Goal: Task Accomplishment & Management: Complete application form

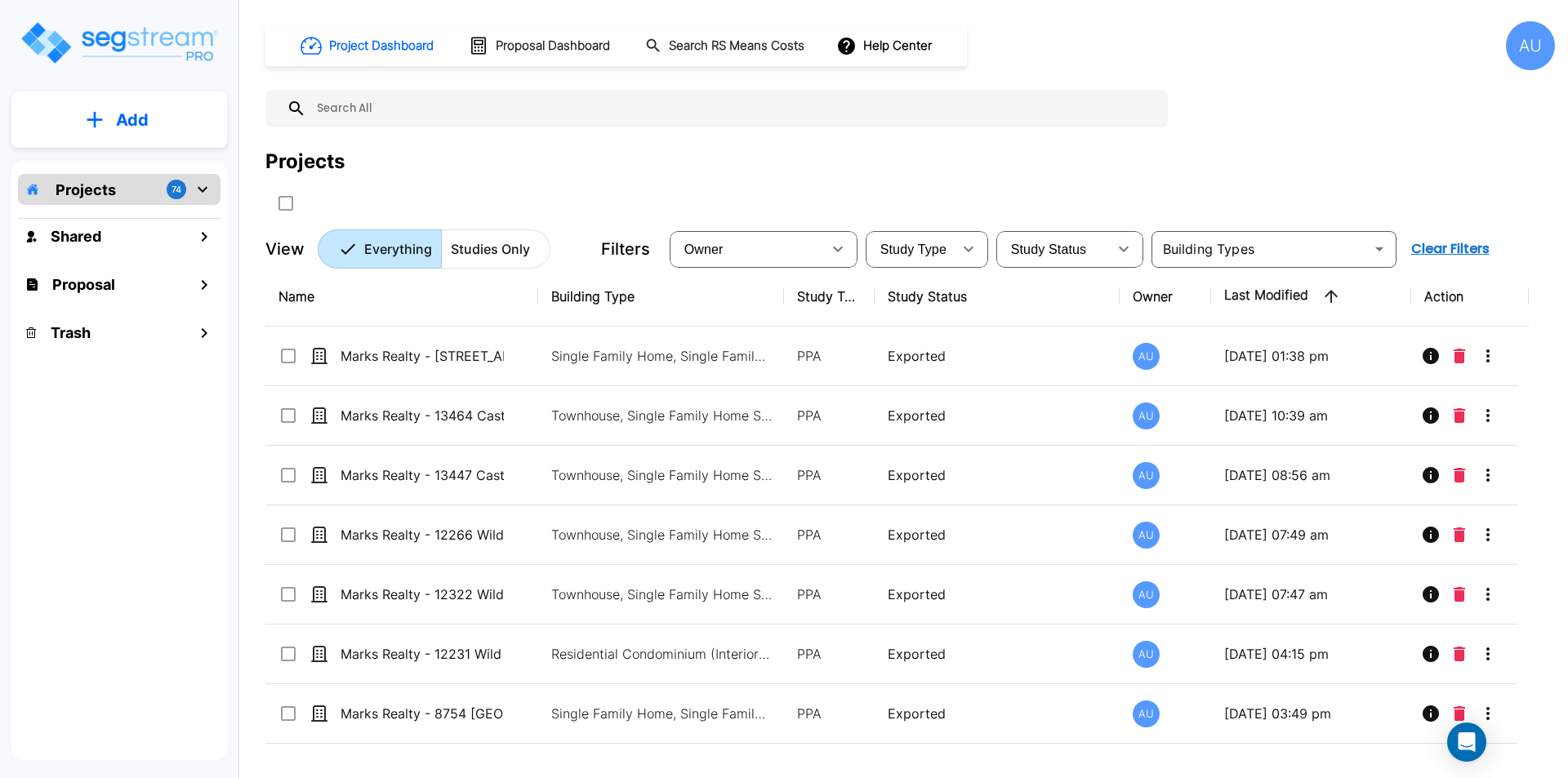
scroll to position [409, 0]
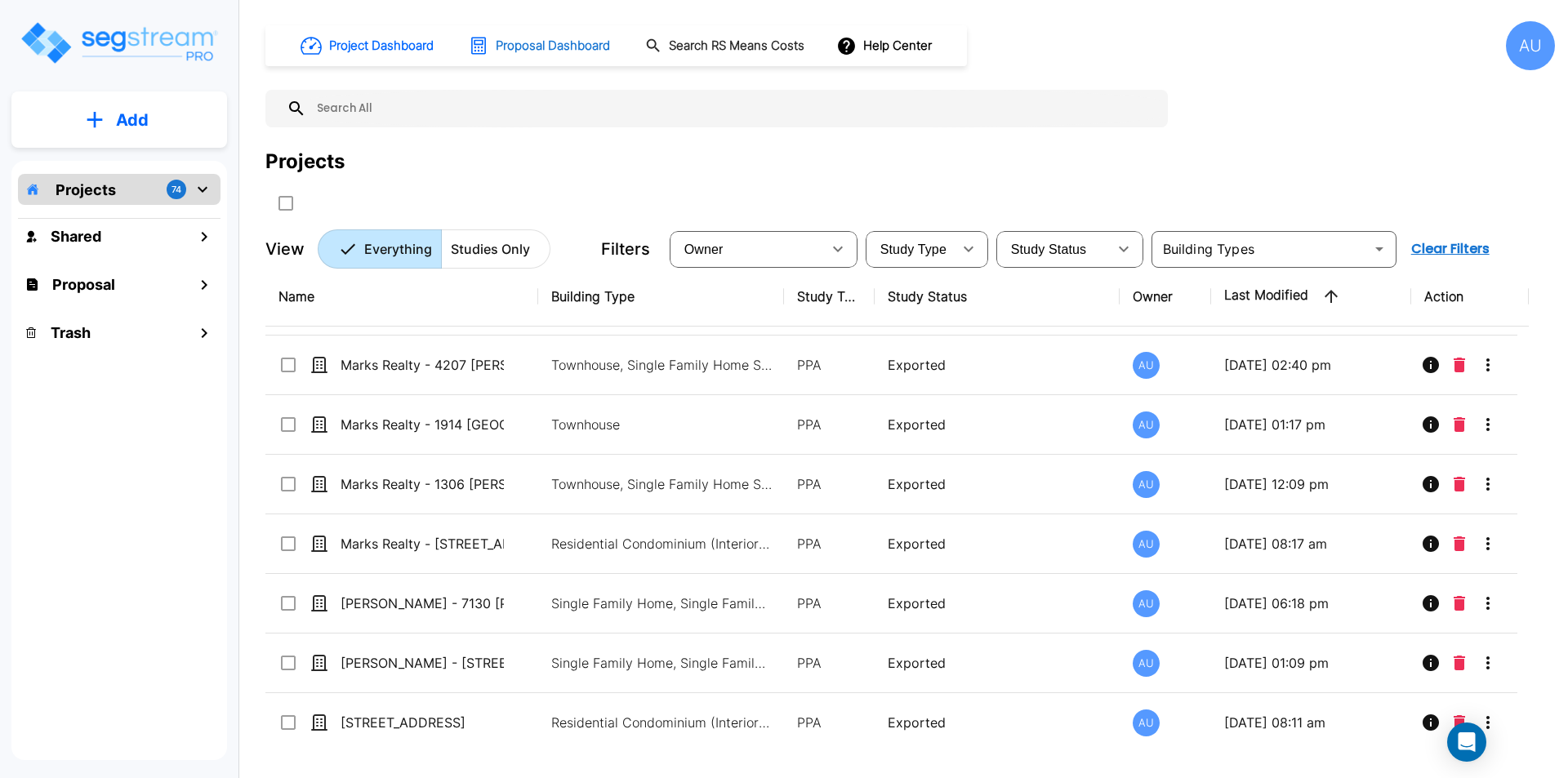
click at [529, 47] on h1 "Proposal Dashboard" at bounding box center [553, 46] width 114 height 18
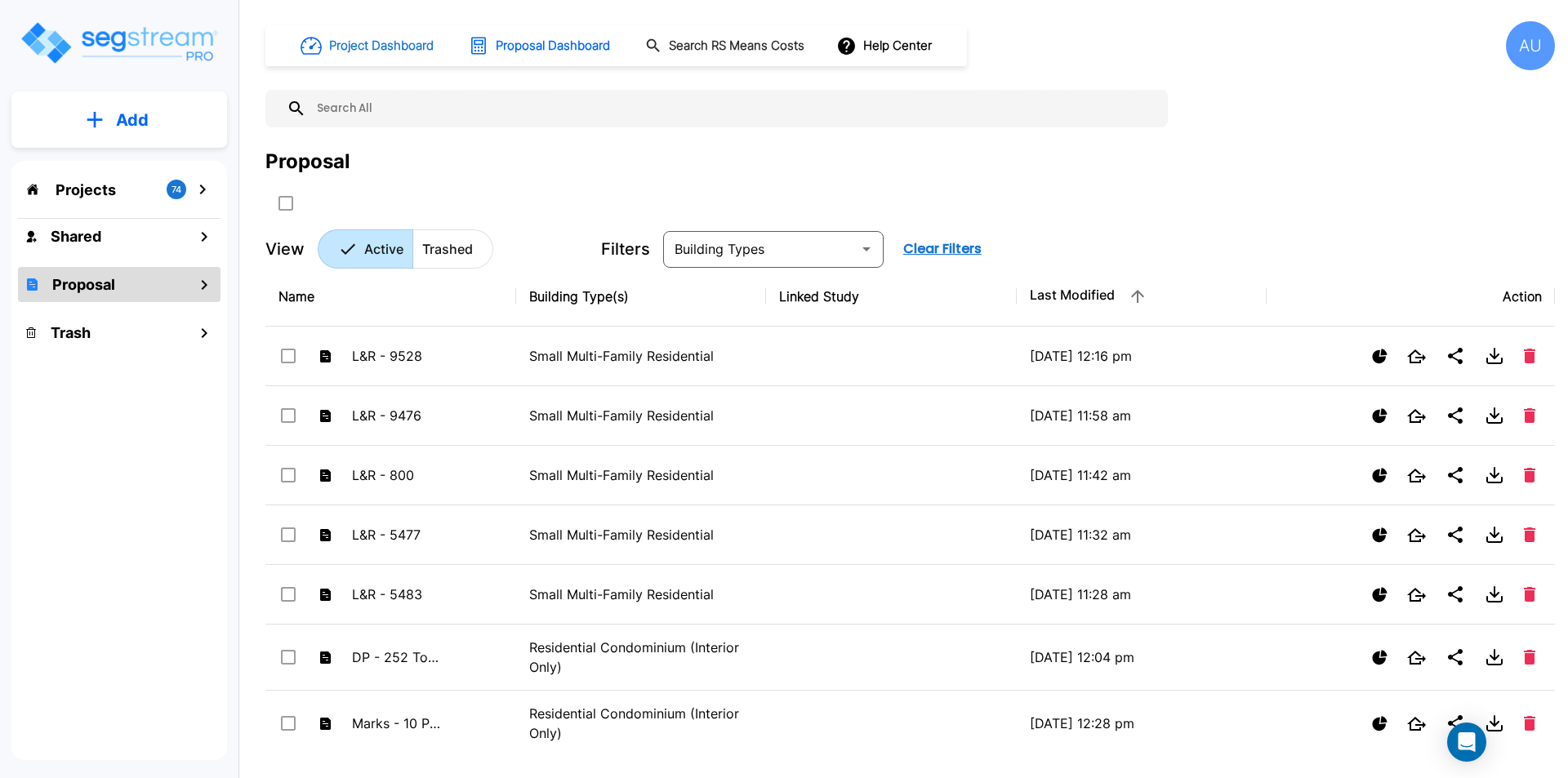
click at [372, 48] on h1 "Project Dashboard" at bounding box center [381, 46] width 105 height 18
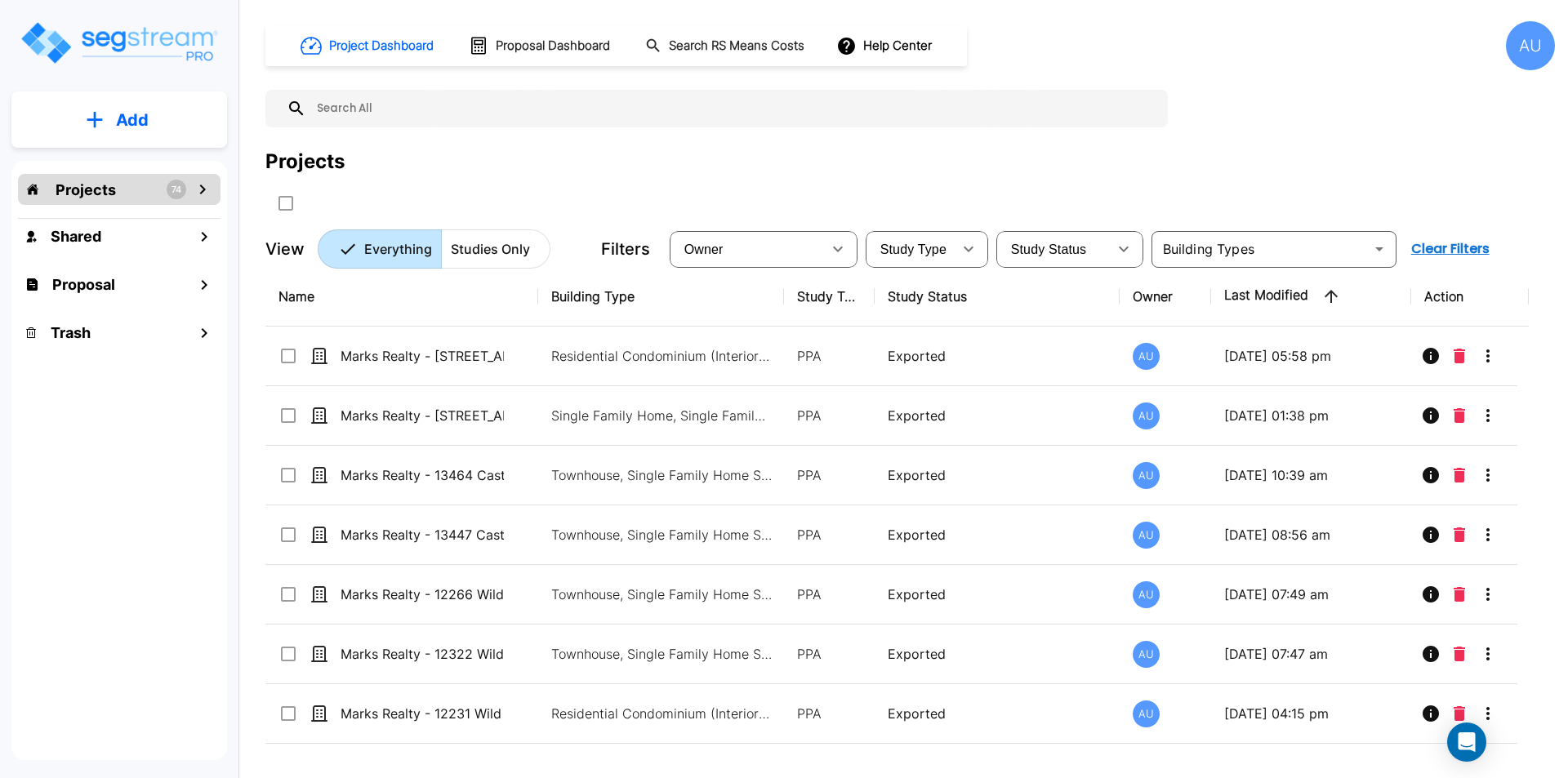
click at [117, 121] on p "Add" at bounding box center [132, 119] width 33 height 25
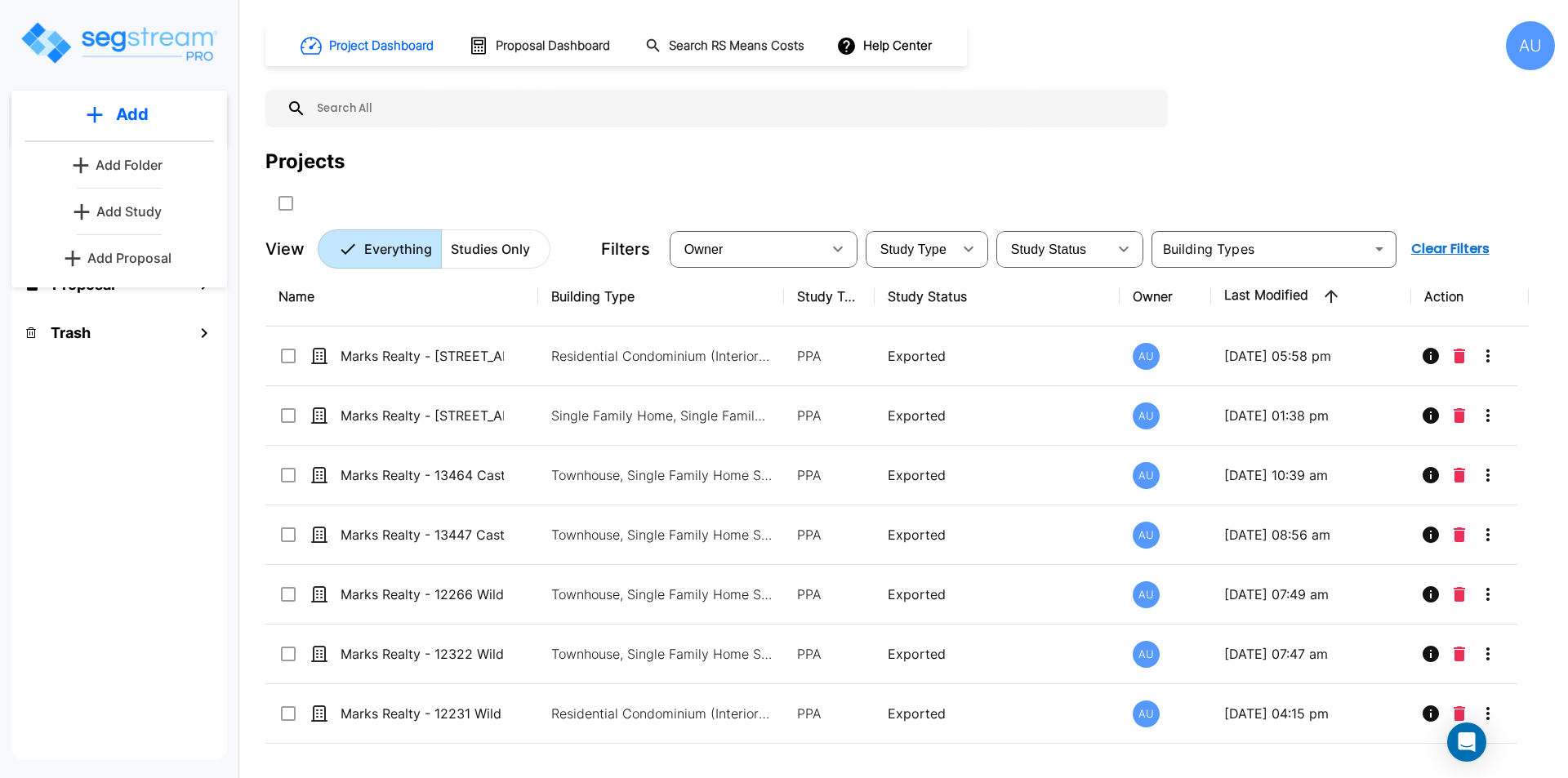
click at [110, 207] on p "Add Study" at bounding box center [129, 211] width 65 height 19
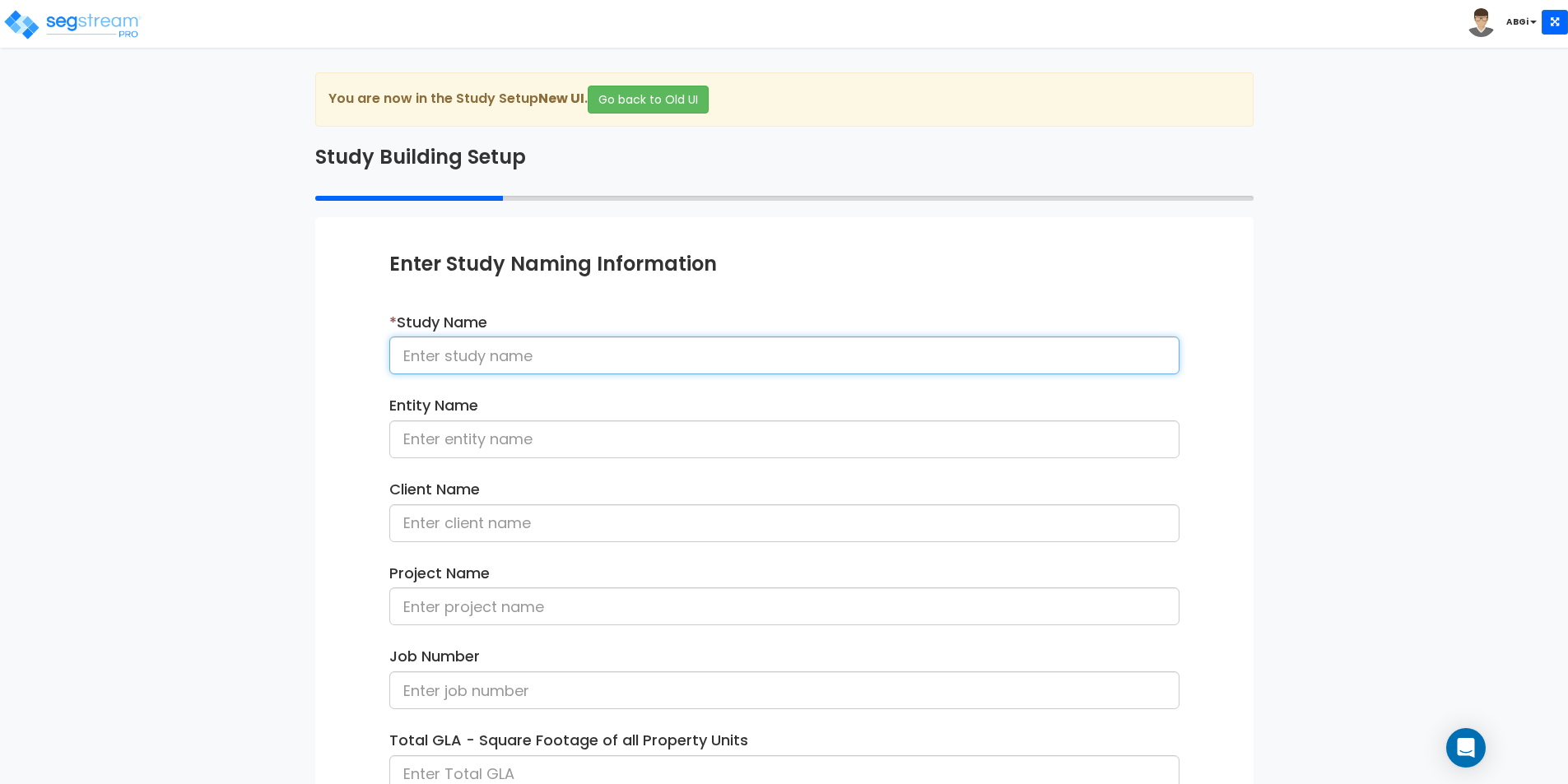
click at [476, 363] on input at bounding box center [785, 355] width 790 height 38
type input "529 & 533 W. Wetmore Rd"
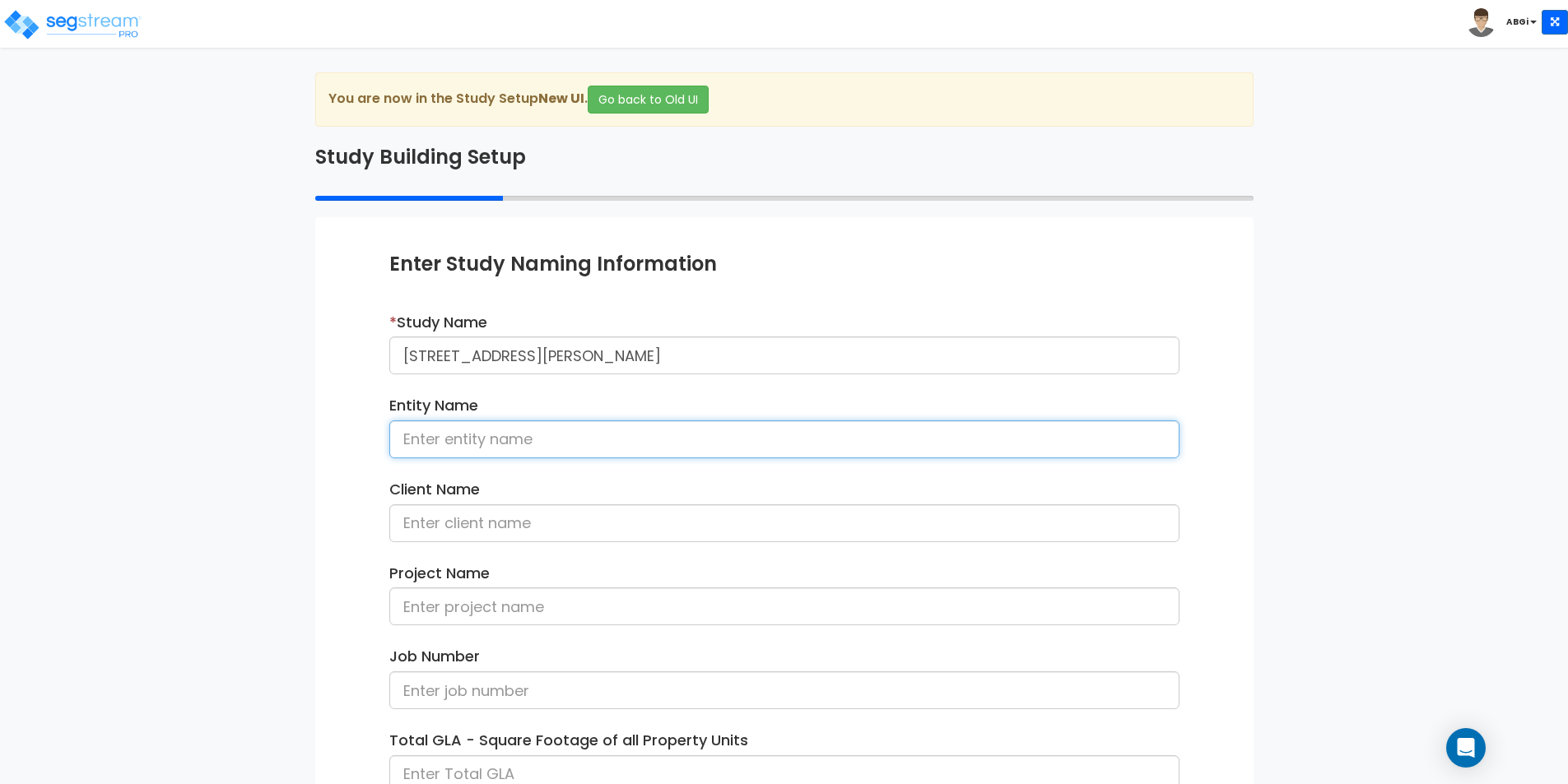
click at [512, 445] on input at bounding box center [785, 439] width 790 height 38
type input "Hako Investments, LLC"
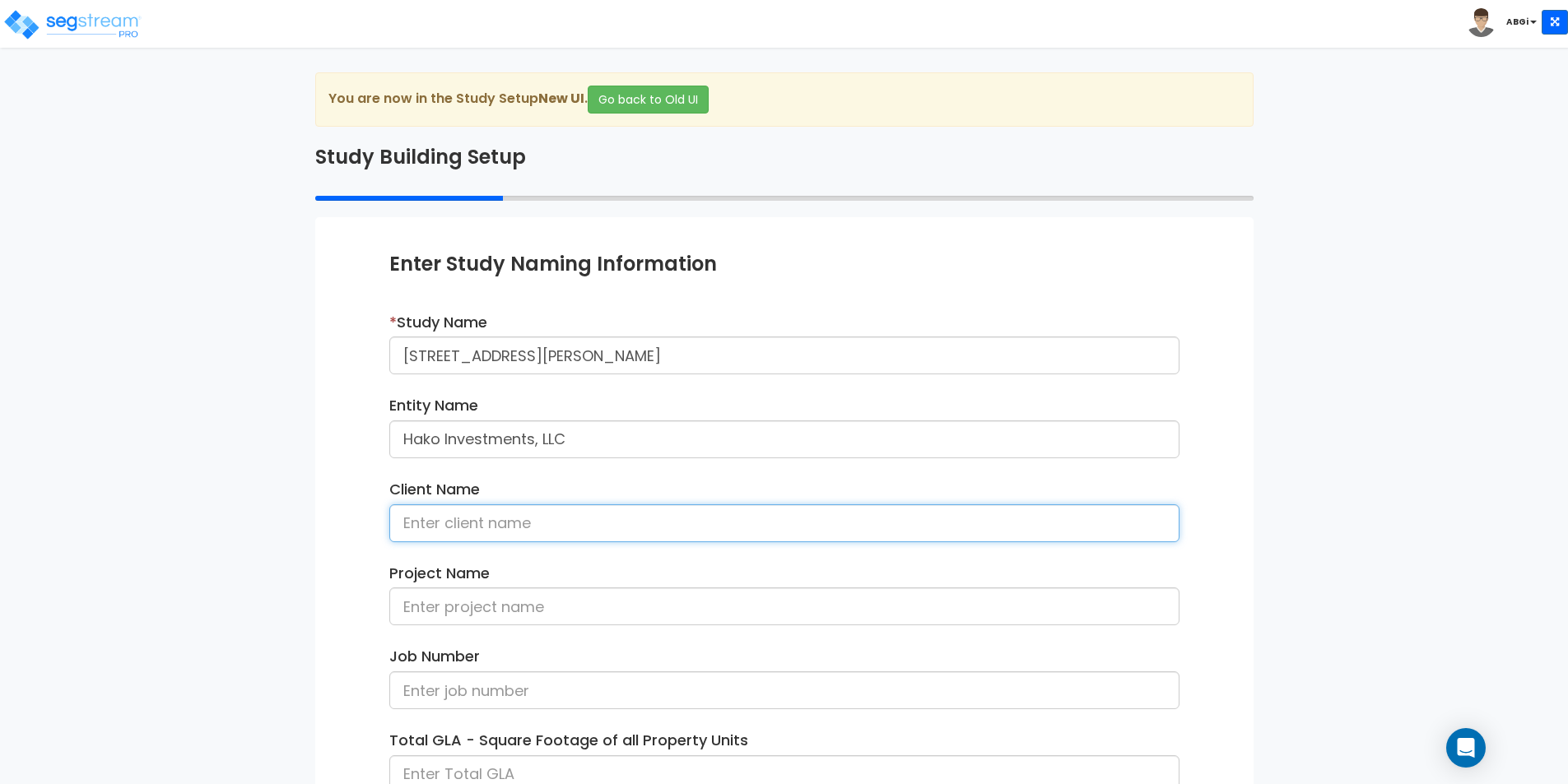
click at [519, 524] on input at bounding box center [785, 523] width 790 height 38
type input "Hayley McPherson"
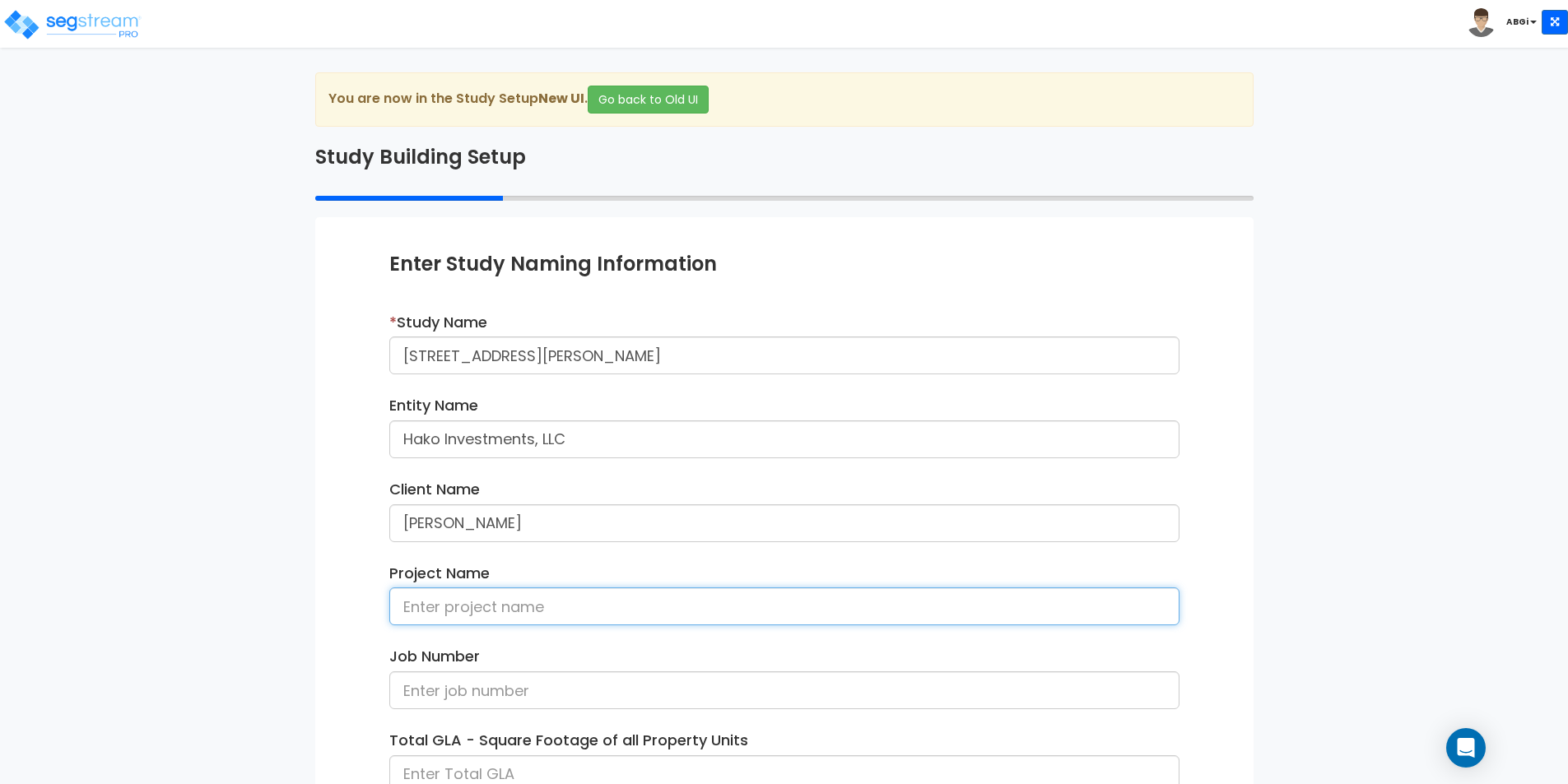
click at [503, 613] on input at bounding box center [785, 606] width 790 height 38
drag, startPoint x: 533, startPoint y: 609, endPoint x: 405, endPoint y: 605, distance: 128.1
click at [405, 605] on input "Hako Investments - 529 & 533 W. Wetmore" at bounding box center [785, 606] width 790 height 38
type input "Hako Investments - 529 & 533 W. Wetmore"
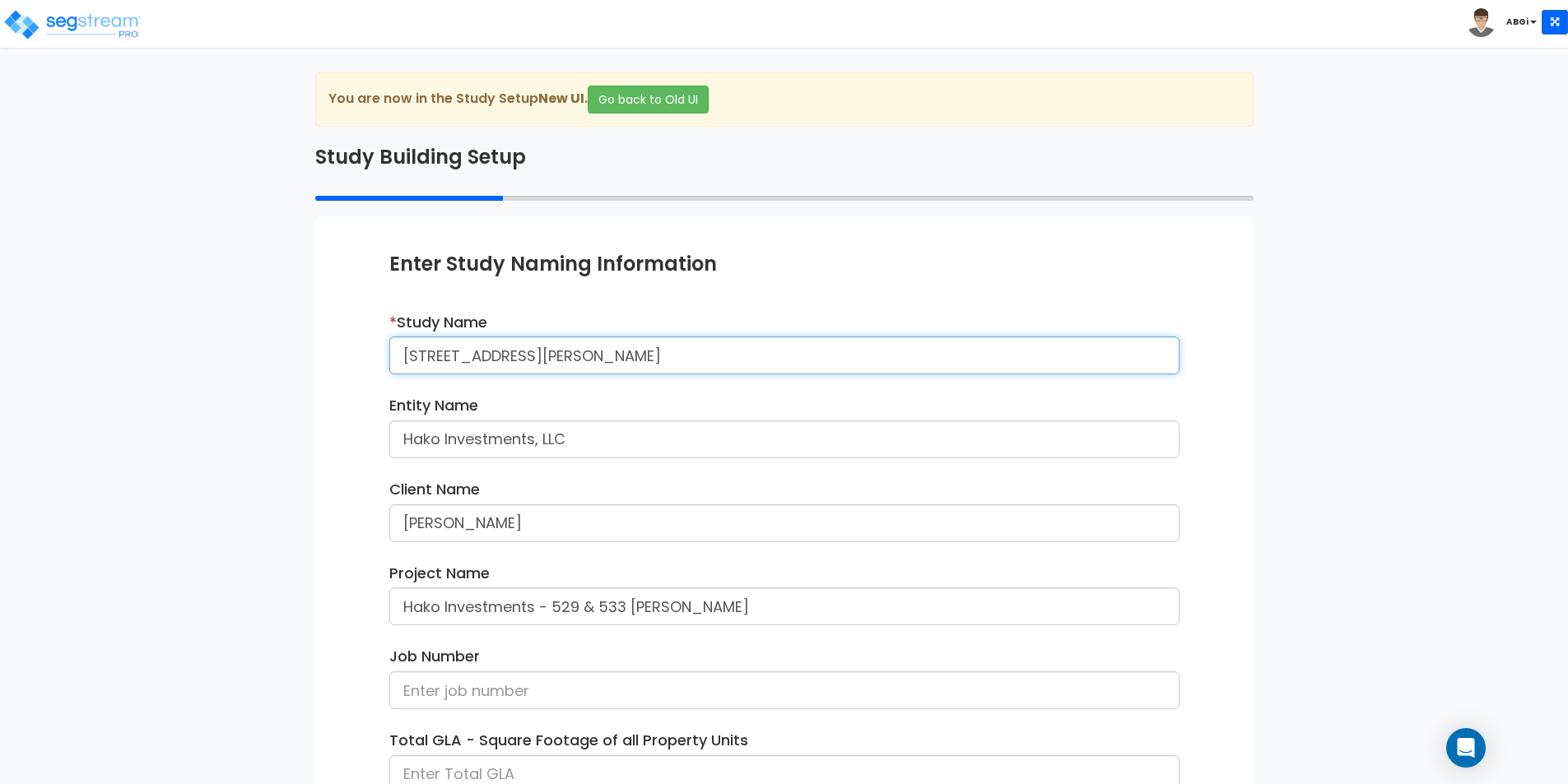
click at [401, 359] on input "[STREET_ADDRESS][PERSON_NAME]" at bounding box center [785, 355] width 790 height 38
paste input "Hako Investments"
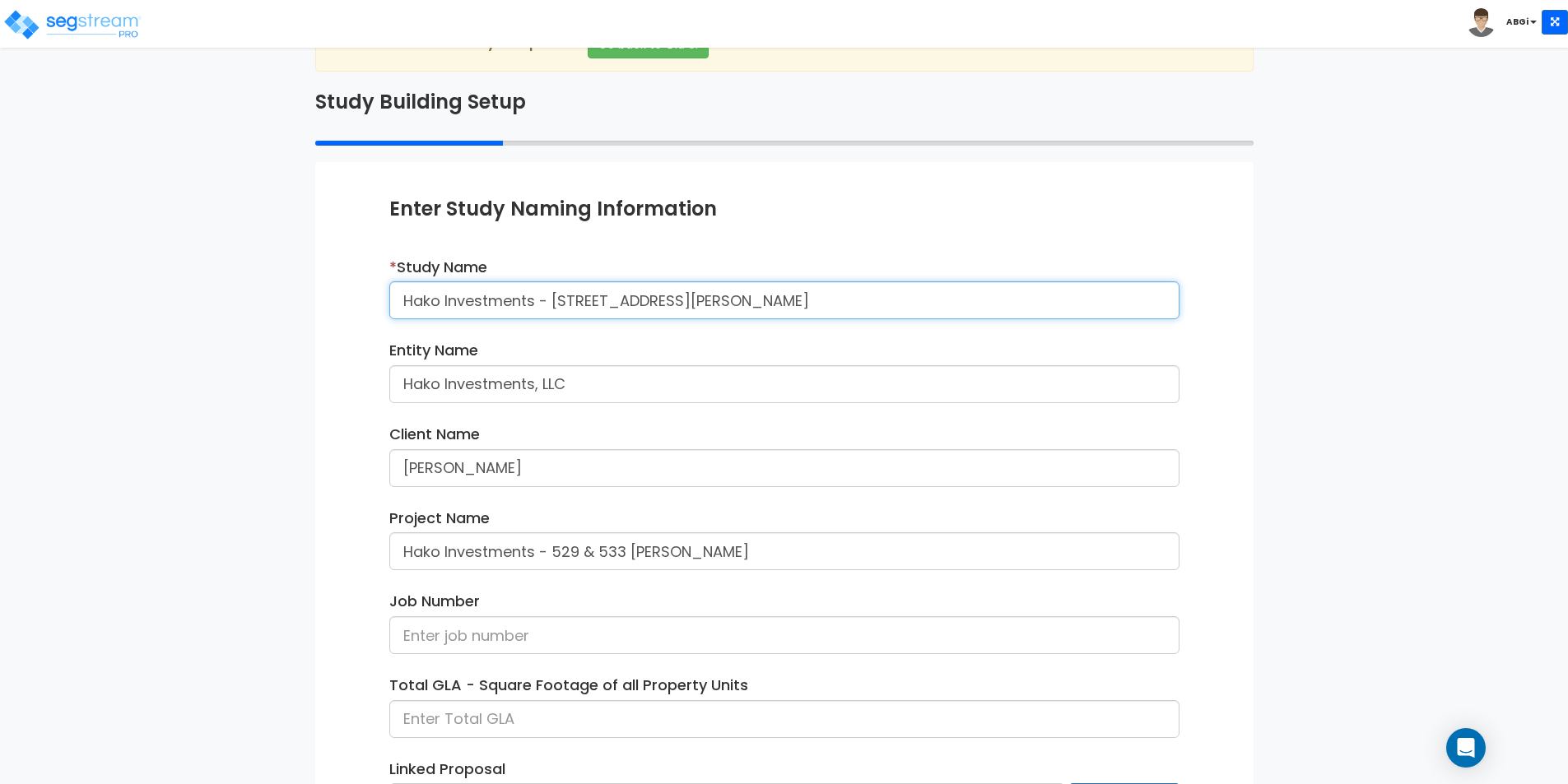
scroll to position [200, 0]
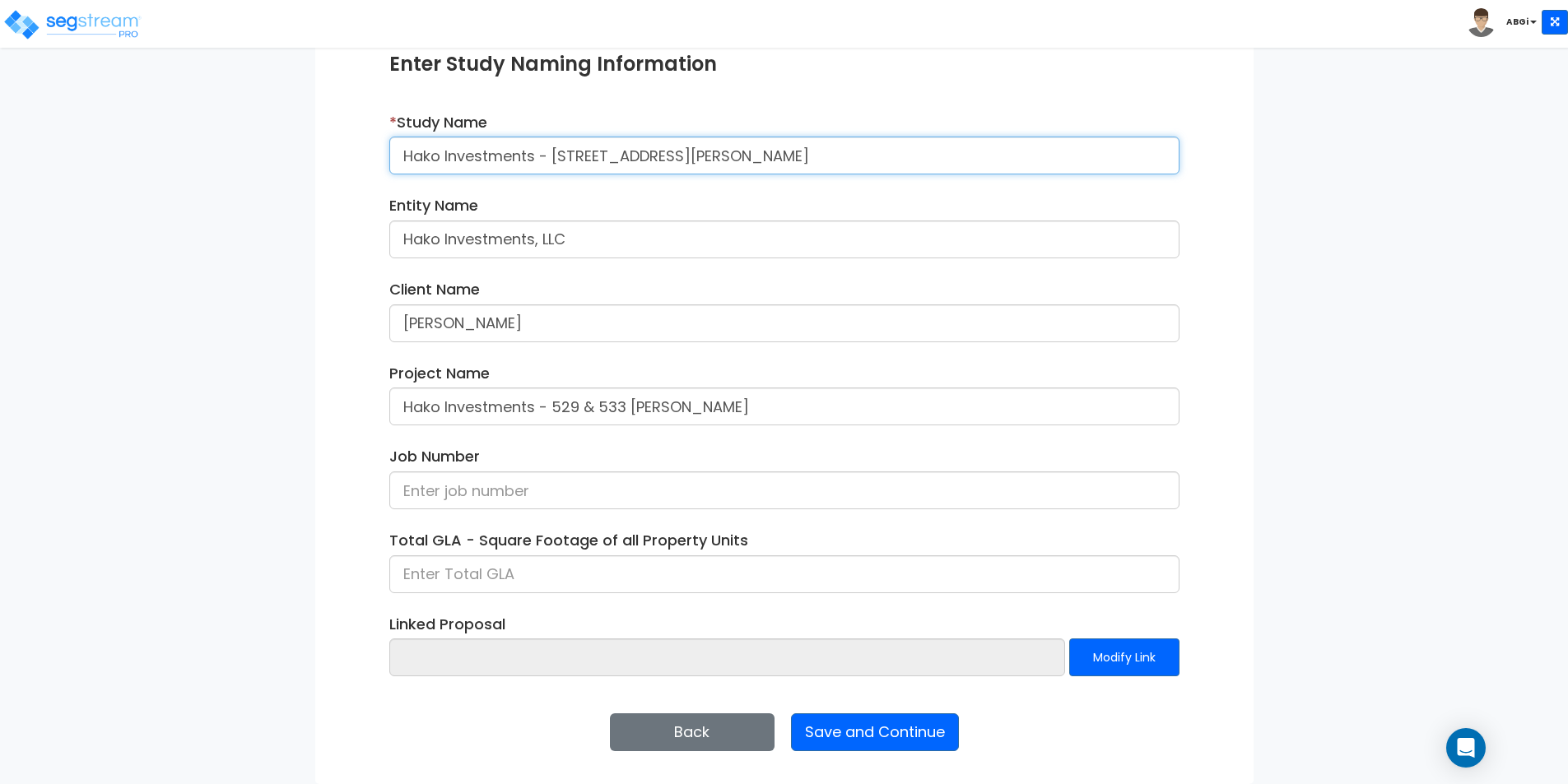
type input "Hako Investments - [STREET_ADDRESS][PERSON_NAME]"
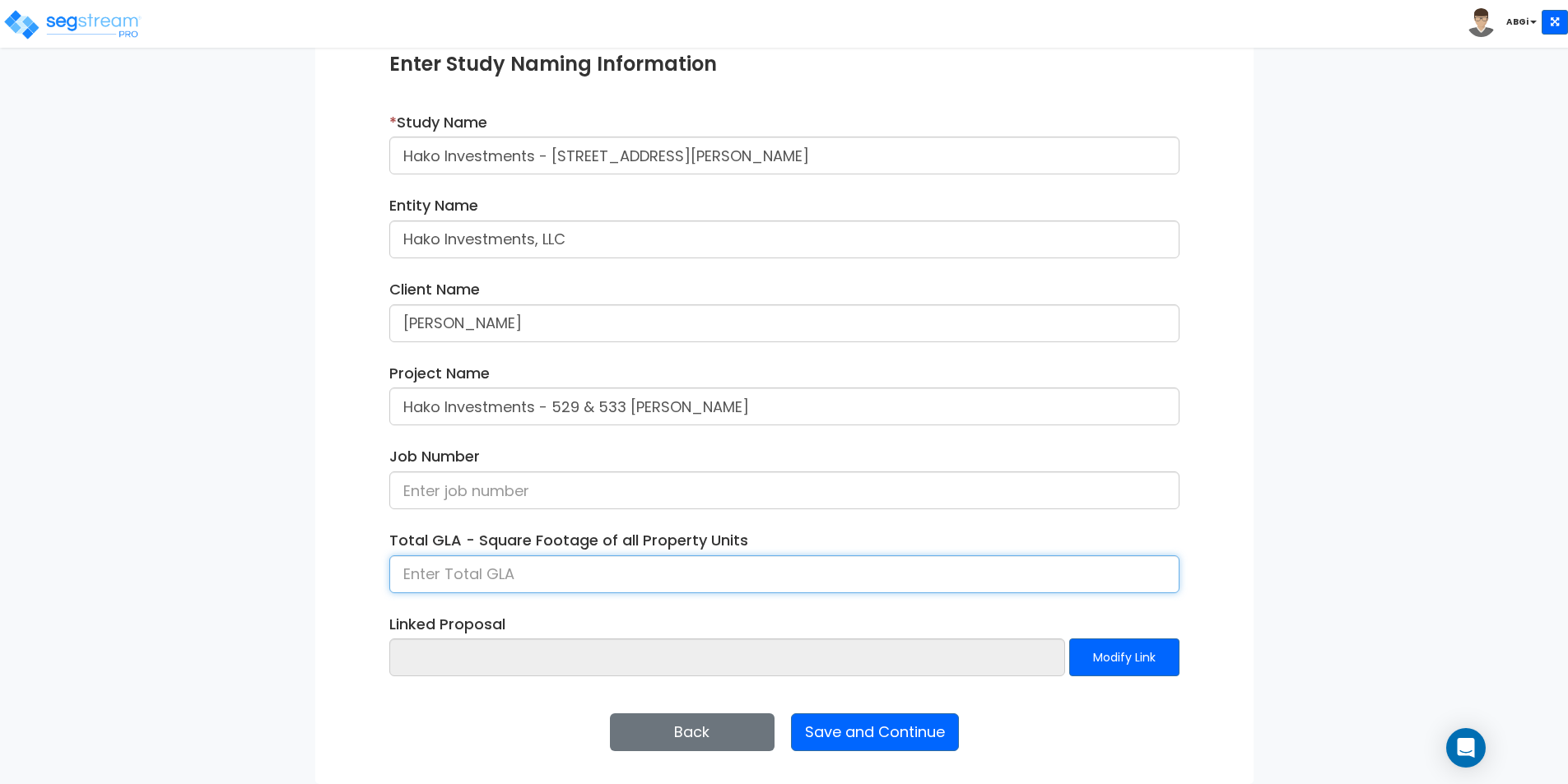
click at [497, 562] on input at bounding box center [785, 574] width 790 height 38
type input "3,127"
click at [546, 749] on div "Back Save and Continue Next Submit Save & Go to Dashboard Save & Continue" at bounding box center [785, 732] width 790 height 38
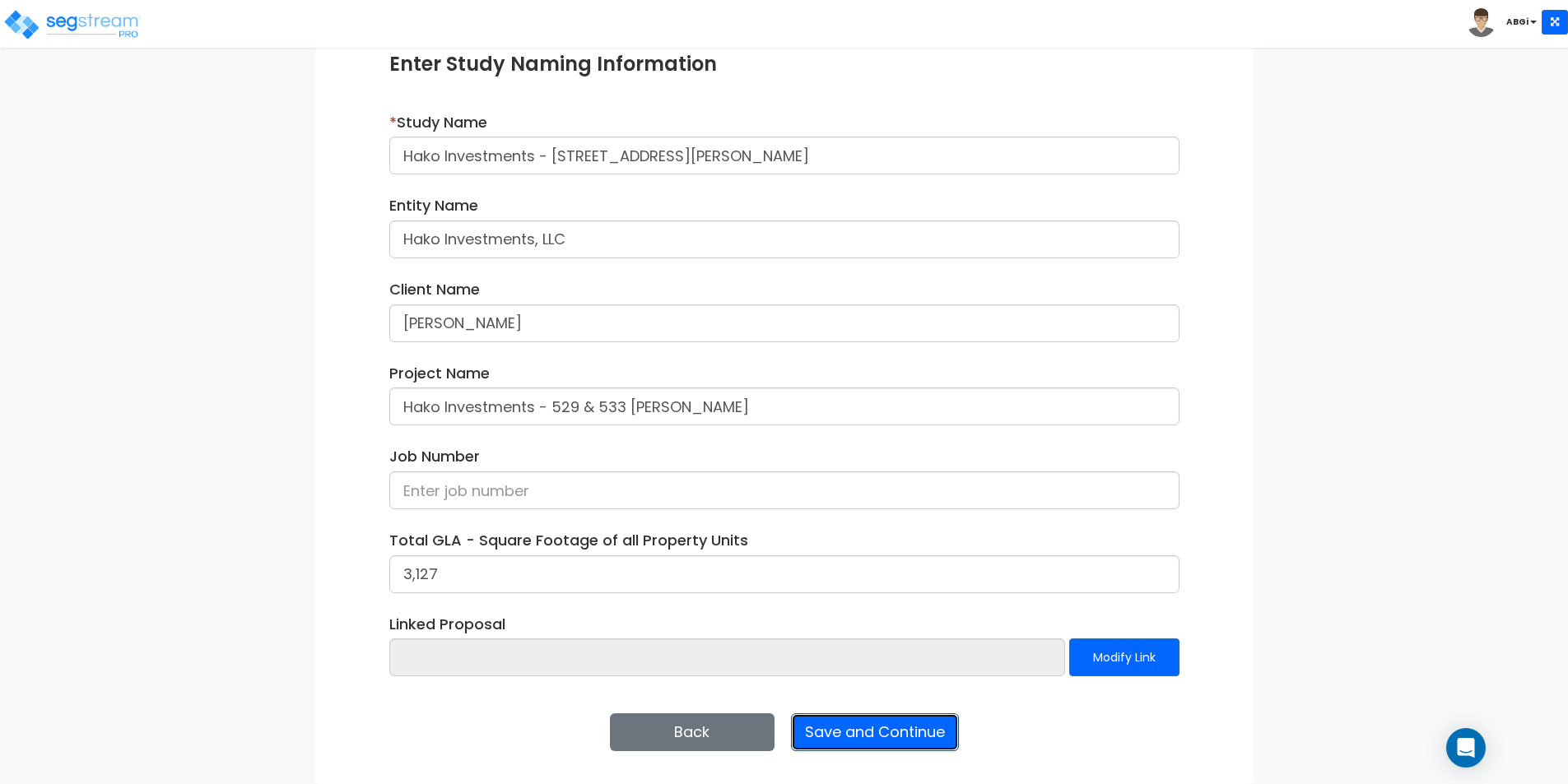
click at [890, 731] on button "Save and Continue" at bounding box center [875, 732] width 168 height 38
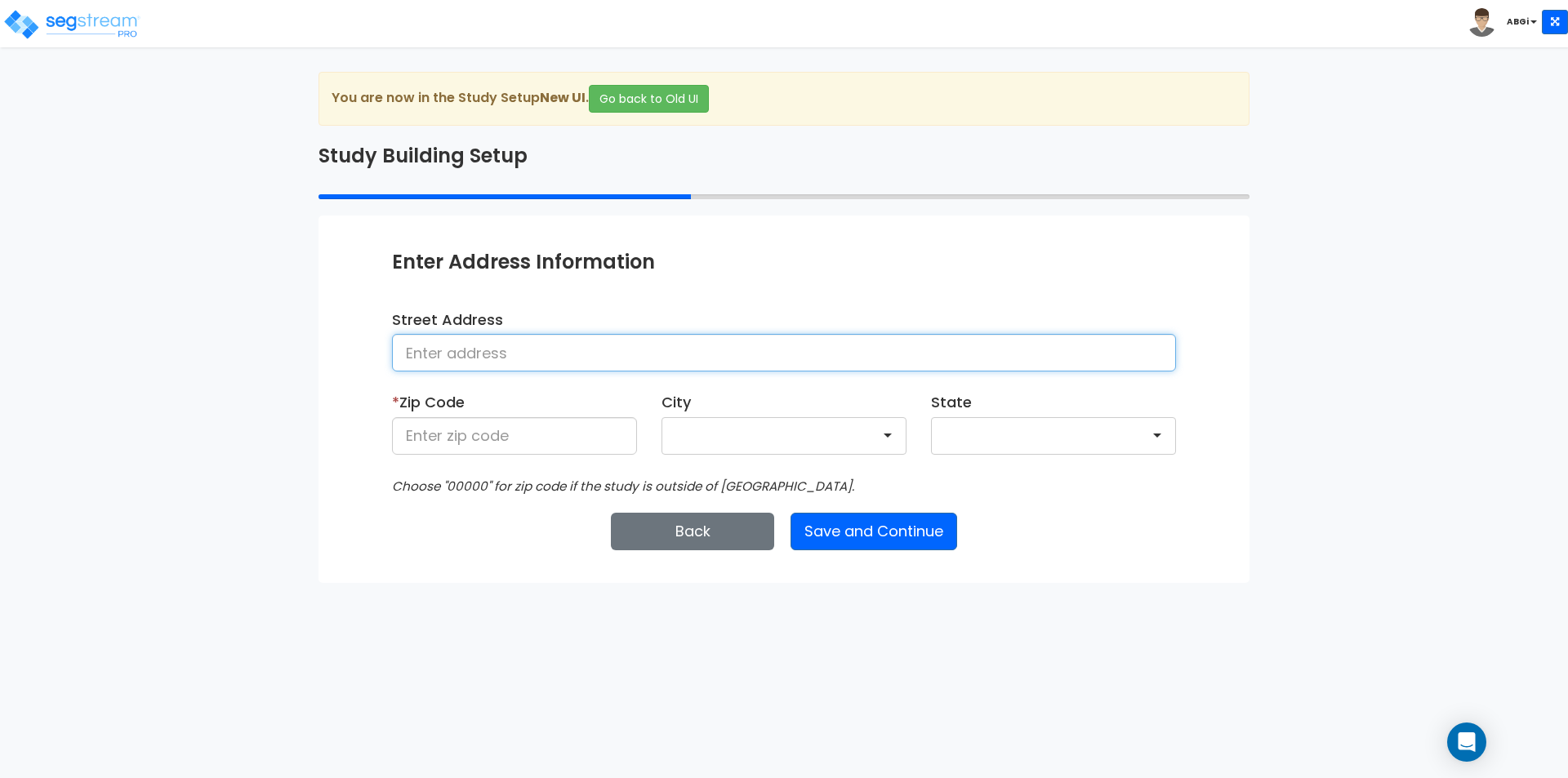
click at [743, 359] on input at bounding box center [784, 353] width 784 height 38
type input "529 & 533 West Wetmore Road"
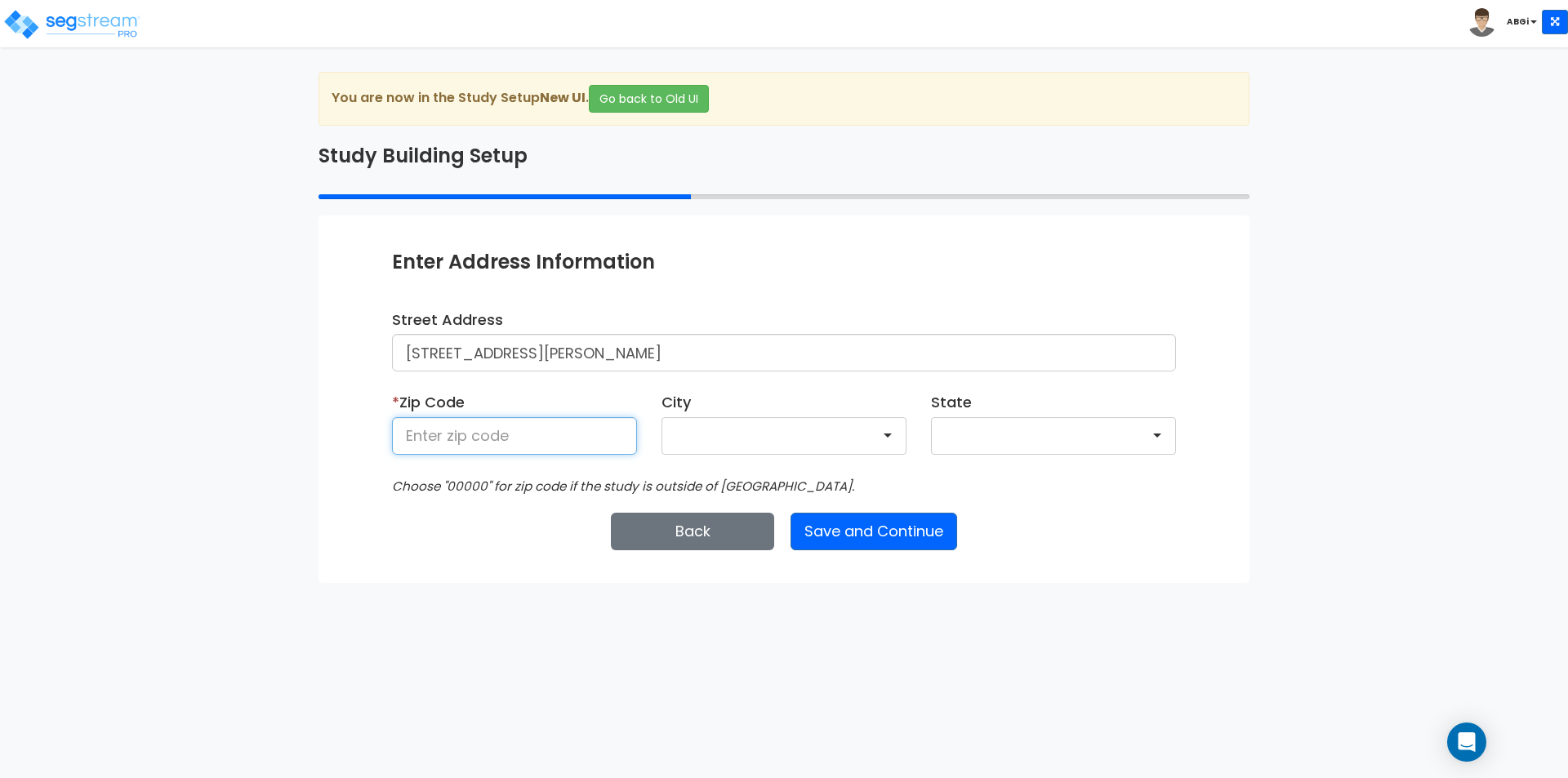
click at [585, 447] on input at bounding box center [514, 435] width 245 height 38
type input "85705"
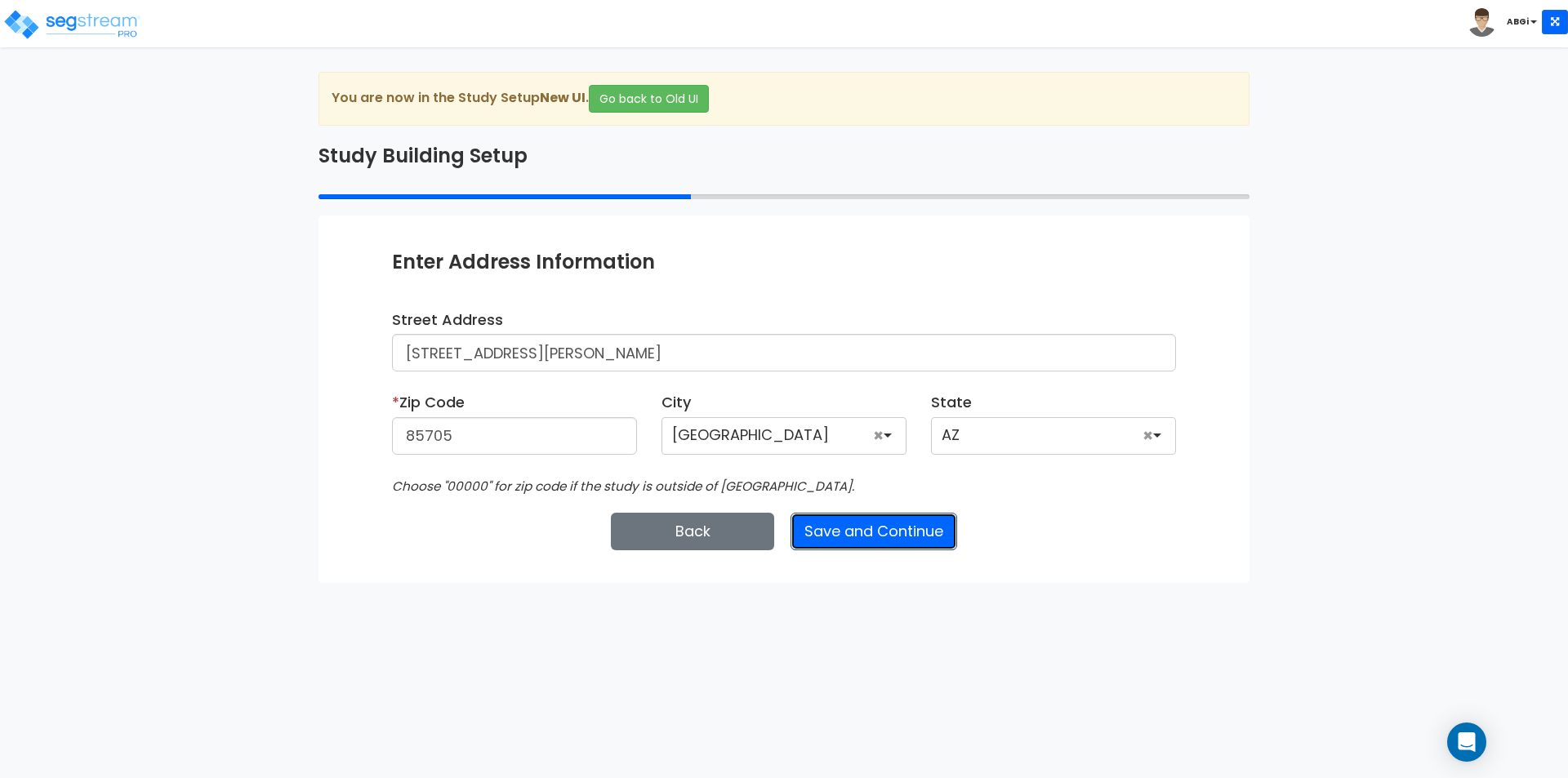
click at [868, 534] on button "Save and Continue" at bounding box center [874, 531] width 166 height 38
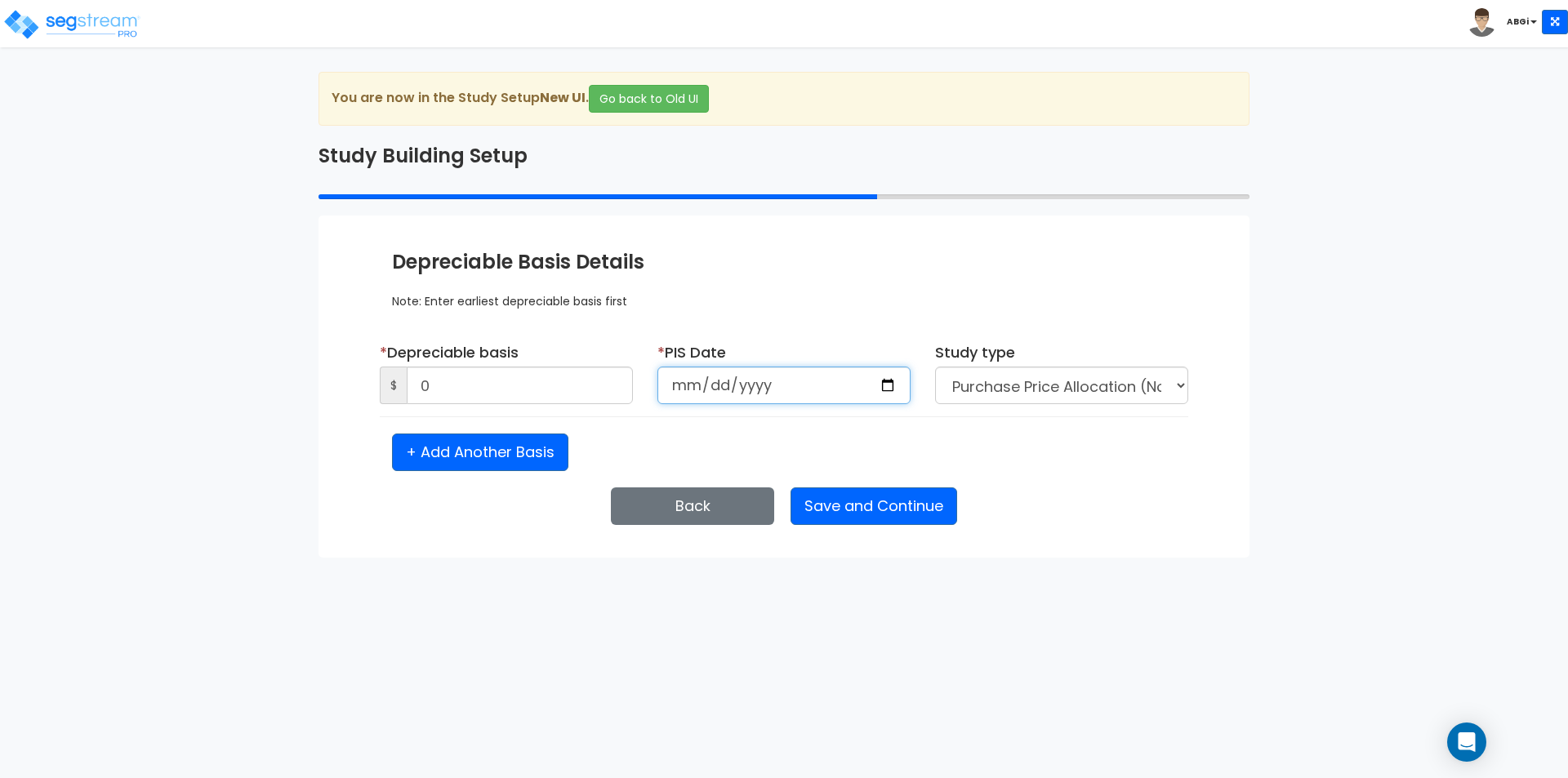
click at [886, 384] on input "date" at bounding box center [784, 385] width 254 height 38
type input "2025-06-11"
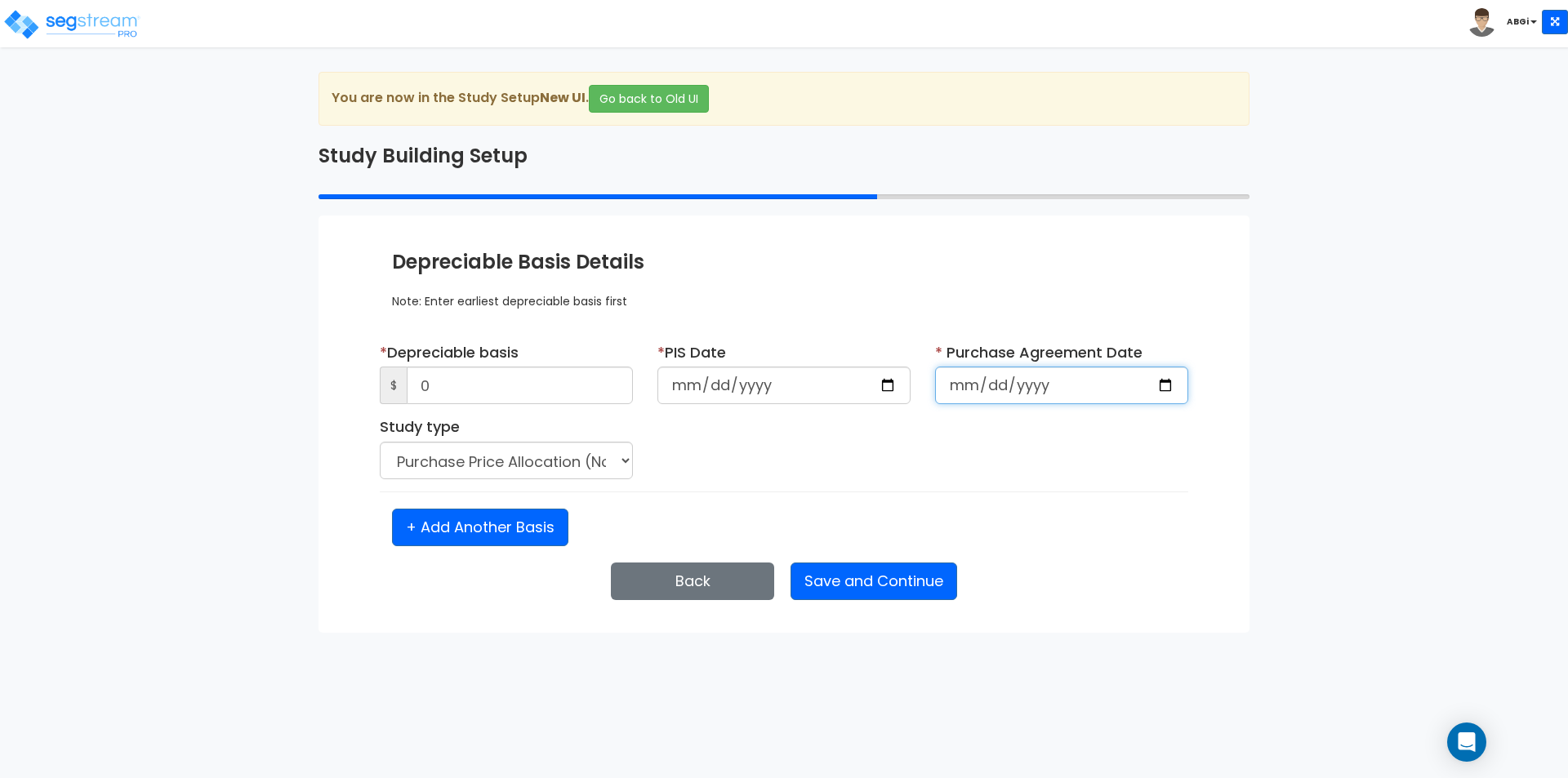
click at [1168, 387] on input "date" at bounding box center [1062, 385] width 254 height 38
type input "2025-06-11"
click at [482, 391] on input "0" at bounding box center [520, 385] width 226 height 38
type input "694,571.22"
click at [618, 464] on select "Purchase Price Allocation (No Given Costs) New Construction / Reno / TI's (Give…" at bounding box center [506, 460] width 254 height 38
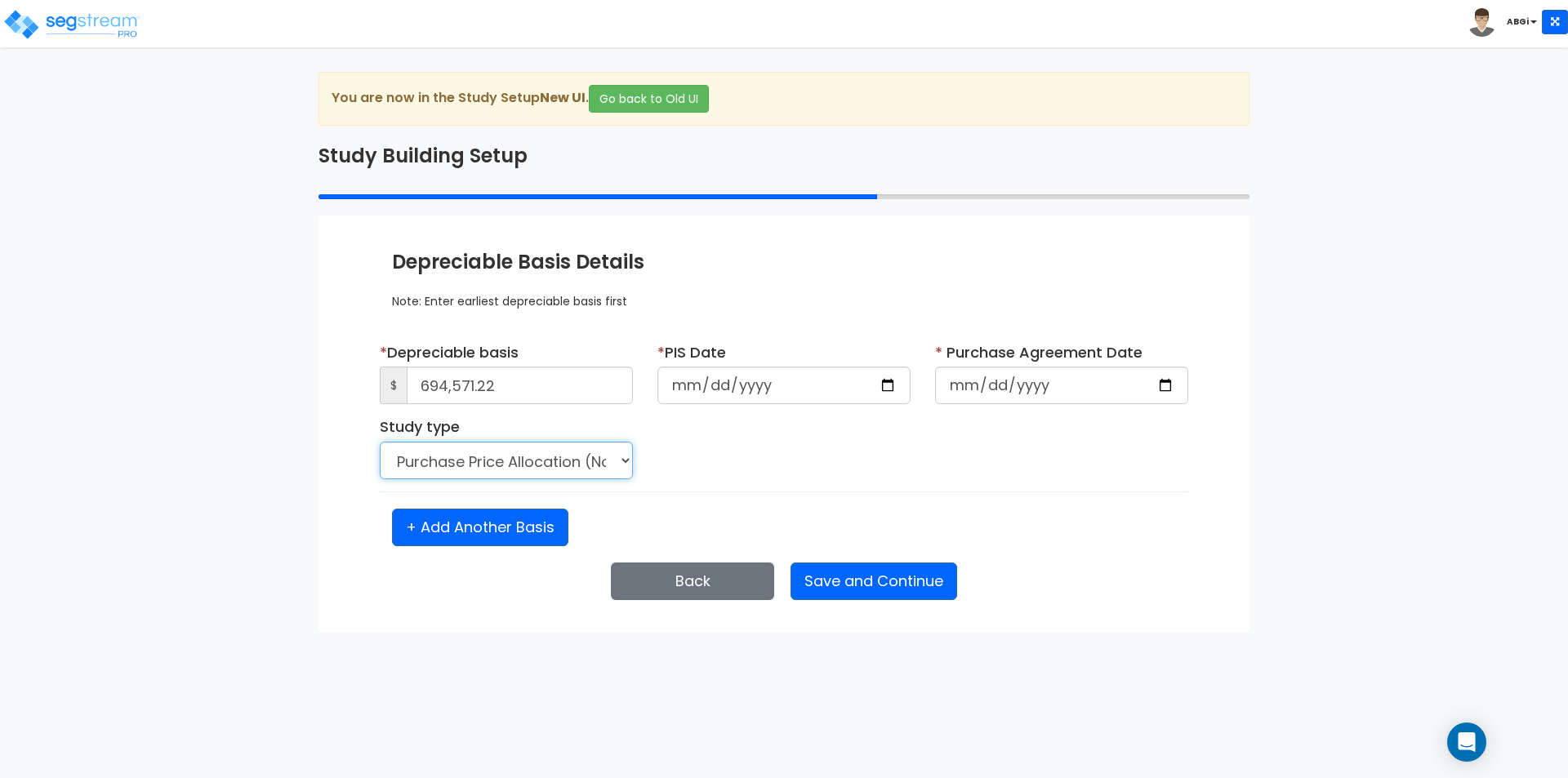
click at [618, 464] on select "Purchase Price Allocation (No Given Costs) New Construction / Reno / TI's (Give…" at bounding box center [506, 460] width 254 height 38
click at [865, 581] on button "Save and Continue" at bounding box center [874, 581] width 166 height 38
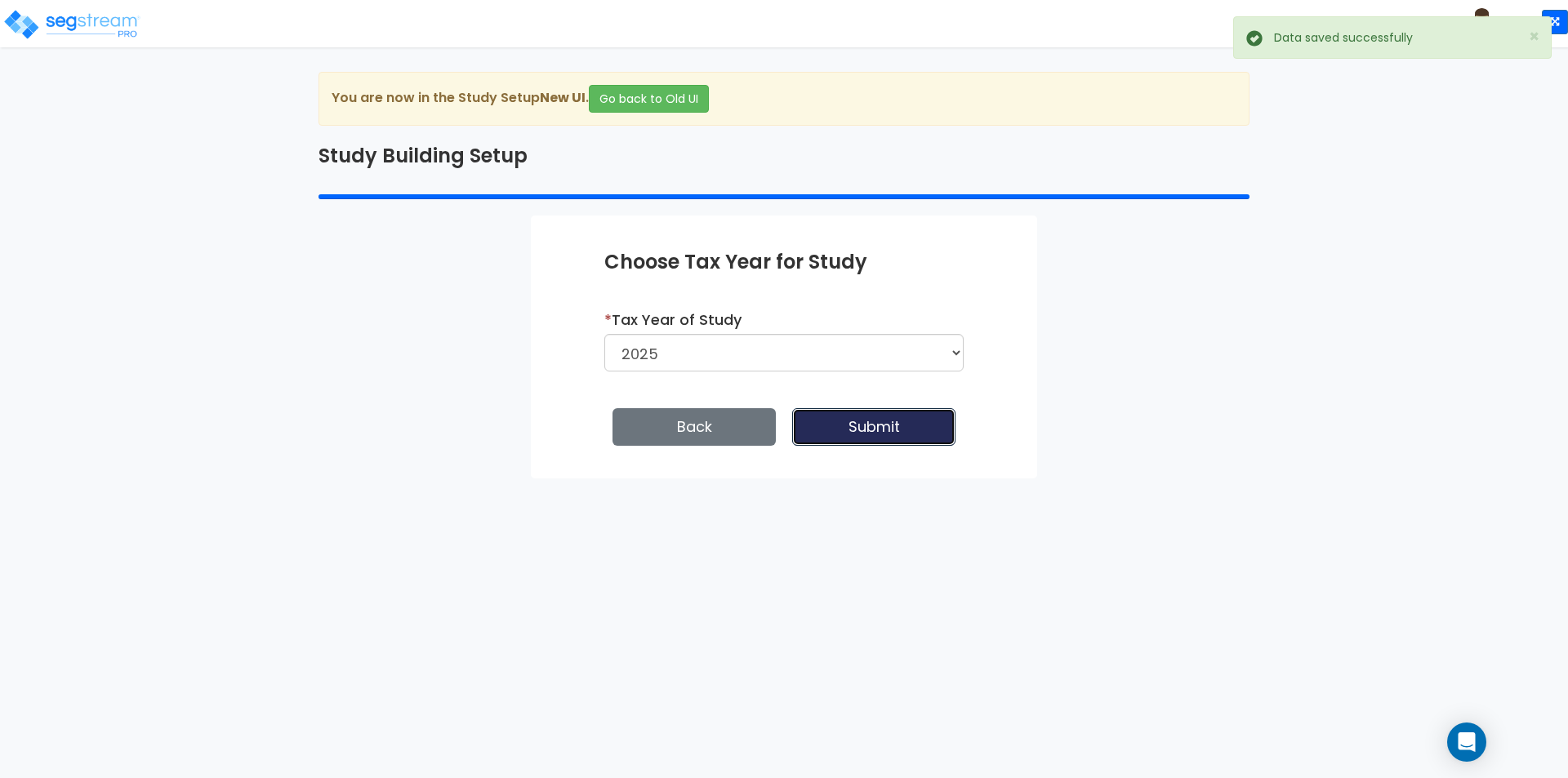
click at [881, 436] on button "Submit" at bounding box center [874, 427] width 164 height 38
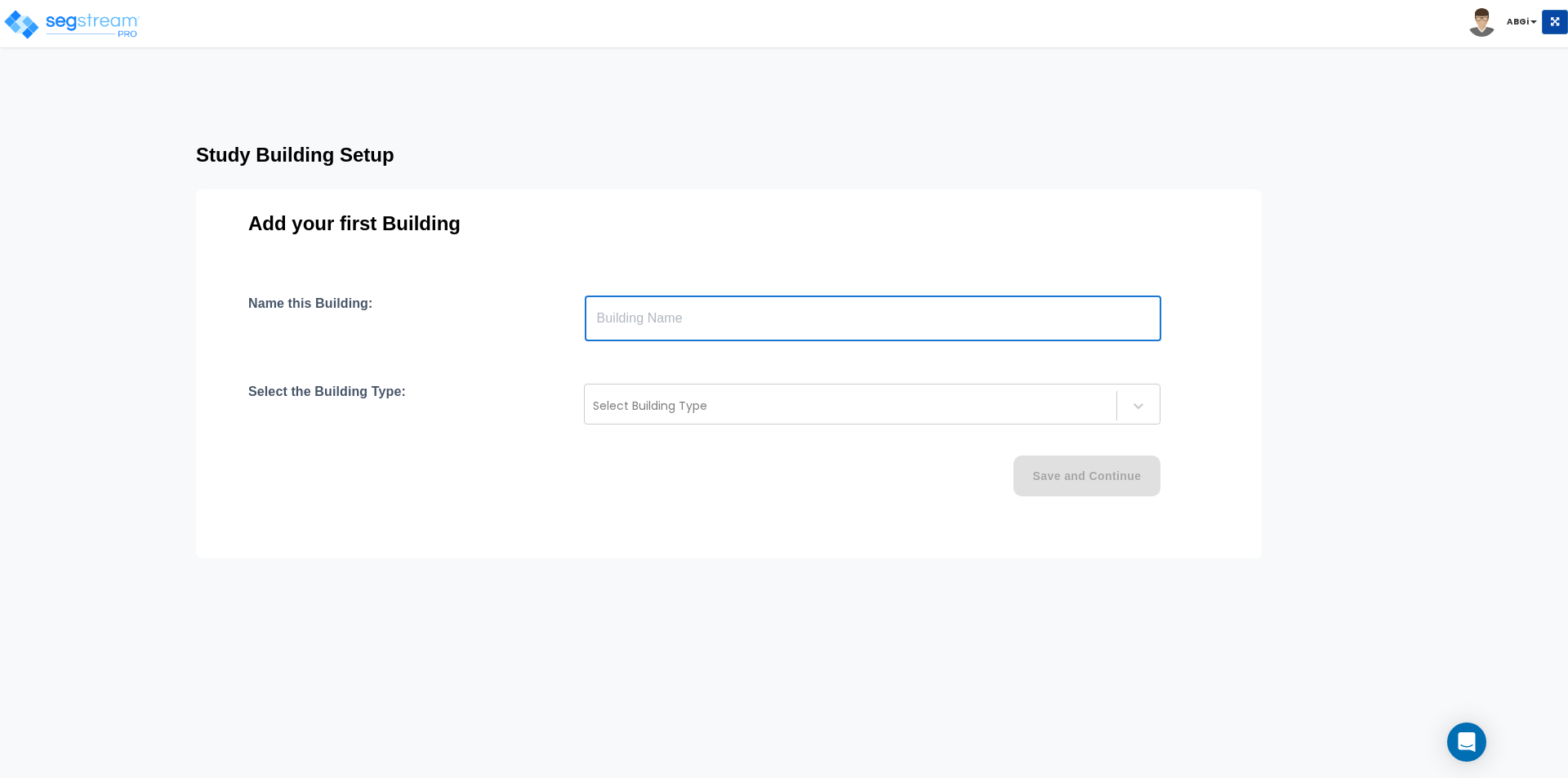
click at [793, 322] on input "text" at bounding box center [874, 319] width 577 height 46
type input "[STREET_ADDRESS][PERSON_NAME]"
click at [847, 404] on div at bounding box center [851, 405] width 515 height 19
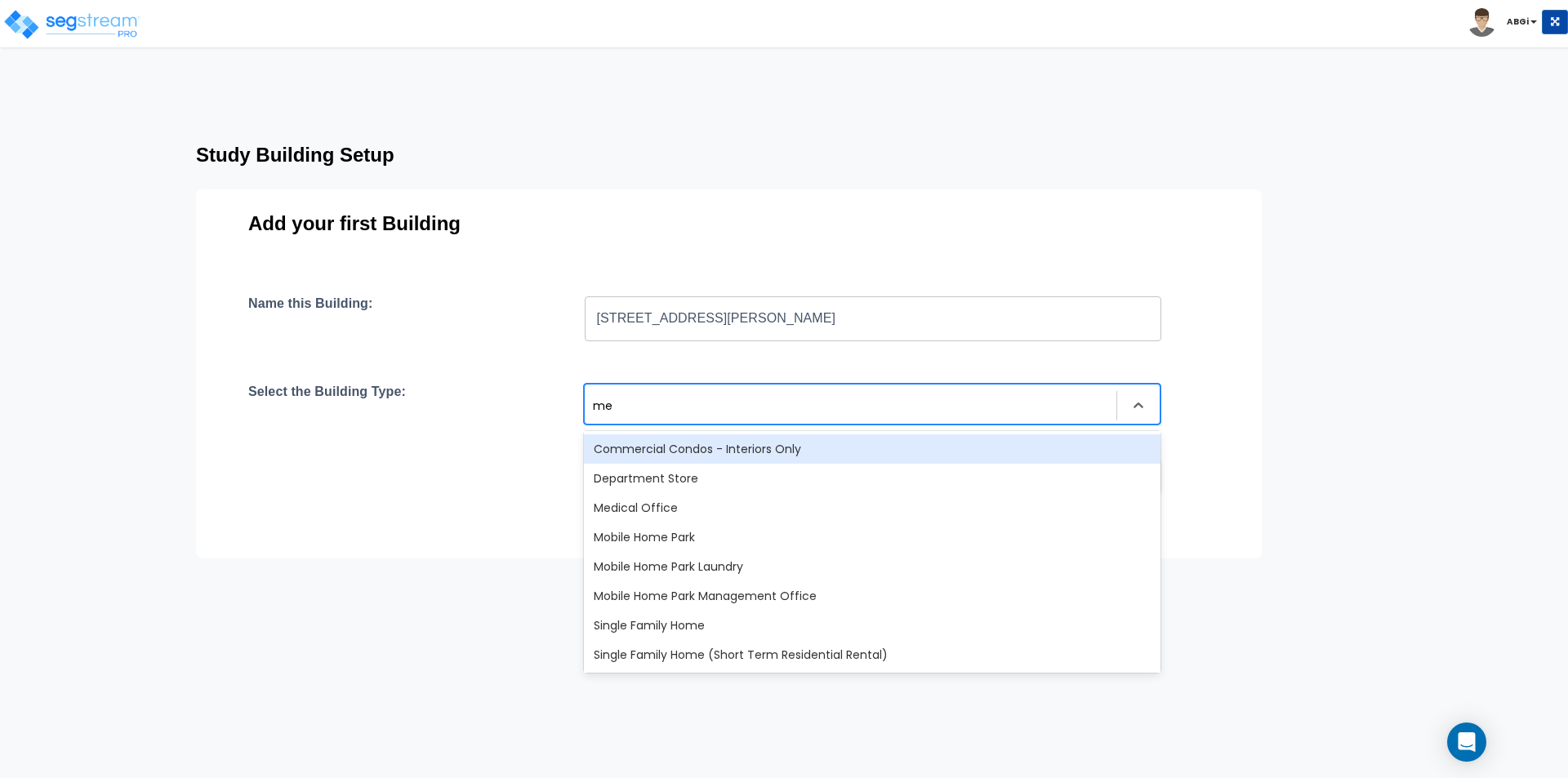
type input "med"
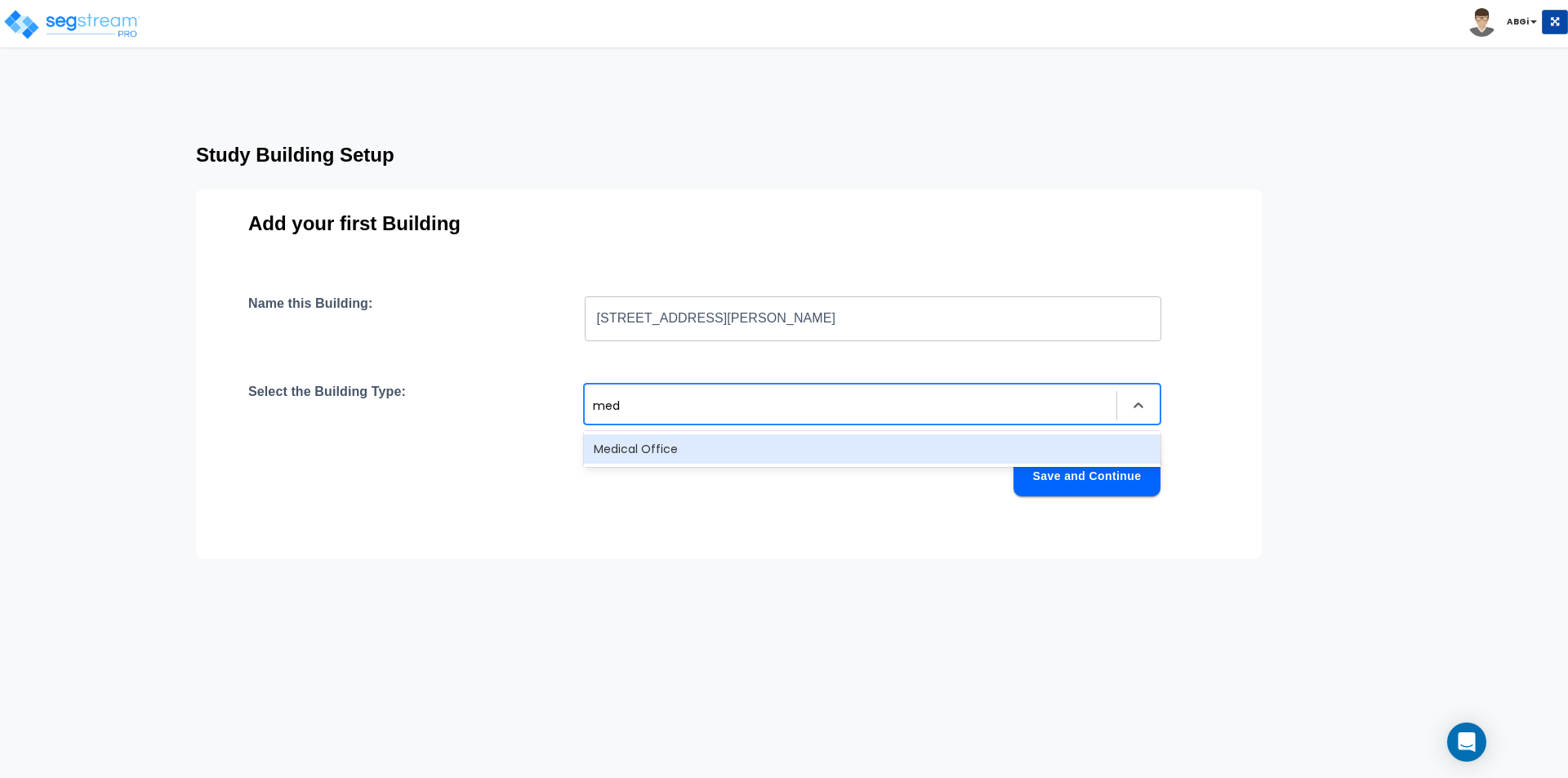
click at [682, 456] on div "Medical Office" at bounding box center [873, 449] width 577 height 29
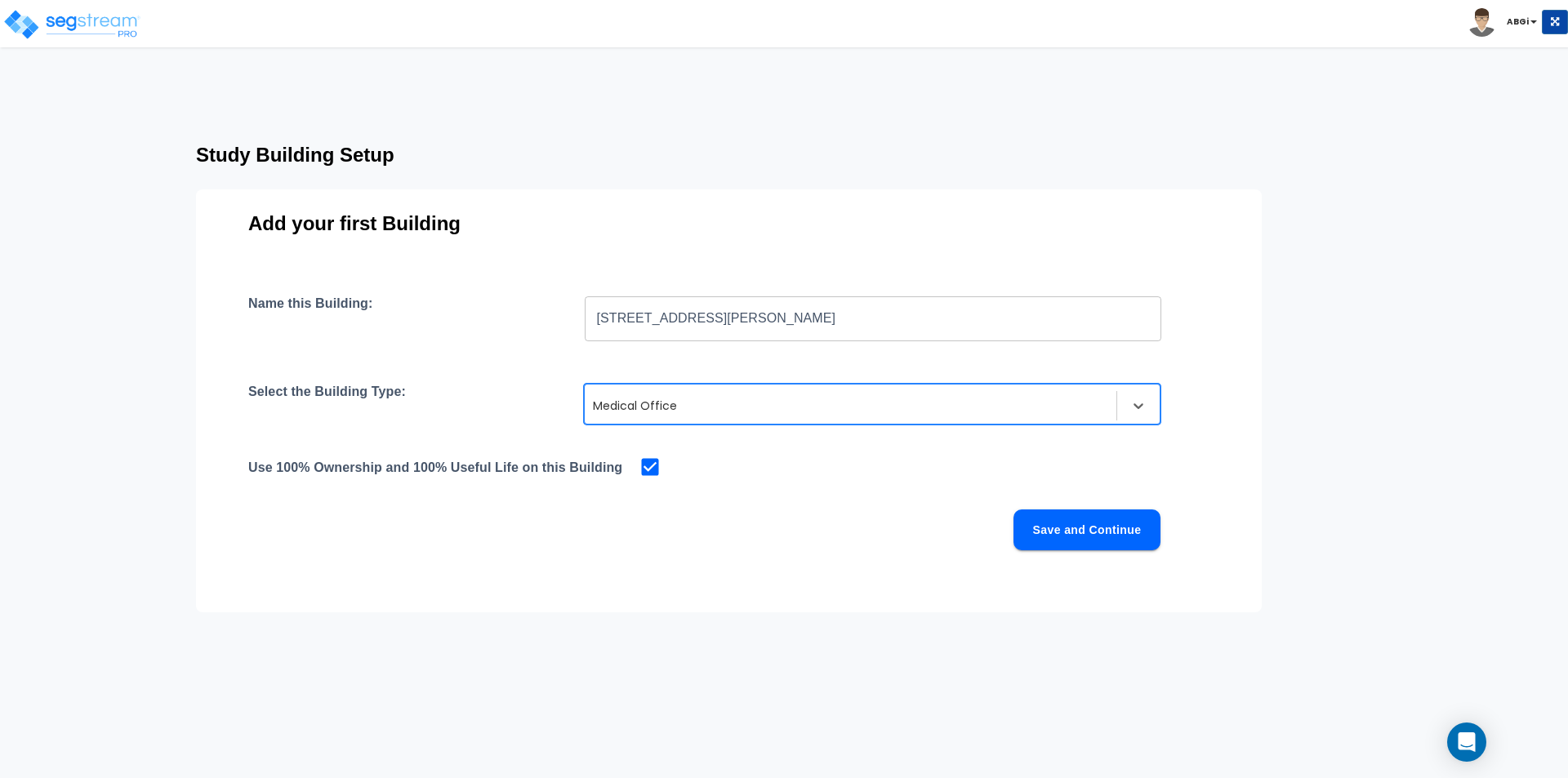
click at [1099, 538] on button "Save and Continue" at bounding box center [1088, 530] width 147 height 40
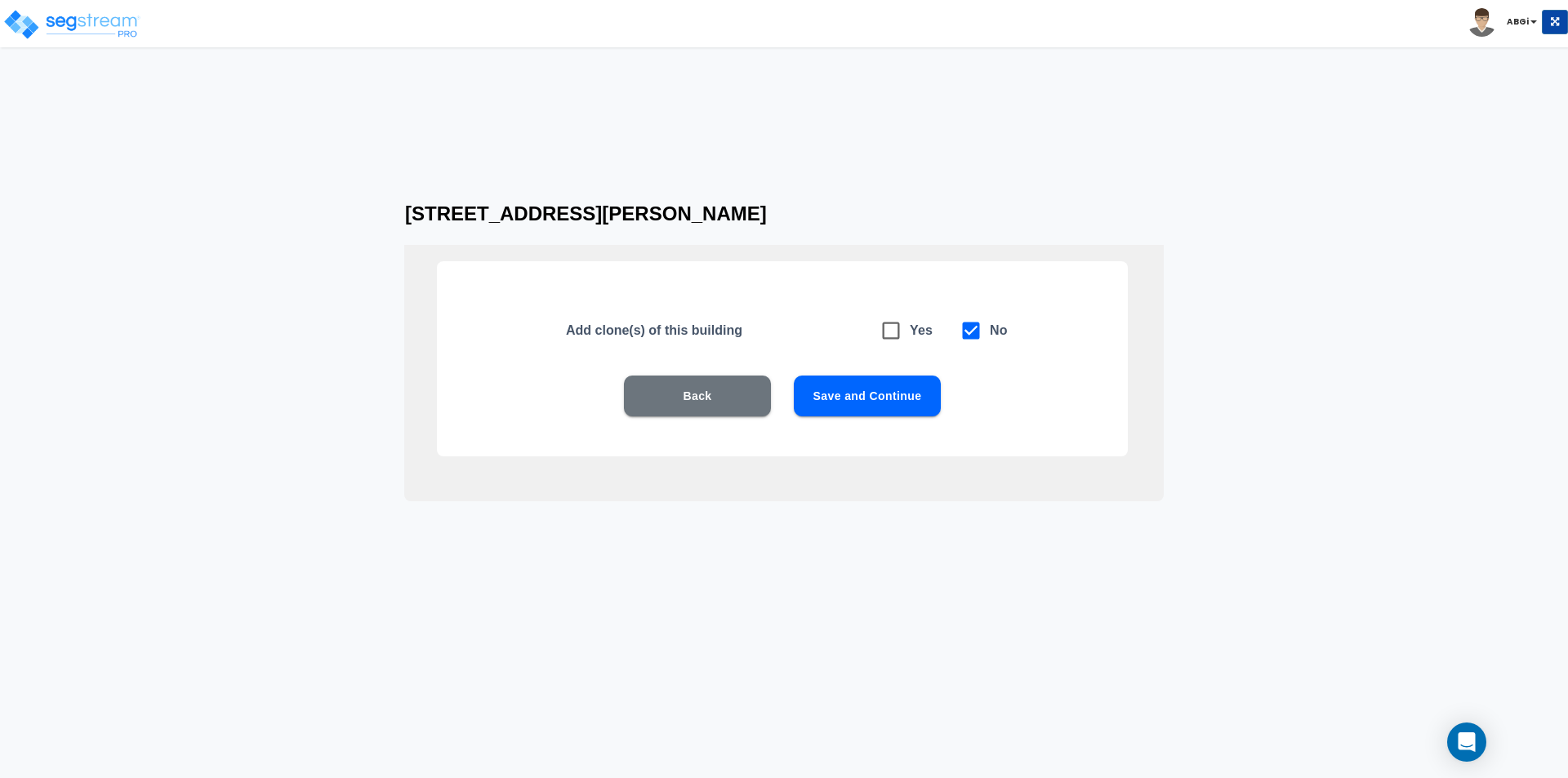
click at [906, 400] on button "Save and Continue" at bounding box center [867, 396] width 147 height 40
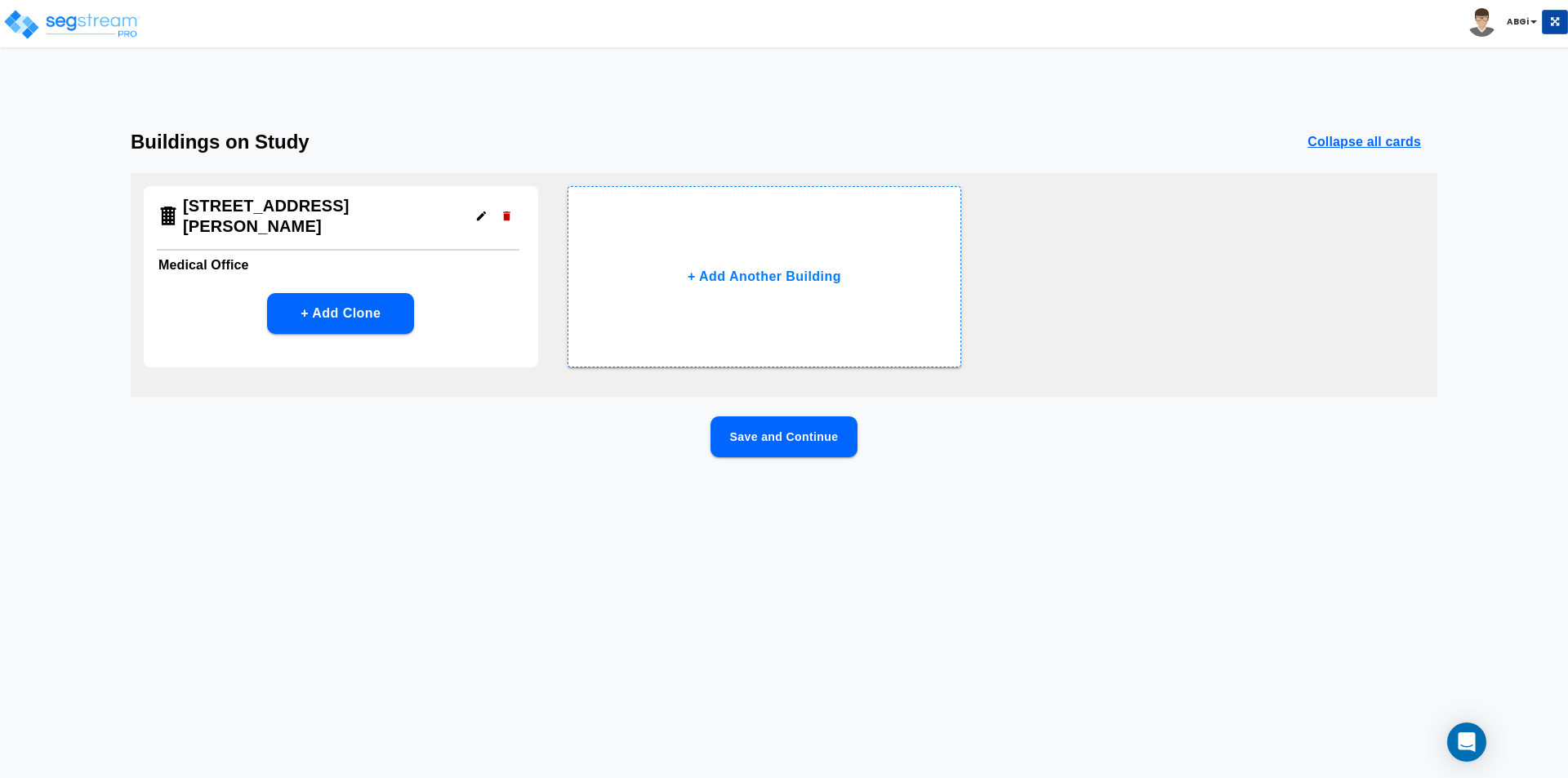
click at [784, 443] on button "Save and Continue" at bounding box center [784, 437] width 147 height 40
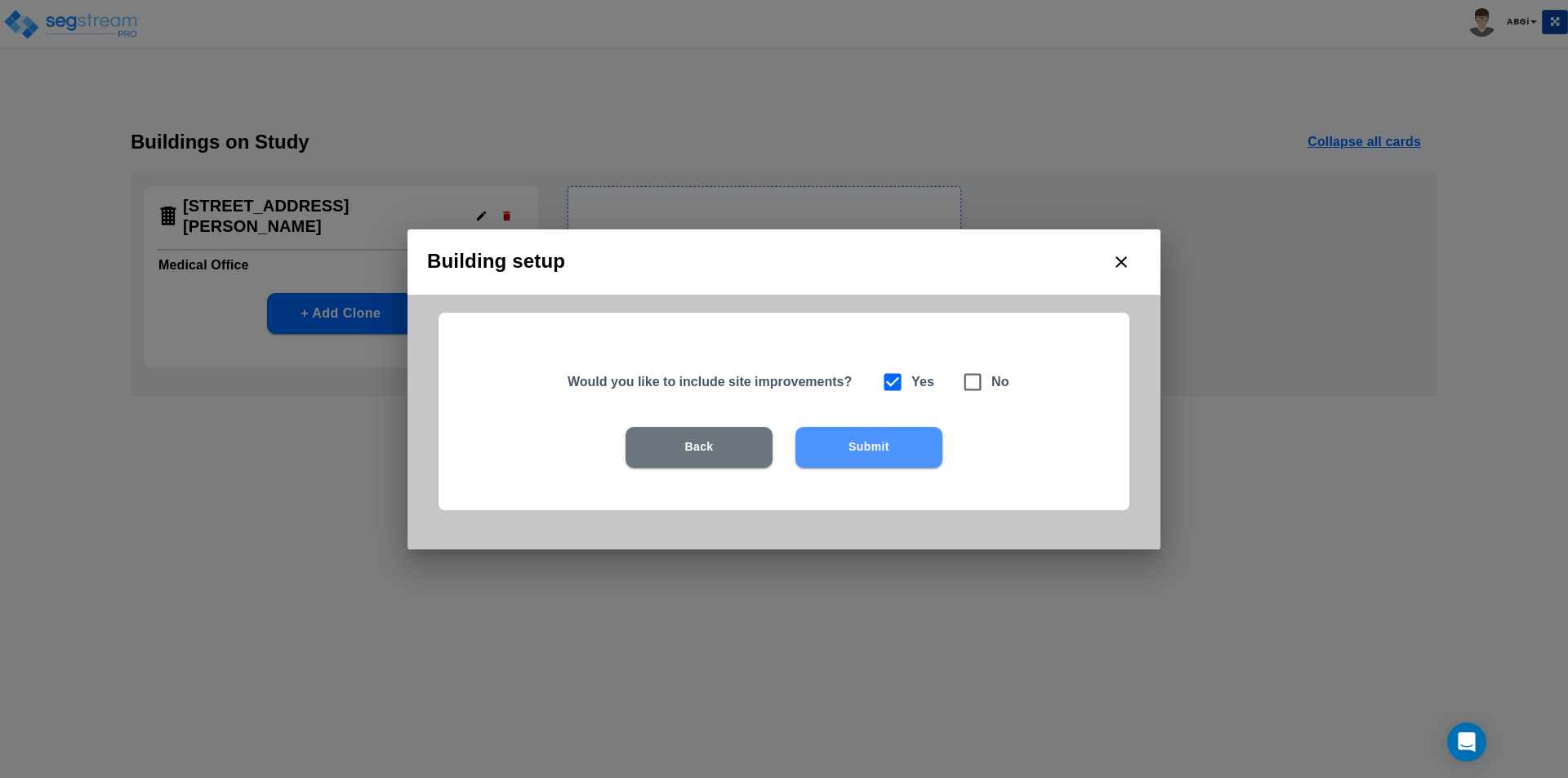
click at [875, 447] on button "Submit" at bounding box center [869, 447] width 147 height 40
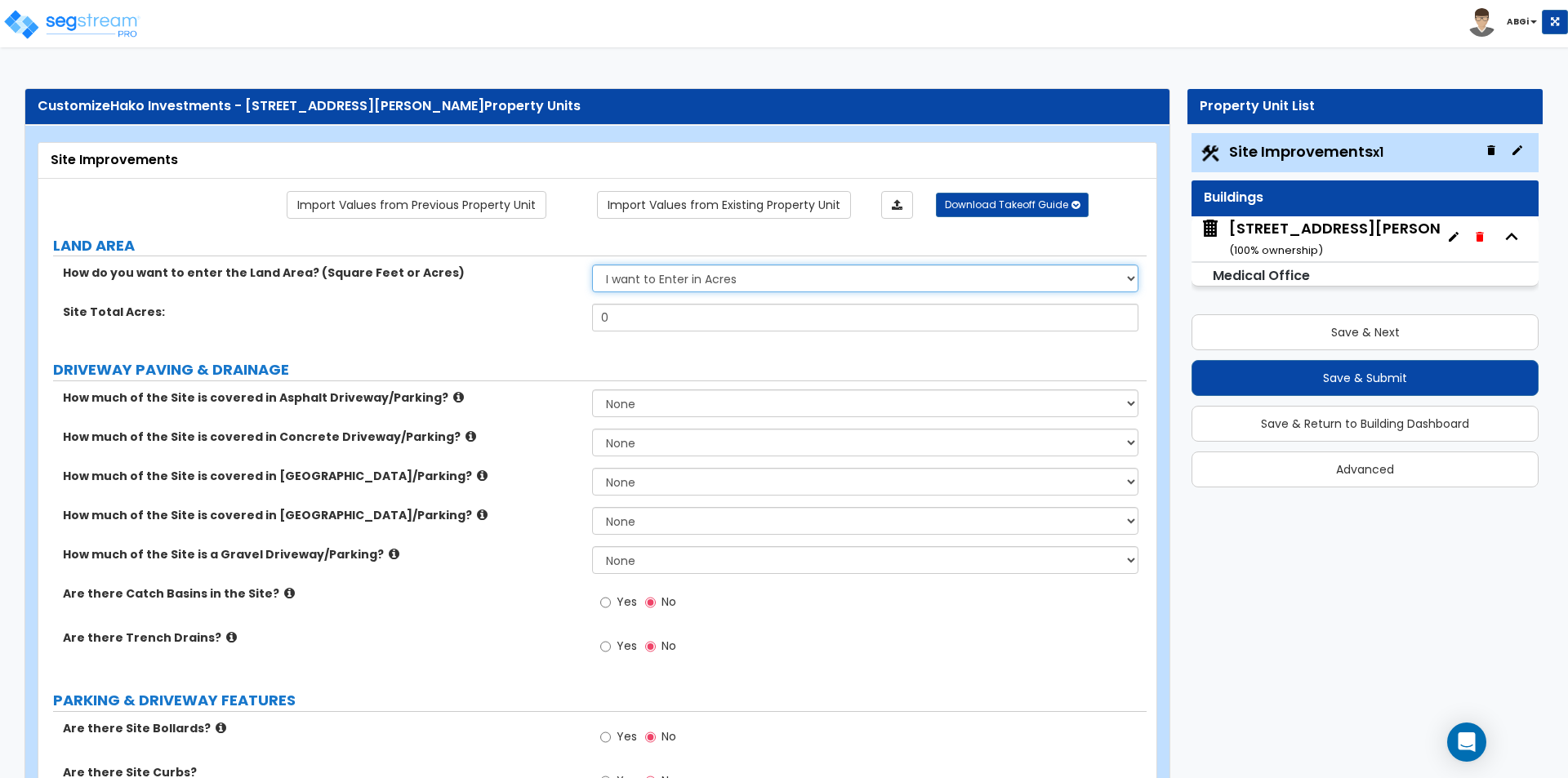
click at [944, 275] on select "I want to Enter in [GEOGRAPHIC_DATA] I want to Enter in Square Feet" at bounding box center [865, 278] width 546 height 28
select select "2"
click at [592, 265] on select "I want to Enter in [GEOGRAPHIC_DATA] I want to Enter in Square Feet" at bounding box center [865, 278] width 546 height 28
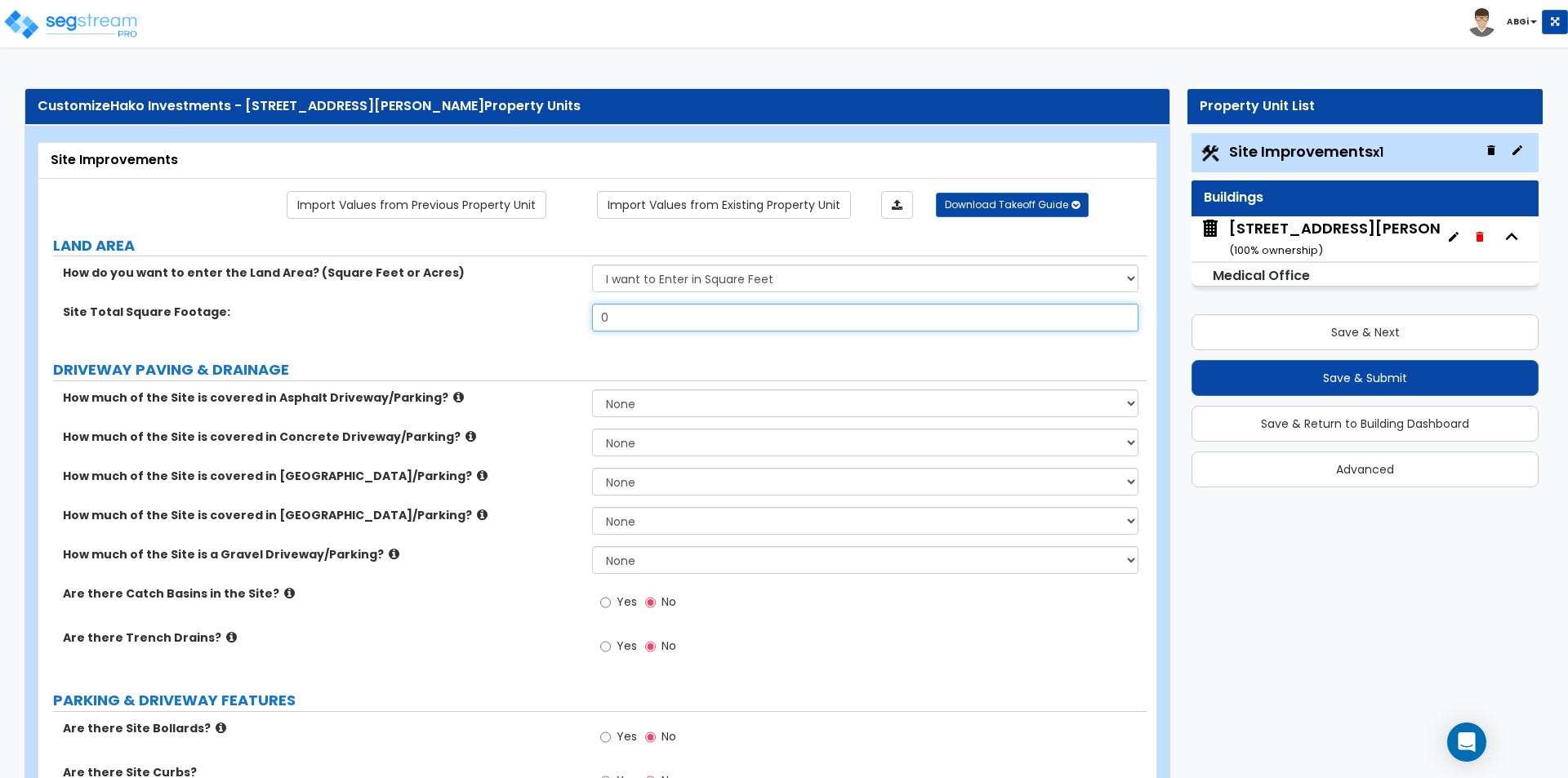
click at [684, 324] on input "0" at bounding box center [865, 318] width 546 height 28
type input "24,357"
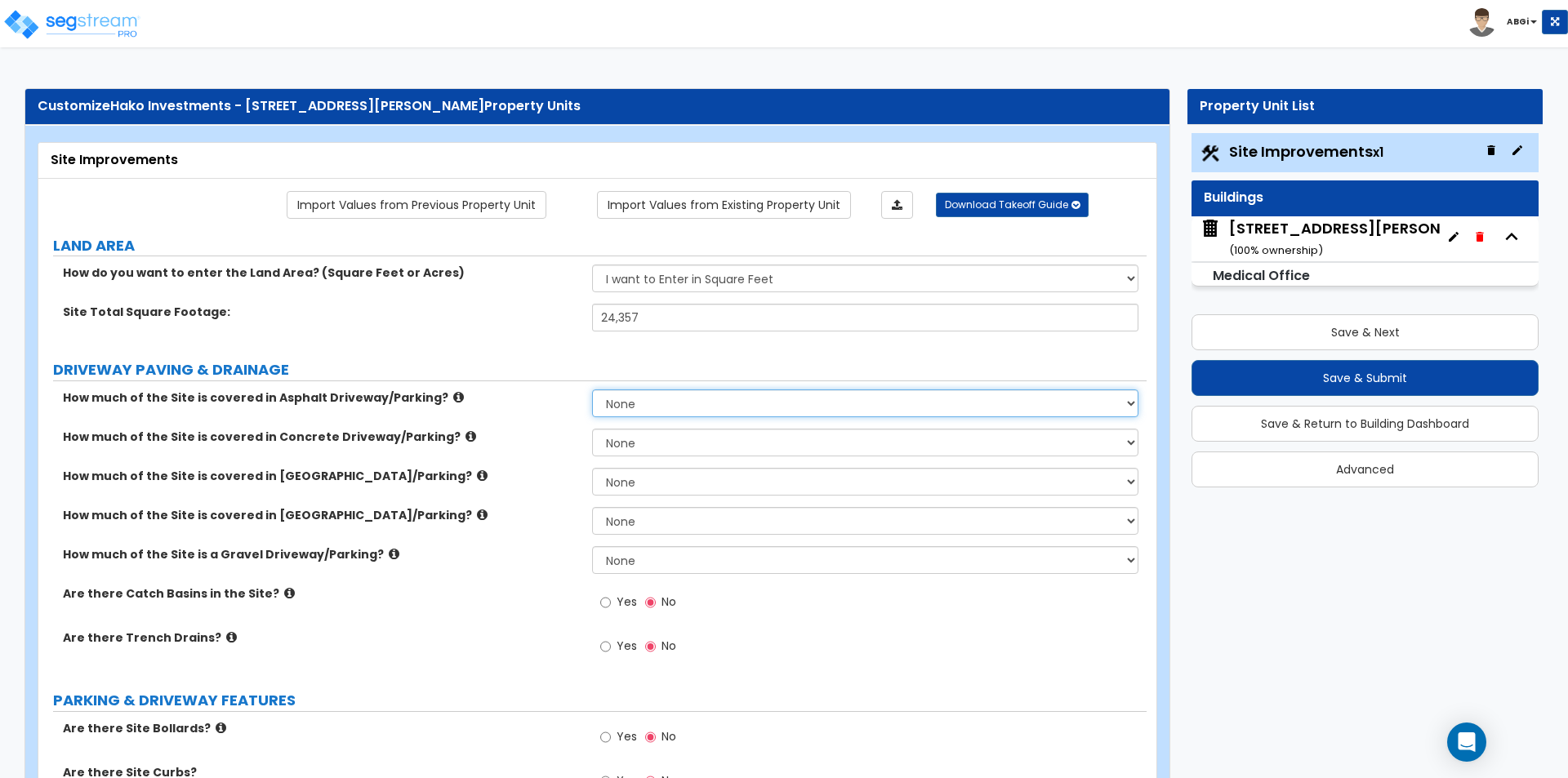
click at [778, 407] on select "None I want to Enter an Approximate Percentage I want to Enter the Square Foota…" at bounding box center [865, 403] width 546 height 28
select select "1"
click at [592, 389] on select "None I want to Enter an Approximate Percentage I want to Enter the Square Foota…" at bounding box center [865, 403] width 546 height 28
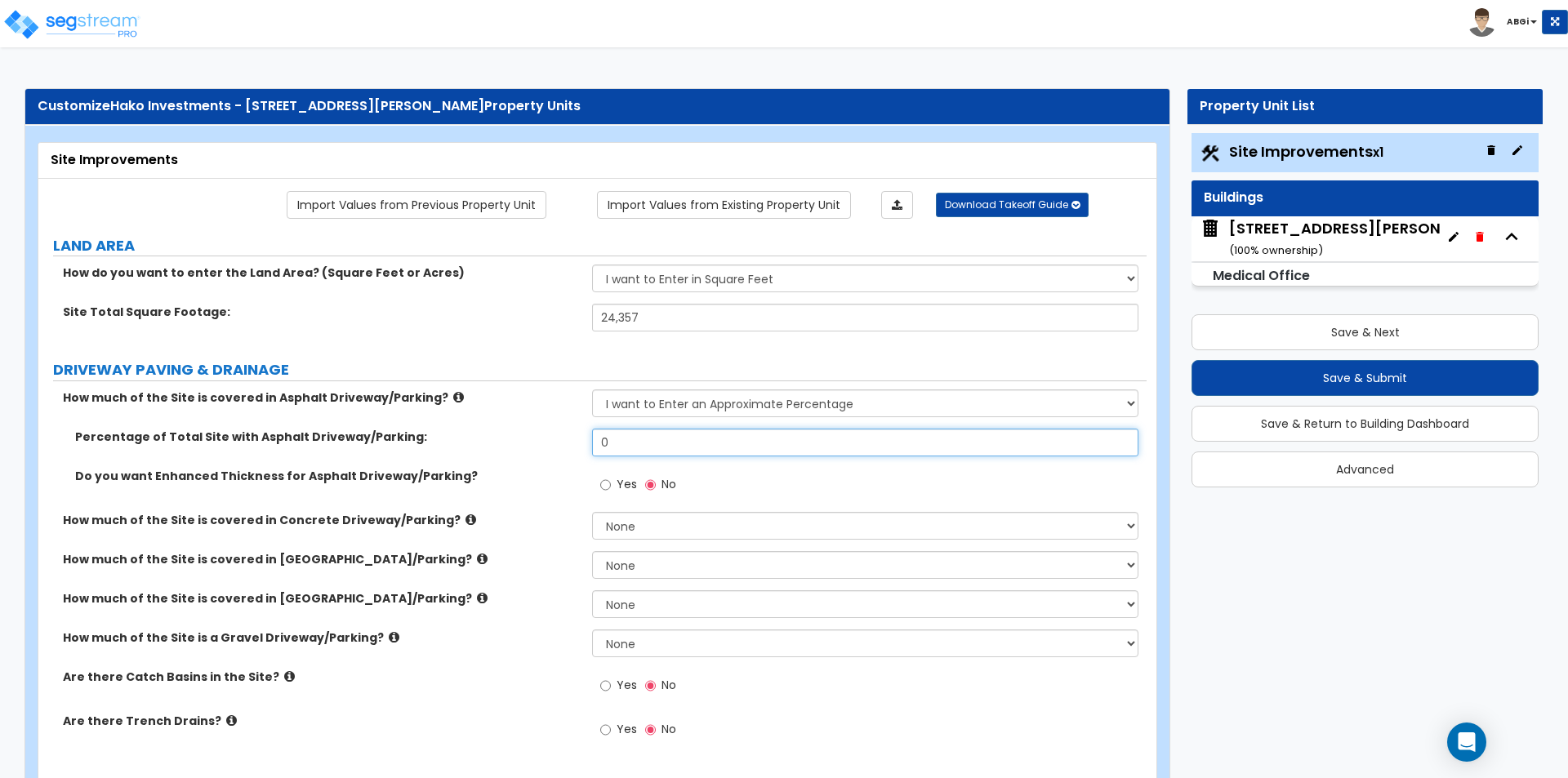
click at [761, 449] on input "0" at bounding box center [865, 443] width 546 height 28
click at [646, 449] on input "75" at bounding box center [865, 443] width 546 height 28
type input "80"
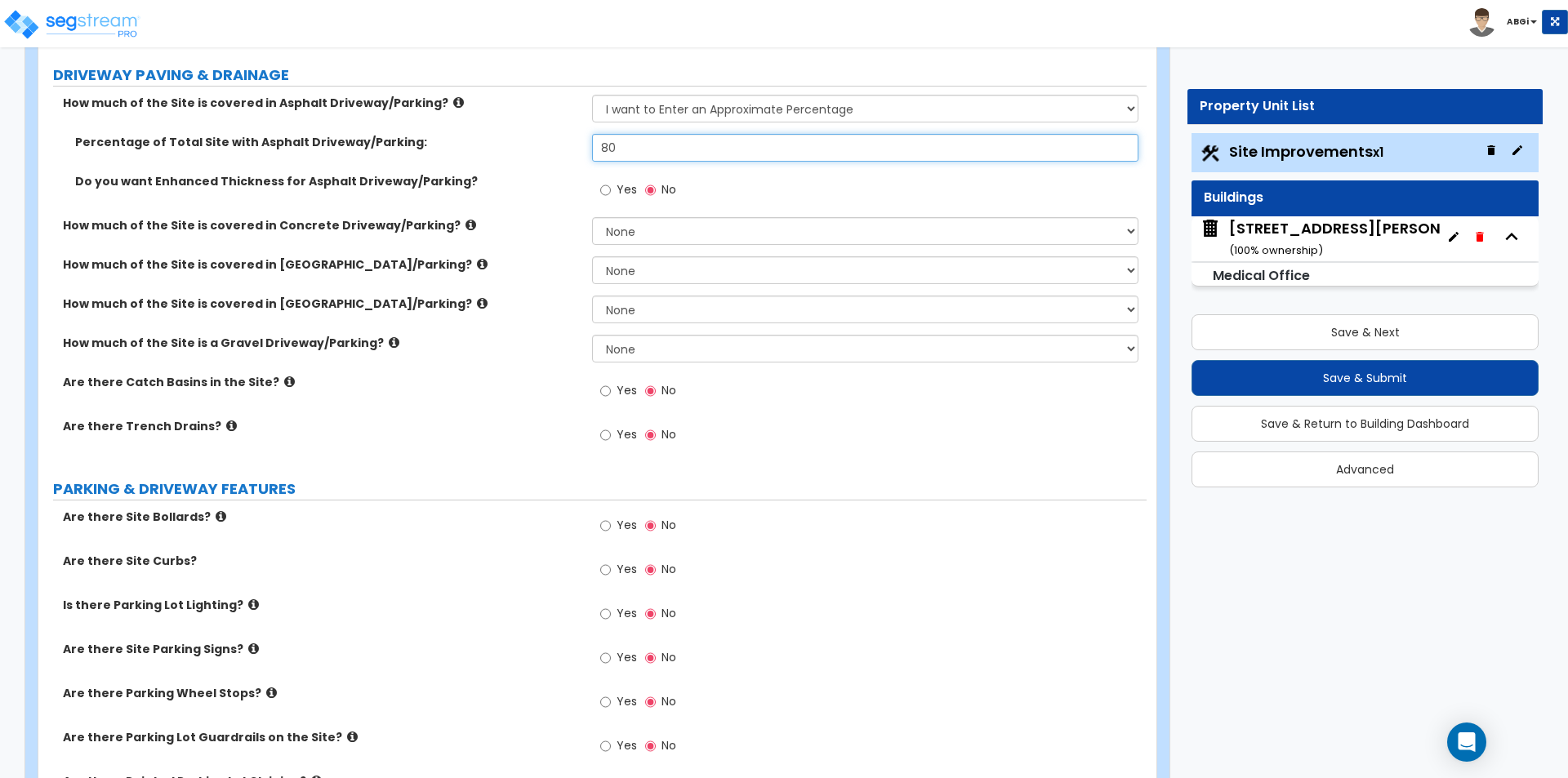
scroll to position [327, 0]
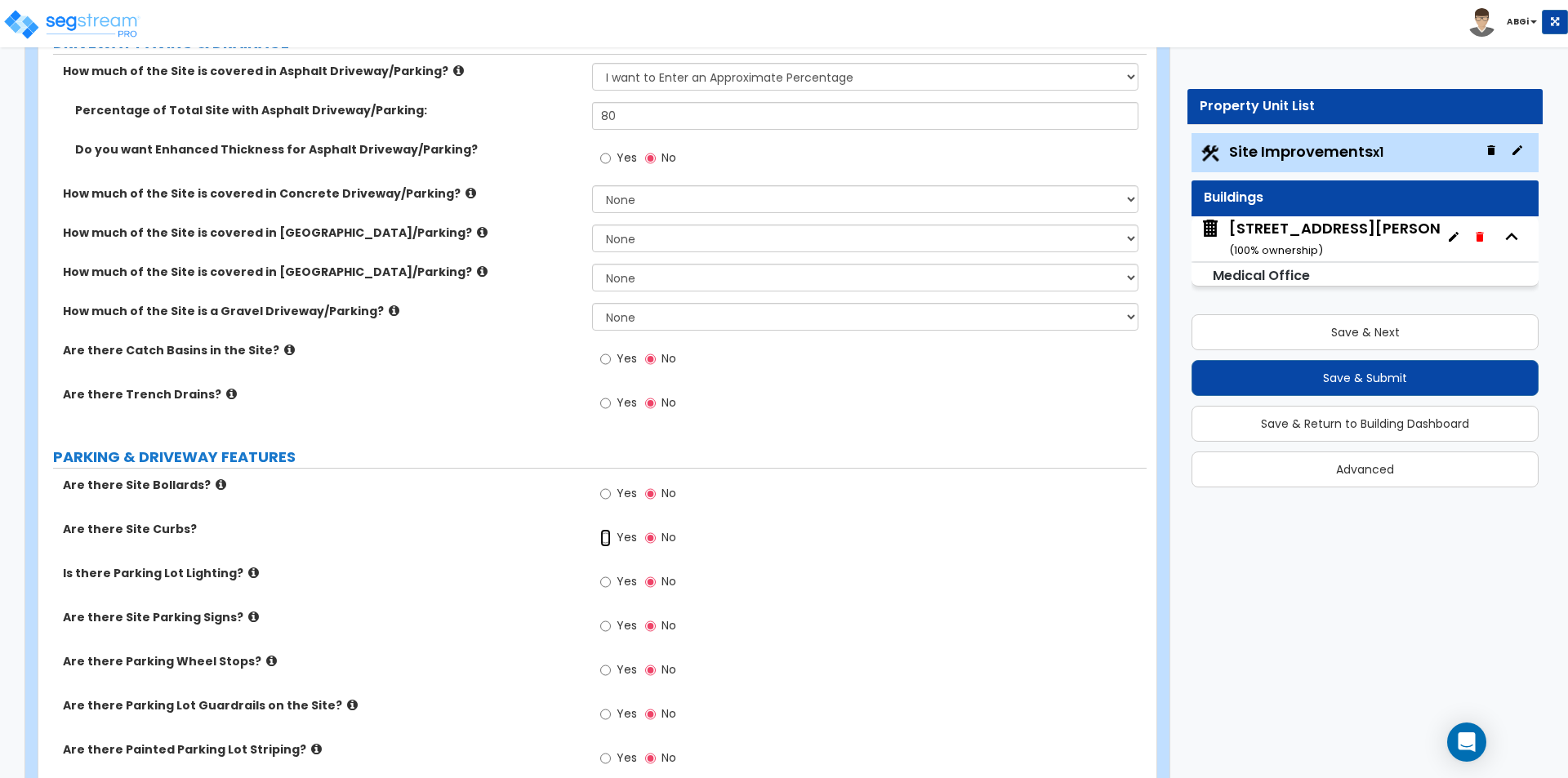
click at [603, 539] on input "Yes" at bounding box center [606, 538] width 11 height 18
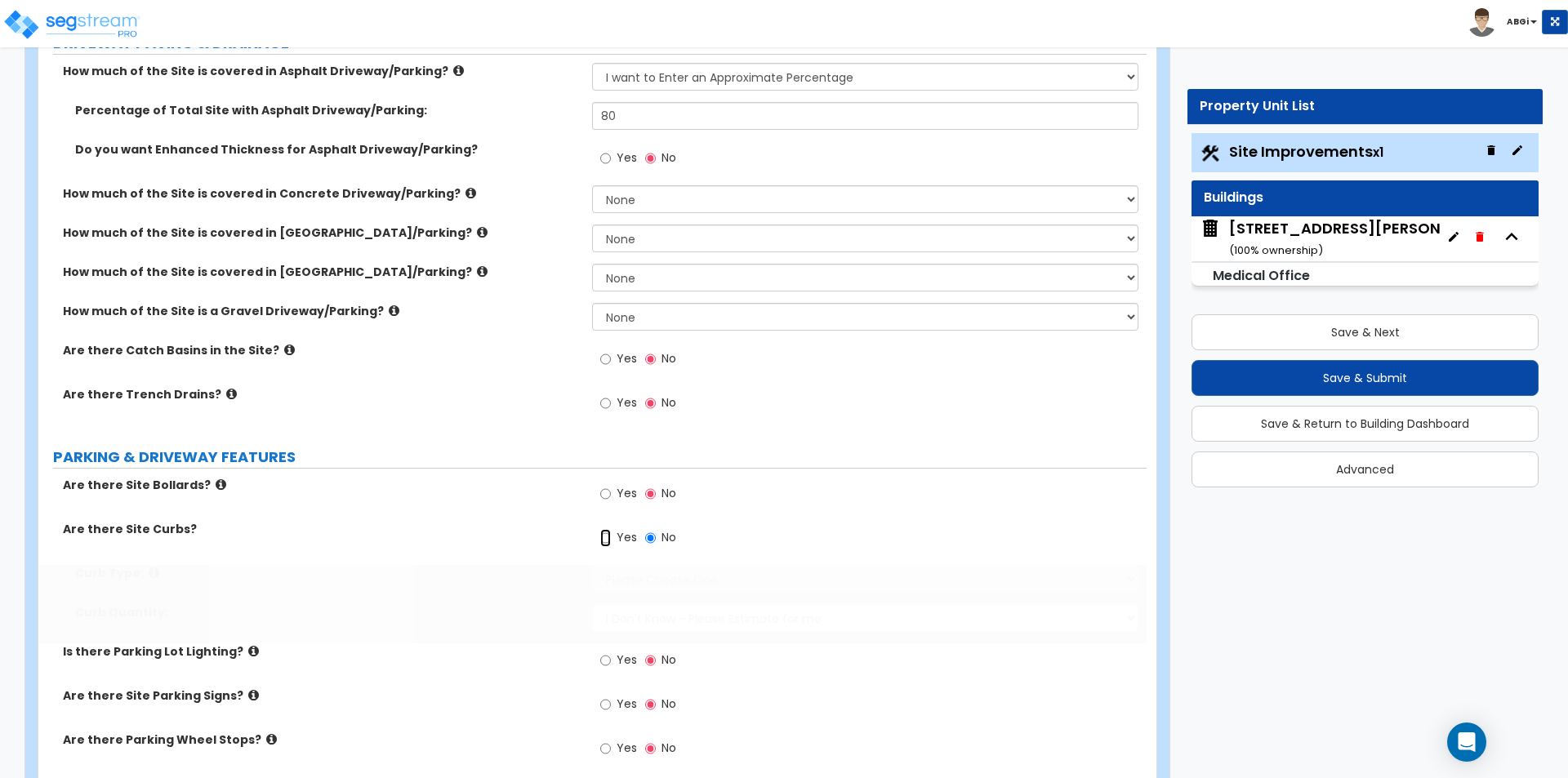
radio input "true"
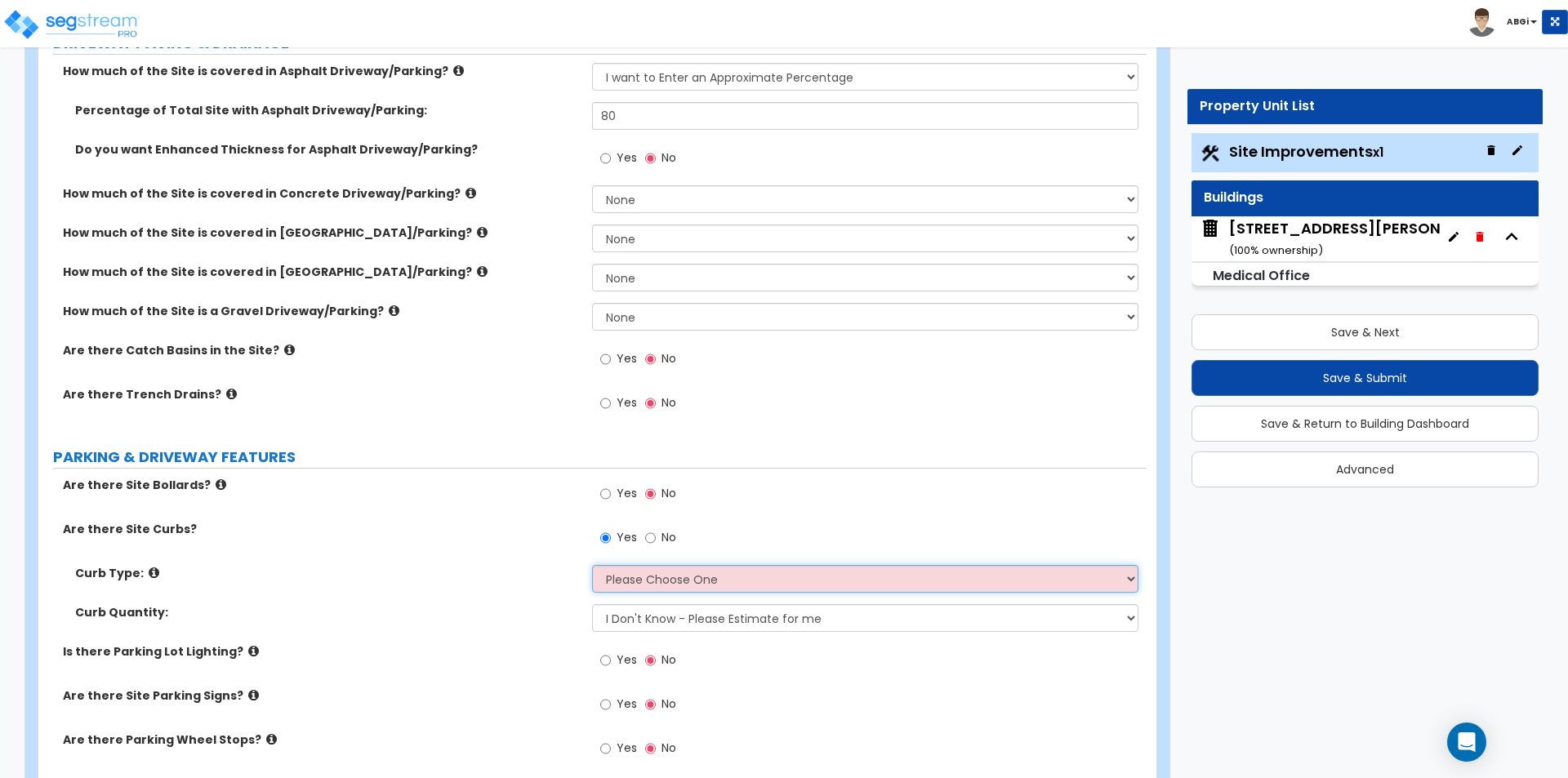
click at [707, 579] on select "Please Choose One Curb (Only) Curb & Gutter Asphalt Berm" at bounding box center [865, 579] width 546 height 28
select select "1"
click at [592, 565] on select "Please Choose One Curb (Only) Curb & Gutter Asphalt Berm" at bounding box center [865, 579] width 546 height 28
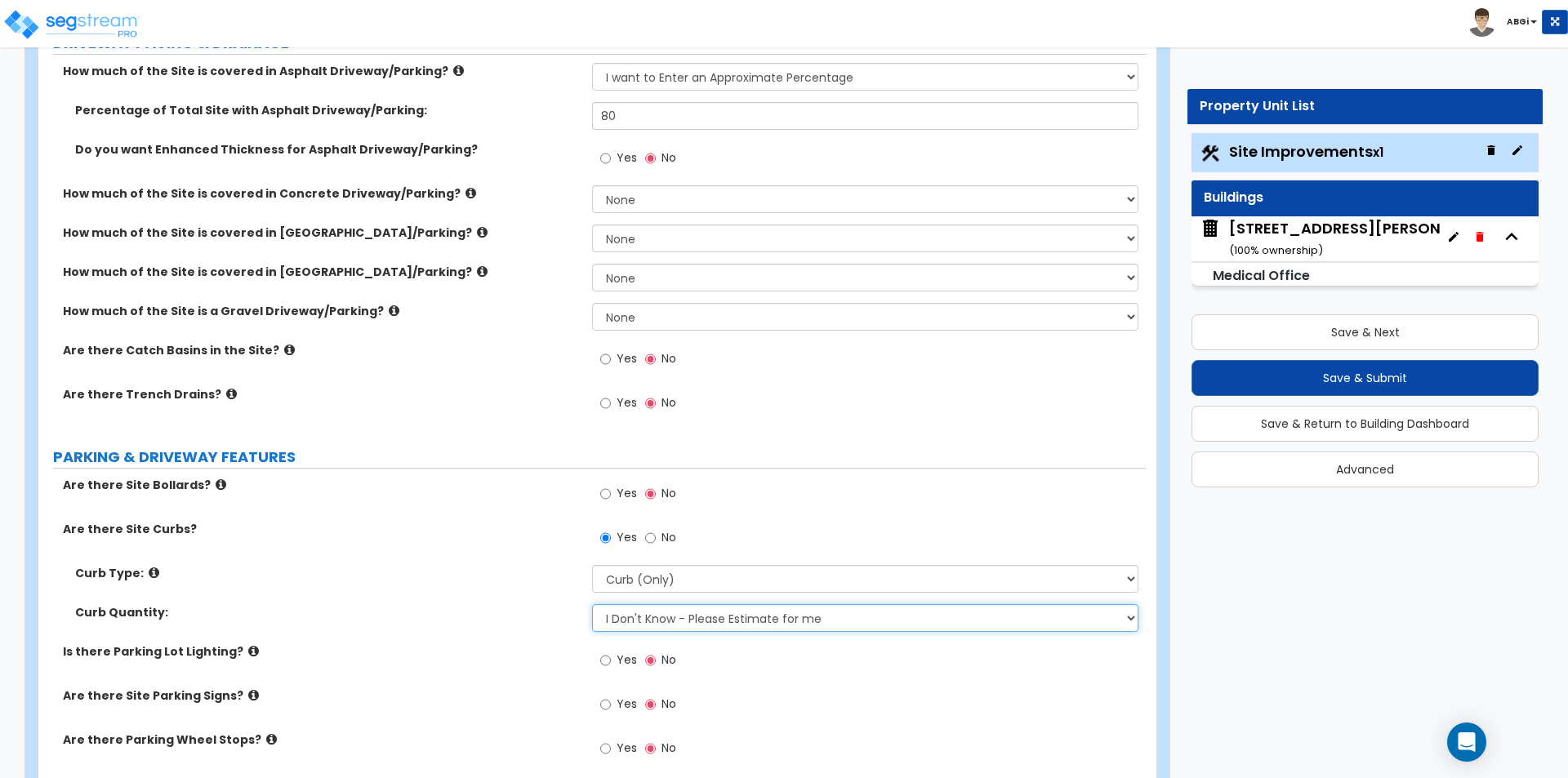
click at [749, 624] on select "I Don't Know - Please Estimate for me I want to Enter the Linear Footage" at bounding box center [865, 618] width 546 height 28
select select "1"
click at [592, 604] on select "I Don't Know - Please Estimate for me I want to Enter the Linear Footage" at bounding box center [865, 618] width 546 height 28
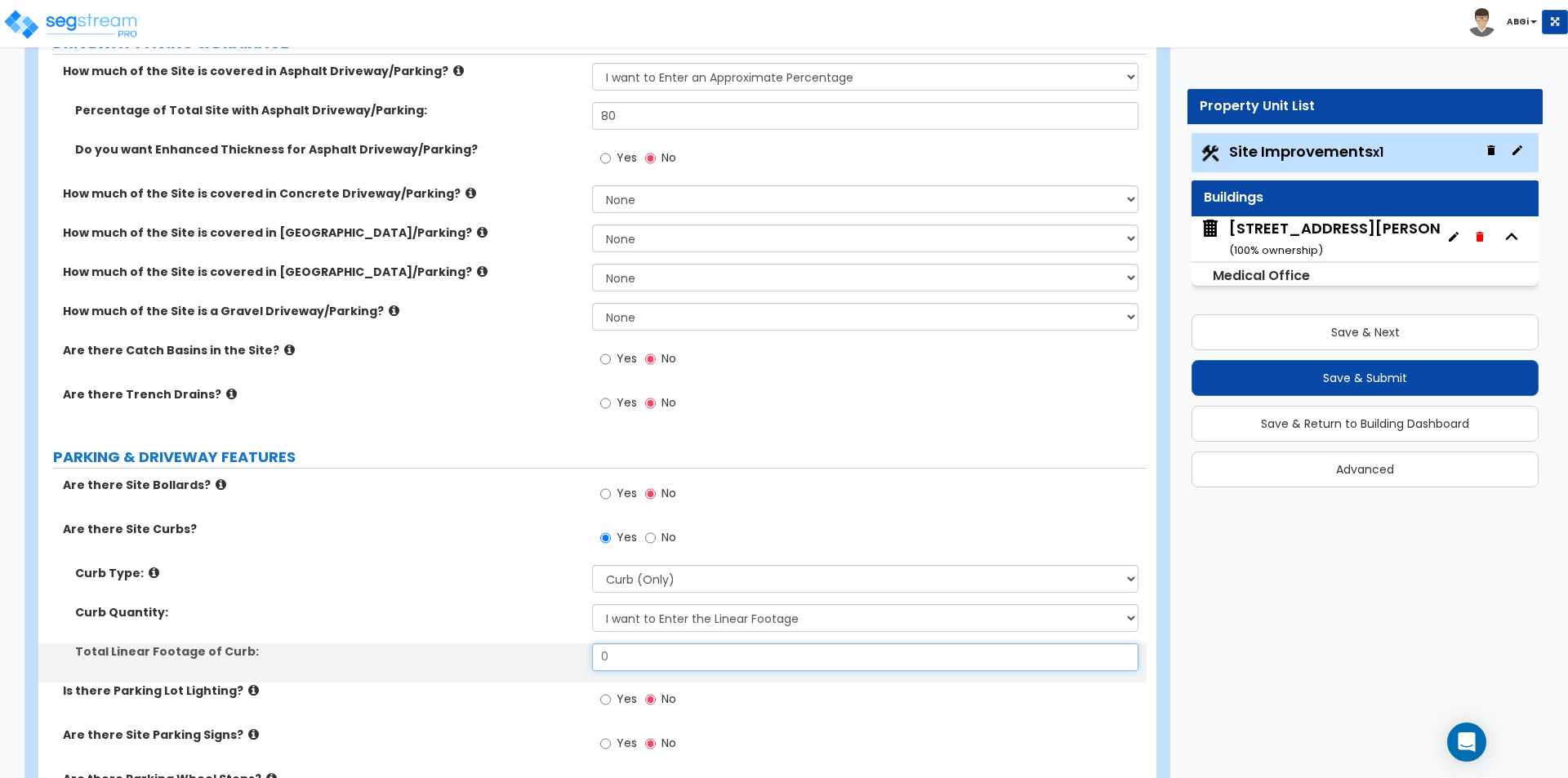
click at [727, 648] on input "0" at bounding box center [865, 658] width 546 height 28
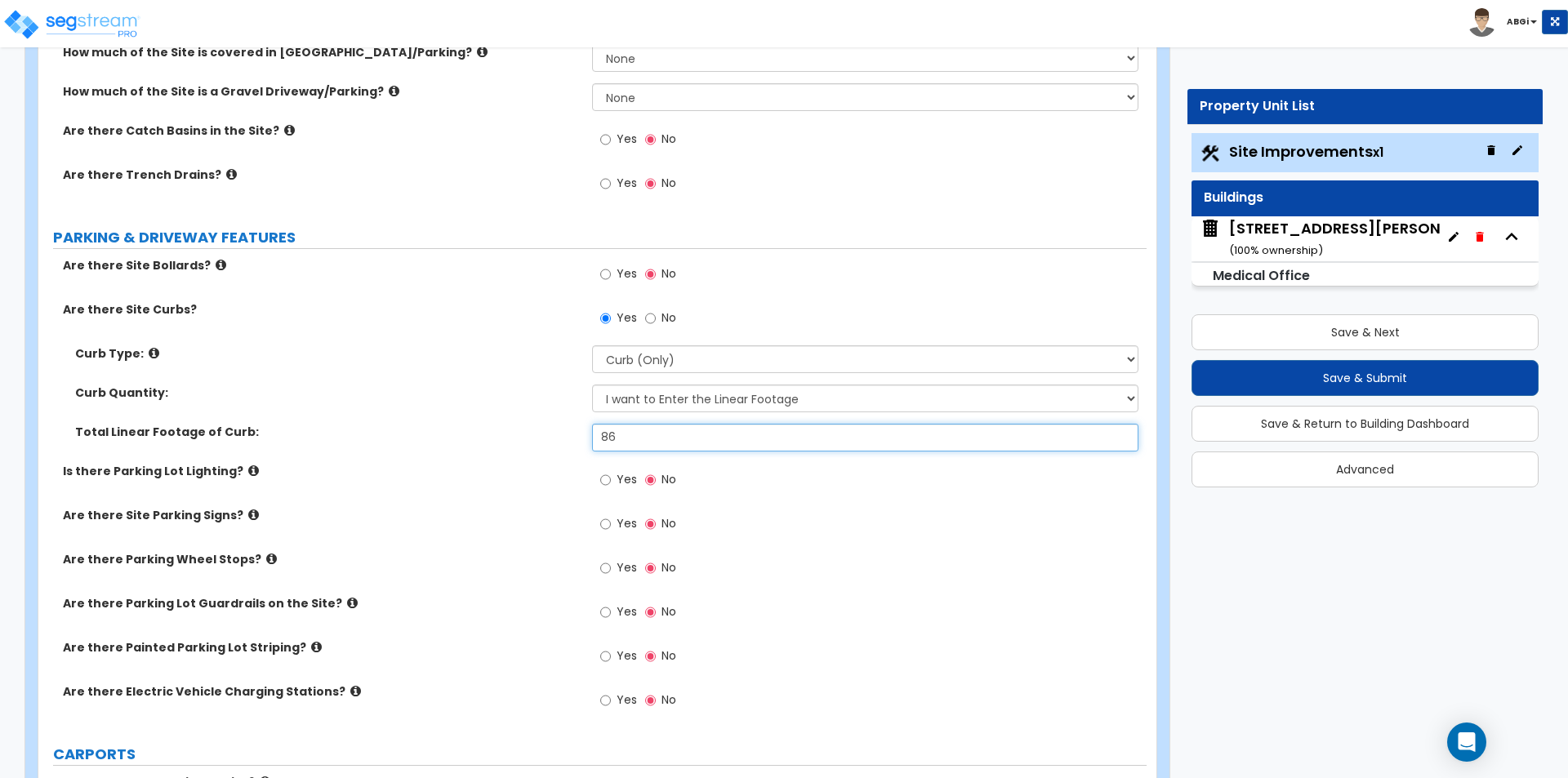
scroll to position [571, 0]
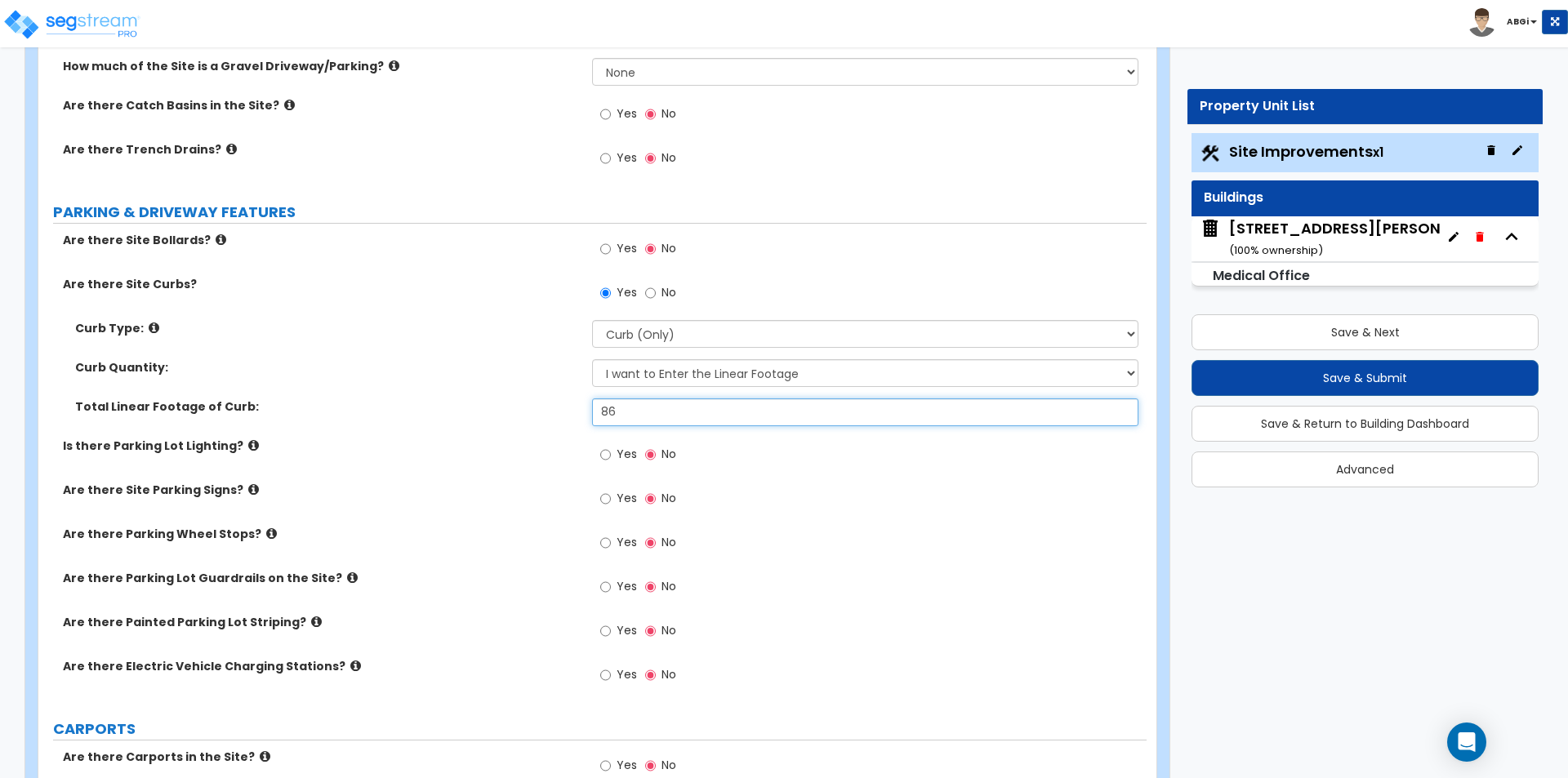
type input "86"
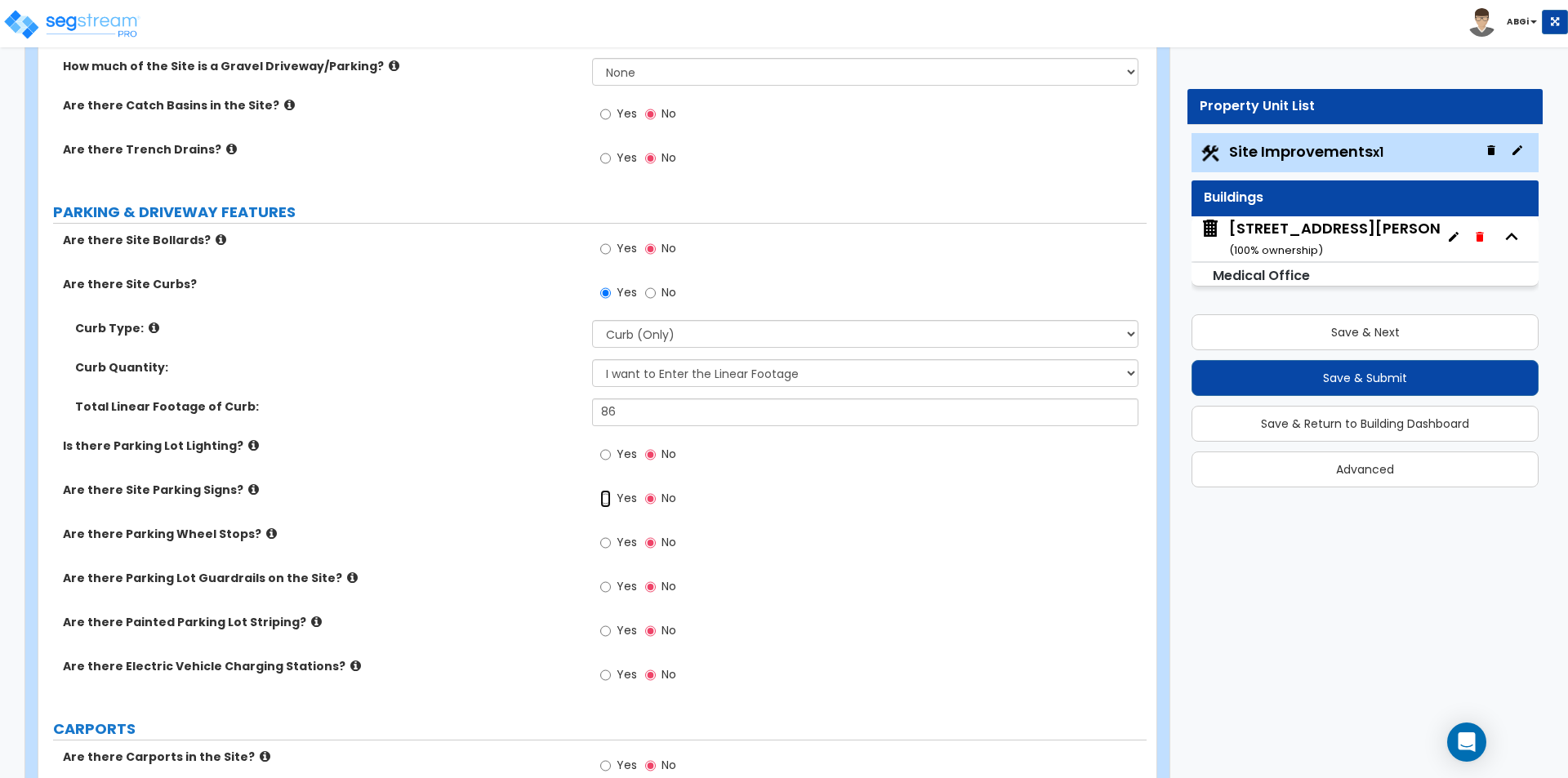
click at [604, 502] on input "Yes" at bounding box center [606, 500] width 11 height 18
radio input "true"
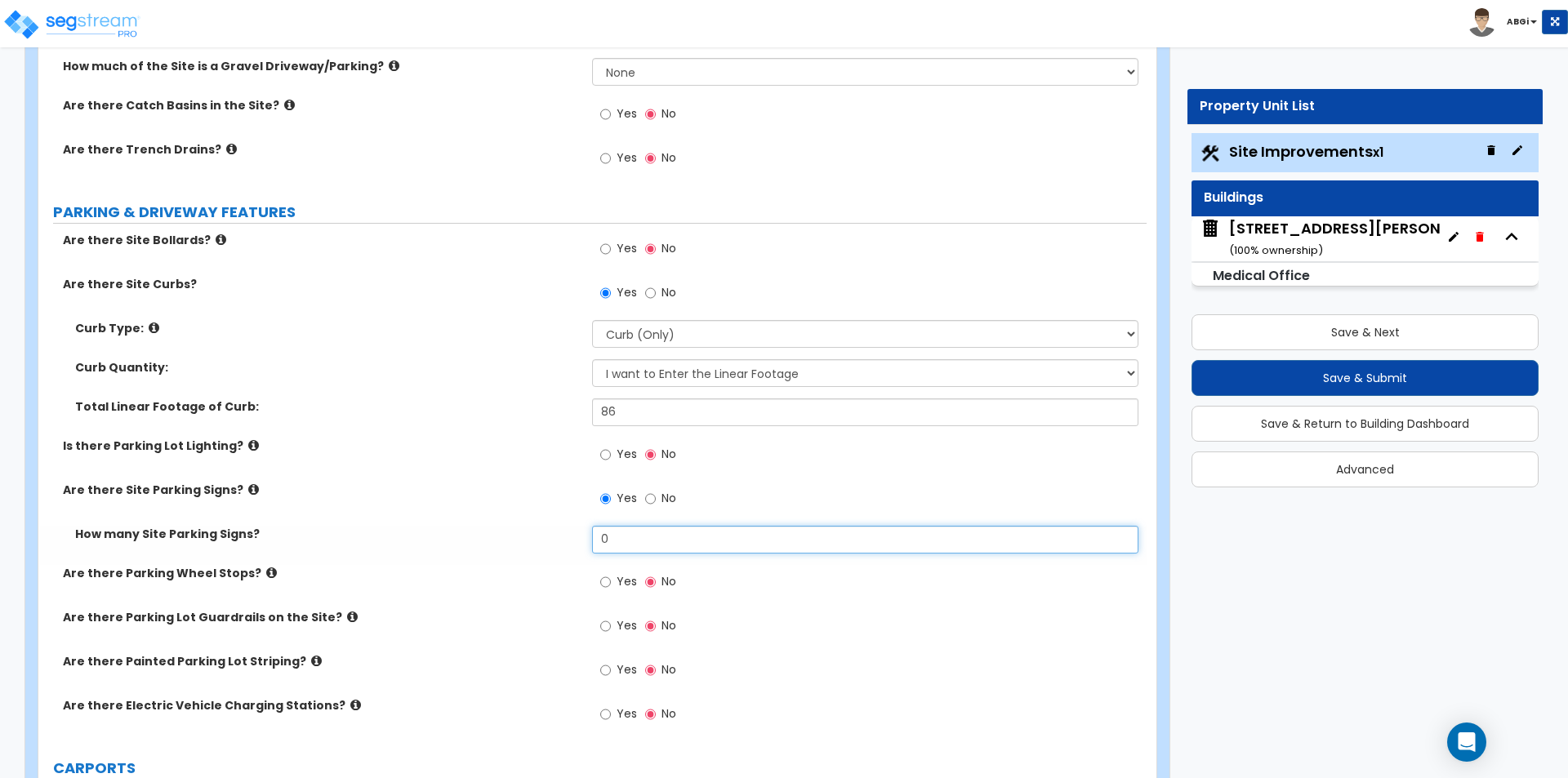
click at [626, 550] on input "0" at bounding box center [865, 540] width 546 height 28
type input "2"
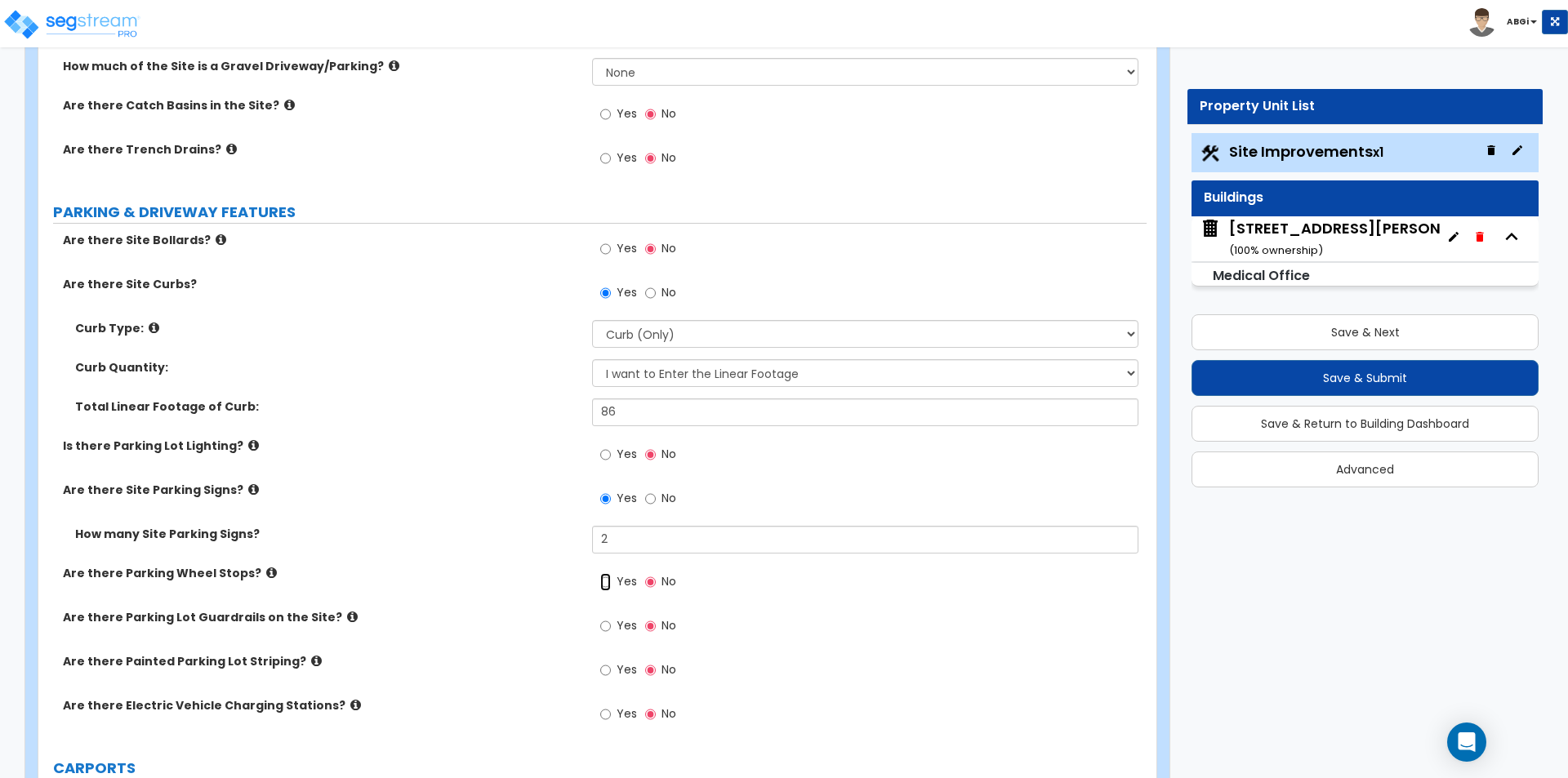
drag, startPoint x: 603, startPoint y: 581, endPoint x: 611, endPoint y: 589, distance: 11.3
click at [603, 580] on input "Yes" at bounding box center [606, 582] width 11 height 18
radio input "true"
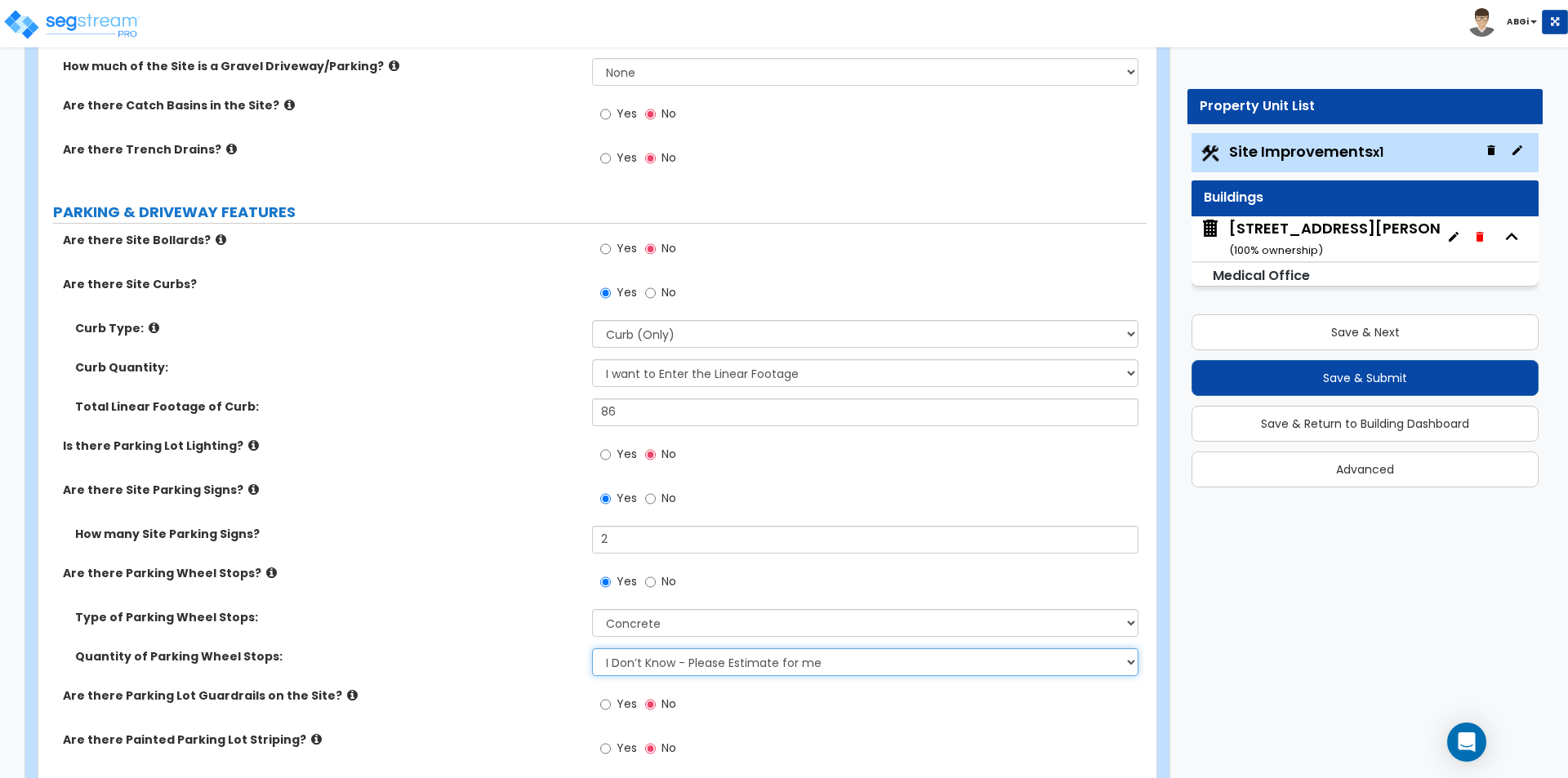
click at [680, 669] on select "I Don’t Know - Please Estimate for me I Want to Enter the Number of Wheel Stops" at bounding box center [865, 662] width 546 height 28
select select "1"
click at [592, 648] on select "I Don’t Know - Please Estimate for me I Want to Enter the Number of Wheel Stops" at bounding box center [865, 662] width 546 height 28
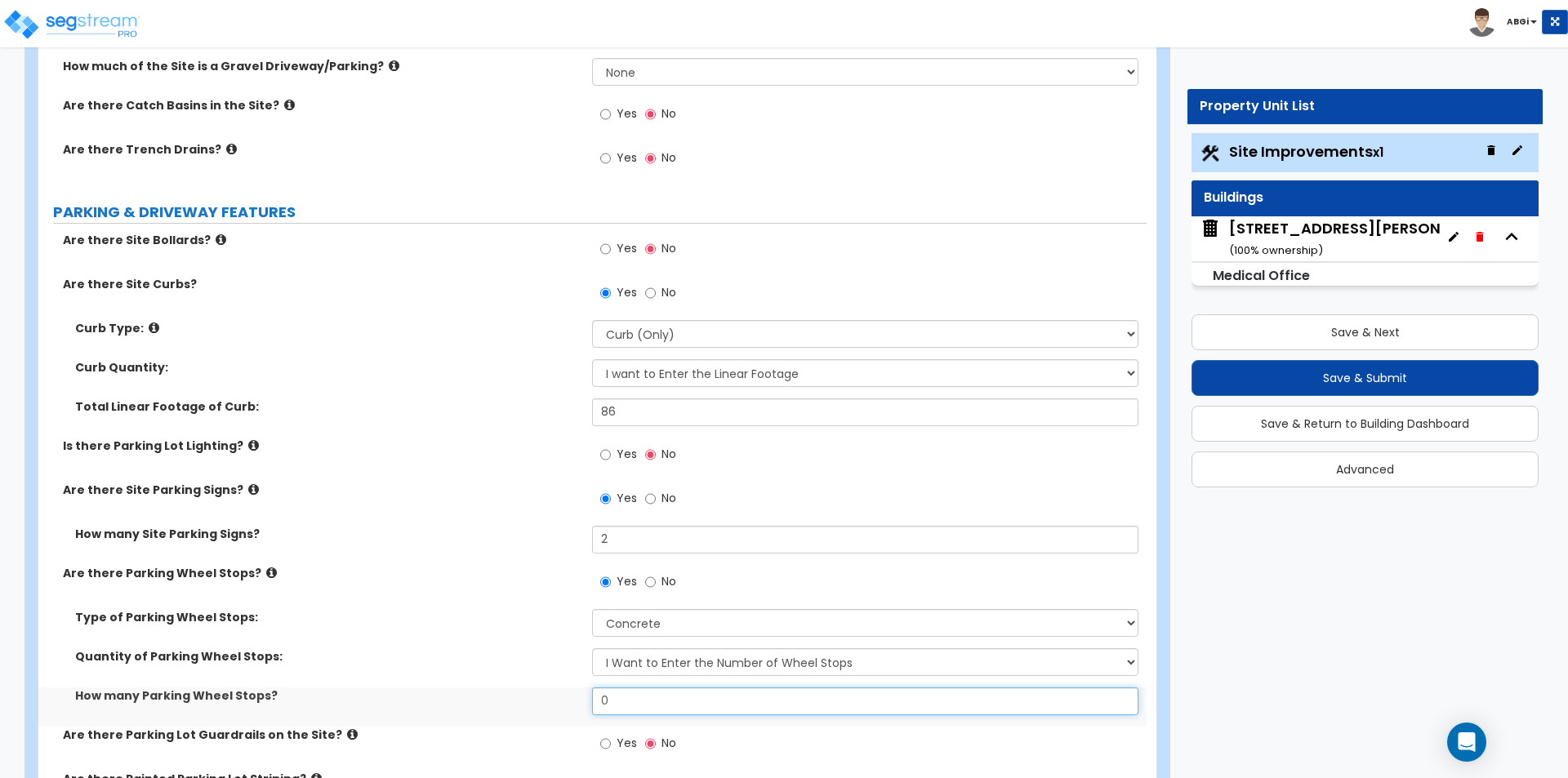
click at [665, 702] on input "0" at bounding box center [865, 702] width 546 height 28
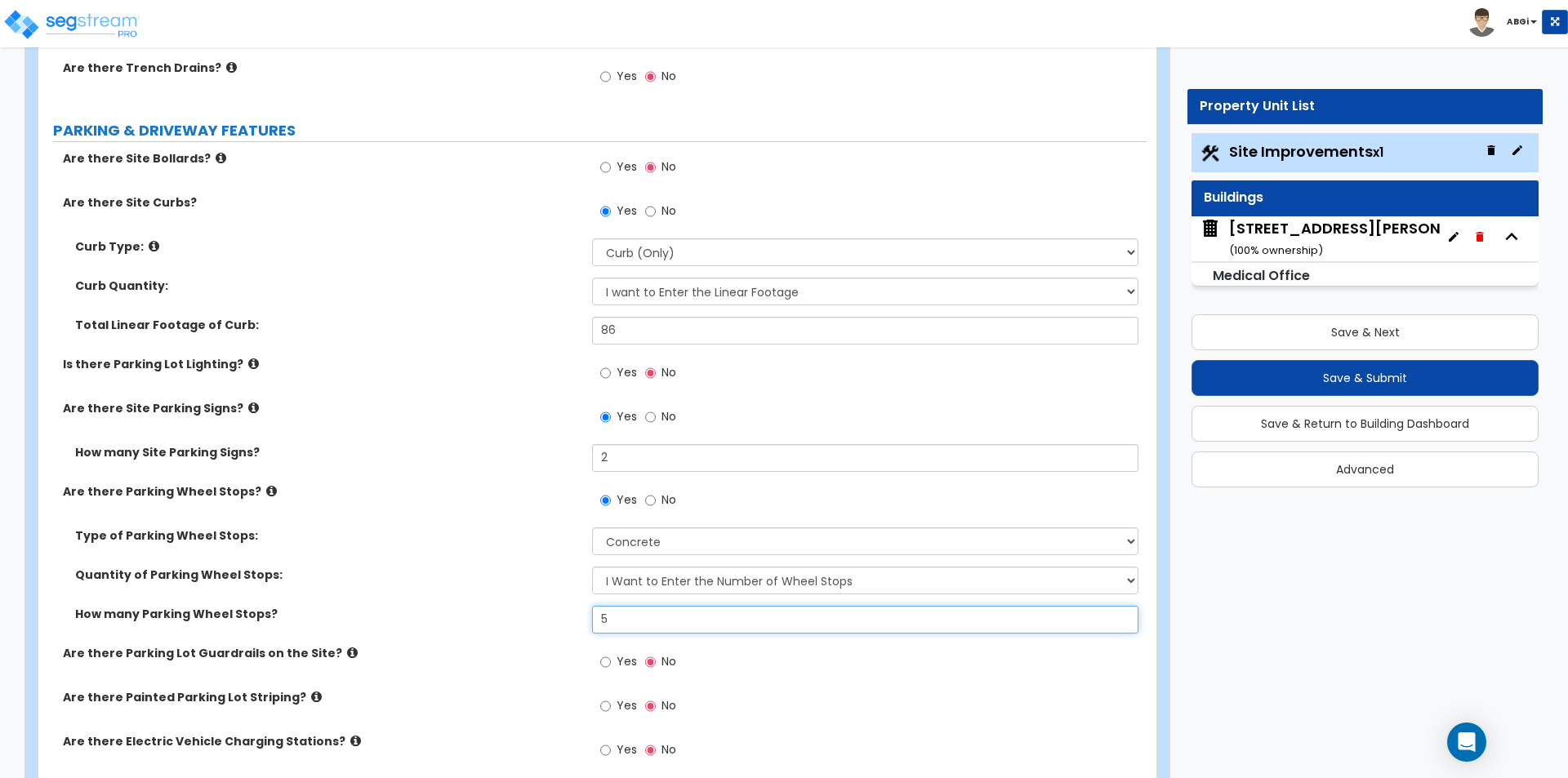
scroll to position [735, 0]
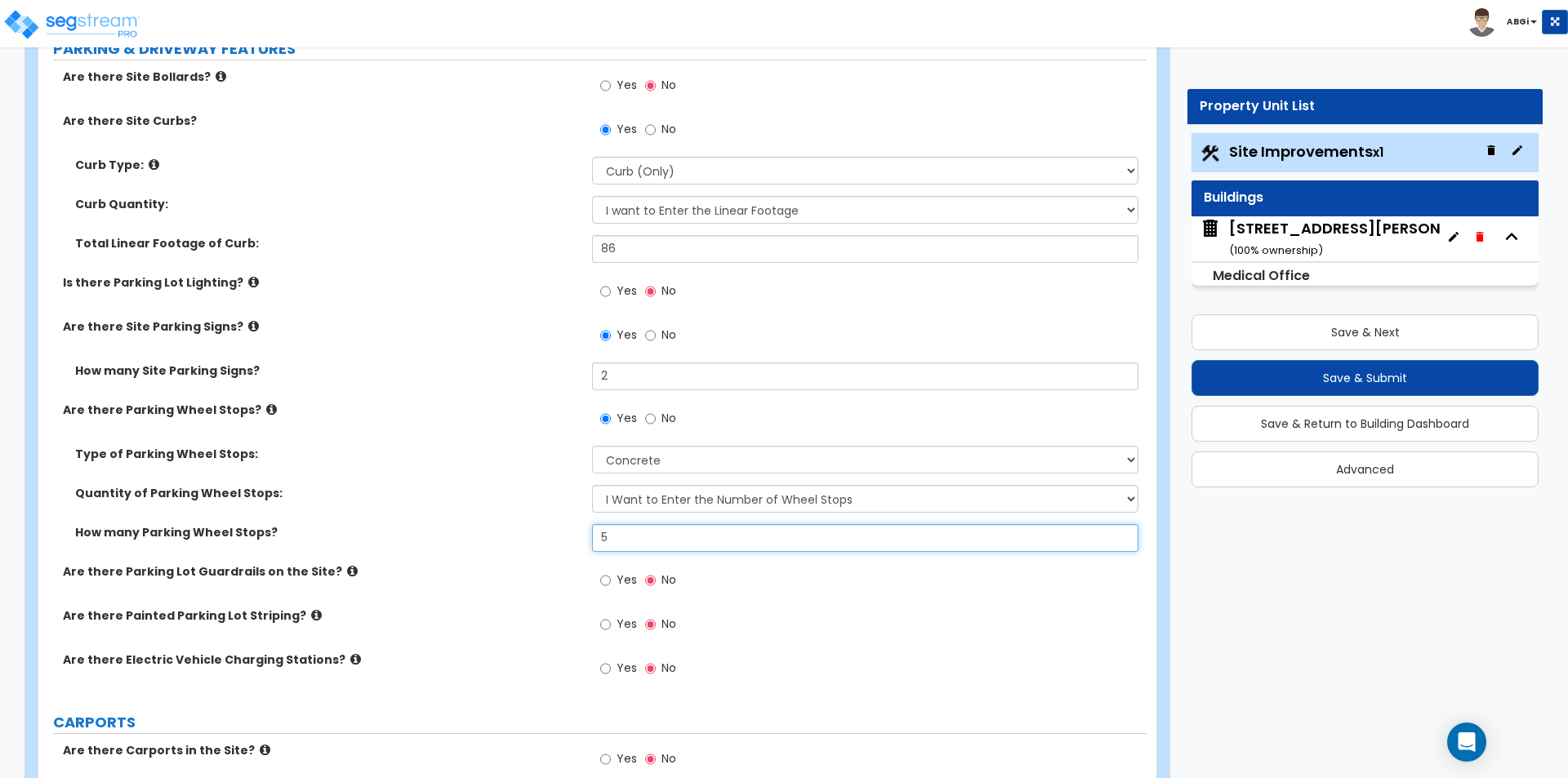
type input "5"
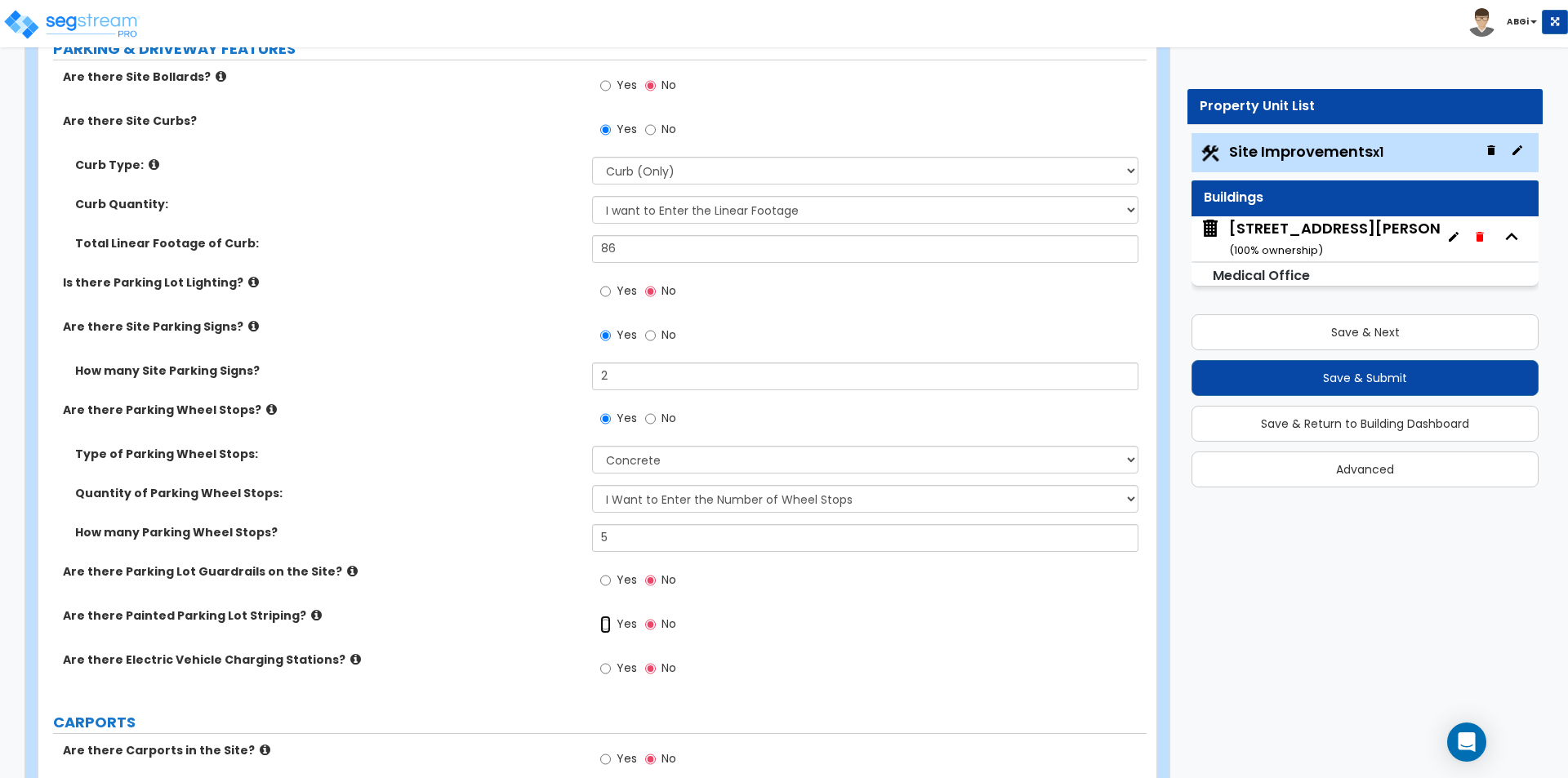
click at [605, 624] on input "Yes" at bounding box center [606, 625] width 11 height 18
radio input "true"
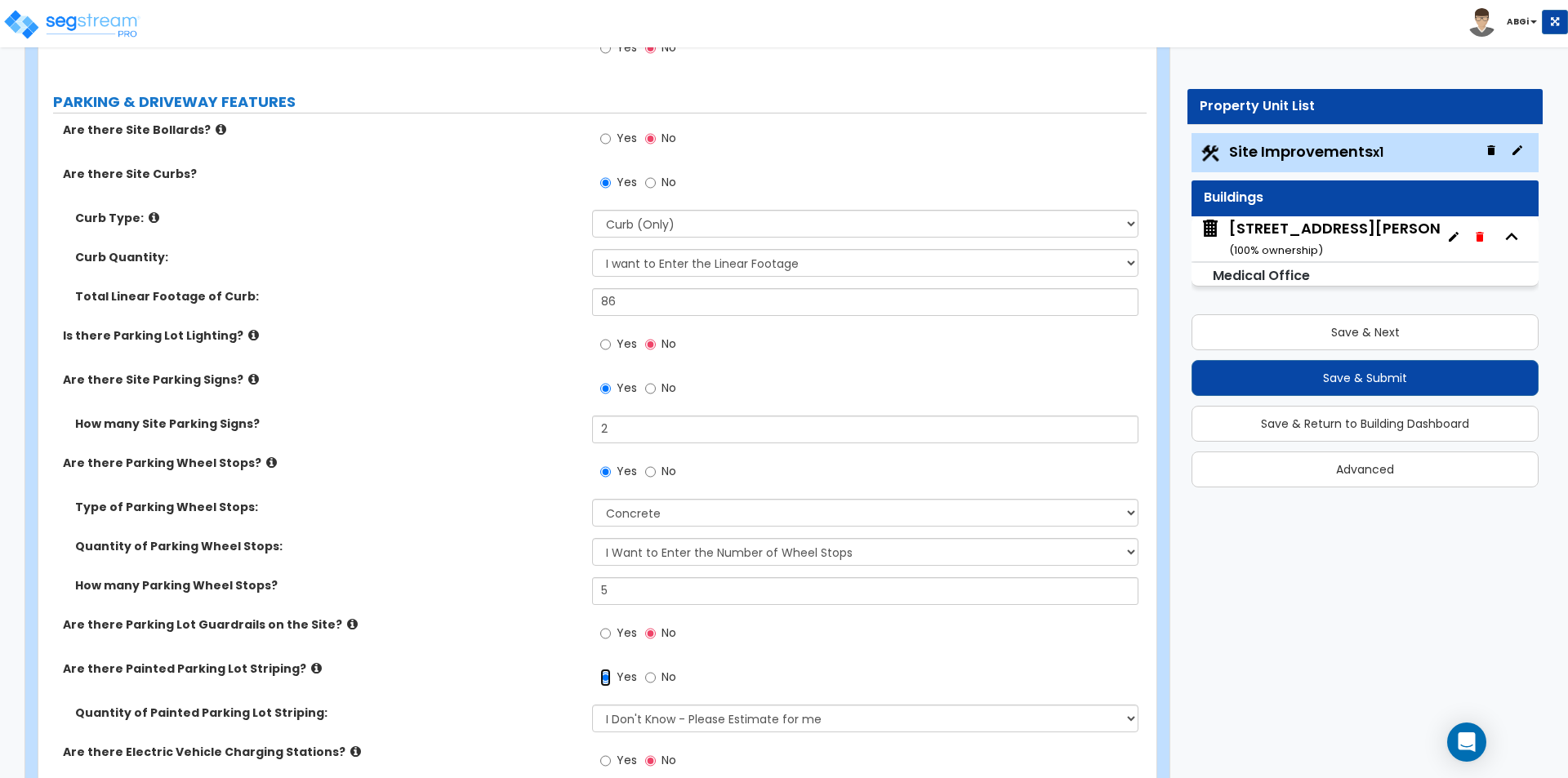
scroll to position [653, 0]
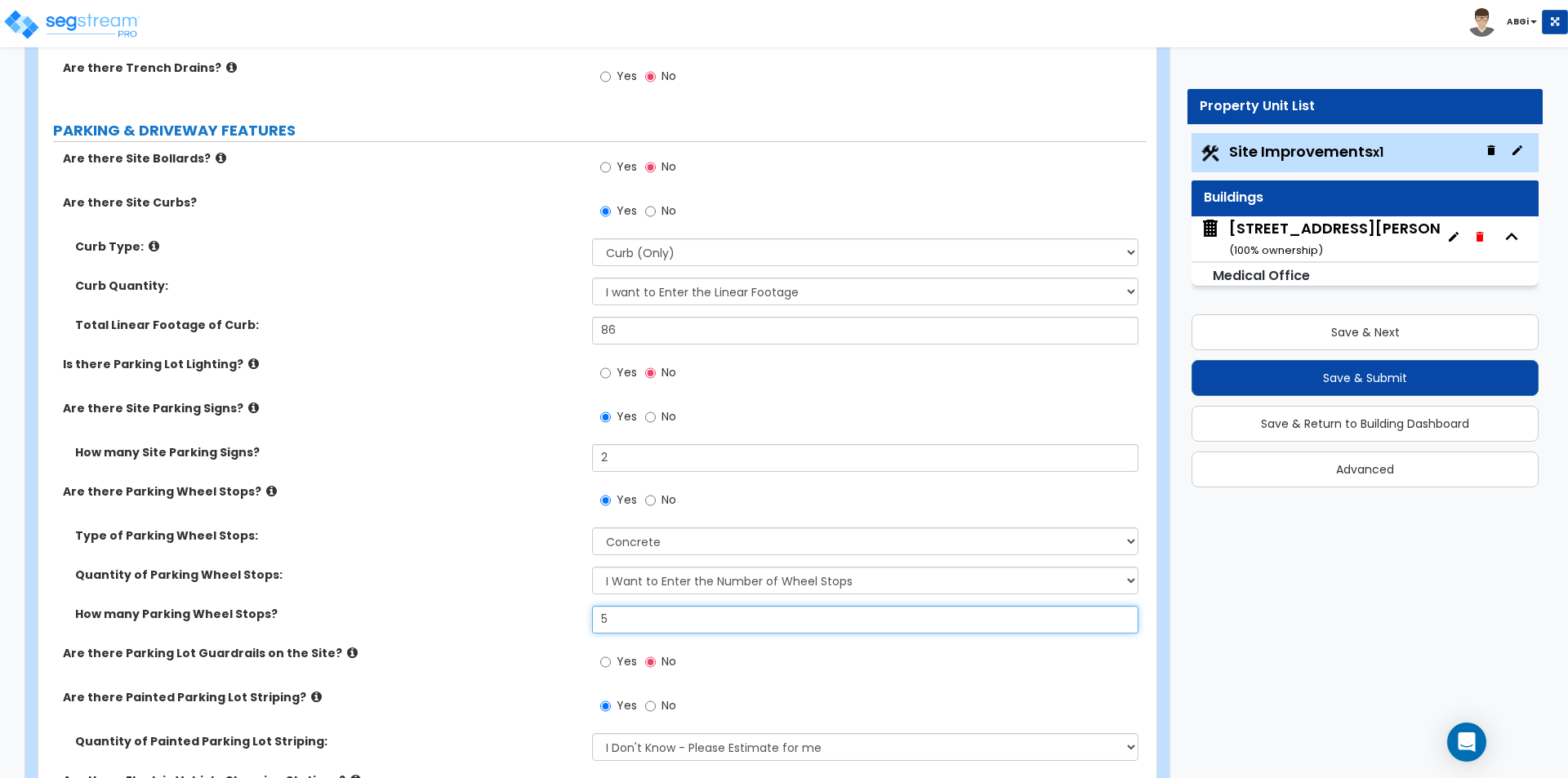
click at [667, 616] on input "5" at bounding box center [865, 620] width 546 height 28
type input "8"
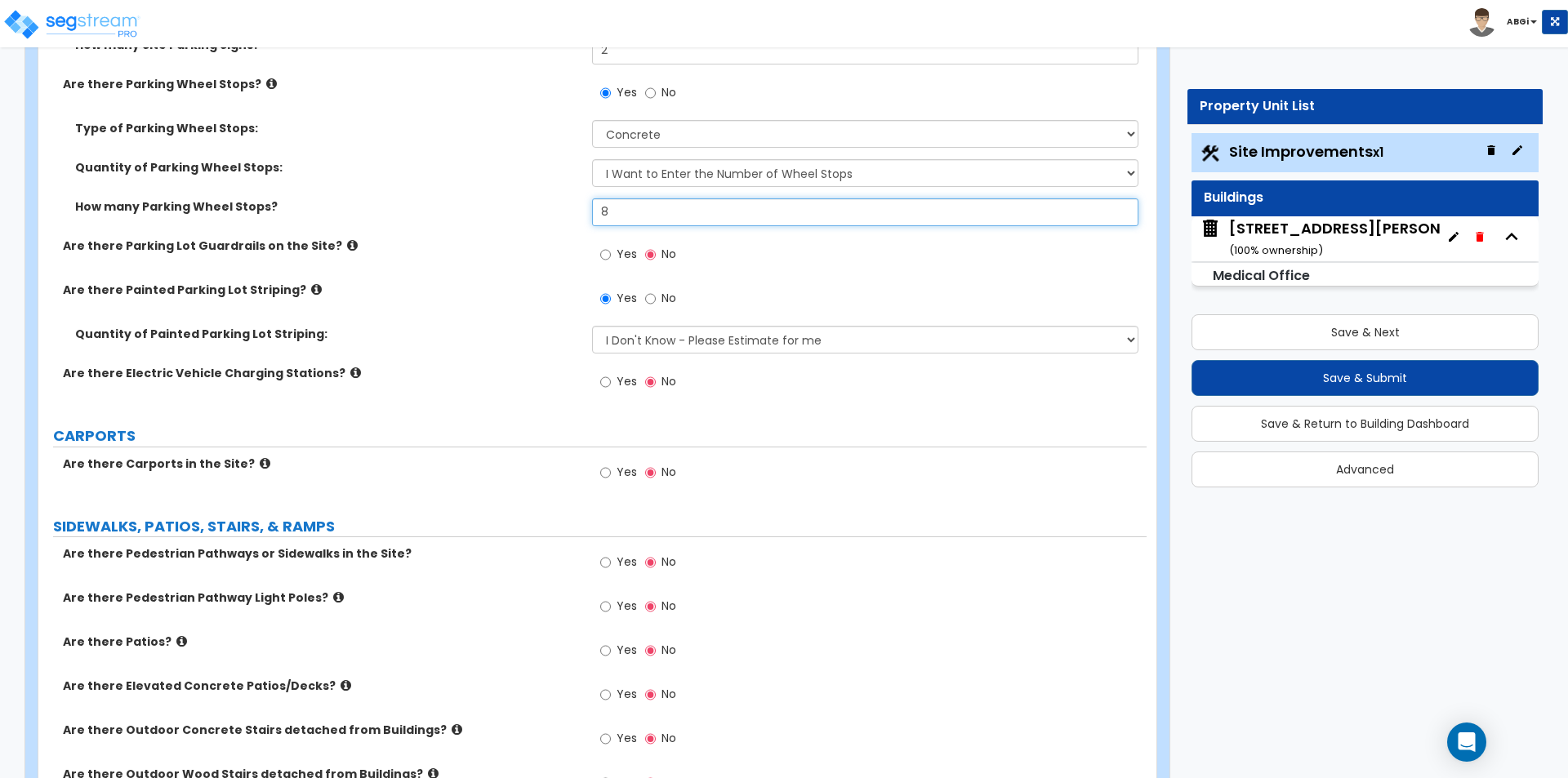
scroll to position [1062, 0]
click at [604, 563] on input "Yes" at bounding box center [606, 562] width 11 height 18
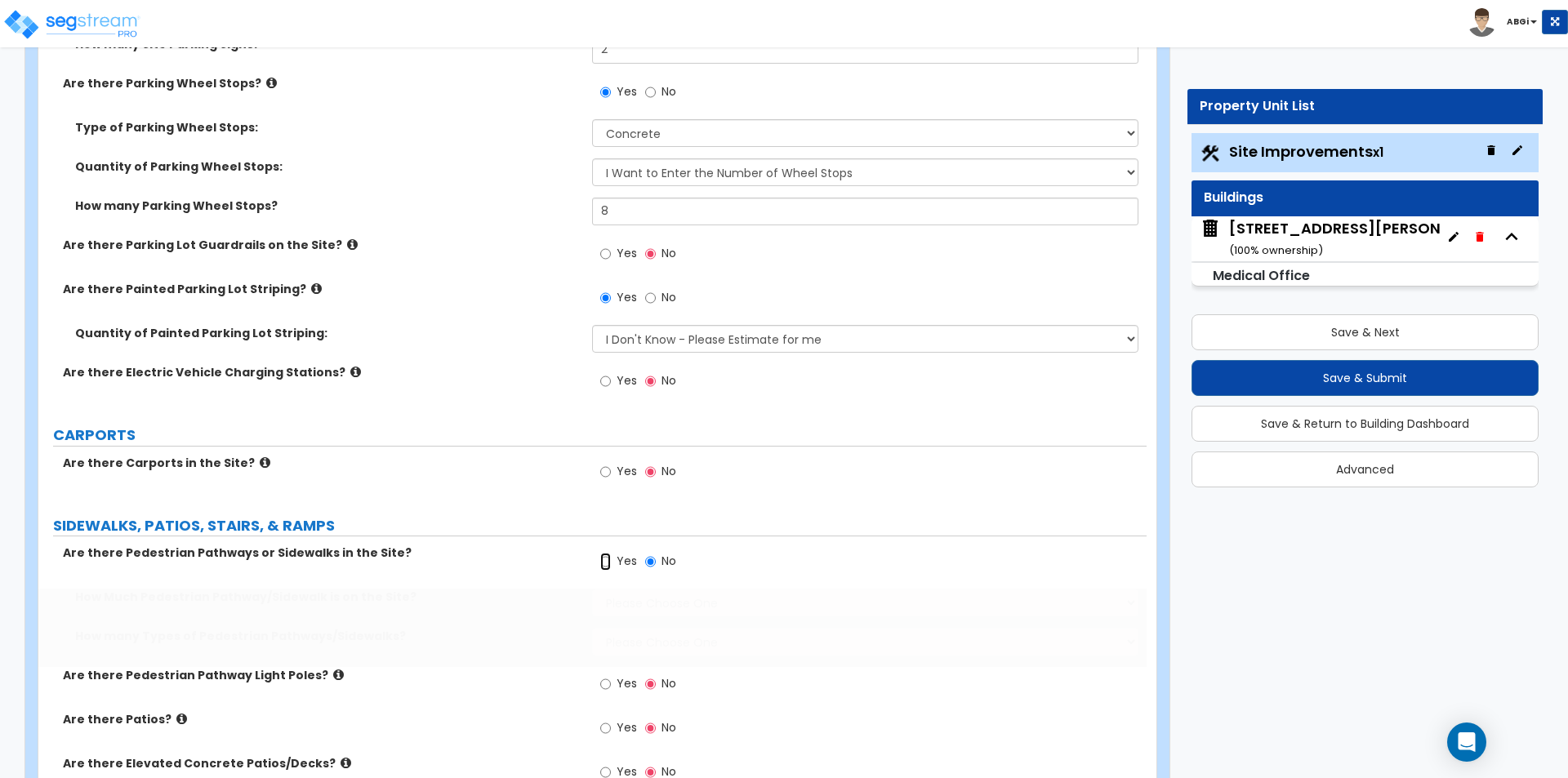
radio input "true"
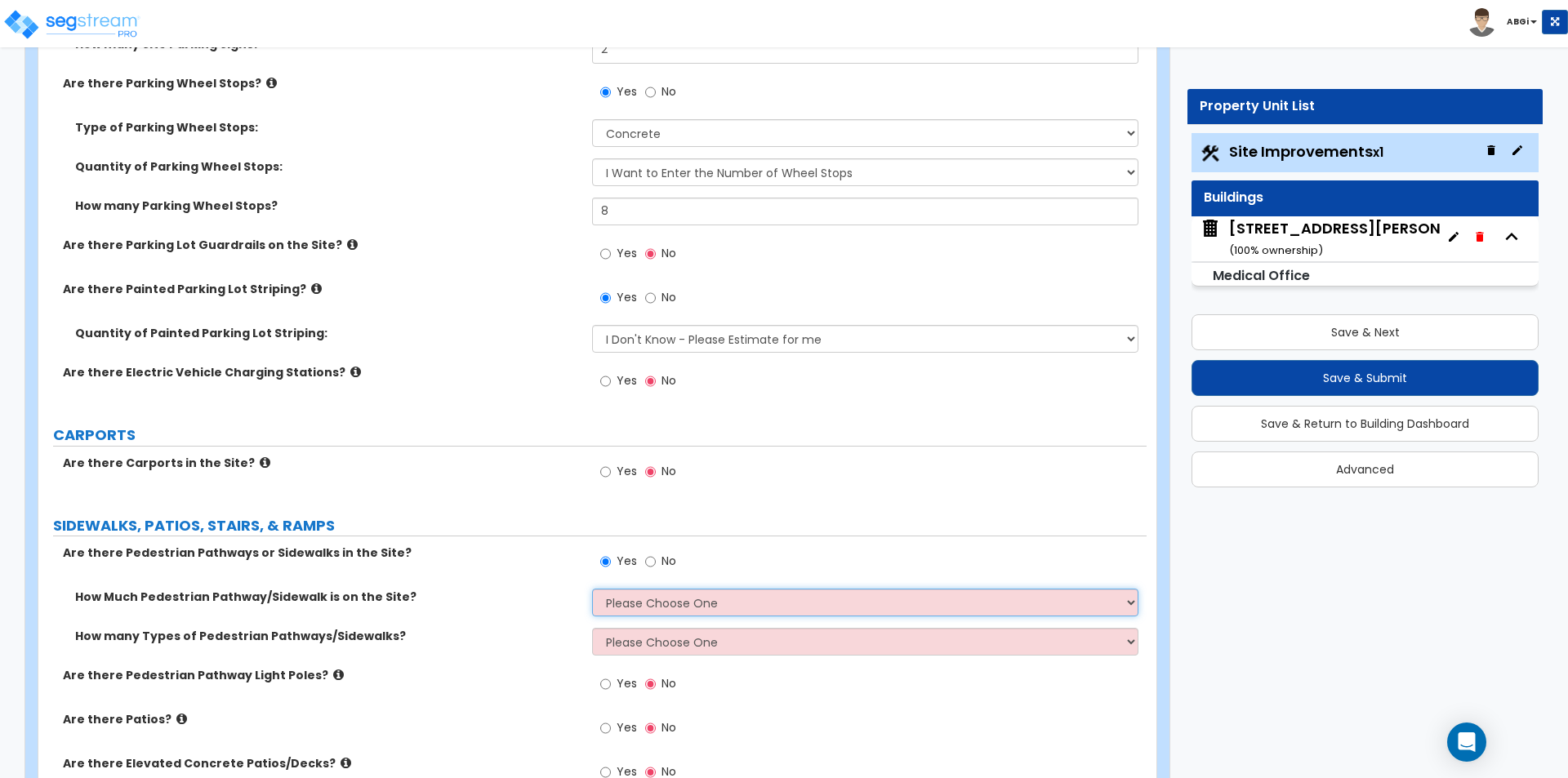
click at [626, 598] on select "Please Choose One I Don't Know, Please Estimate For Me Enter Linear Footage" at bounding box center [865, 603] width 546 height 28
select select "1"
click at [592, 589] on select "Please Choose One I Don't Know, Please Estimate For Me Enter Linear Footage" at bounding box center [865, 603] width 546 height 28
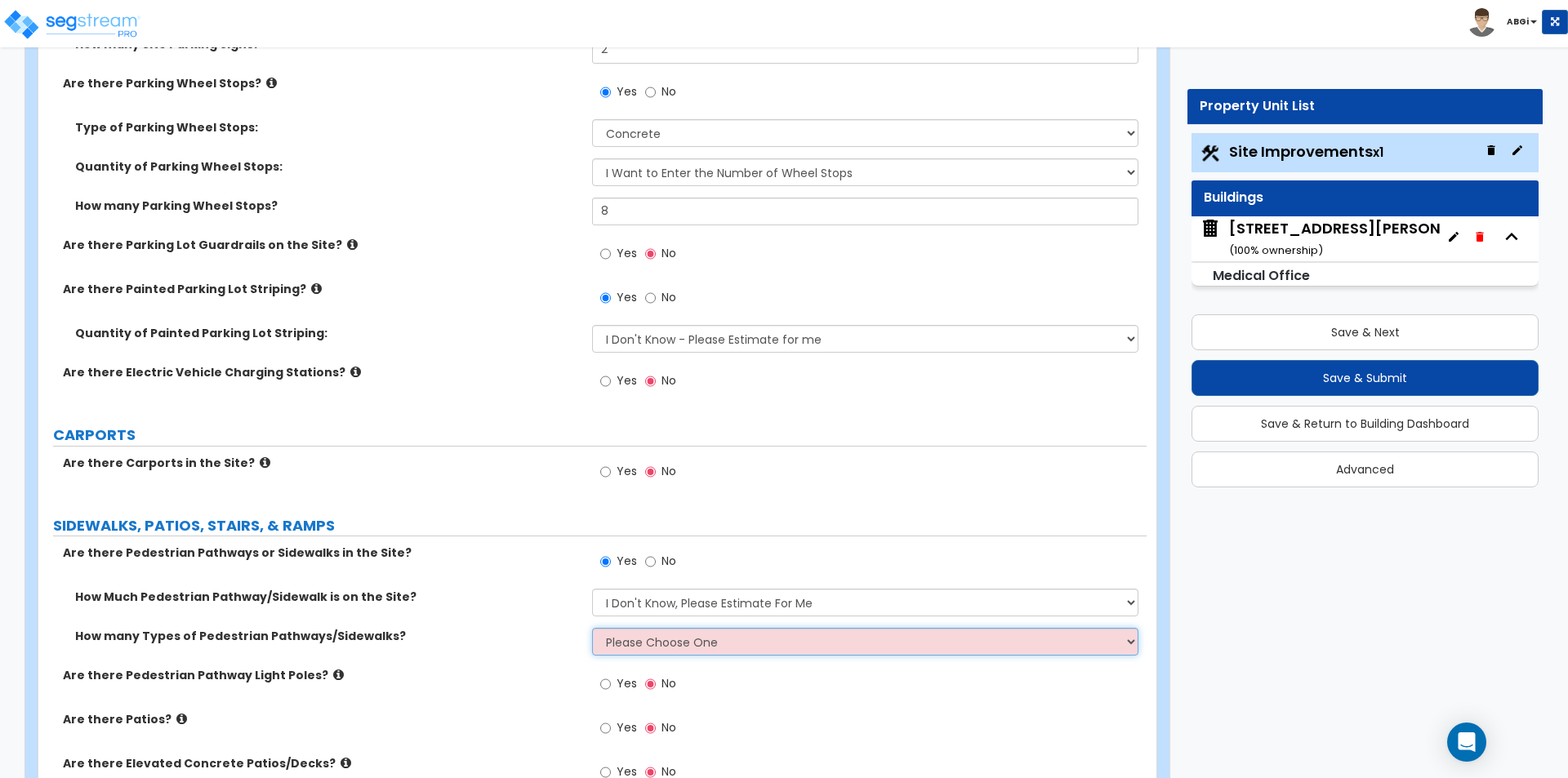
click at [642, 646] on select "Please Choose One 1 2 3" at bounding box center [865, 642] width 546 height 28
select select "1"
click at [592, 628] on select "Please Choose One 1 2 3" at bounding box center [865, 642] width 546 height 28
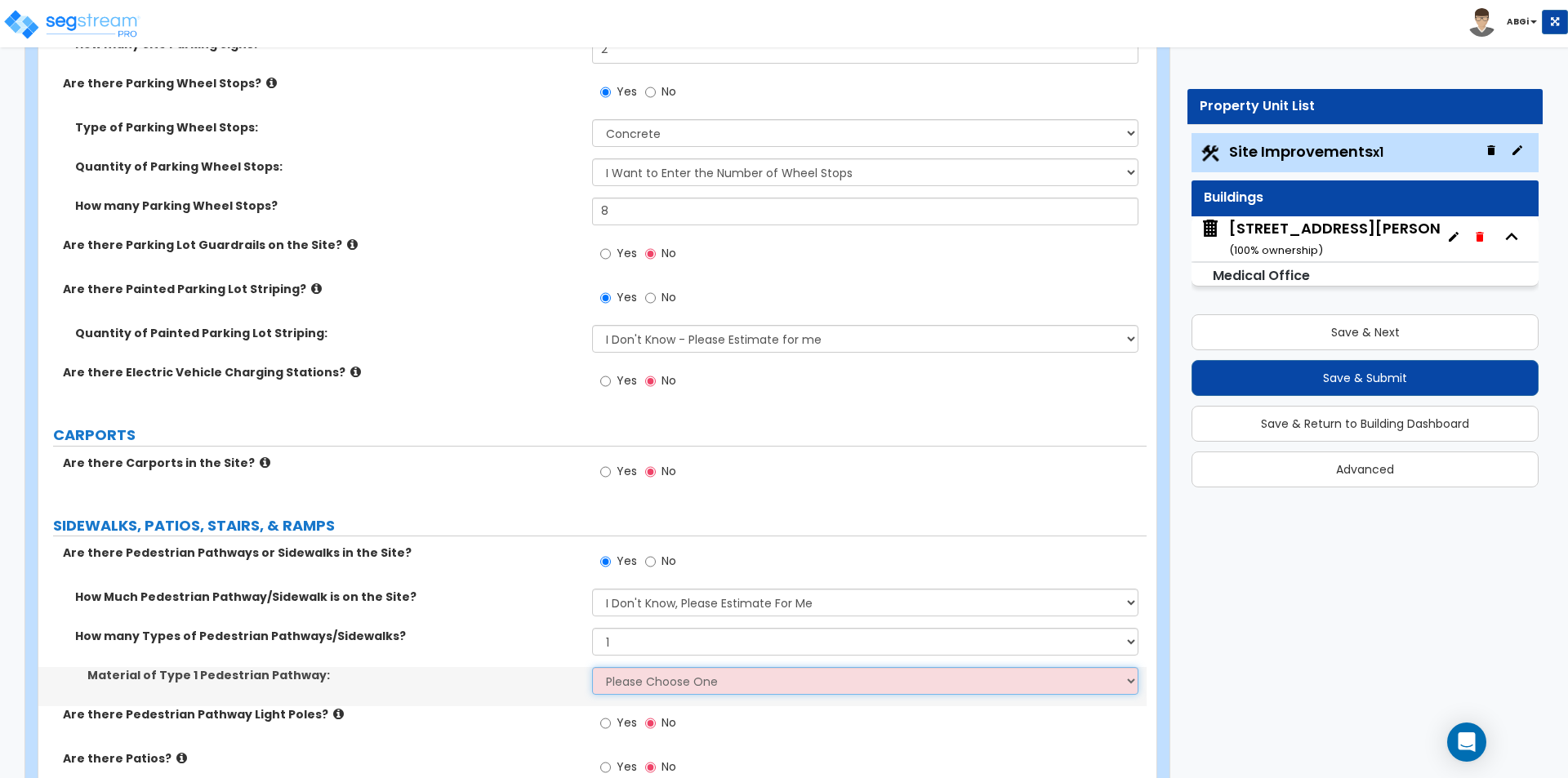
click at [643, 682] on select "Please Choose One Bare Concrete Stamped Concrete Brick Pavers Stone Pavers Wood…" at bounding box center [865, 681] width 546 height 28
select select "1"
click at [592, 667] on select "Please Choose One Bare Concrete Stamped Concrete Brick Pavers Stone Pavers Wood…" at bounding box center [865, 681] width 546 height 28
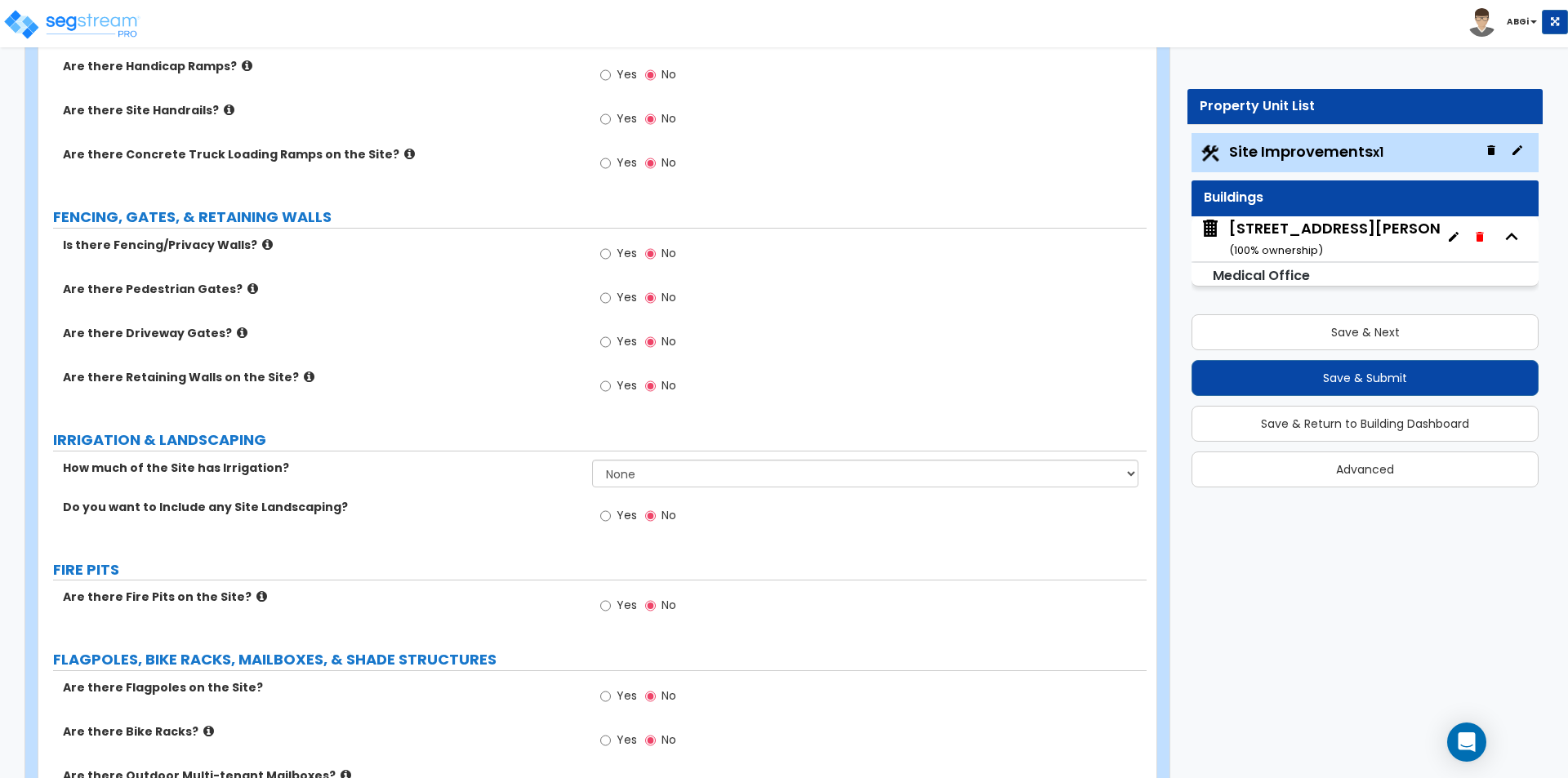
scroll to position [1960, 0]
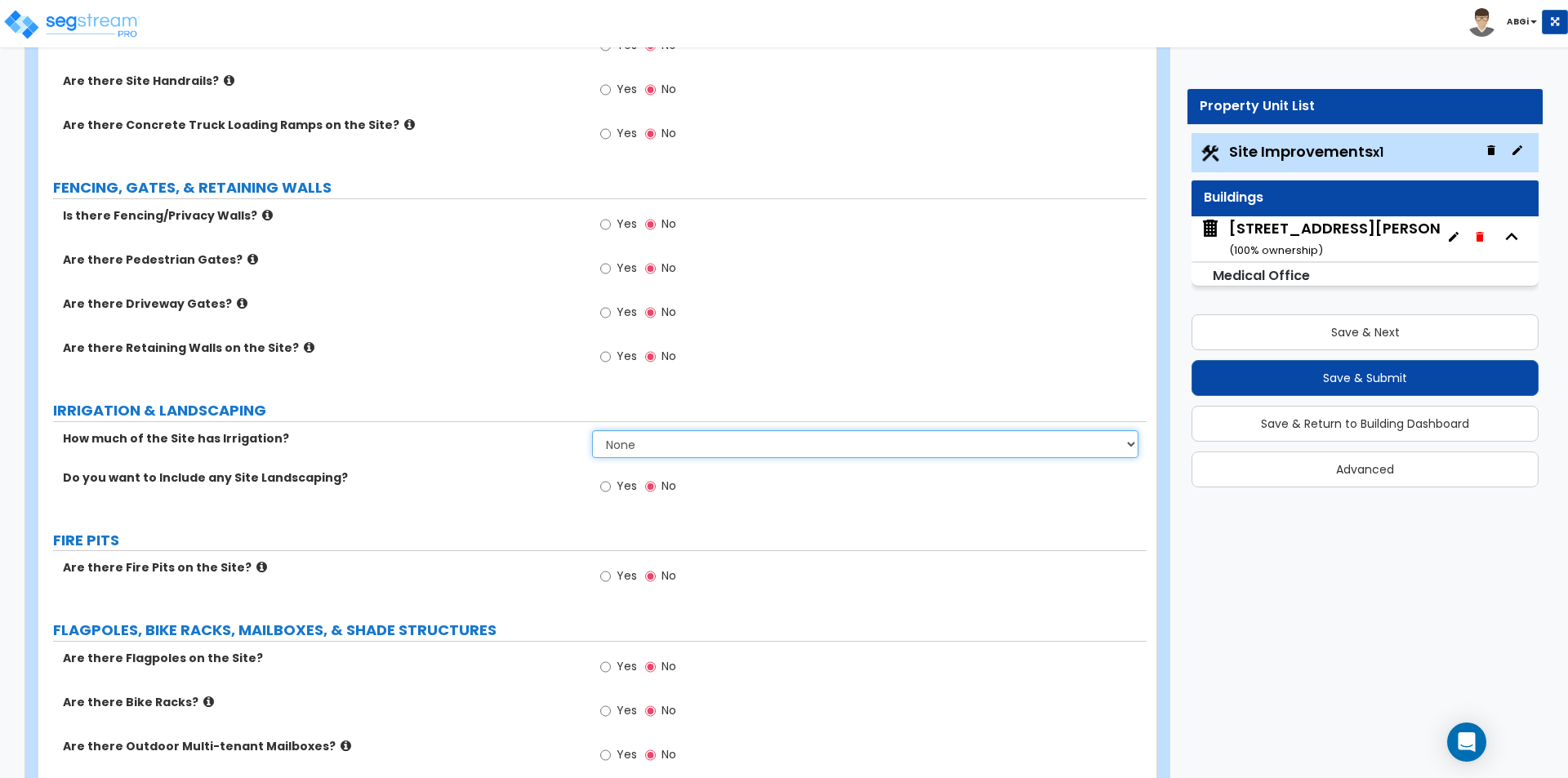
click at [734, 444] on select "None I want to Enter an Approximate Percentage I want to Enter the Square Foota…" at bounding box center [865, 445] width 546 height 28
select select "1"
click at [592, 431] on select "None I want to Enter an Approximate Percentage I want to Enter the Square Foota…" at bounding box center [865, 445] width 546 height 28
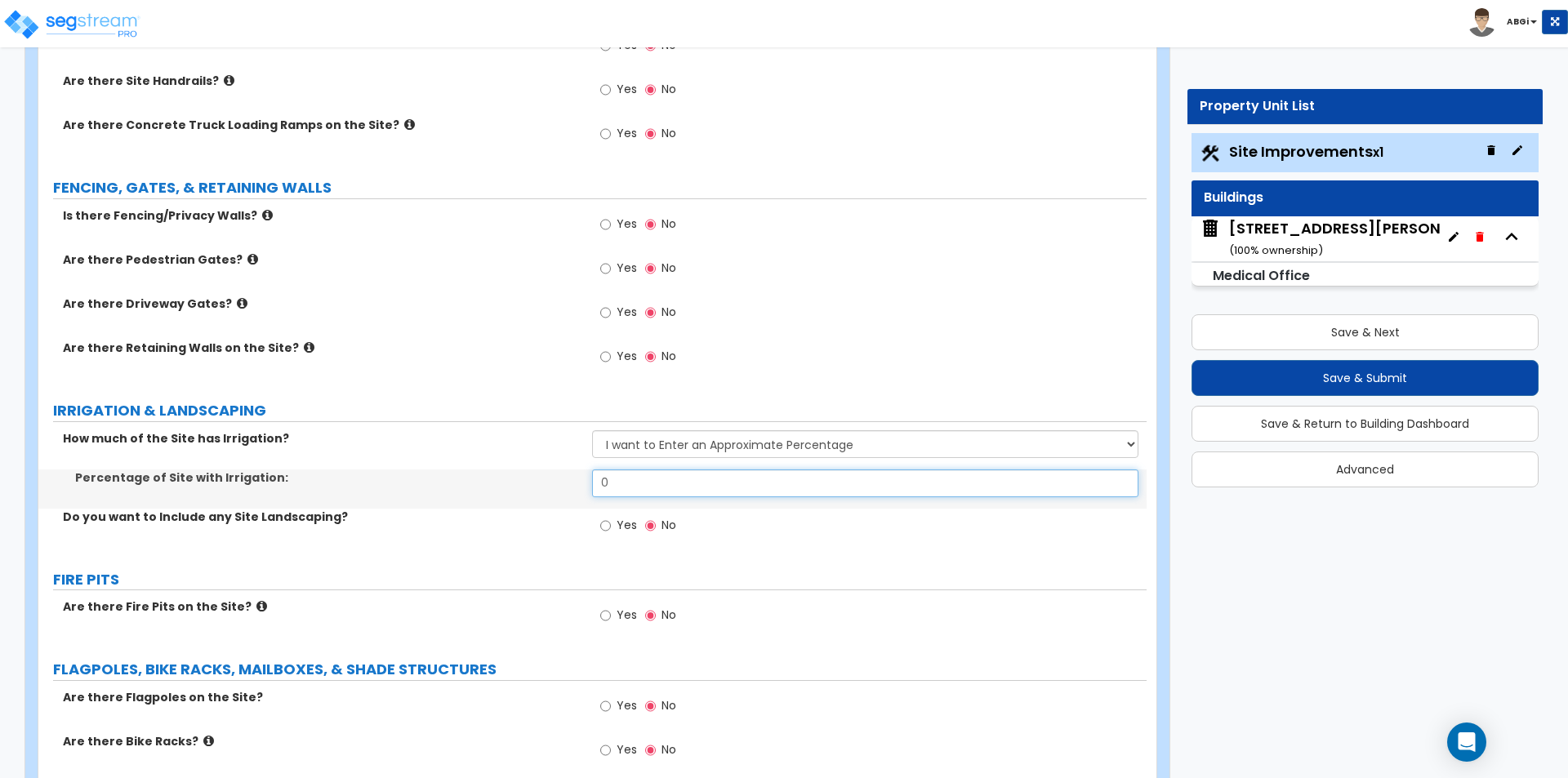
click at [682, 479] on input "0" at bounding box center [865, 483] width 546 height 28
type input "1"
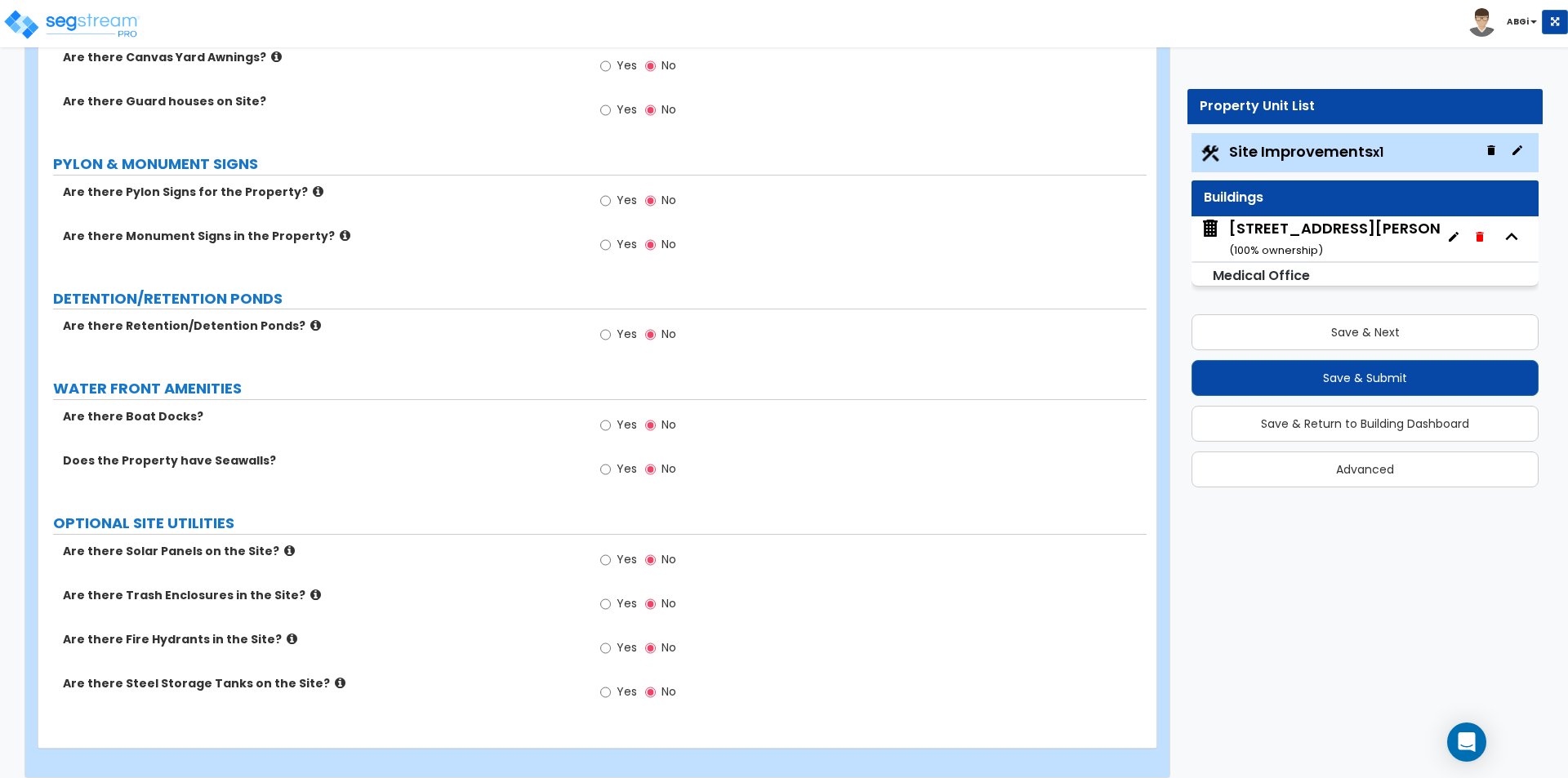
scroll to position [2793, 0]
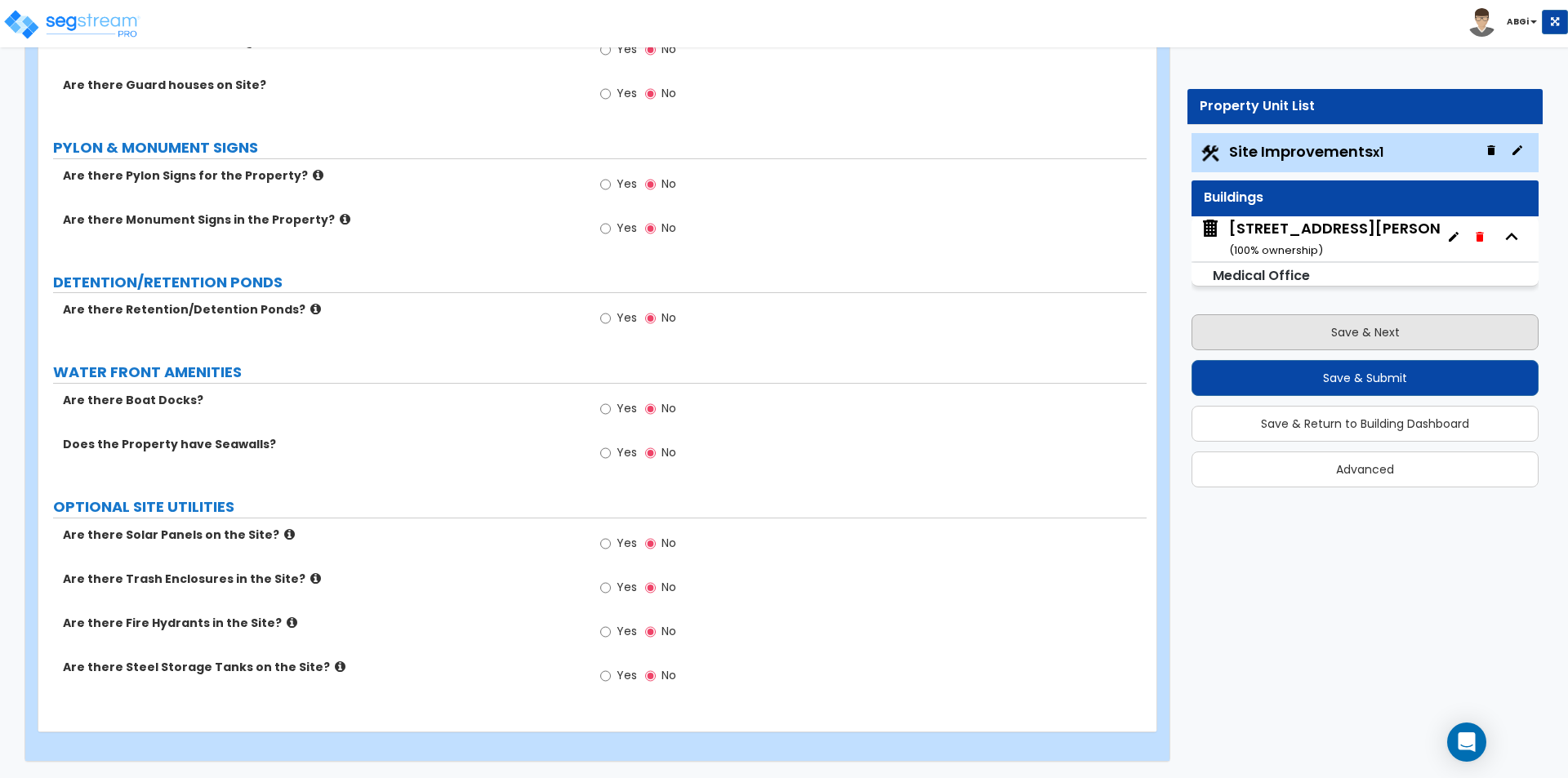
type input "5"
click at [1322, 328] on button "Save & Next" at bounding box center [1365, 332] width 347 height 36
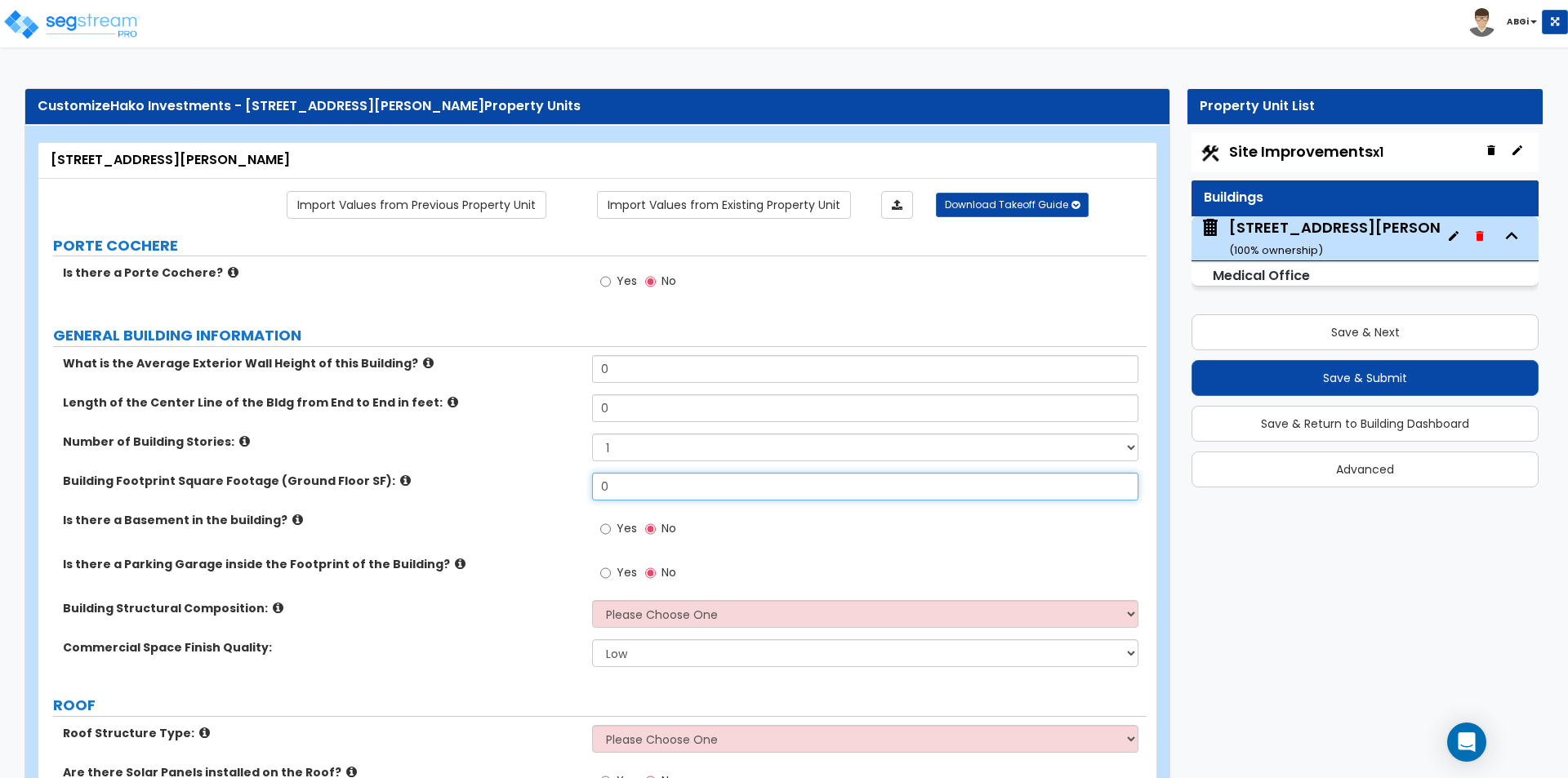
click at [625, 482] on input "0" at bounding box center [865, 487] width 546 height 28
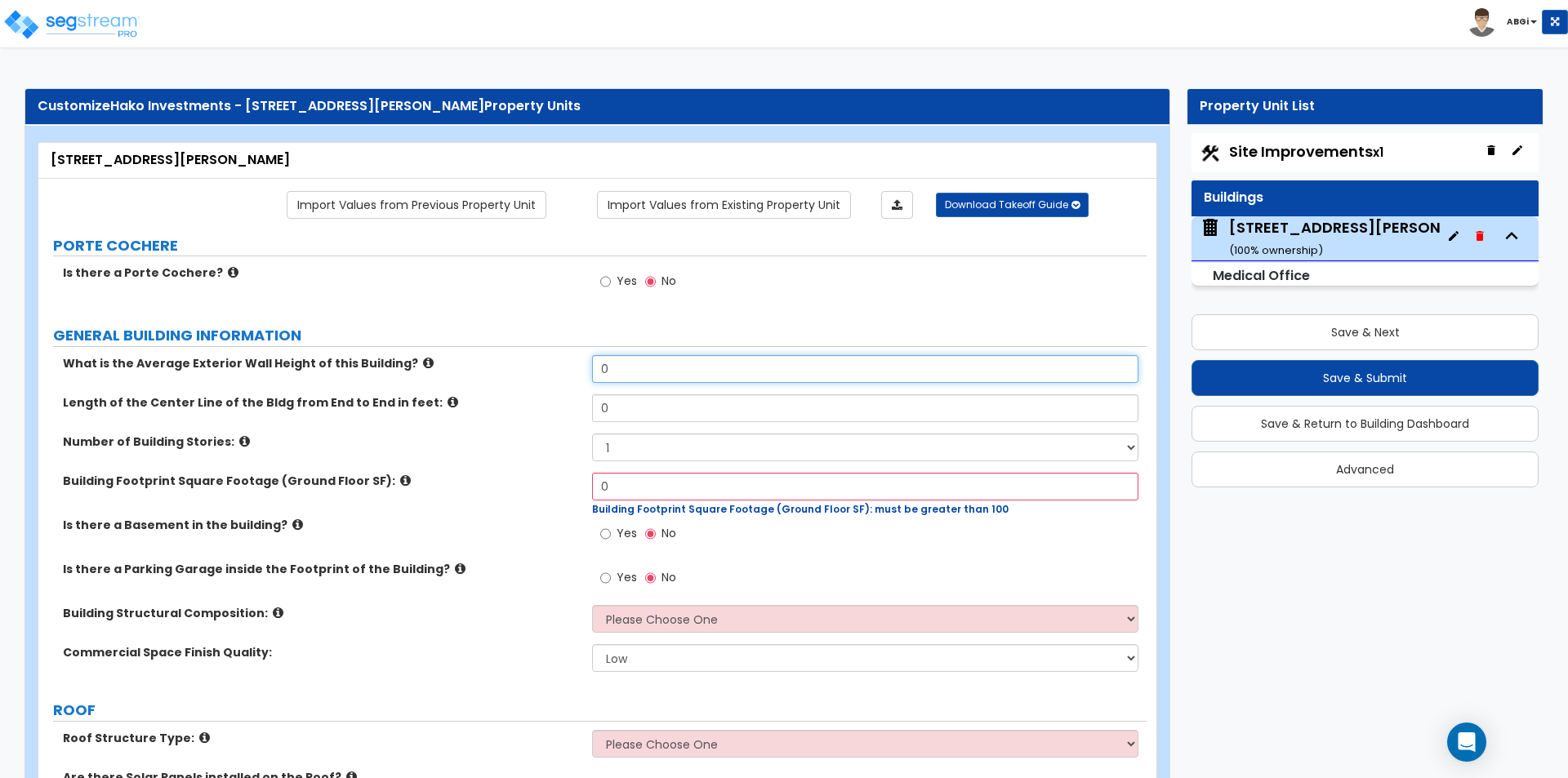
click at [645, 374] on input "0" at bounding box center [865, 369] width 546 height 28
type input "12"
click at [447, 402] on icon at bounding box center [453, 401] width 11 height 12
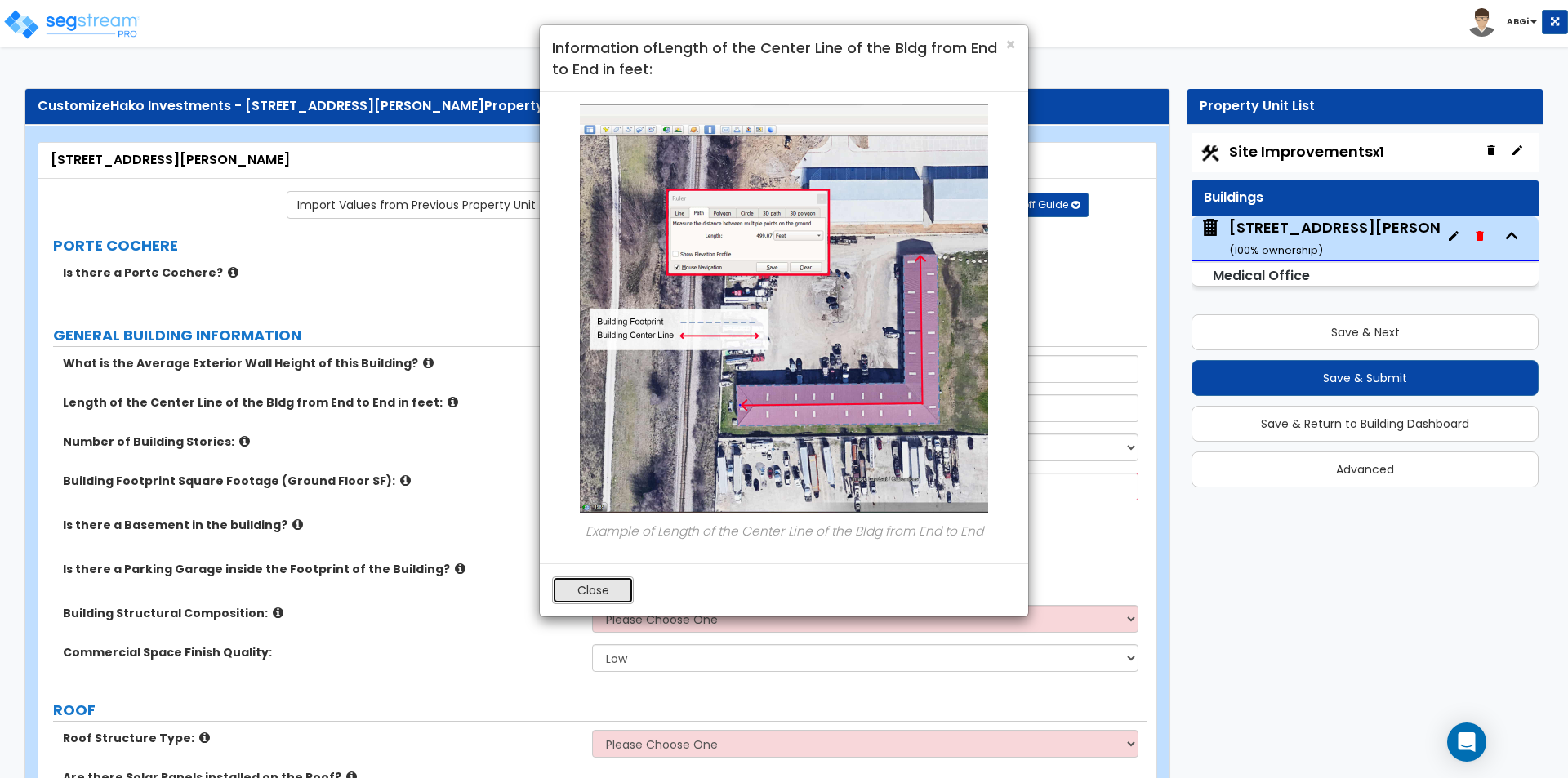
click at [565, 593] on button "Close" at bounding box center [592, 591] width 82 height 28
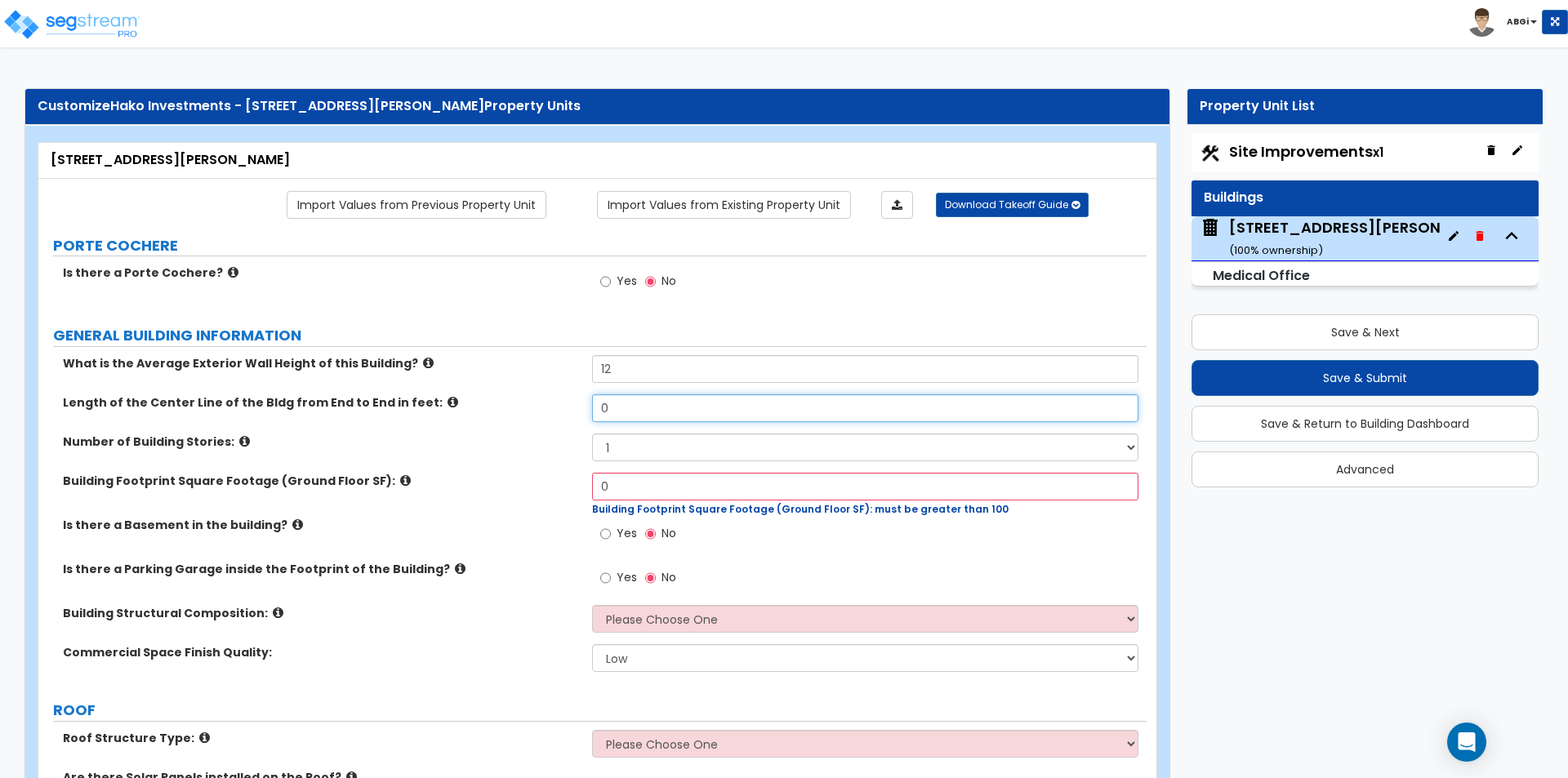
click at [633, 415] on input "0" at bounding box center [865, 408] width 546 height 28
type input "78"
click at [614, 492] on input "0" at bounding box center [865, 487] width 546 height 28
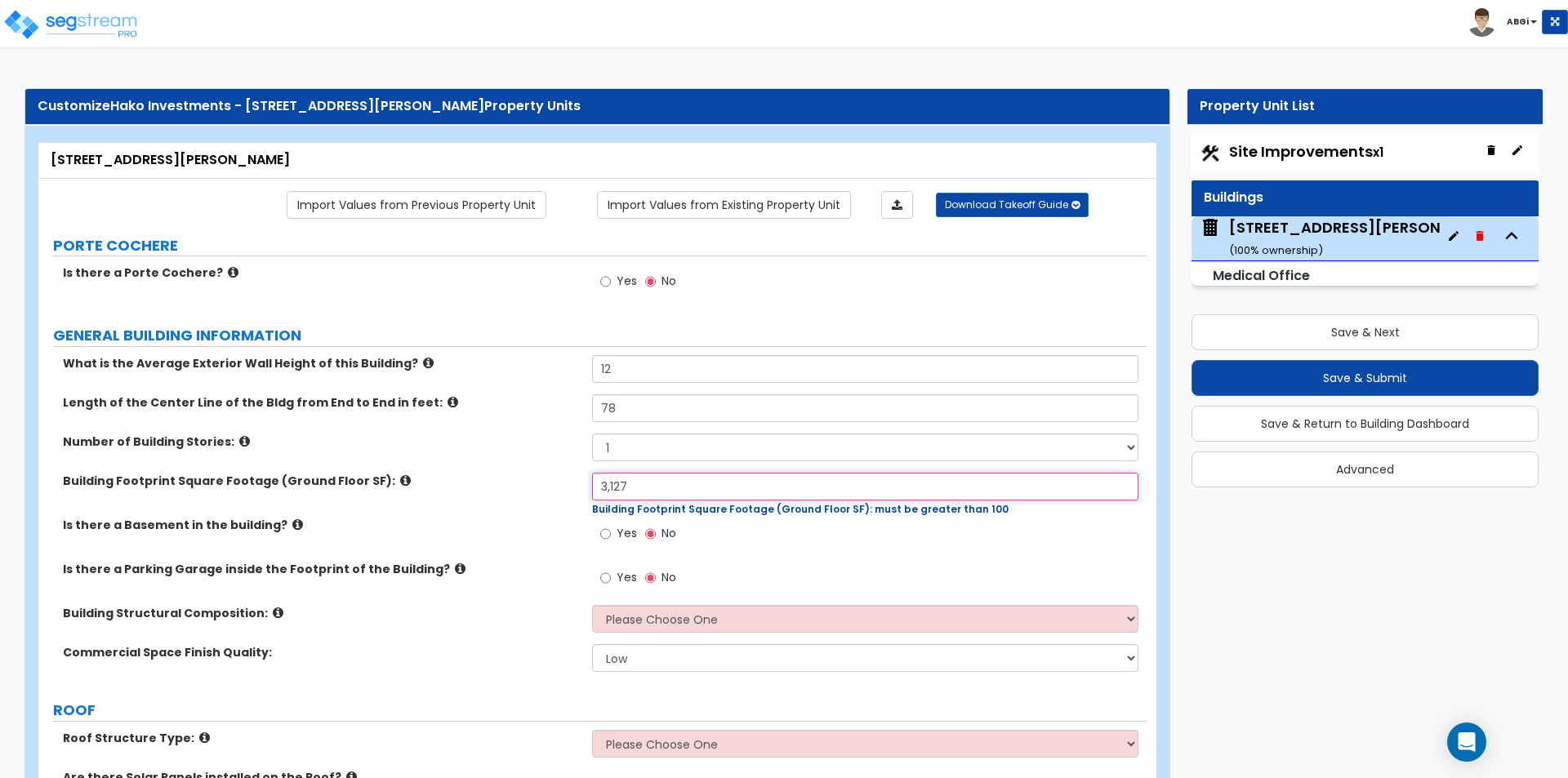
type input "3,127"
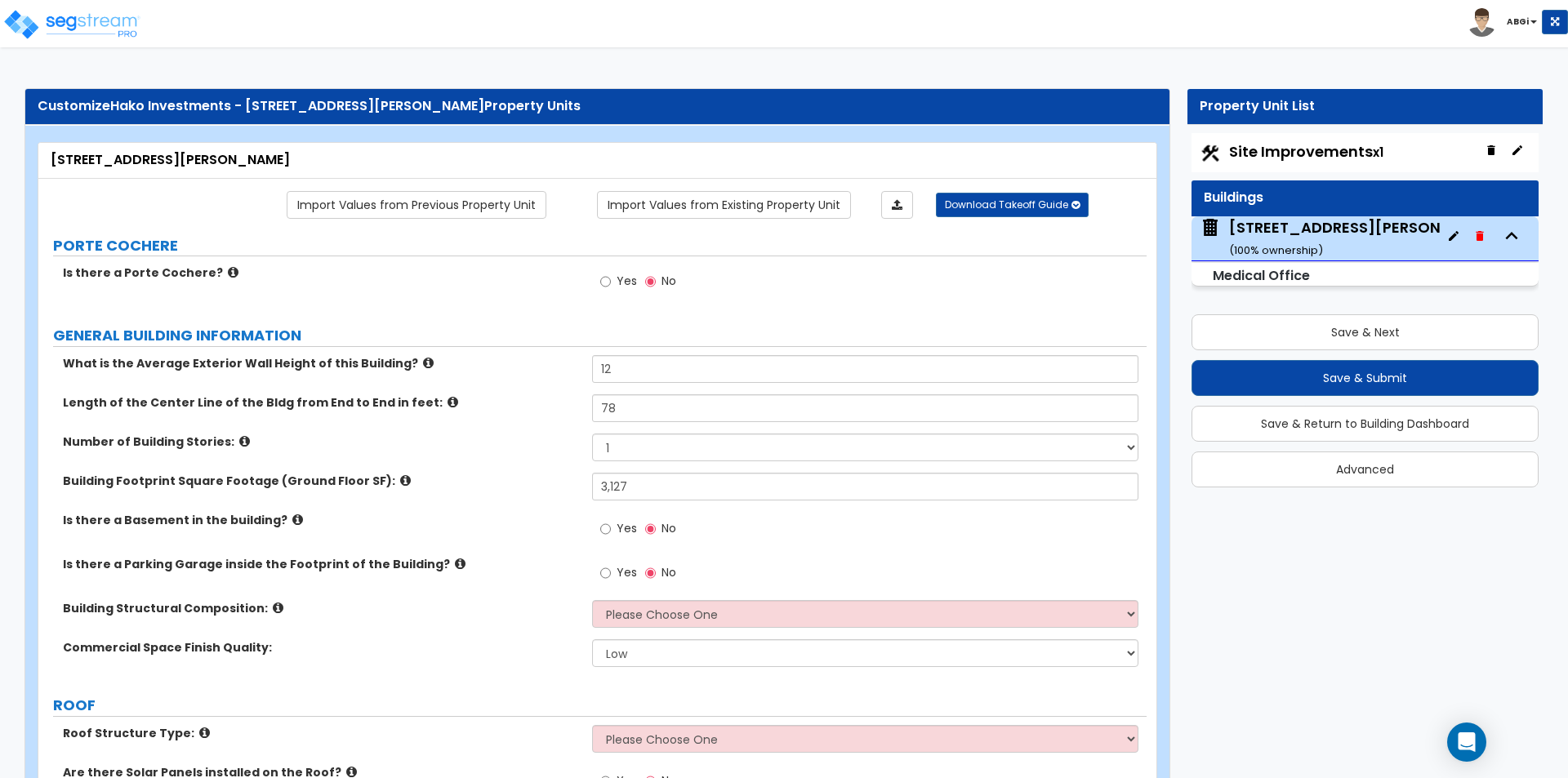
click at [568, 546] on div "Is there a Basement in the building? Yes No" at bounding box center [592, 535] width 1109 height 44
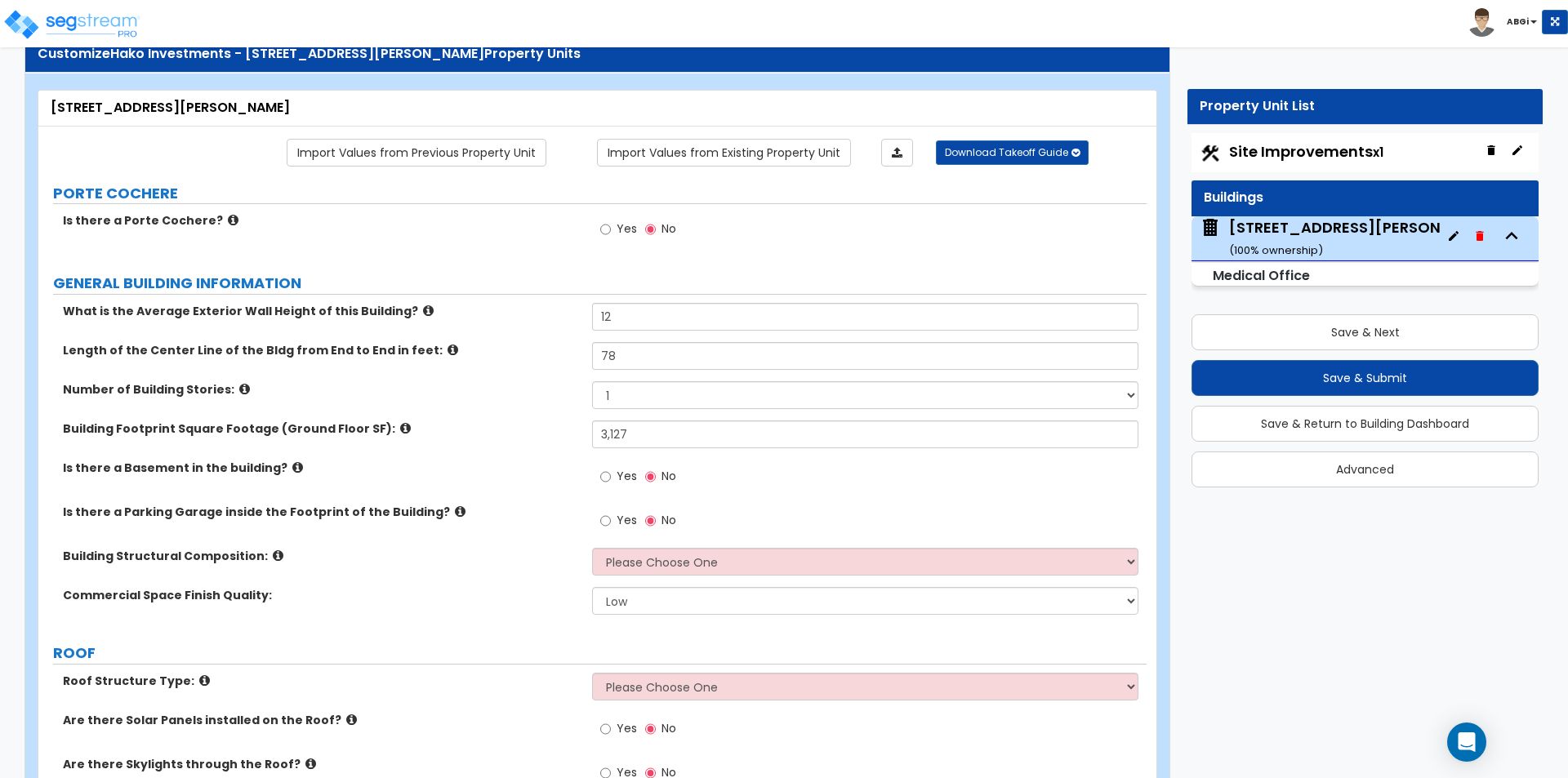
scroll to position [82, 0]
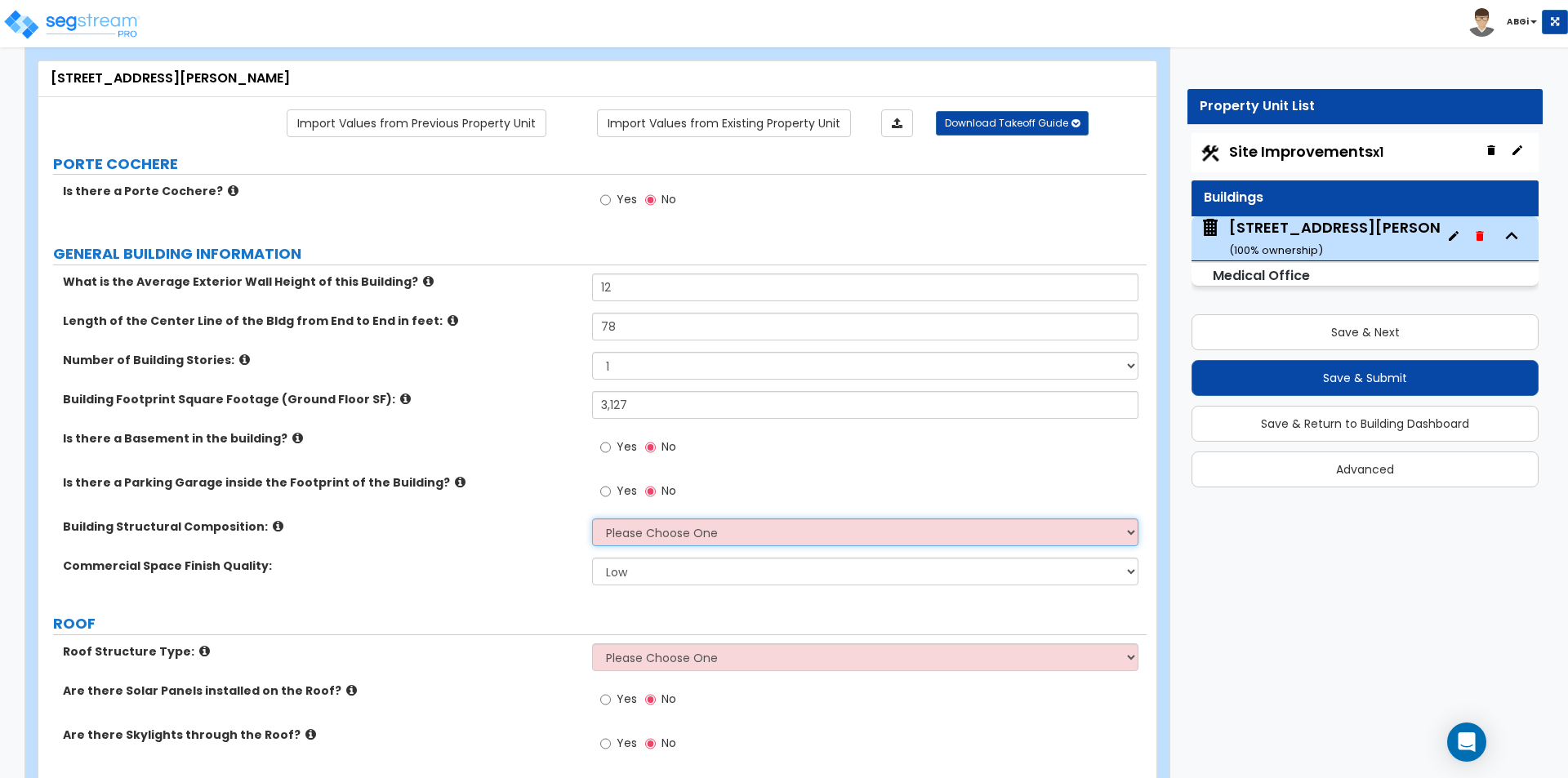
click at [637, 535] on select "Please Choose One Tilt-up Wall Construction Reinforced Concrete Structural Stee…" at bounding box center [865, 533] width 546 height 28
select select "7"
click at [592, 519] on select "Please Choose One Tilt-up Wall Construction Reinforced Concrete Structural Stee…" at bounding box center [865, 533] width 546 height 28
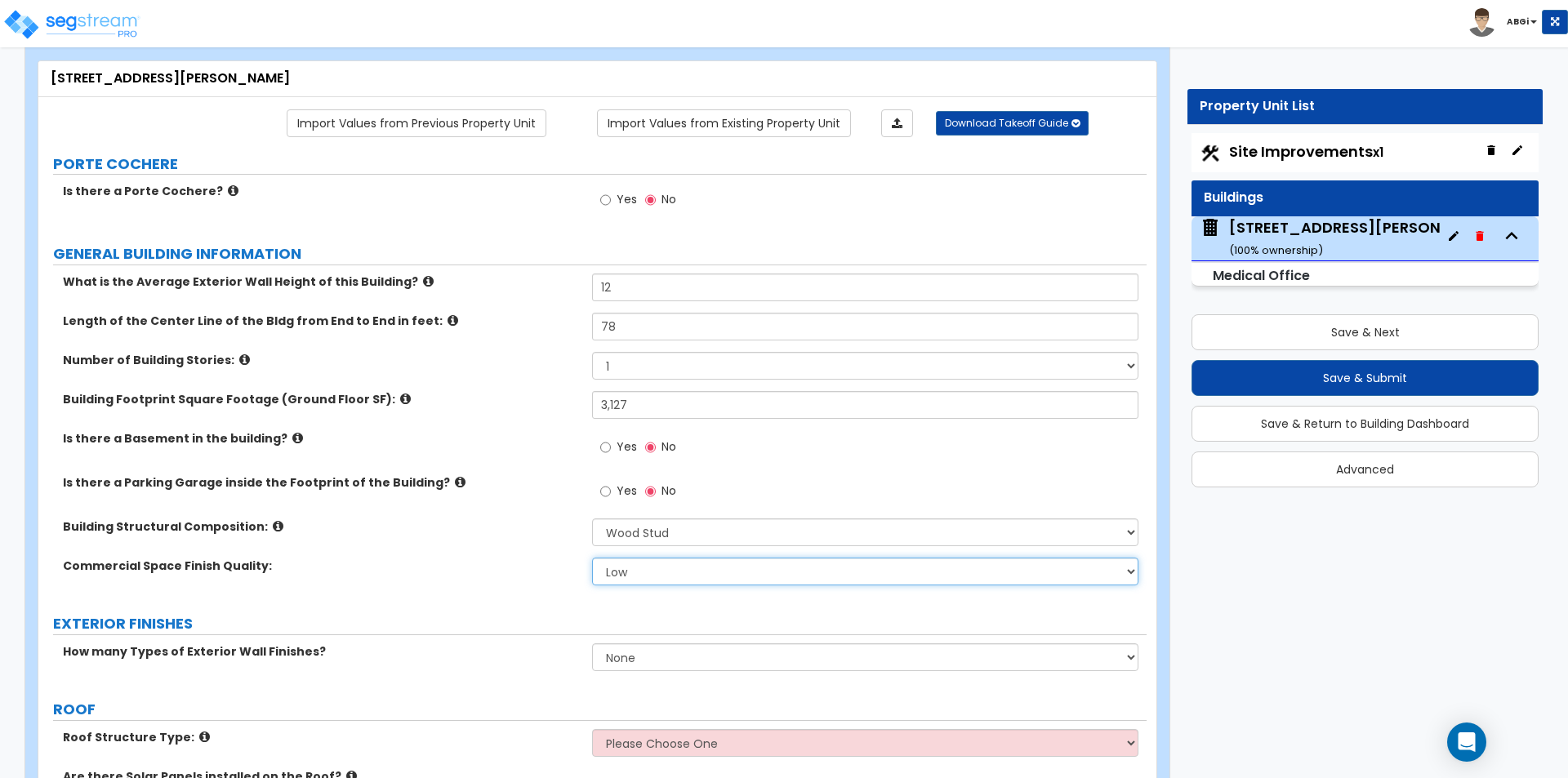
click at [620, 567] on select "Low Average High" at bounding box center [865, 571] width 546 height 28
select select "1"
click at [592, 558] on select "Low Average High" at bounding box center [865, 571] width 546 height 28
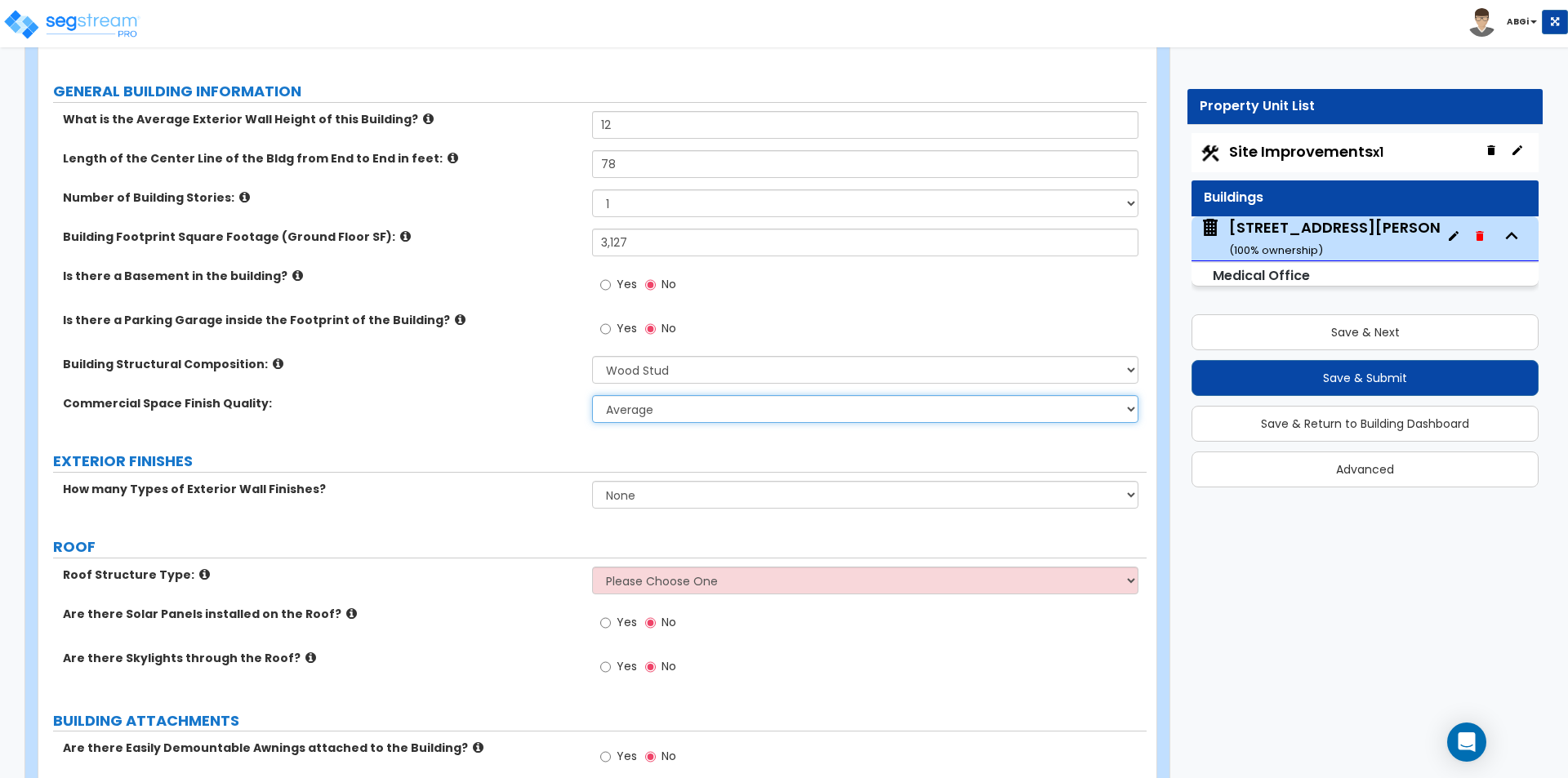
scroll to position [245, 0]
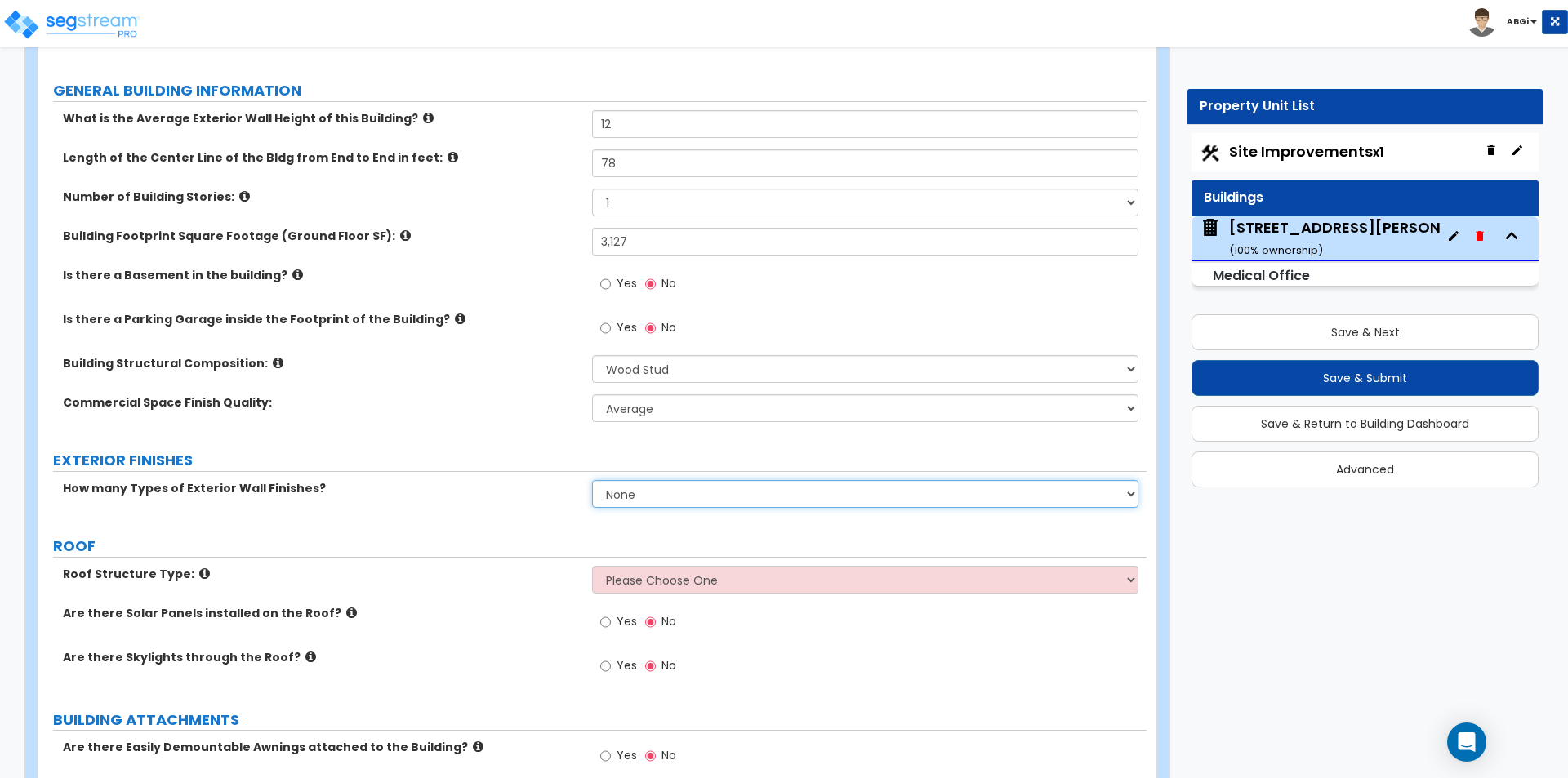
click at [637, 497] on select "None 1 2 3" at bounding box center [865, 494] width 546 height 28
select select "1"
click at [592, 480] on select "None 1 2 3" at bounding box center [865, 494] width 546 height 28
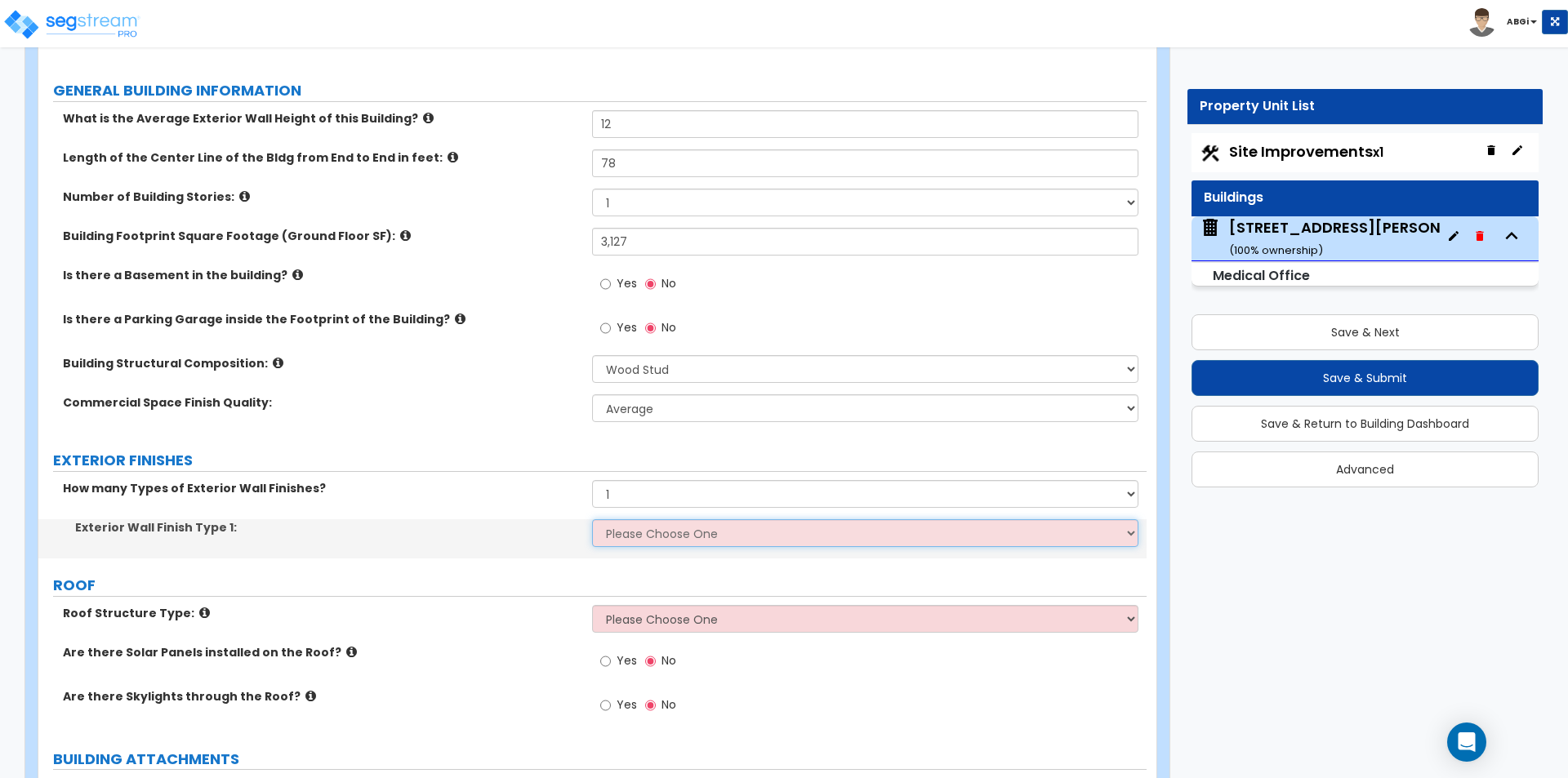
click at [645, 532] on select "Please Choose One No Finish/Shared Wall No Wall Brick Veneer Stone Veneer Wood …" at bounding box center [865, 534] width 546 height 28
select select "7"
click at [592, 520] on select "Please Choose One No Finish/Shared Wall No Wall Brick Veneer Stone Veneer Wood …" at bounding box center [865, 534] width 546 height 28
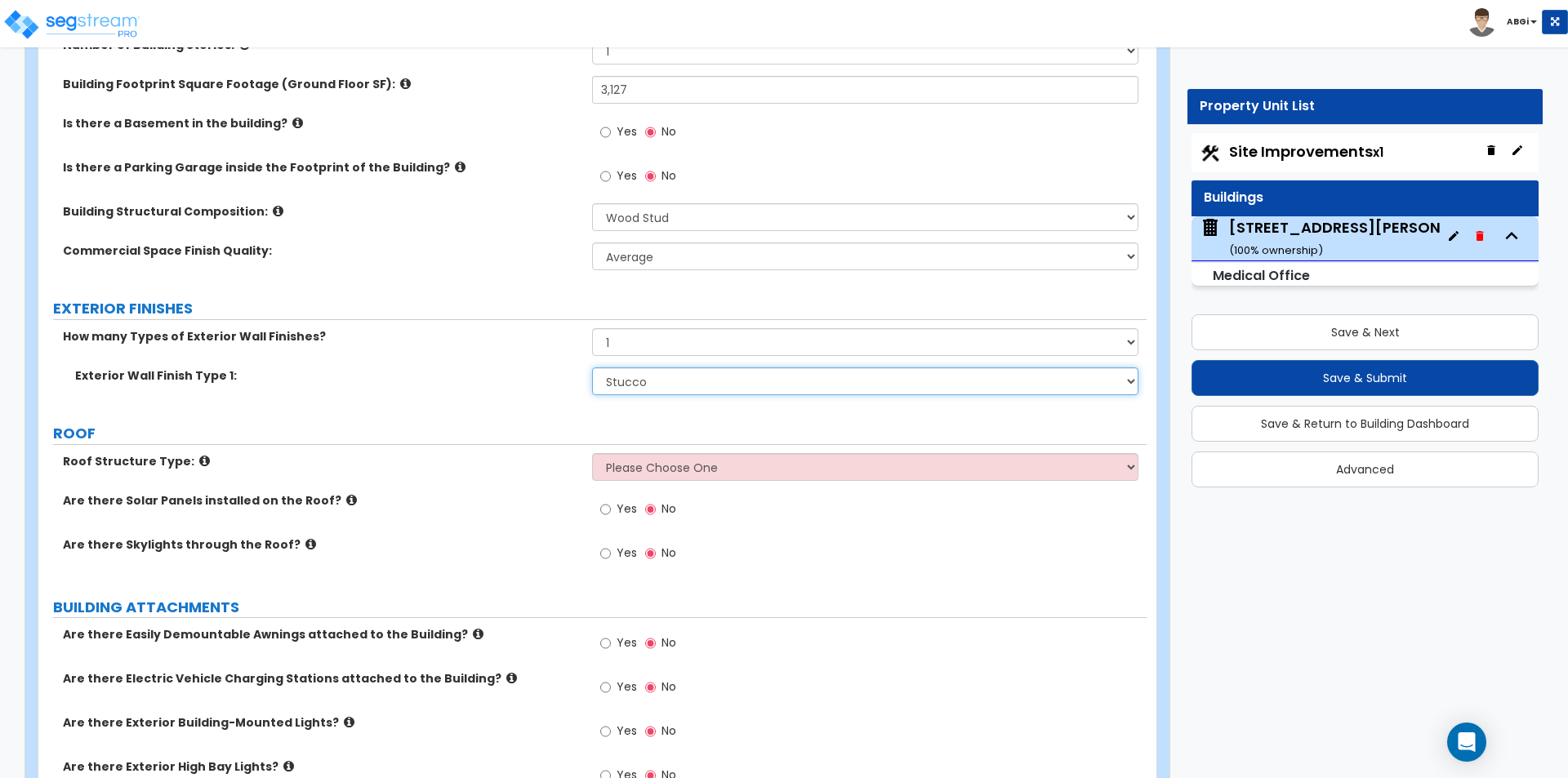
scroll to position [409, 0]
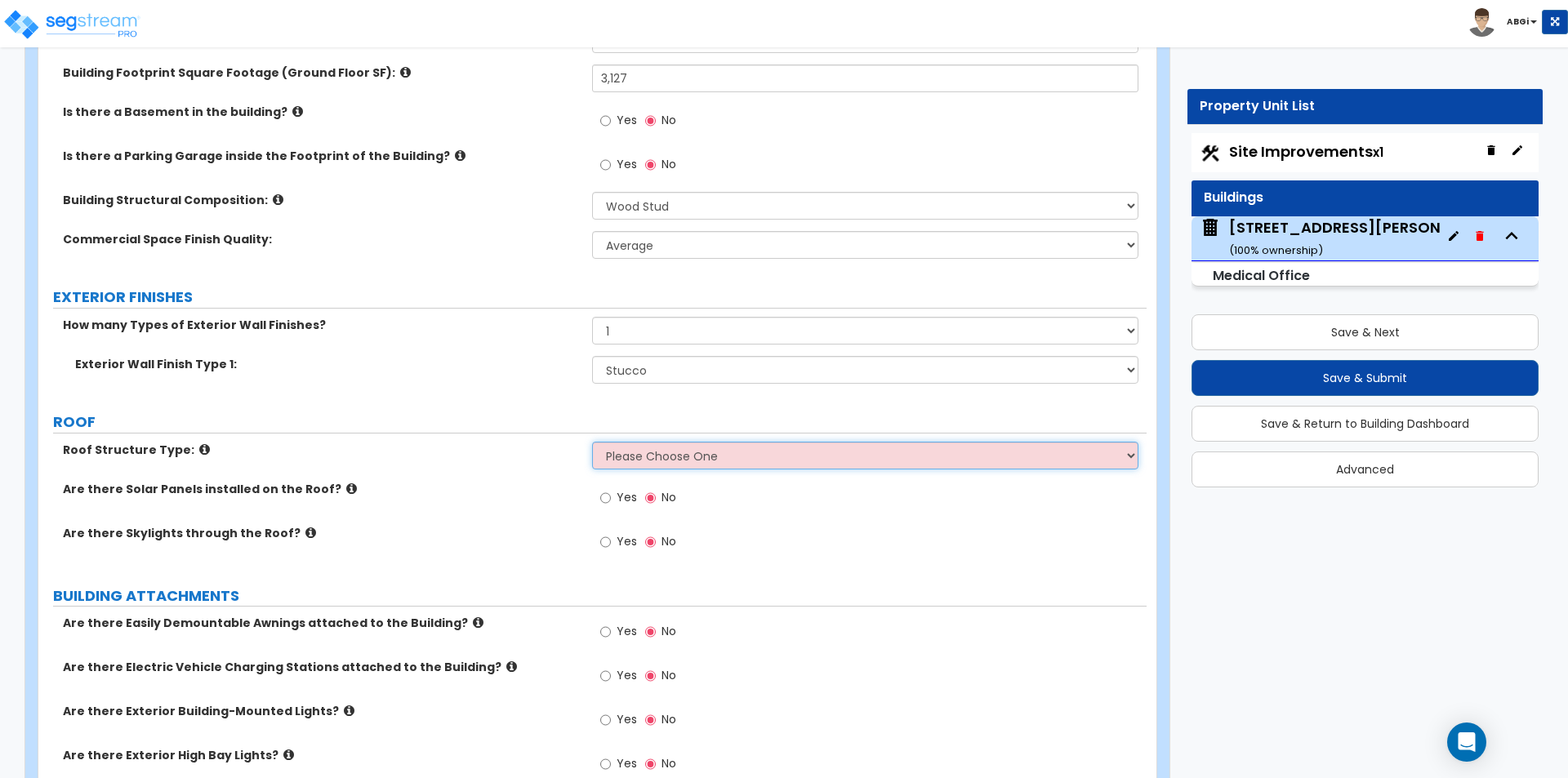
click at [675, 450] on select "Please Choose One [PERSON_NAME] Roof Flat Roof Hybrid [PERSON_NAME] & Flat Roof" at bounding box center [865, 456] width 546 height 28
select select "3"
click at [592, 442] on select "Please Choose One [PERSON_NAME] Roof Flat Roof Hybrid [PERSON_NAME] & Flat Roof" at bounding box center [865, 456] width 546 height 28
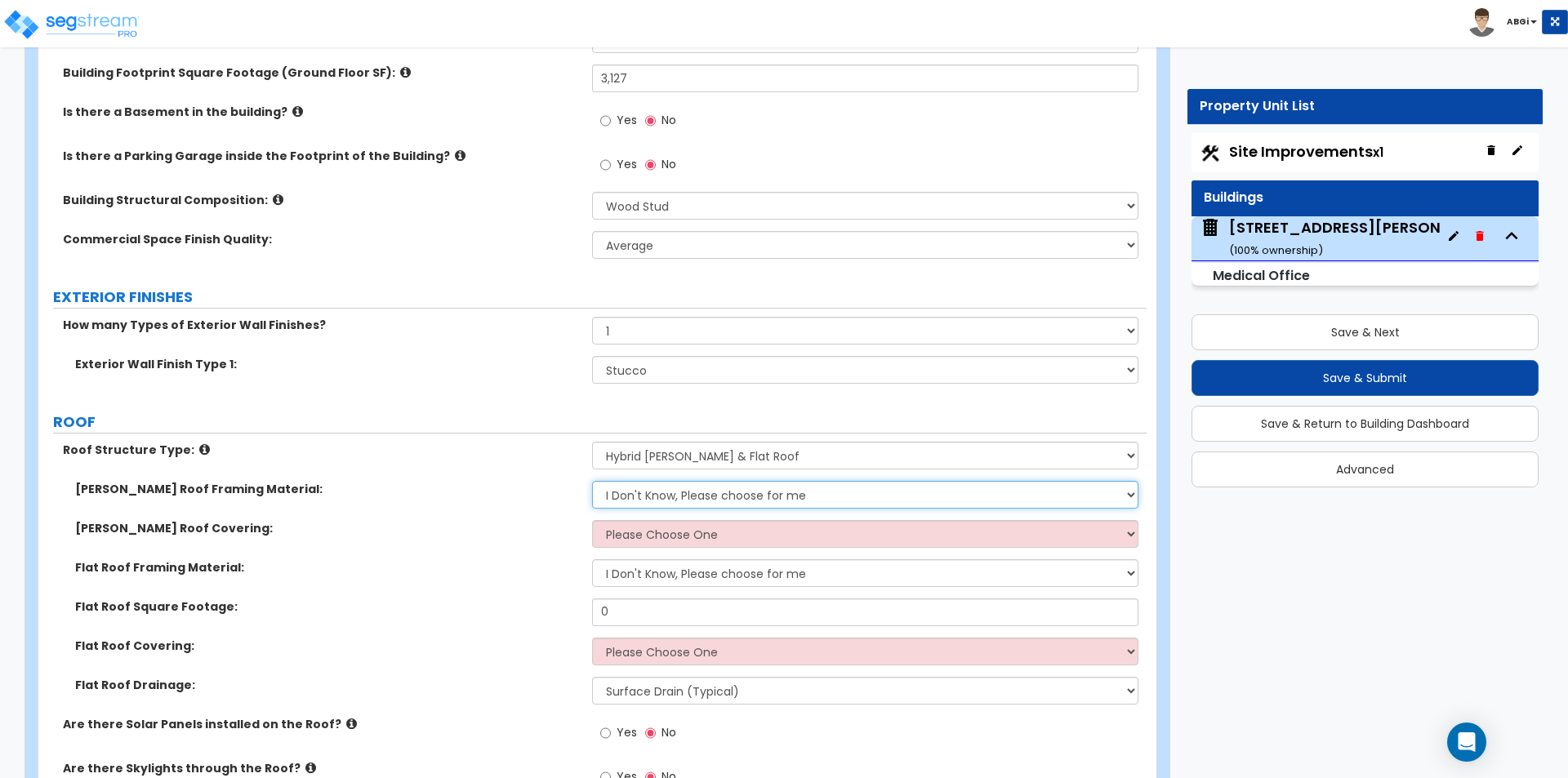
click at [675, 490] on select "I Don't Know, Please choose for me Metal Wood" at bounding box center [865, 495] width 546 height 28
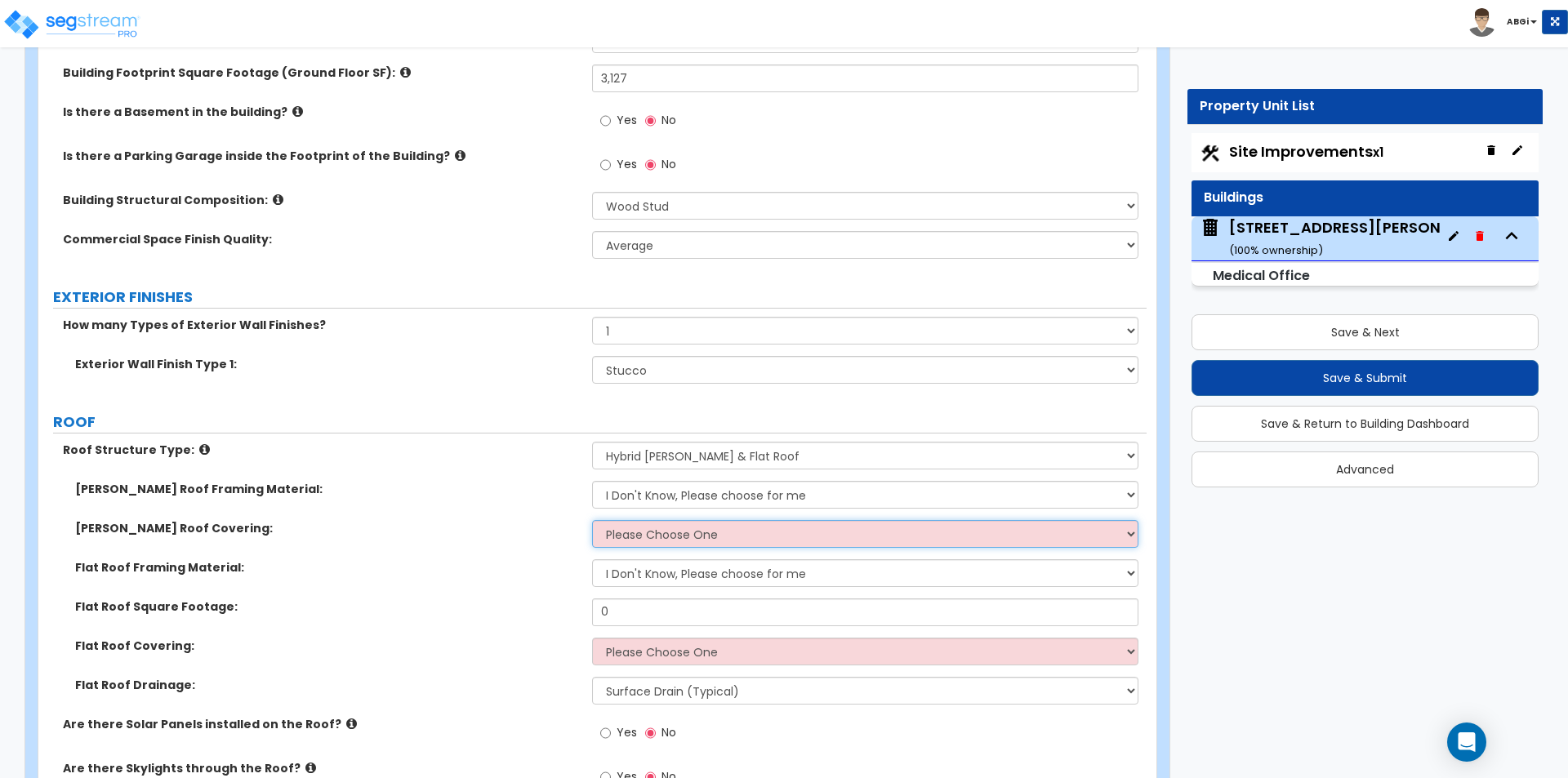
click at [671, 536] on select "Please Choose One Asphalt Shingle Clay Tile Wood Shingle Metal Shingle Standing…" at bounding box center [865, 534] width 546 height 28
select select "2"
click at [592, 520] on select "Please Choose One Asphalt Shingle Clay Tile Wood Shingle Metal Shingle Standing…" at bounding box center [865, 534] width 546 height 28
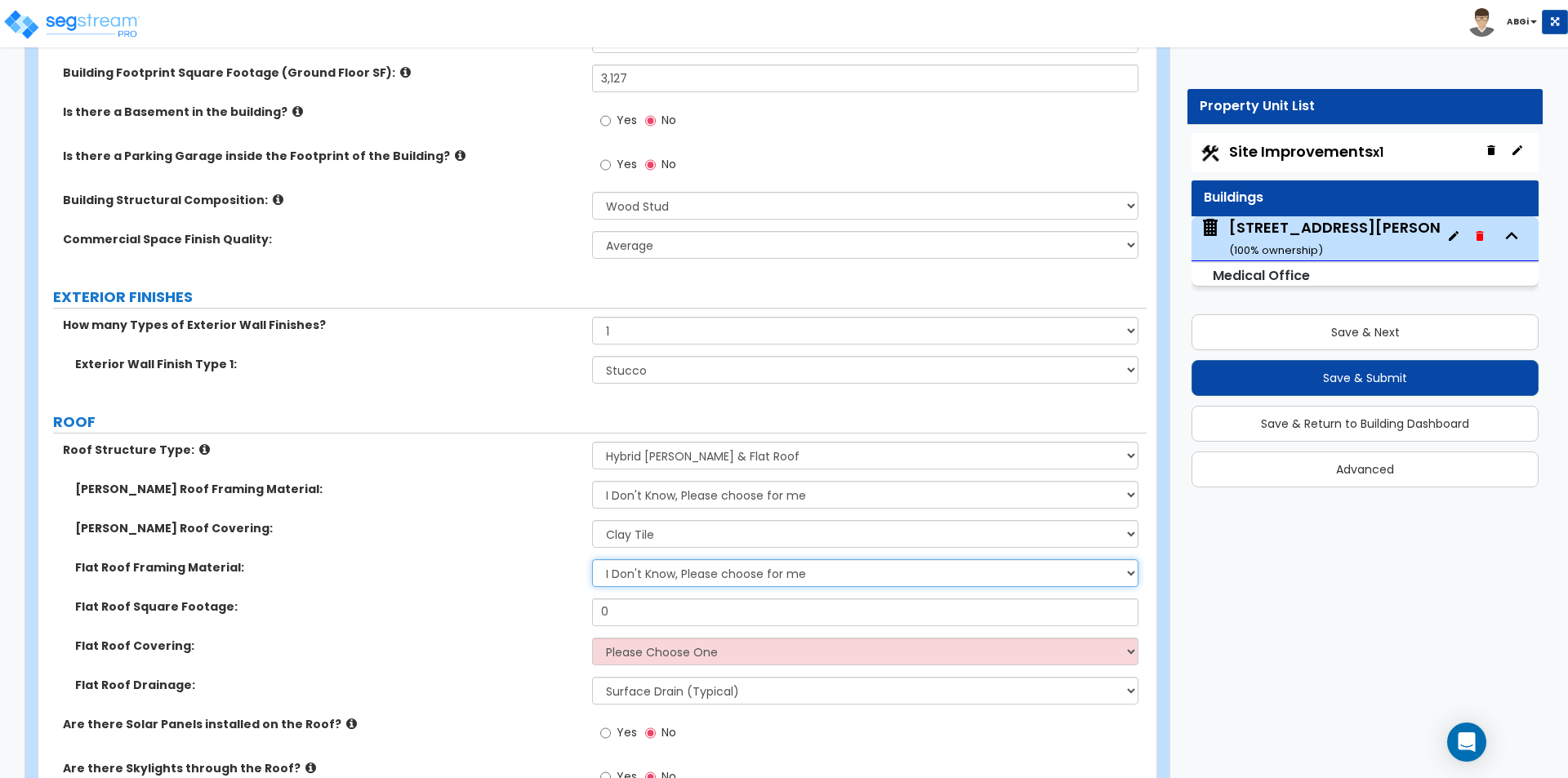
click at [658, 581] on select "I Don't Know, Please choose for me Metal Wood" at bounding box center [865, 573] width 546 height 28
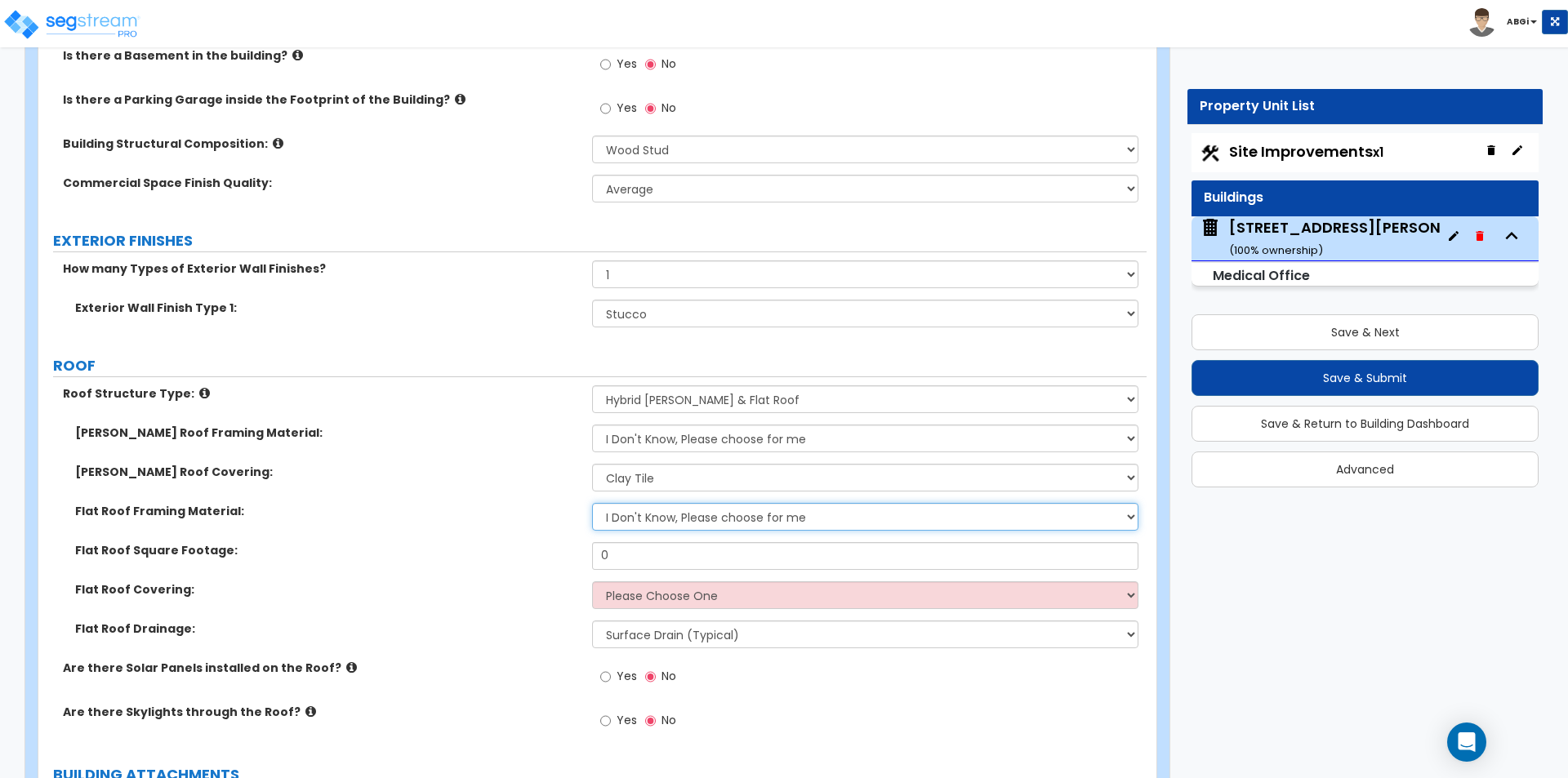
scroll to position [571, 0]
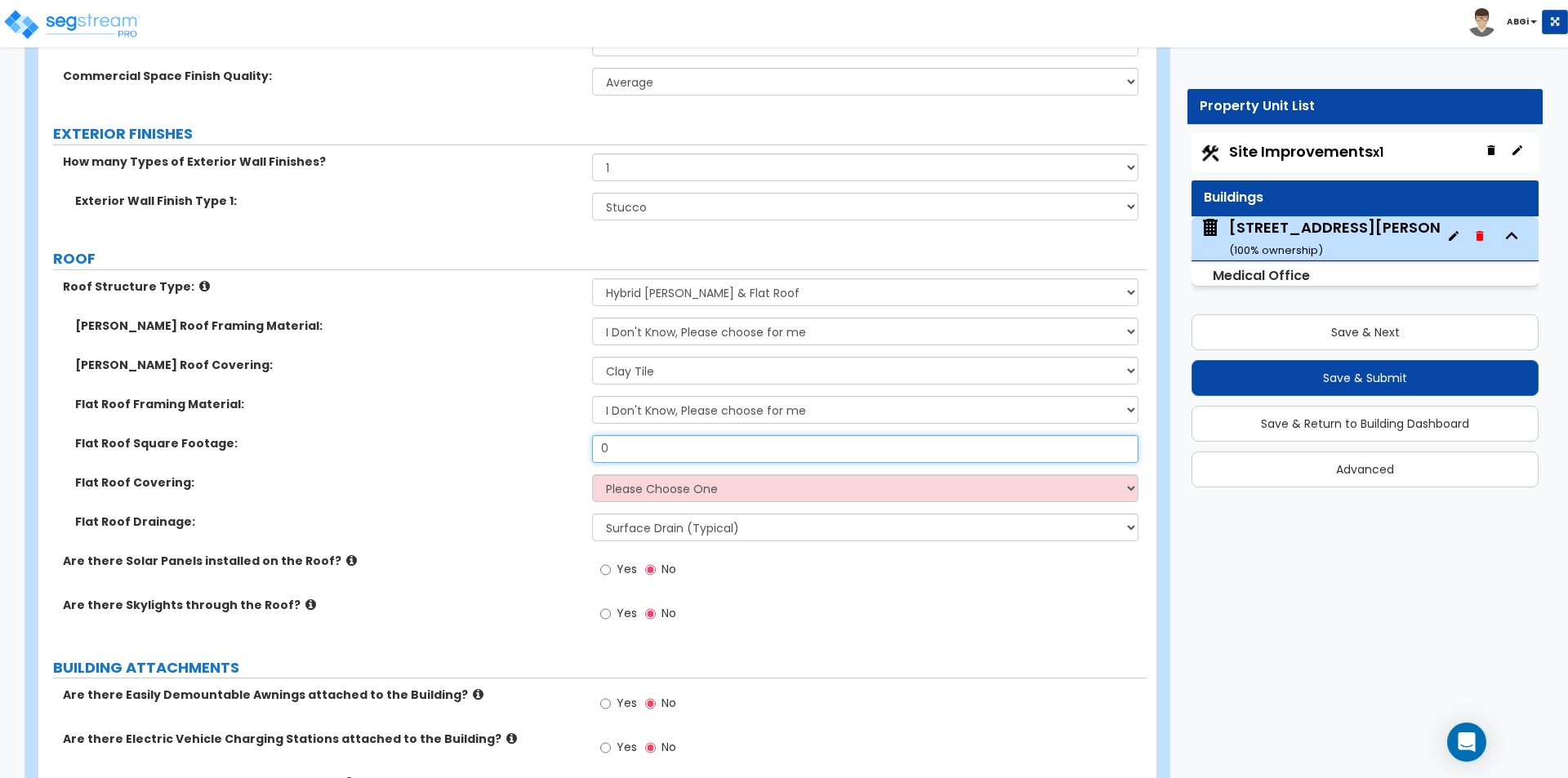
click at [637, 446] on input "0" at bounding box center [865, 449] width 546 height 28
type input "2,886"
click at [719, 487] on select "Please Choose One Rolled Asphalt PVC Membrane Plastic (EPDM) Membrane Asphalt F…" at bounding box center [865, 489] width 546 height 28
select select "2"
click at [592, 475] on select "Please Choose One Rolled Asphalt PVC Membrane Plastic (EPDM) Membrane Asphalt F…" at bounding box center [865, 489] width 546 height 28
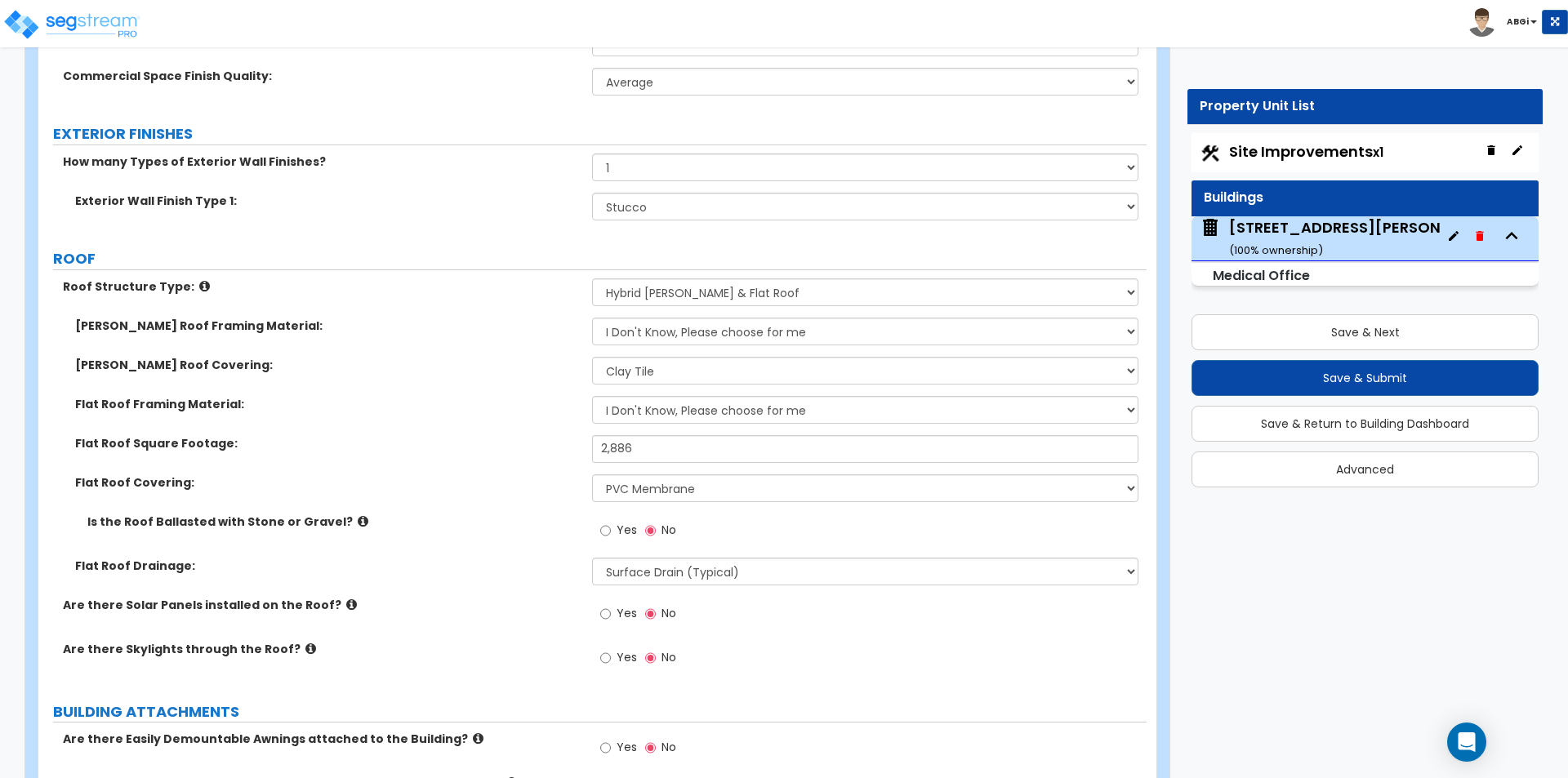
click at [463, 375] on div "[PERSON_NAME] Roof Covering: Please Choose One Asphalt Shingle Clay Tile Wood S…" at bounding box center [592, 377] width 1109 height 39
click at [687, 375] on select "Please Choose One Asphalt Shingle Clay Tile Wood Shingle Metal Shingle Standing…" at bounding box center [865, 371] width 546 height 28
click at [688, 375] on select "Please Choose One Asphalt Shingle Clay Tile Wood Shingle Metal Shingle Standing…" at bounding box center [865, 371] width 546 height 28
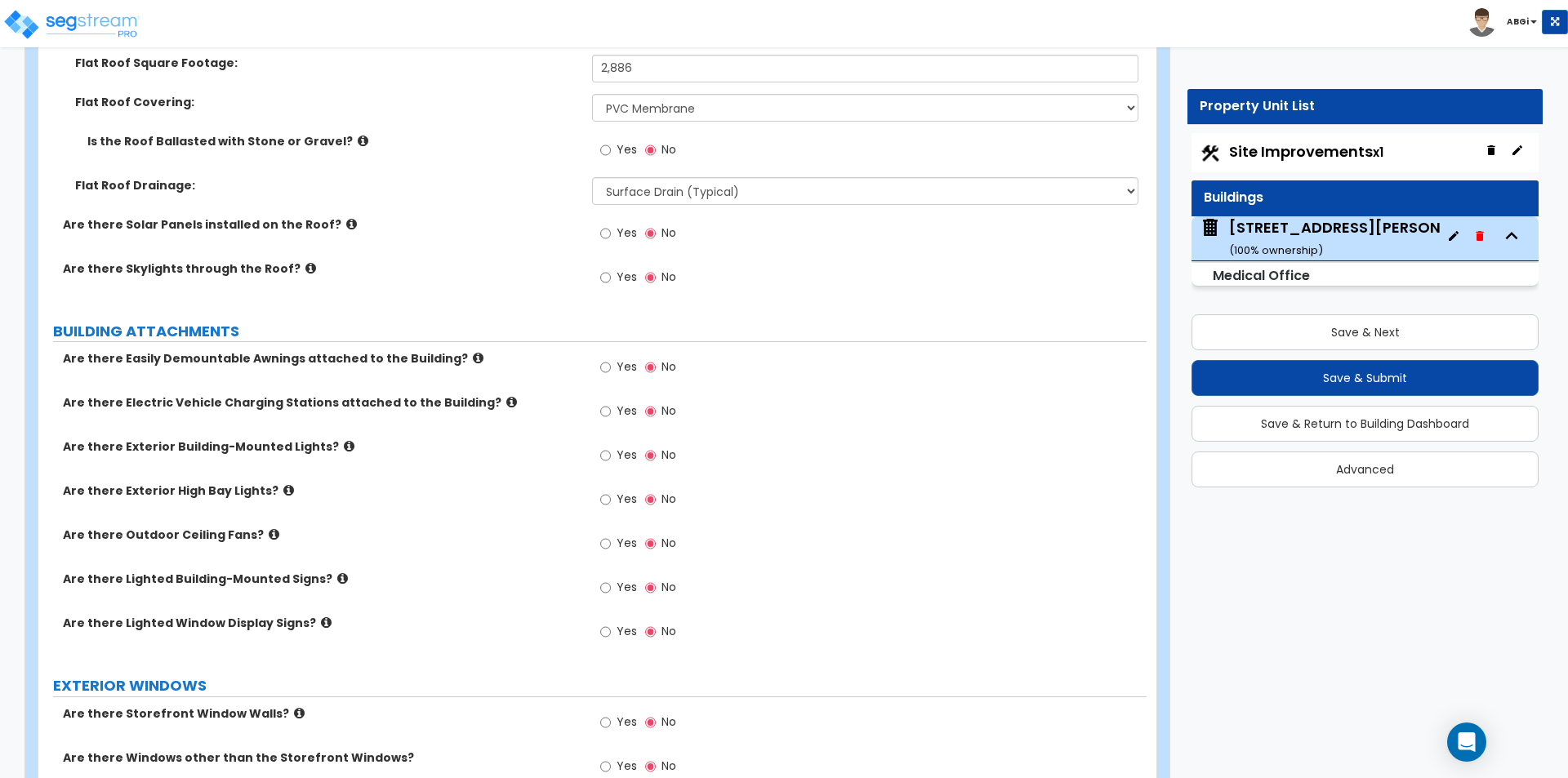
scroll to position [980, 0]
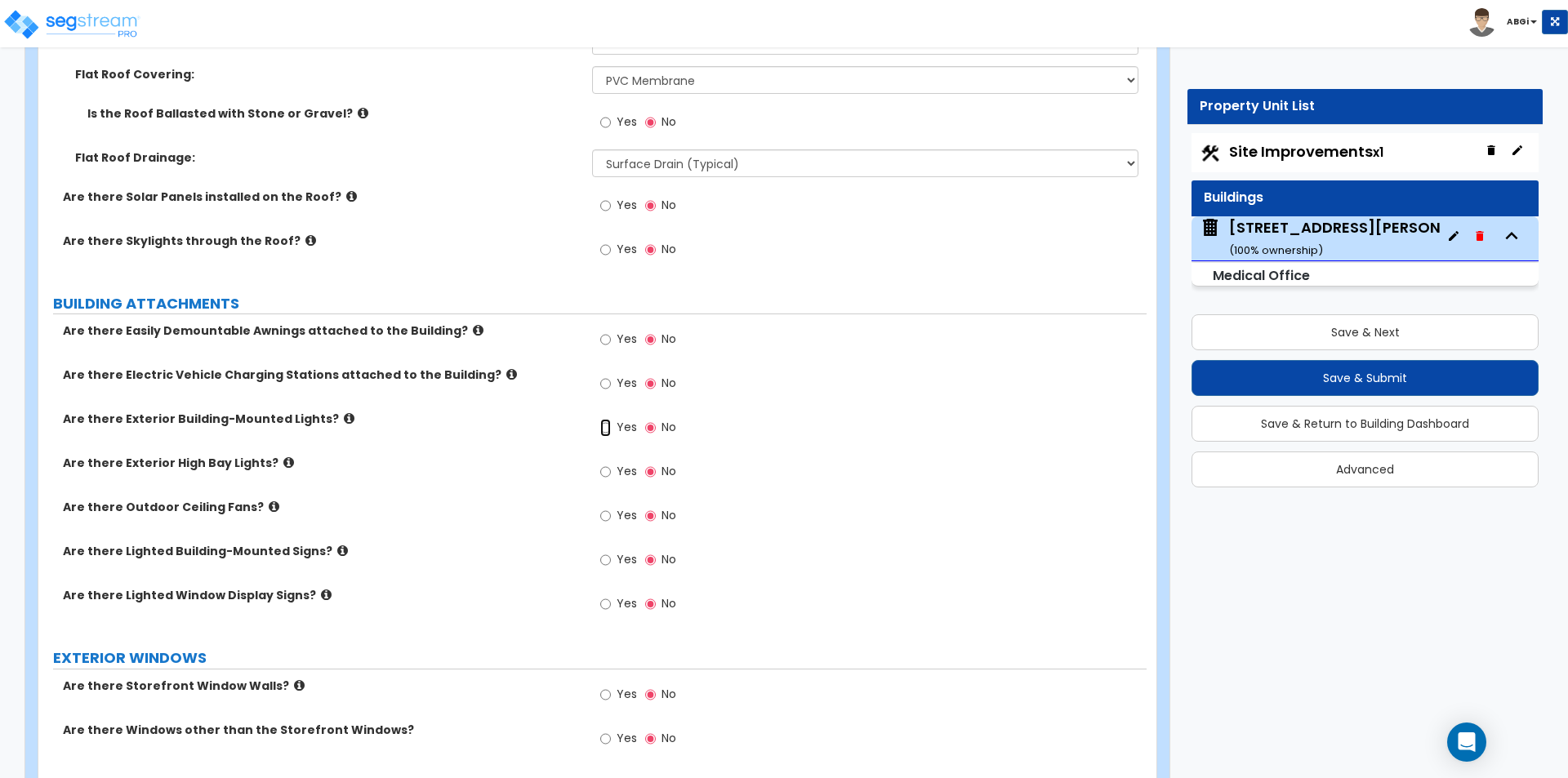
click at [602, 428] on input "Yes" at bounding box center [606, 428] width 11 height 18
radio input "true"
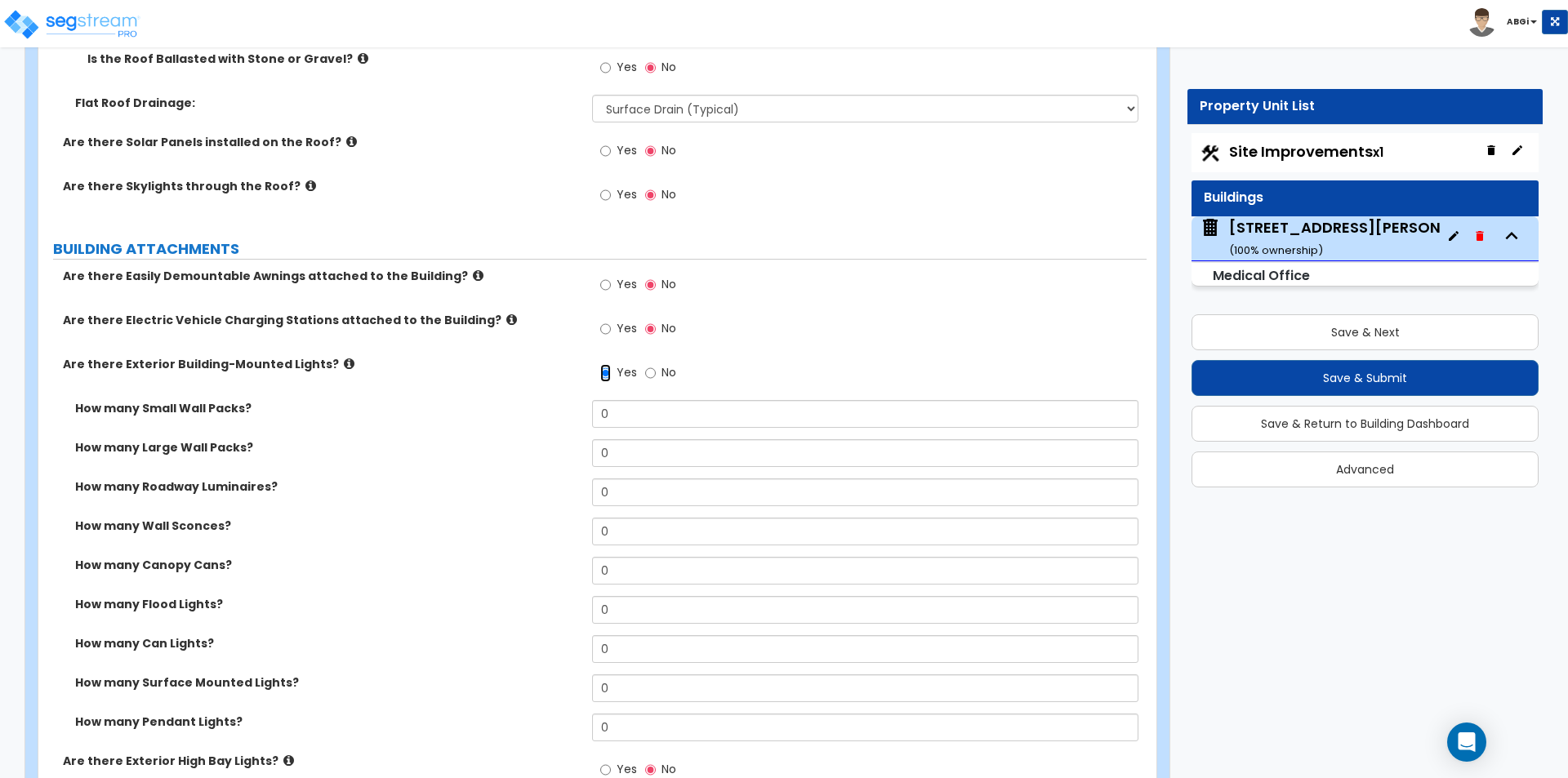
scroll to position [1062, 0]
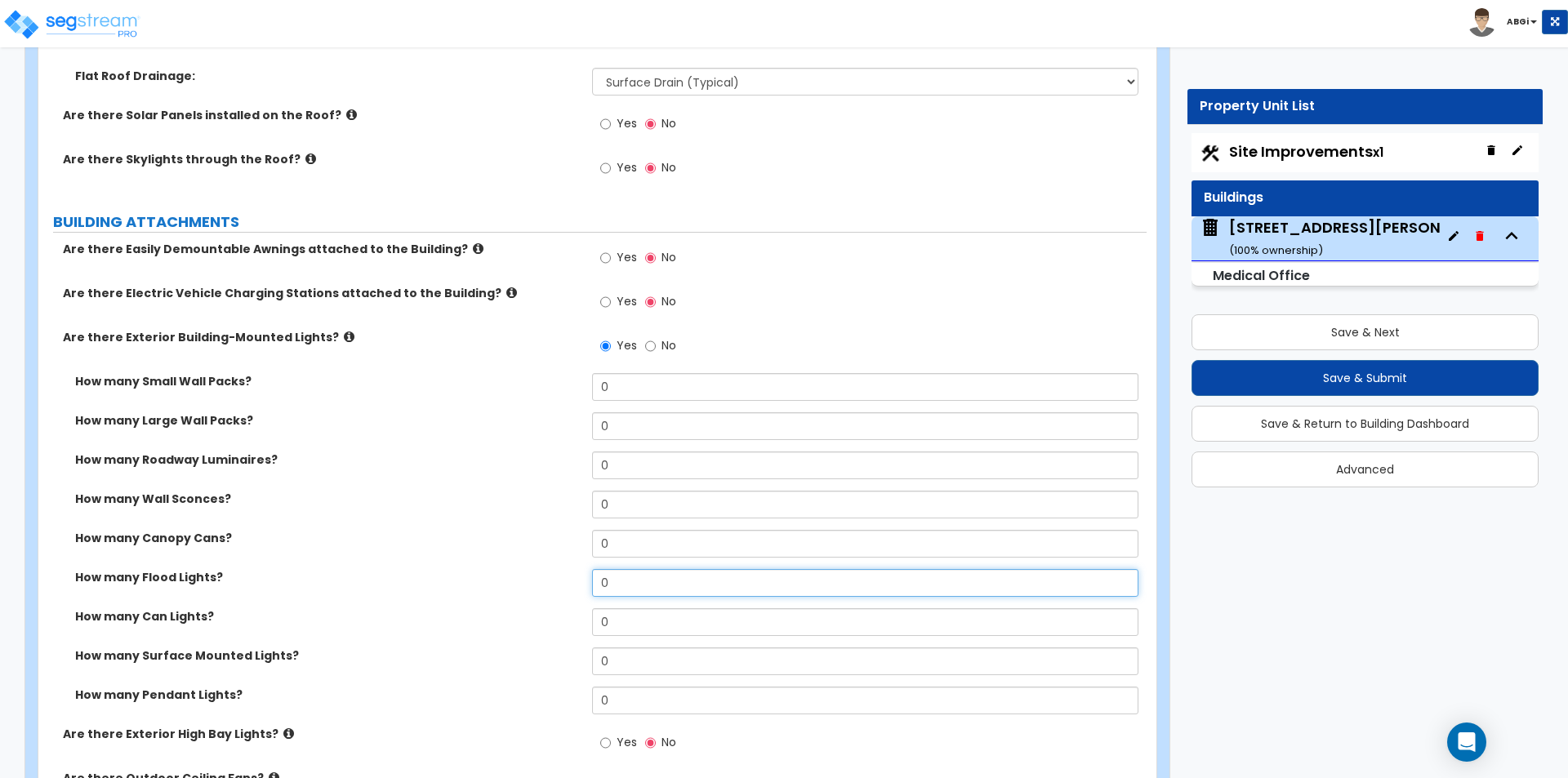
click at [623, 590] on input "0" at bounding box center [865, 583] width 546 height 28
type input "6"
click at [625, 433] on input "0" at bounding box center [865, 426] width 546 height 28
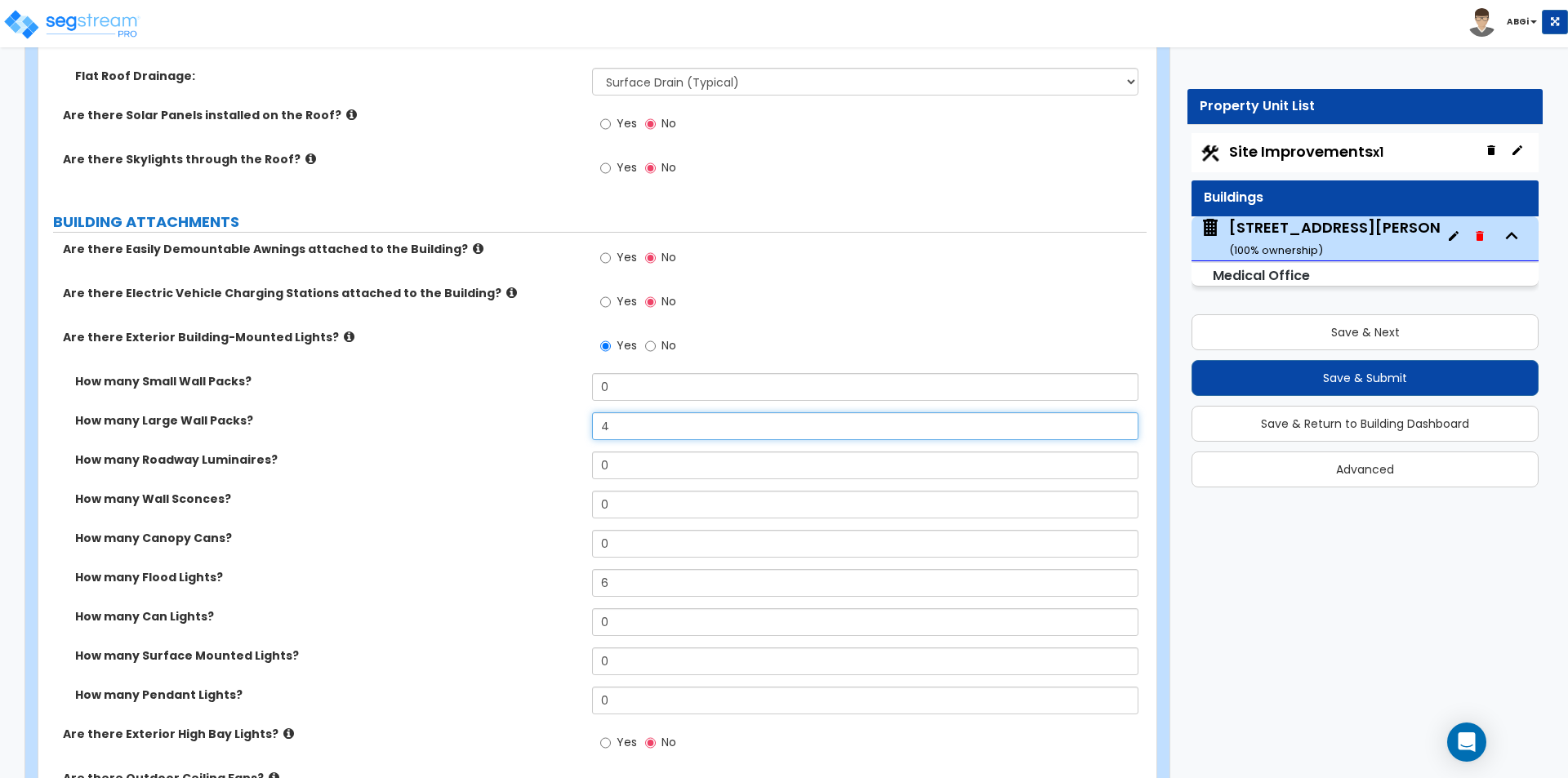
type input "4"
click at [626, 588] on input "6" at bounding box center [865, 583] width 546 height 28
type input "0"
click at [625, 429] on input "4" at bounding box center [865, 426] width 546 height 28
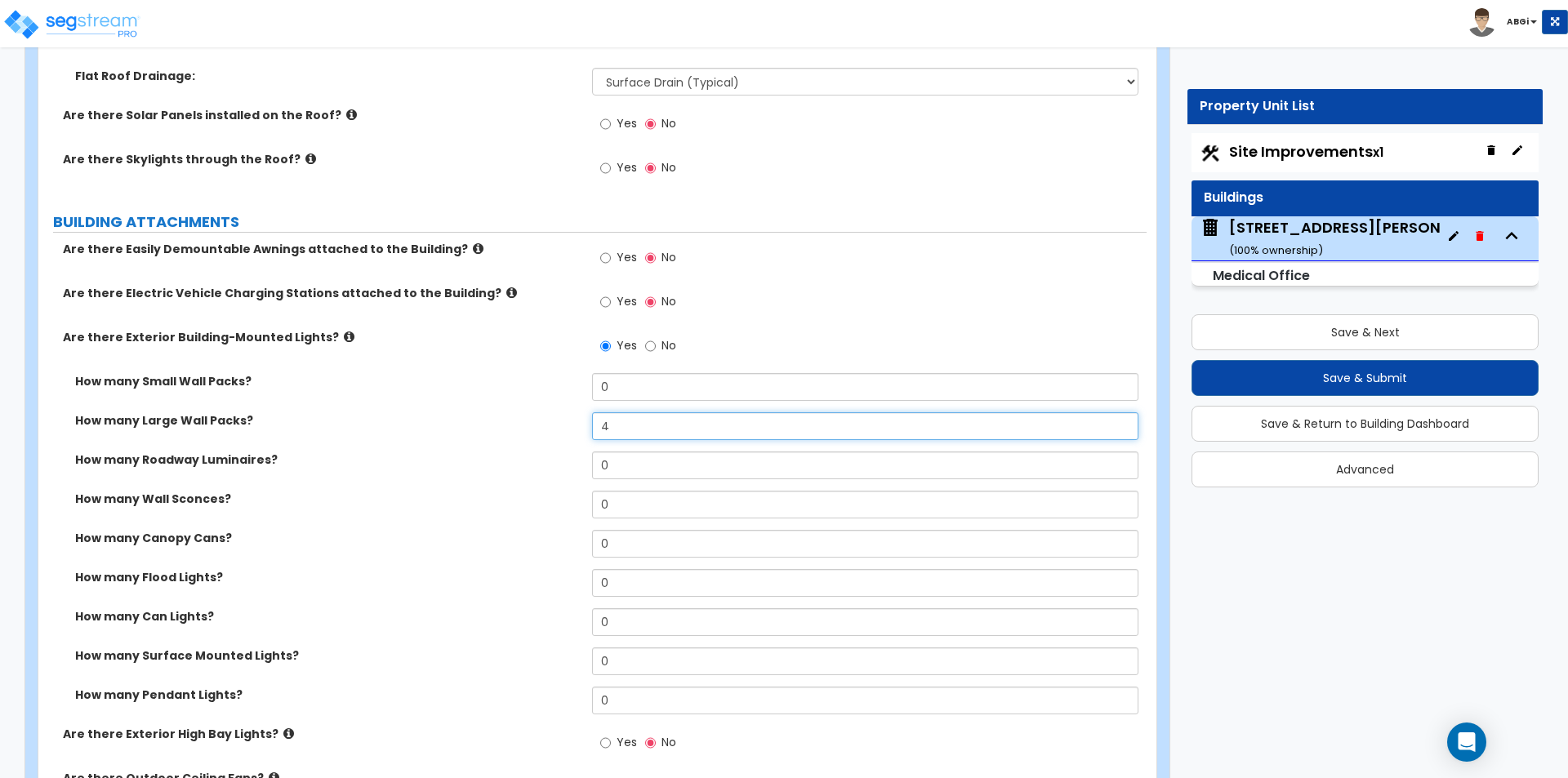
click at [625, 429] on input "4" at bounding box center [865, 426] width 546 height 28
type input "6"
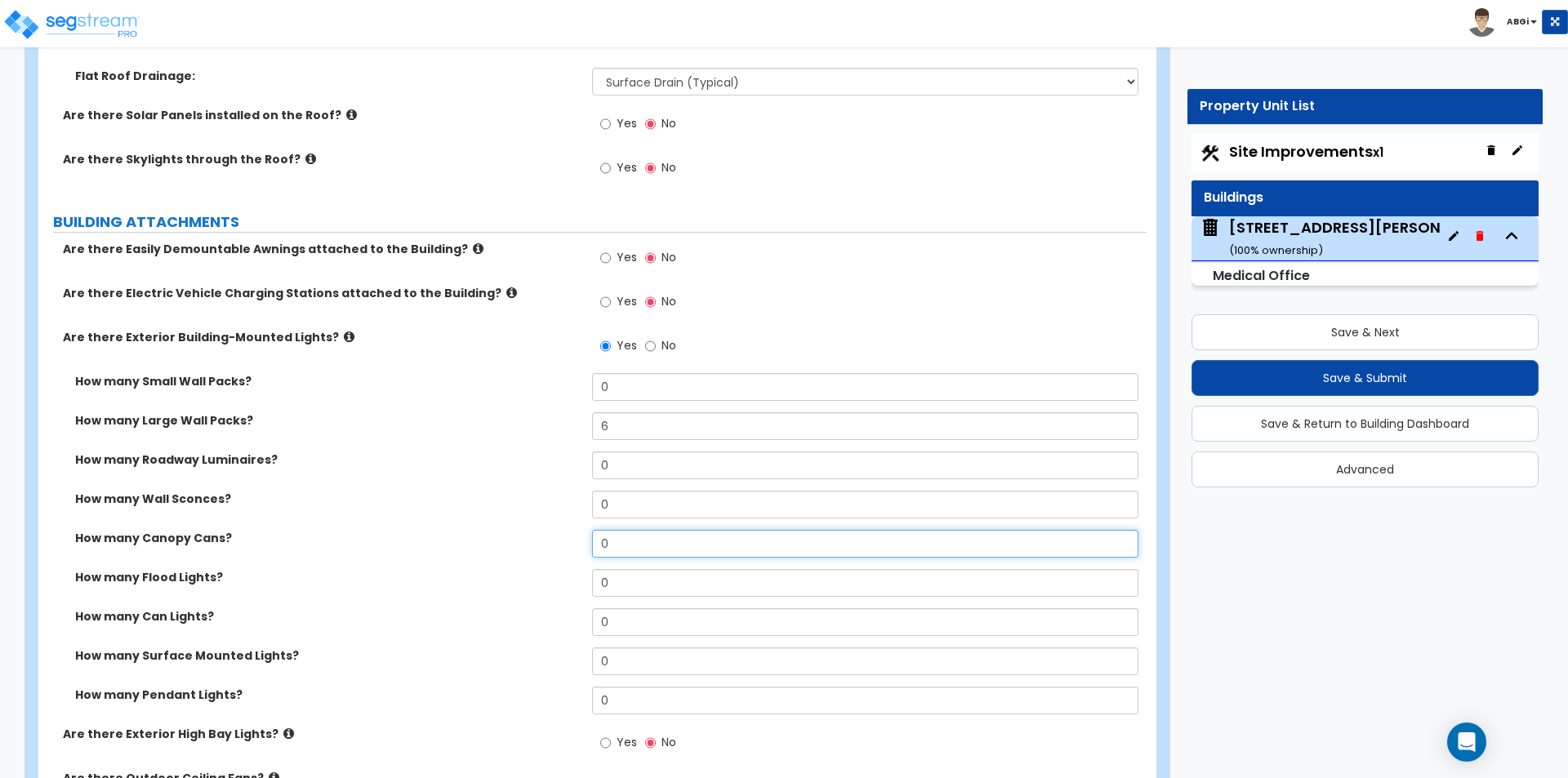
click at [626, 546] on input "0" at bounding box center [865, 544] width 546 height 28
click at [626, 545] on input "0" at bounding box center [865, 544] width 546 height 28
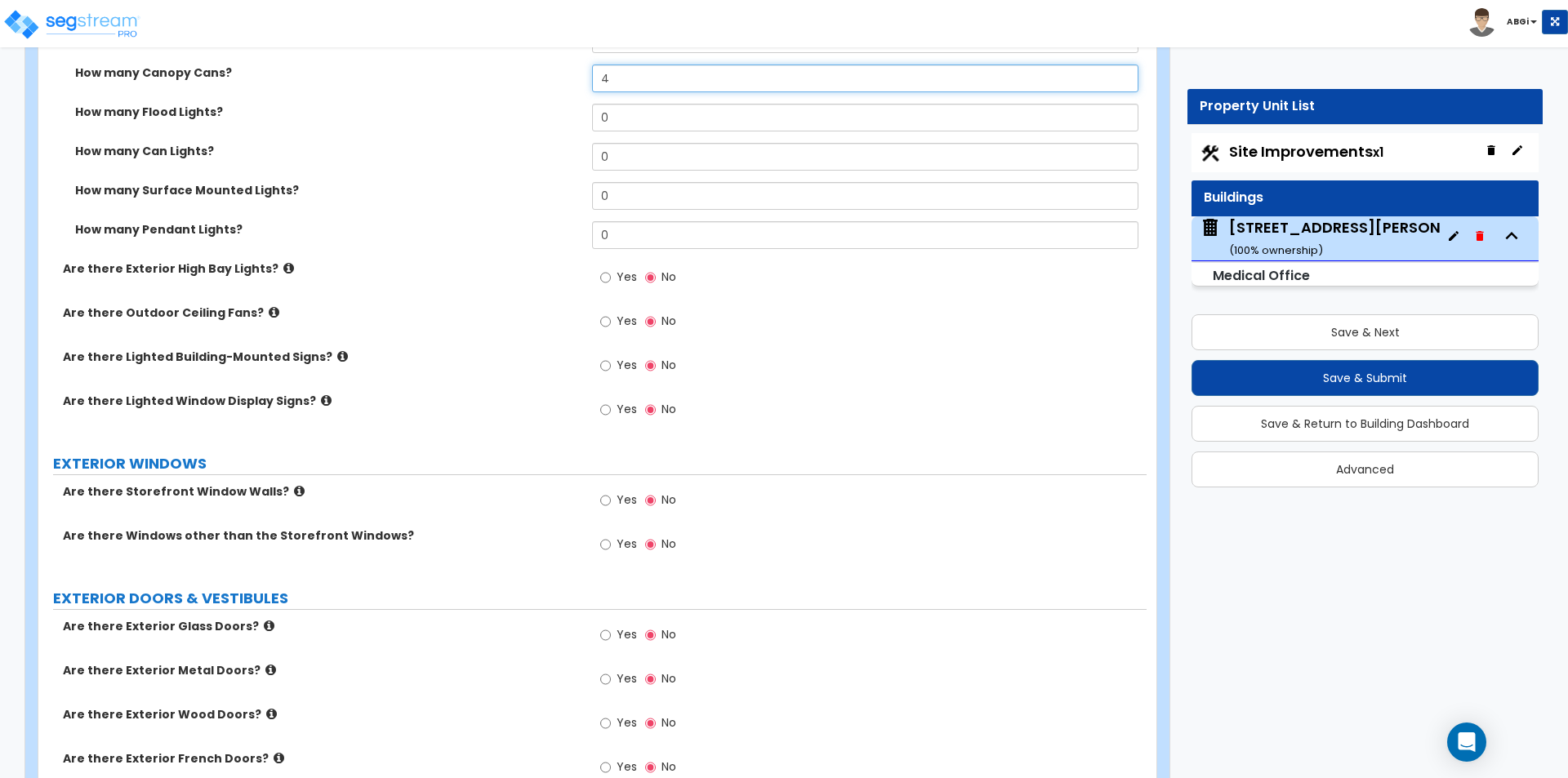
scroll to position [1552, 0]
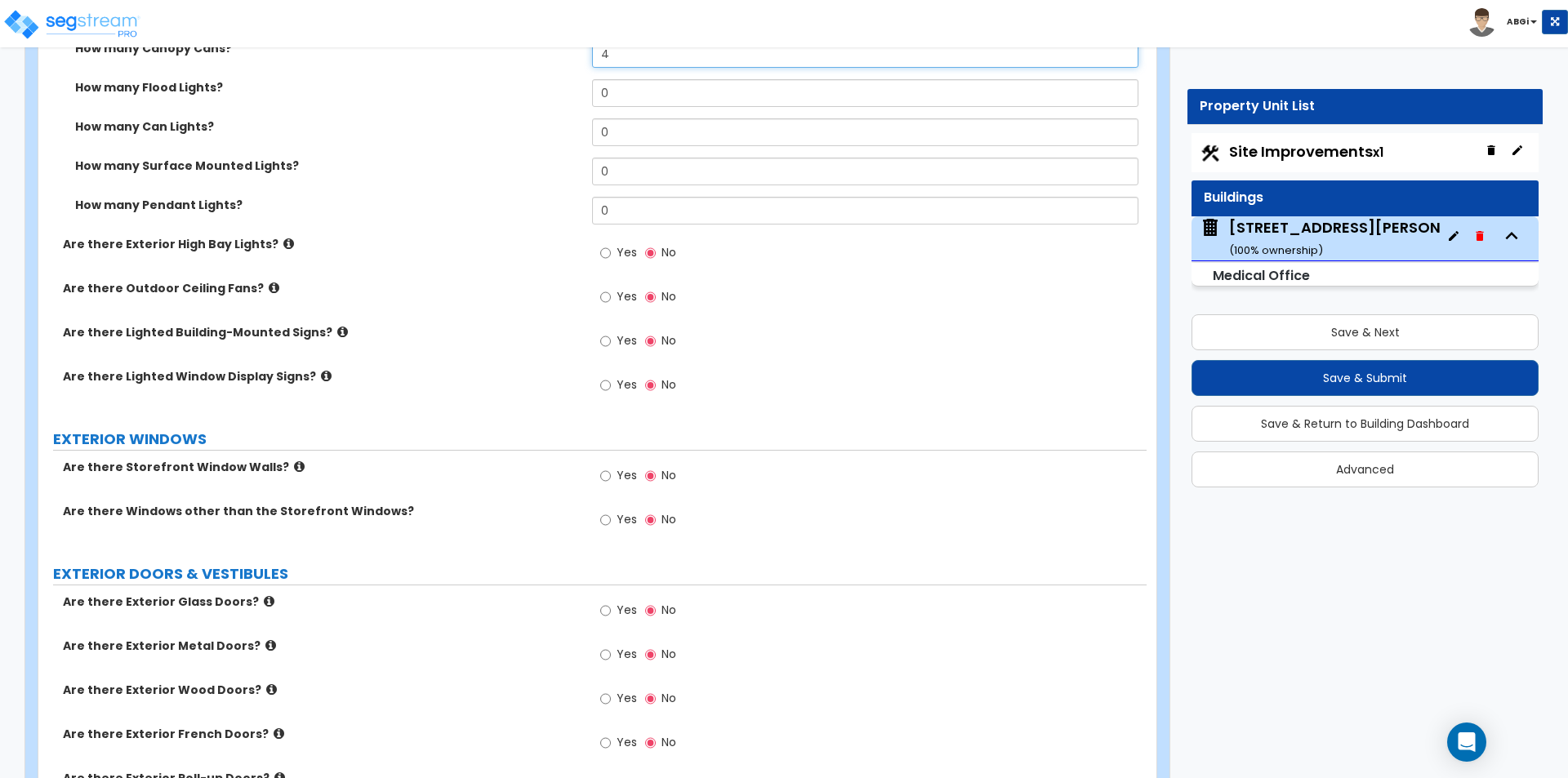
type input "4"
click at [294, 466] on icon at bounding box center [299, 467] width 11 height 12
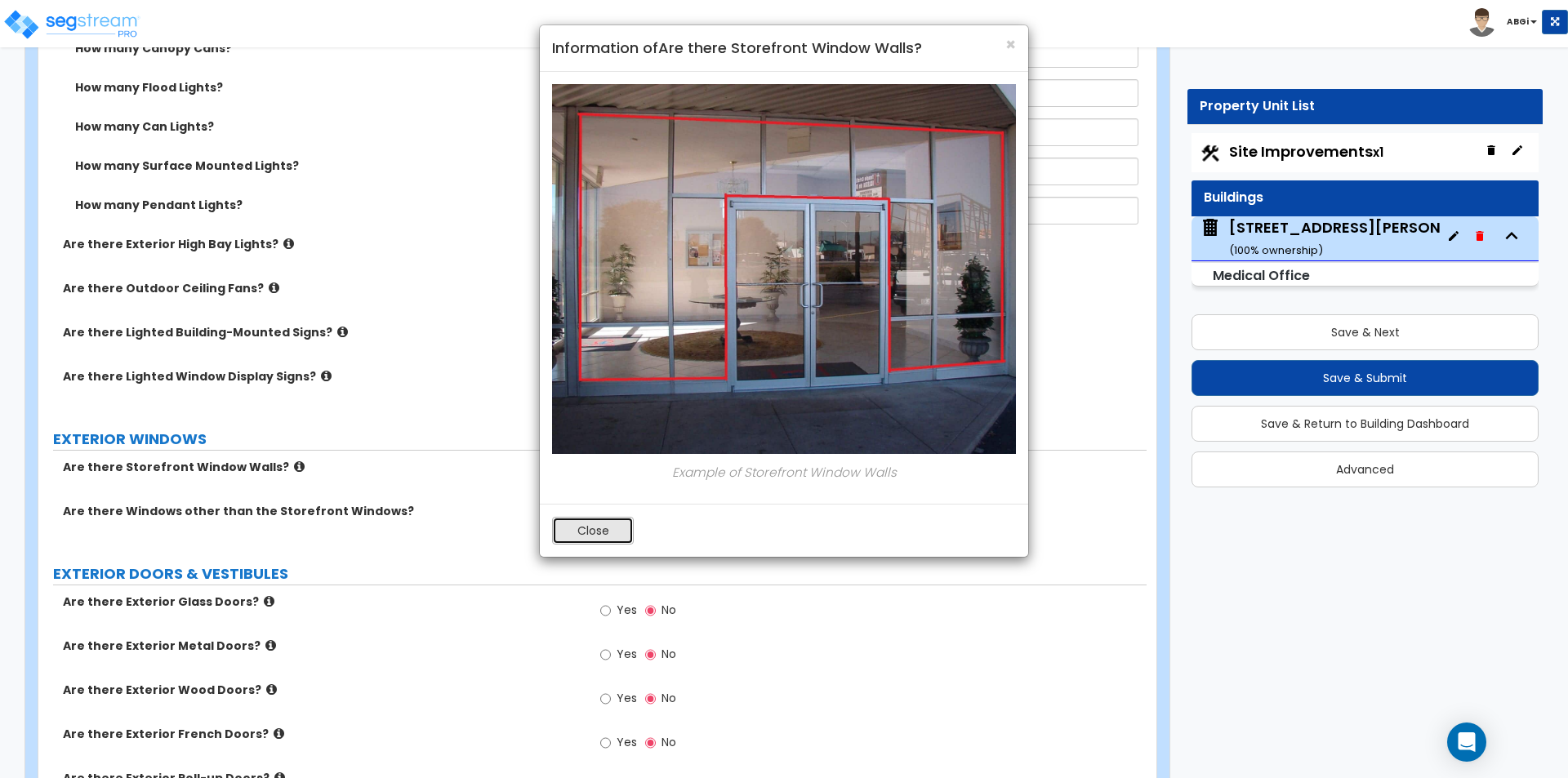
click at [567, 529] on button "Close" at bounding box center [592, 531] width 82 height 28
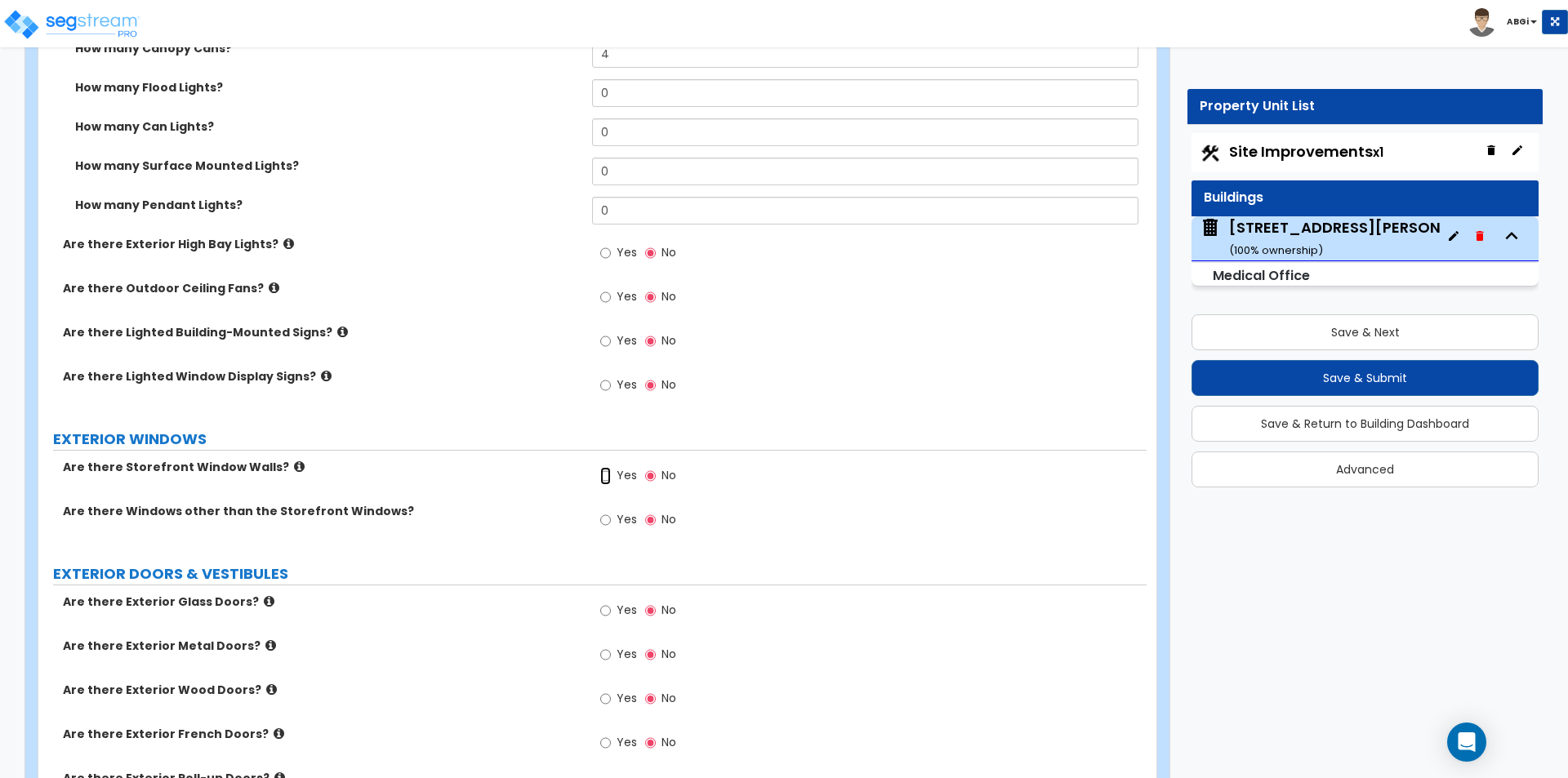
click at [602, 475] on input "Yes" at bounding box center [606, 477] width 11 height 18
radio input "true"
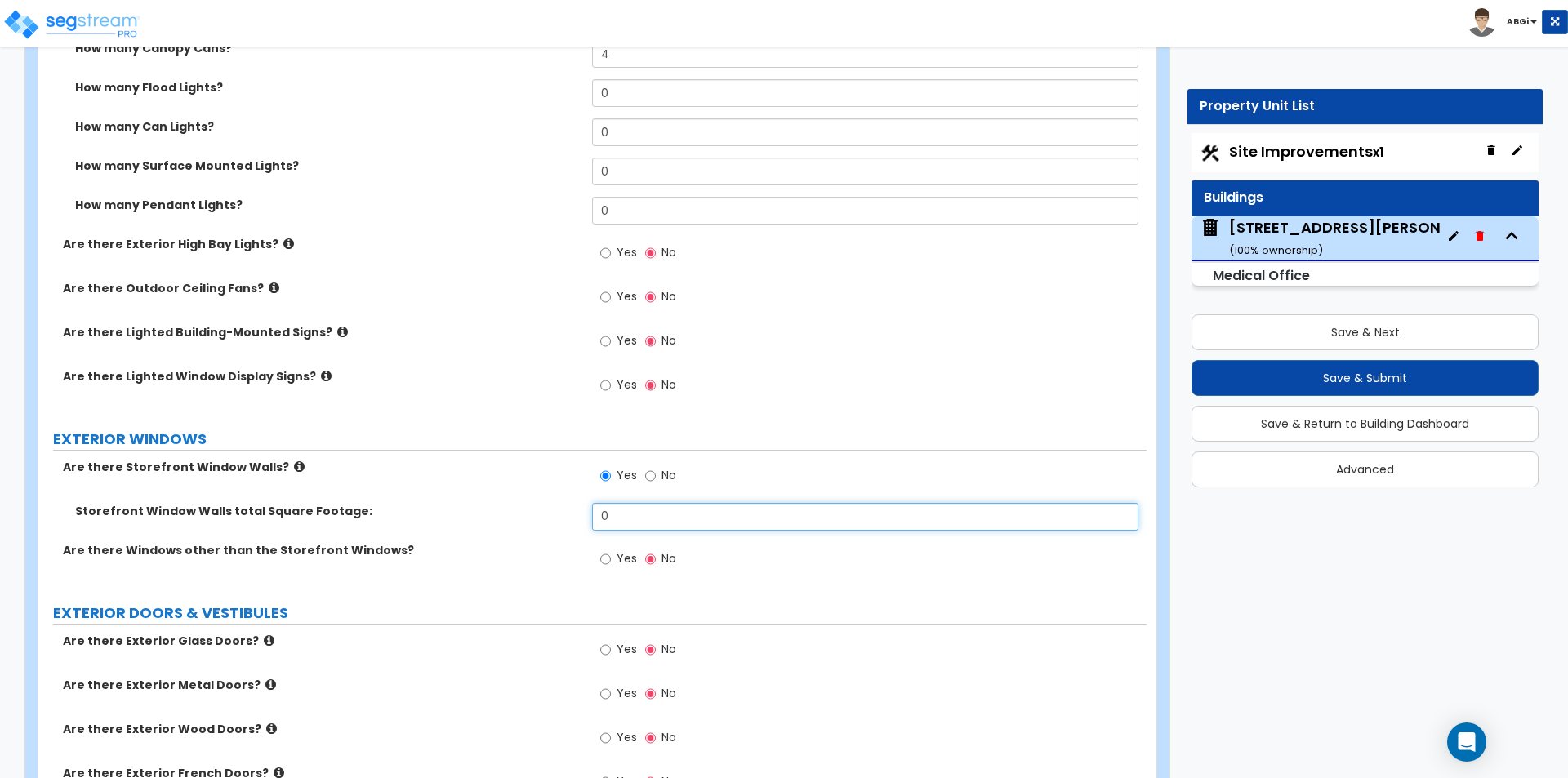
click at [650, 524] on input "0" at bounding box center [865, 517] width 546 height 28
click at [671, 518] on input "42" at bounding box center [865, 517] width 546 height 28
type input "56"
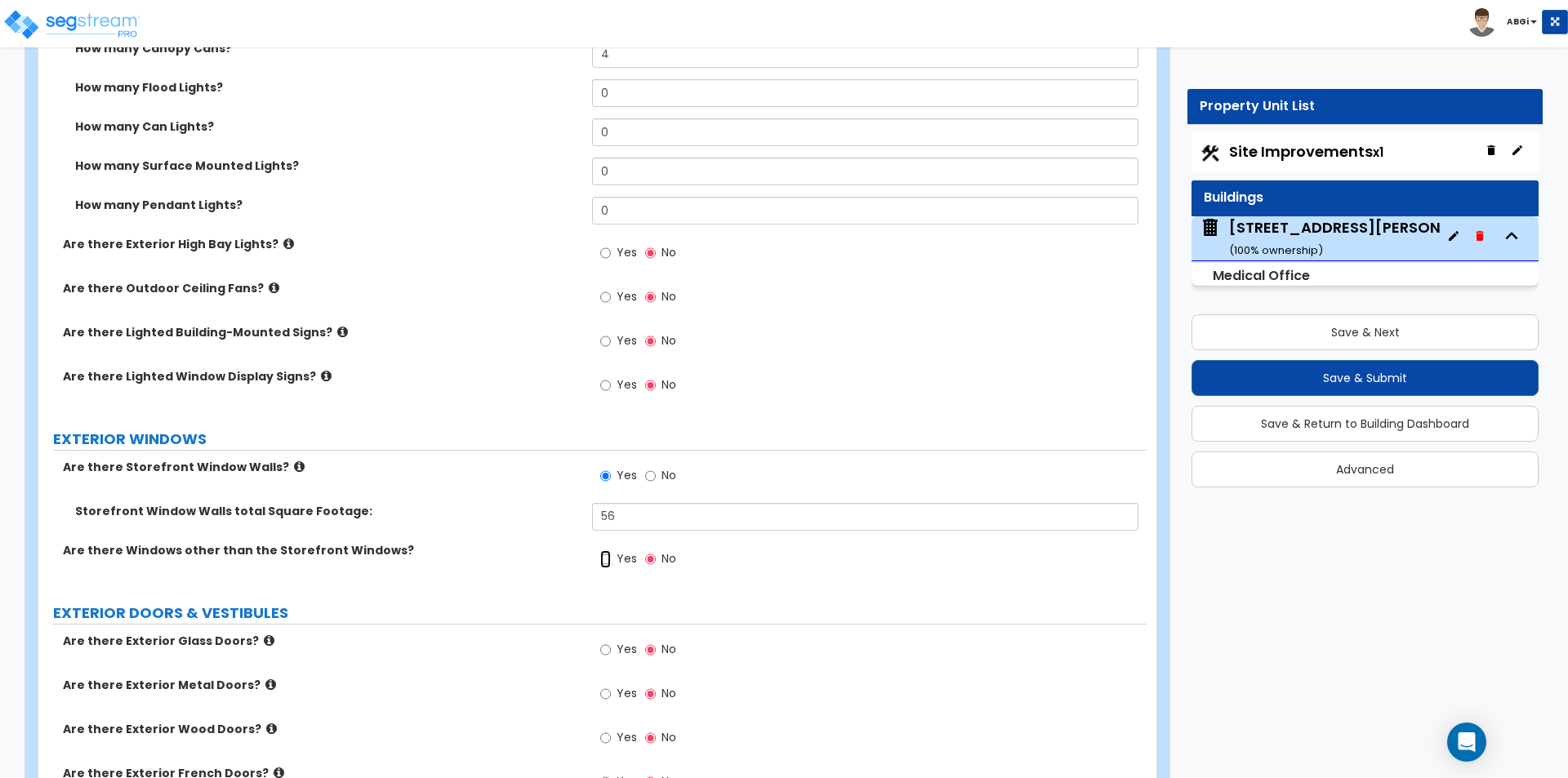
click at [608, 562] on input "Yes" at bounding box center [606, 559] width 11 height 18
radio input "true"
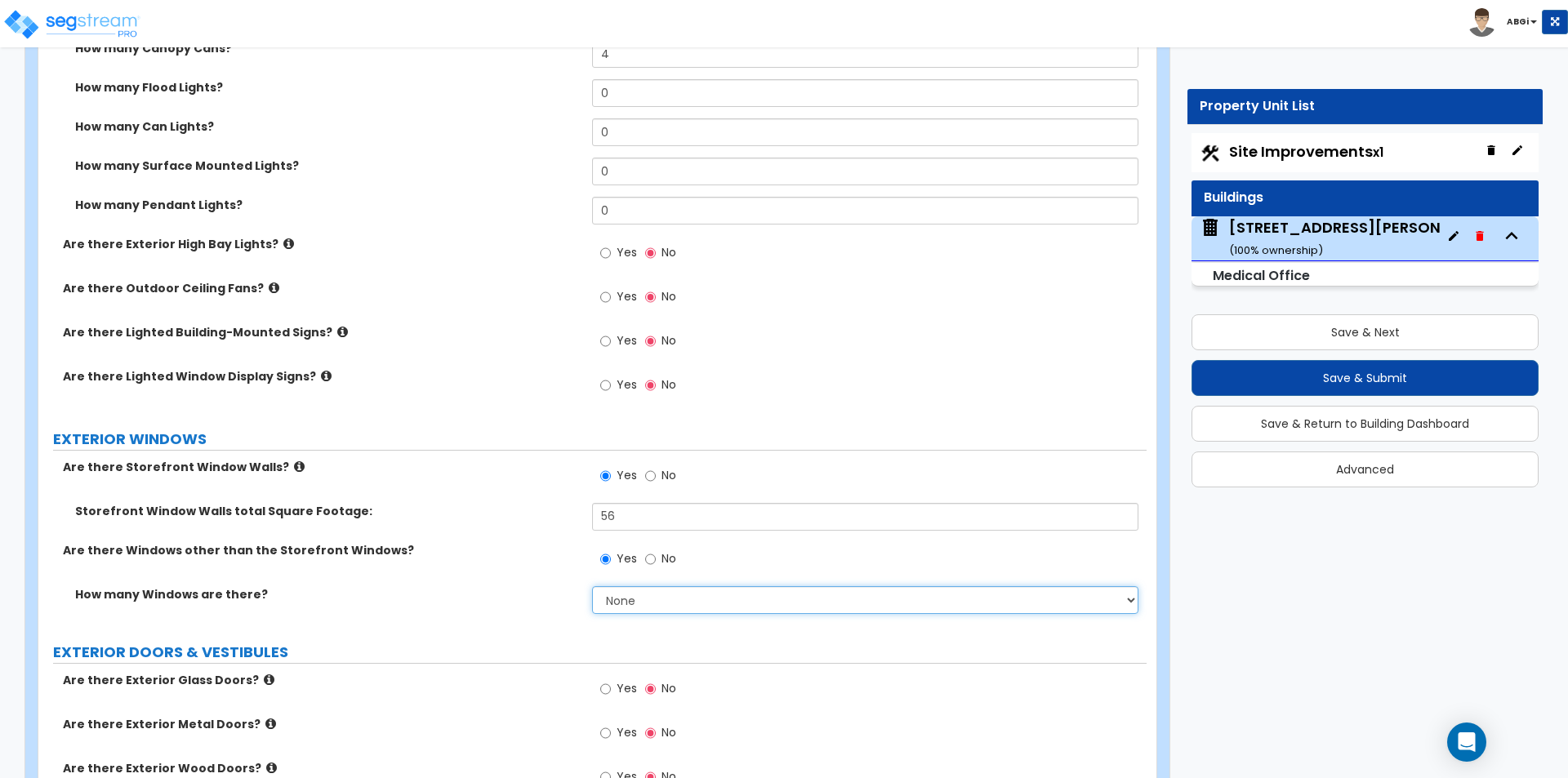
click at [622, 602] on select "None I want to enter a Percentage of the Exterior Windows I want to enter the N…" at bounding box center [865, 600] width 546 height 28
select select "1"
click at [592, 586] on select "None I want to enter a Percentage of the Exterior Windows I want to enter the N…" at bounding box center [865, 600] width 546 height 28
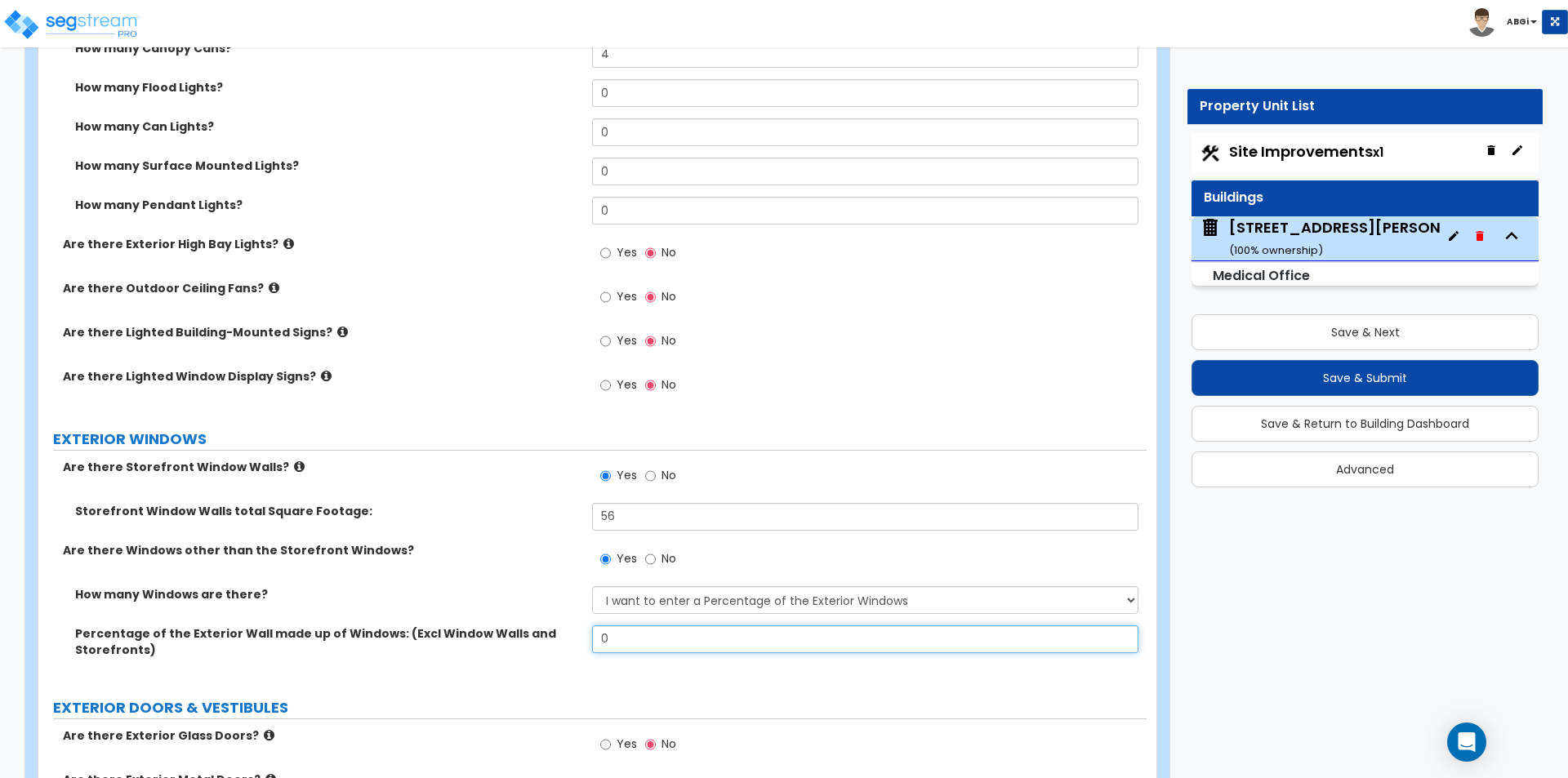
click at [629, 647] on input "0" at bounding box center [865, 639] width 546 height 28
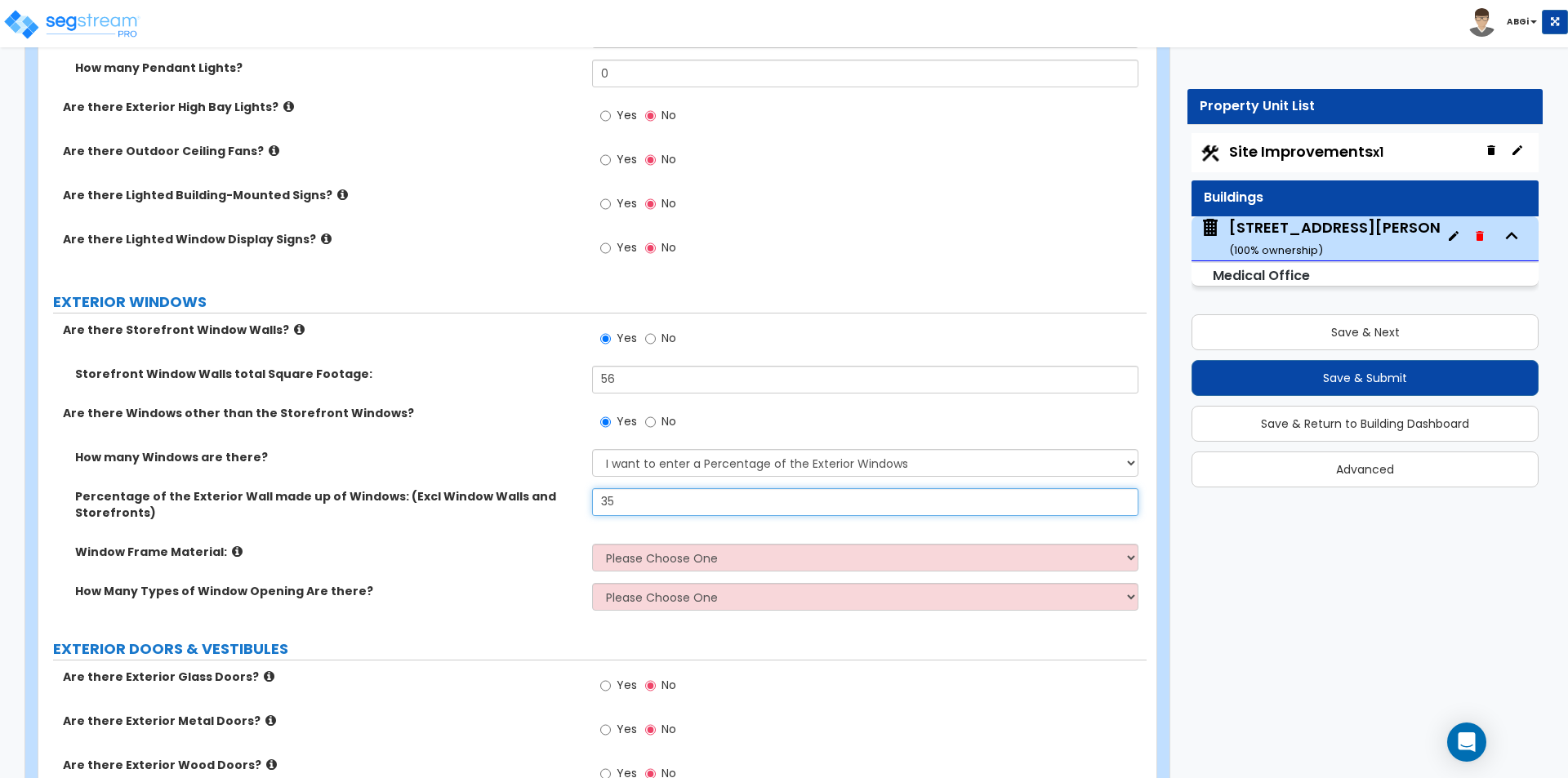
scroll to position [1715, 0]
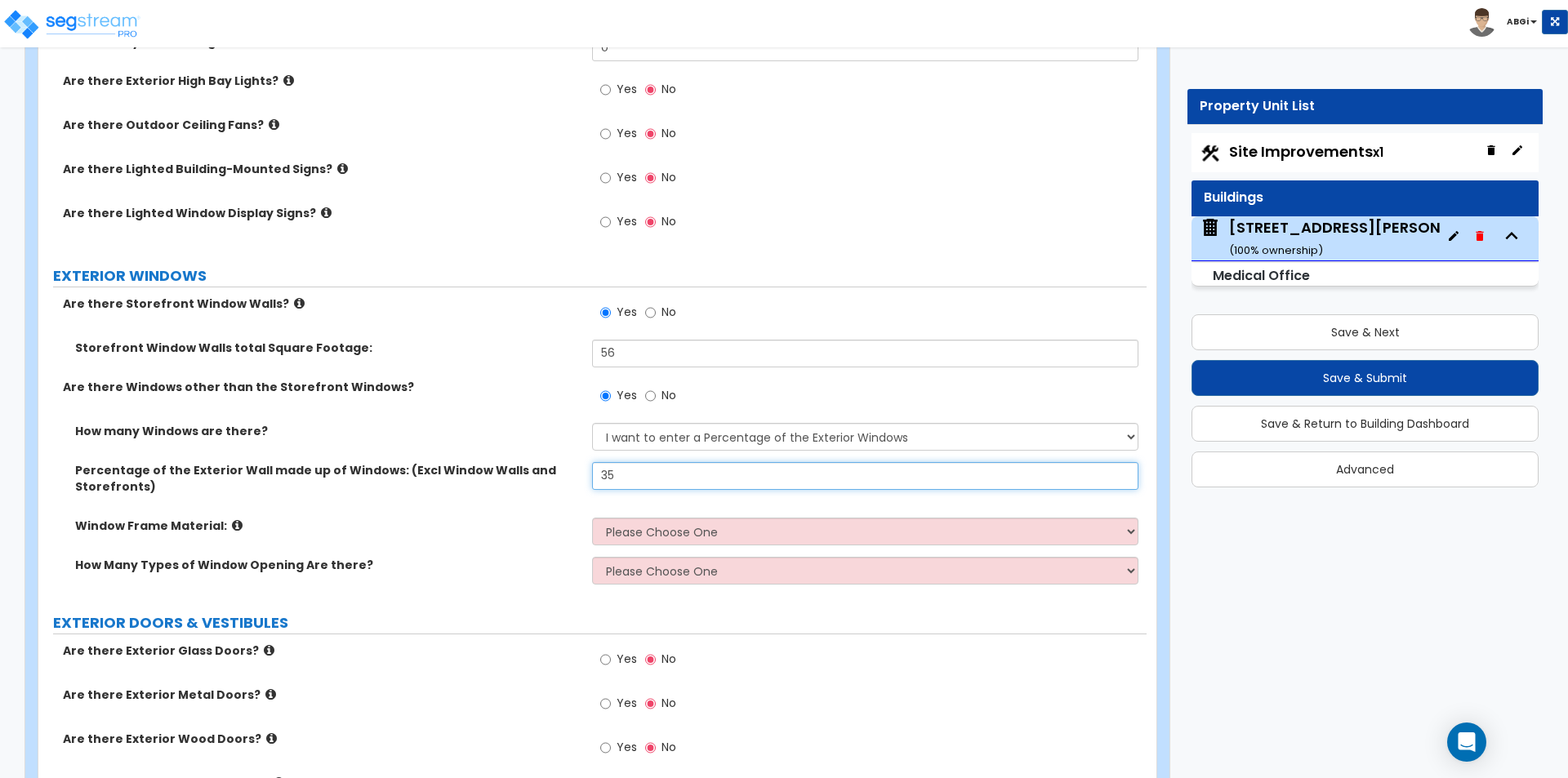
type input "35"
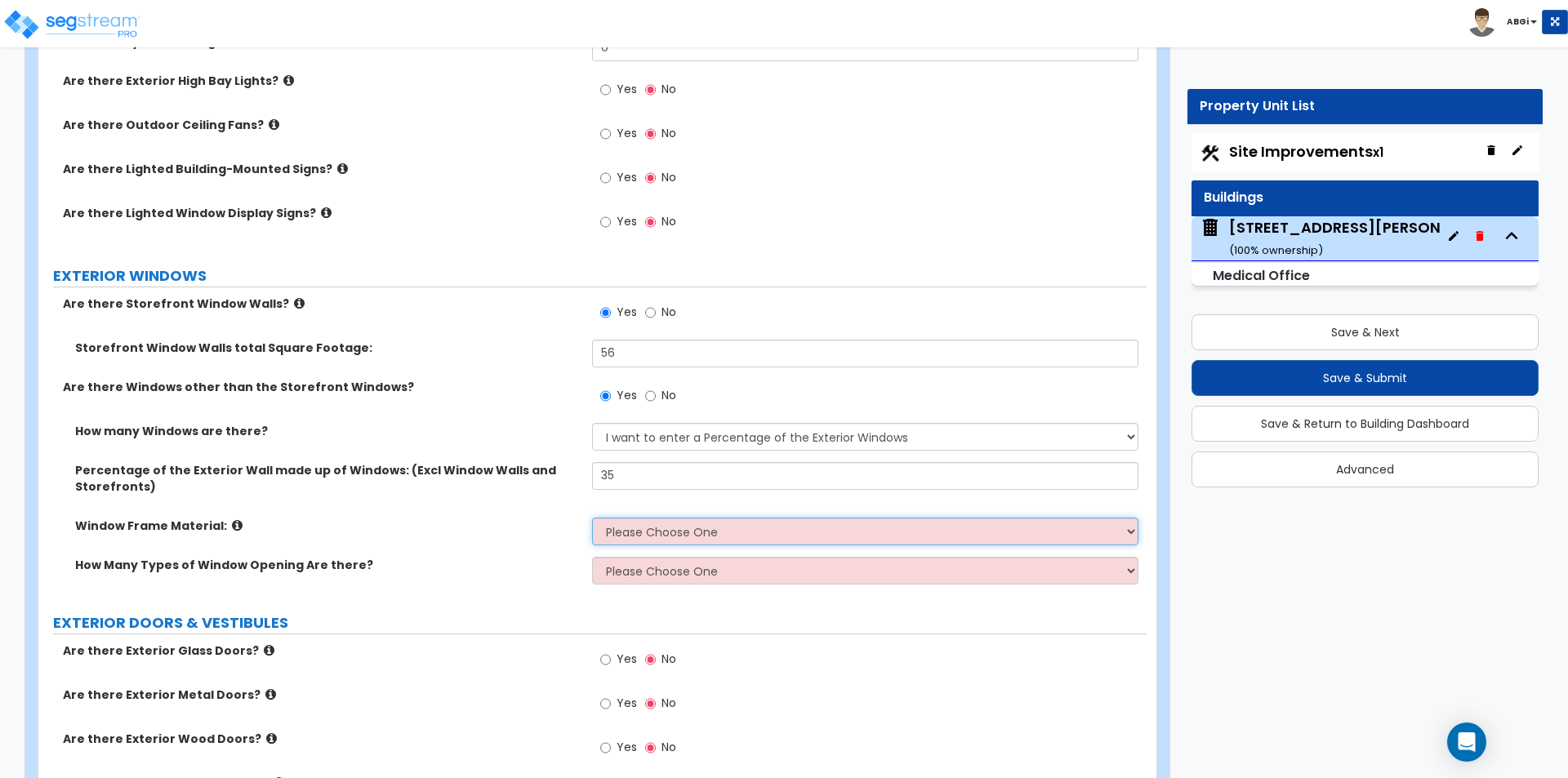
click at [654, 533] on select "Please Choose One Vinyl Aluminum Wood" at bounding box center [865, 532] width 546 height 28
click at [592, 518] on select "Please Choose One Vinyl Aluminum Wood" at bounding box center [865, 532] width 546 height 28
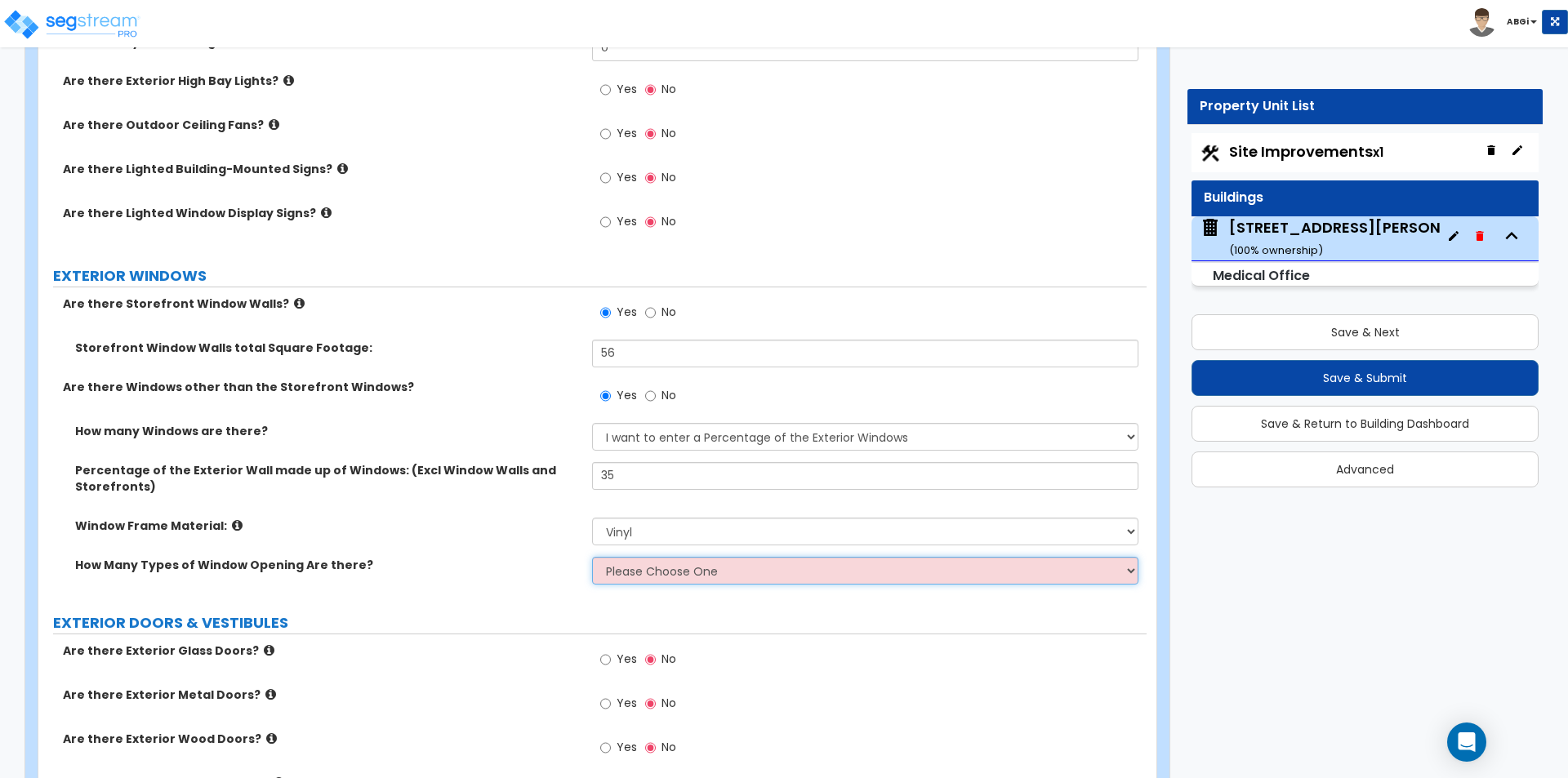
click at [646, 577] on select "Please Choose One 1 2 3 4" at bounding box center [865, 570] width 546 height 28
click at [690, 530] on select "Please Choose One Vinyl Aluminum Wood" at bounding box center [865, 532] width 546 height 28
select select "2"
click at [592, 518] on select "Please Choose One Vinyl Aluminum Wood" at bounding box center [865, 532] width 546 height 28
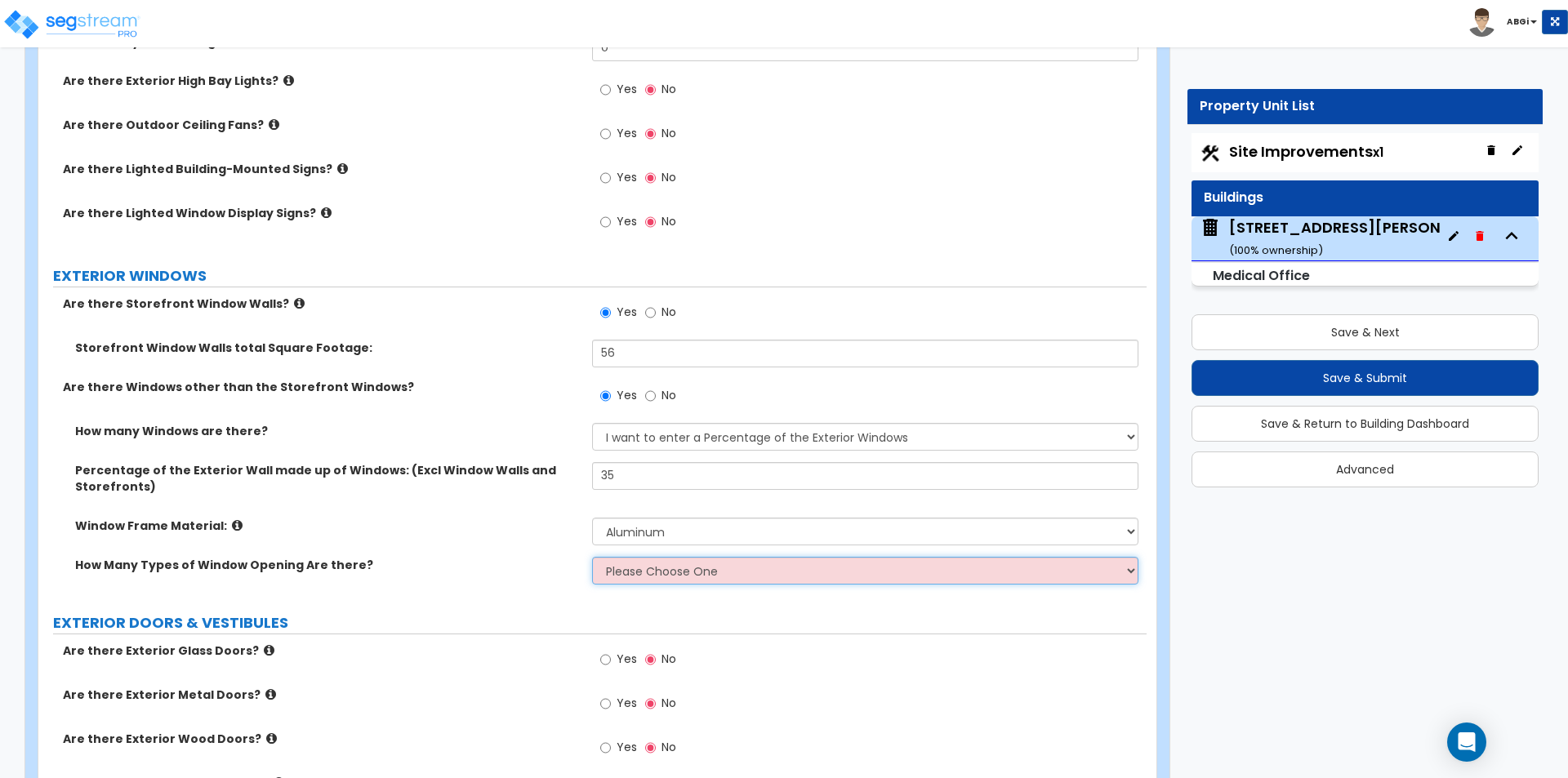
click at [658, 565] on select "Please Choose One 1 2 3 4" at bounding box center [865, 570] width 546 height 28
select select "1"
click at [592, 557] on select "Please Choose One 1 2 3 4" at bounding box center [865, 570] width 546 height 28
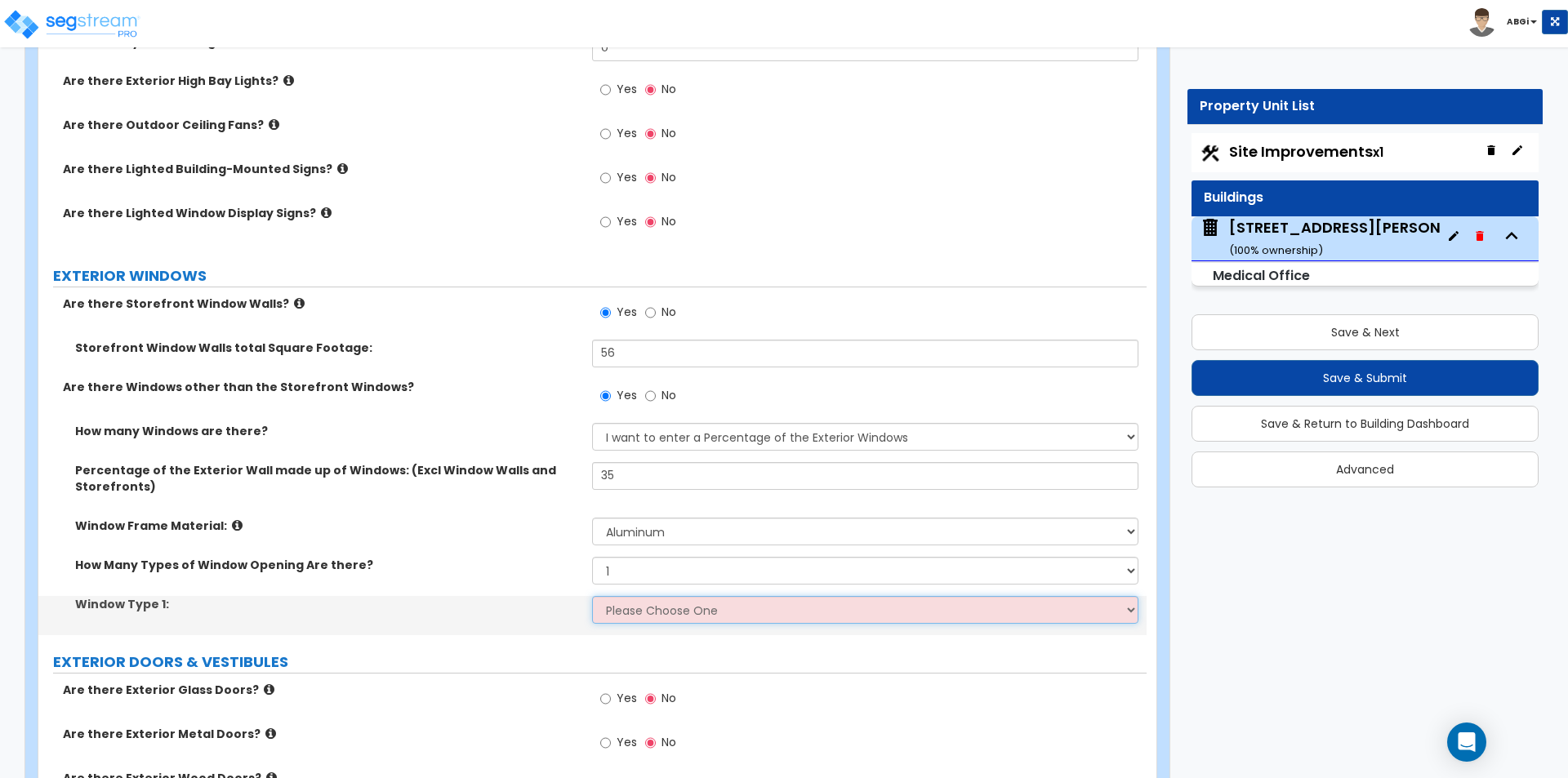
click at [642, 603] on select "Please Choose One Sliding Picture/Fixed Double/Single Hung Awning Swing" at bounding box center [865, 610] width 546 height 28
select select "3"
click at [592, 596] on select "Please Choose One Sliding Picture/Fixed Double/Single Hung Awning Swing" at bounding box center [865, 610] width 546 height 28
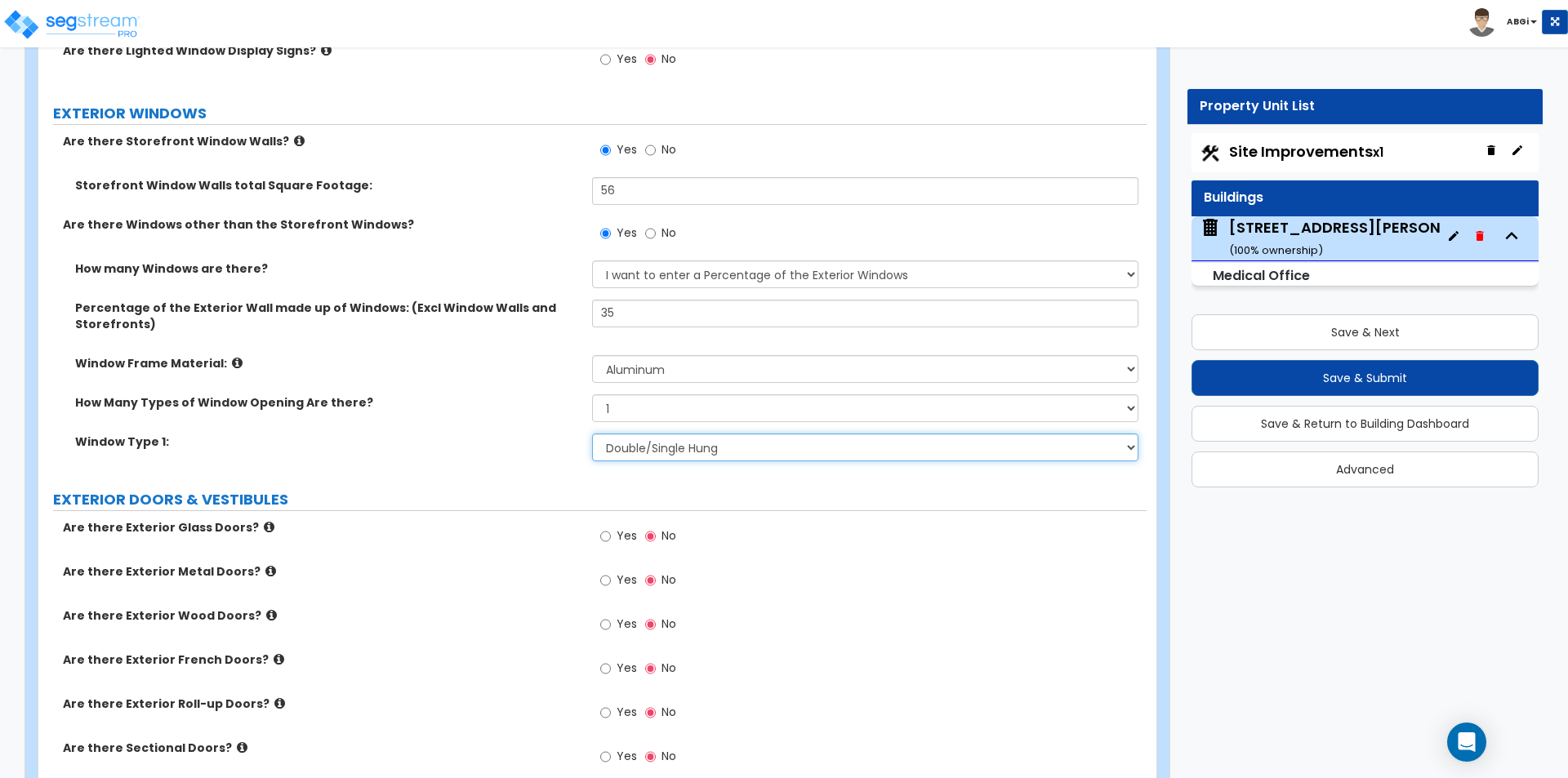
scroll to position [1878, 0]
click at [264, 524] on icon at bounding box center [269, 525] width 11 height 12
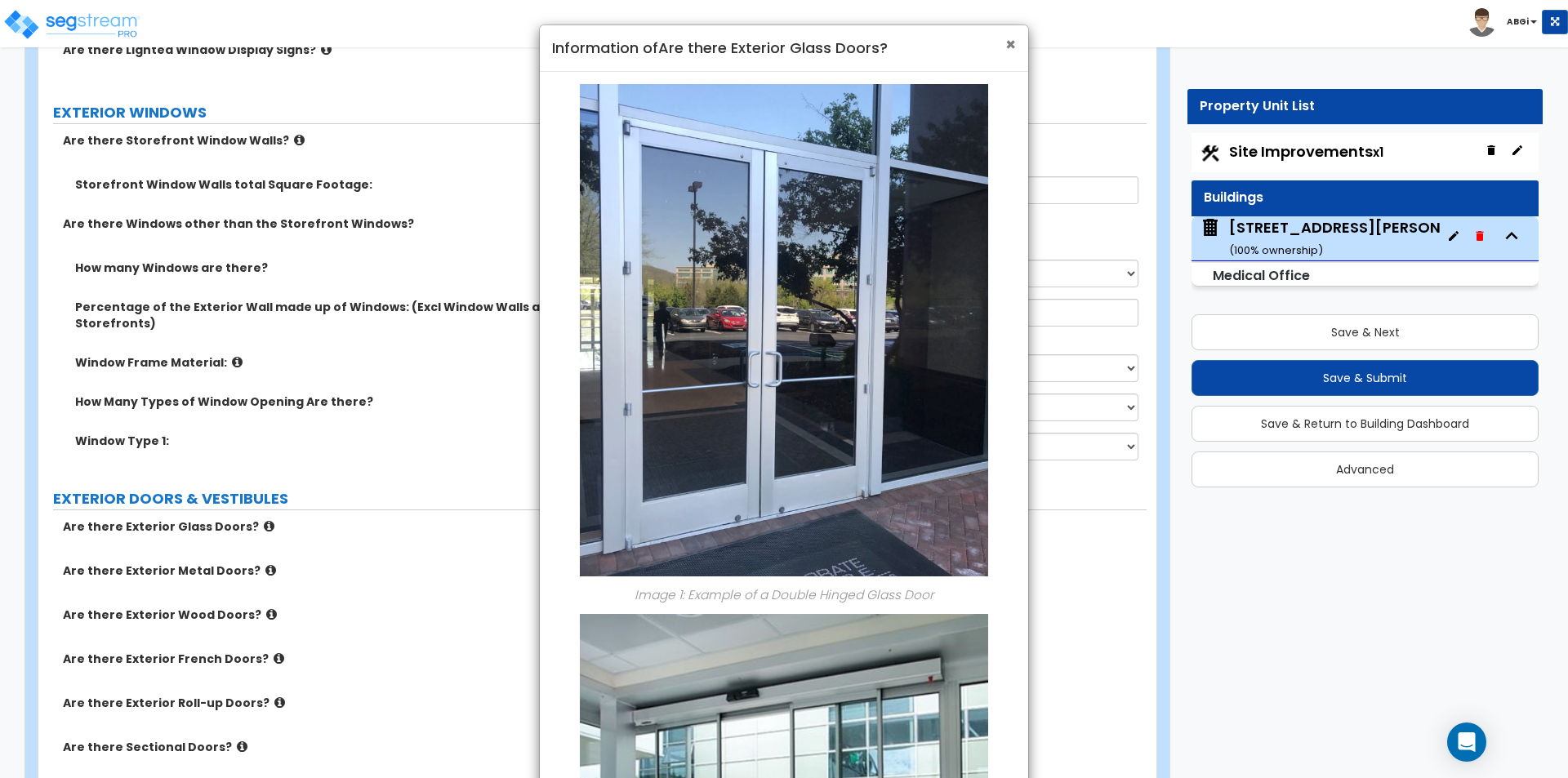
click at [1013, 45] on span "×" at bounding box center [1011, 45] width 11 height 24
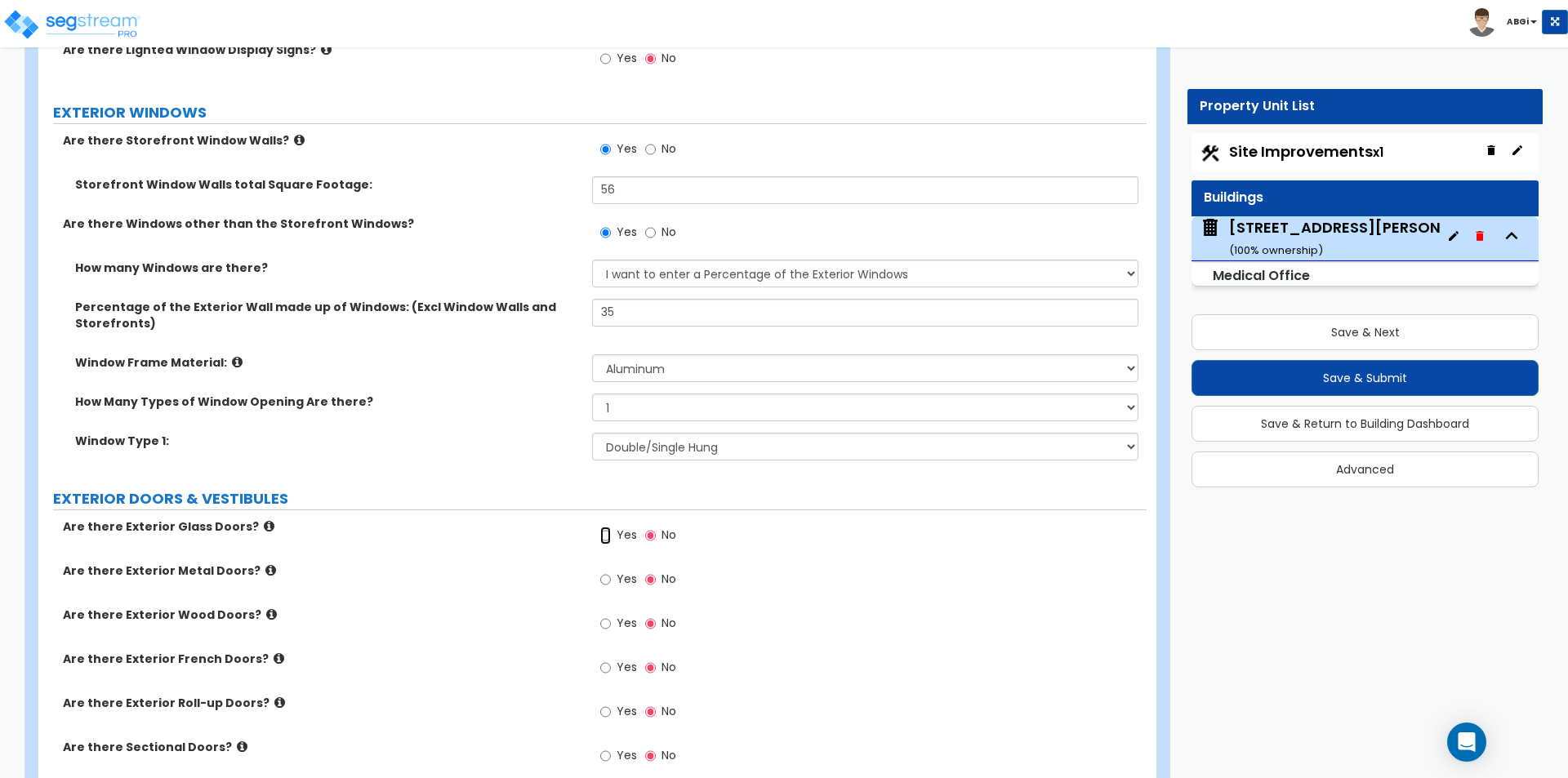
drag, startPoint x: 604, startPoint y: 535, endPoint x: 606, endPoint y: 543, distance: 8.2
click at [605, 534] on input "Yes" at bounding box center [606, 536] width 11 height 18
radio input "true"
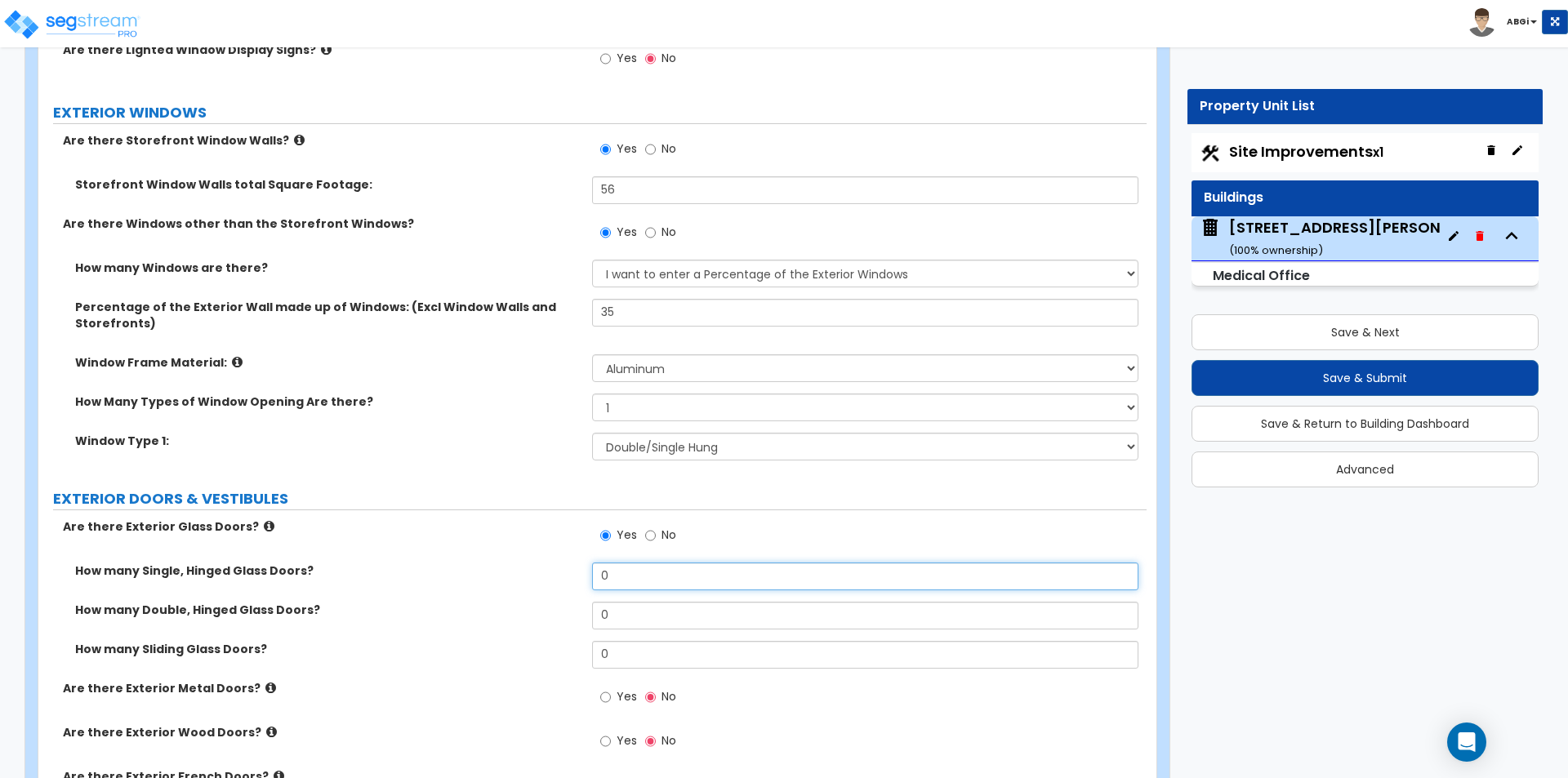
click at [630, 571] on input "0" at bounding box center [865, 577] width 546 height 28
type input "1"
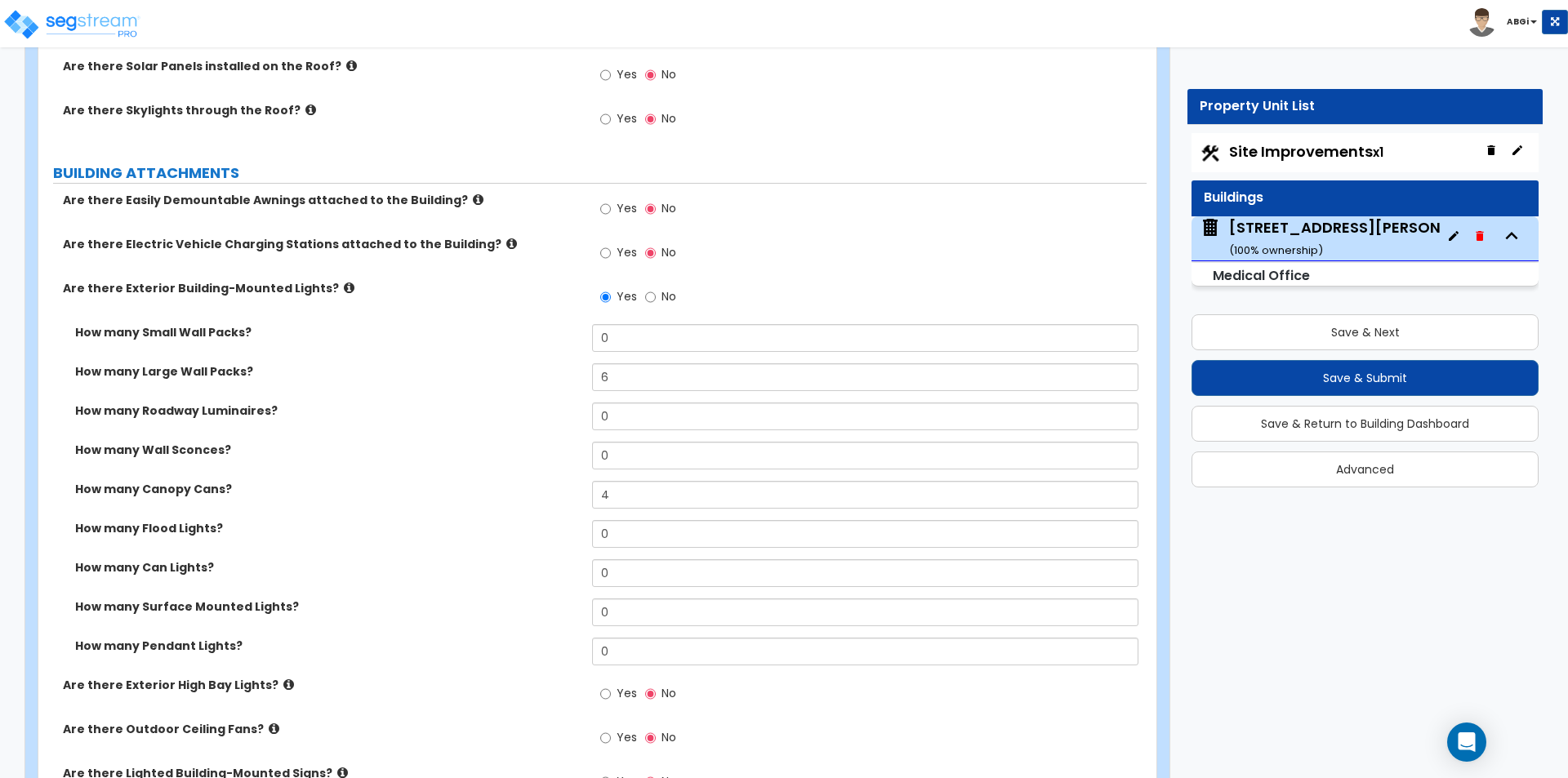
scroll to position [1144, 0]
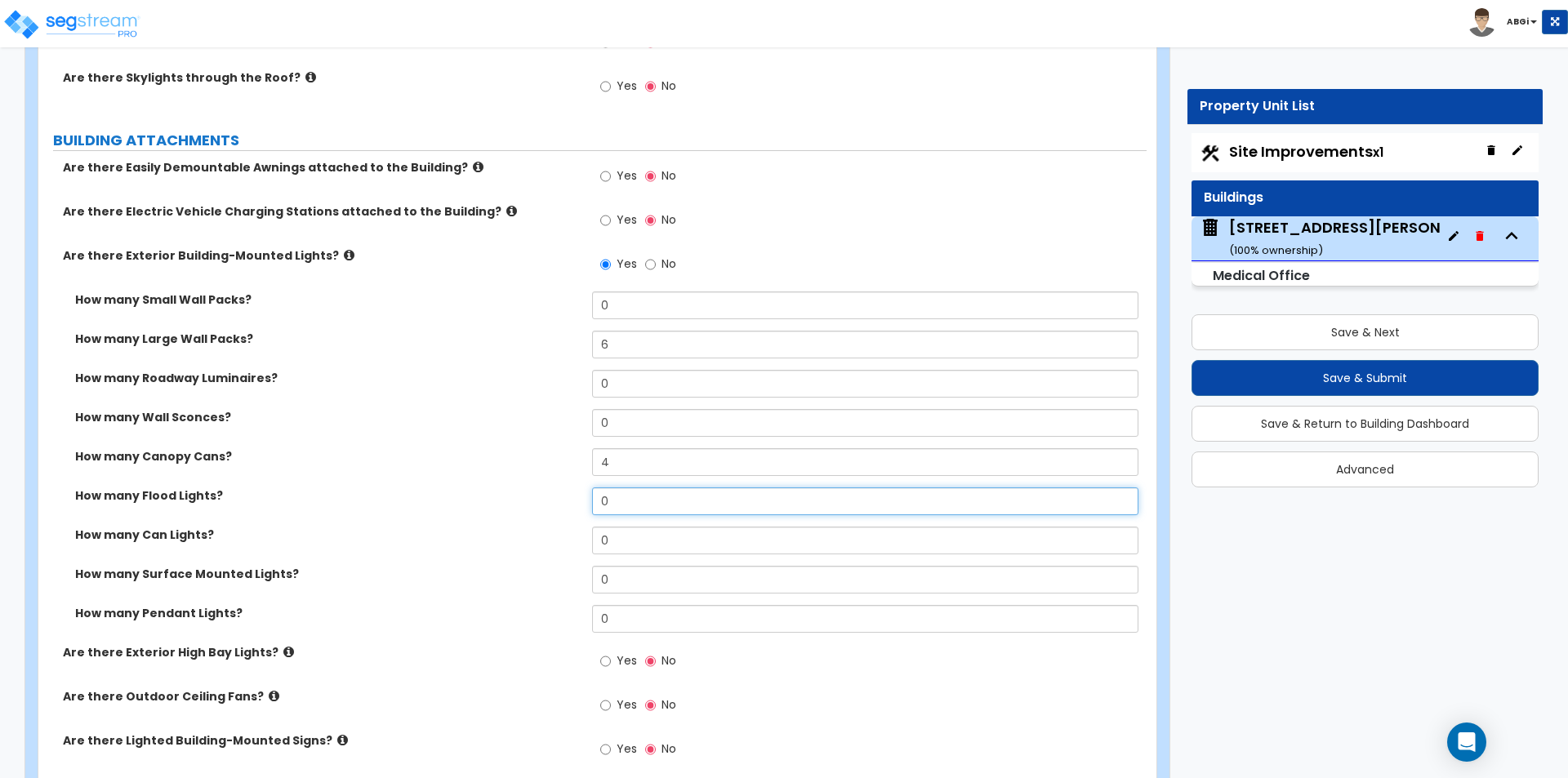
click at [630, 503] on input "0" at bounding box center [865, 502] width 546 height 28
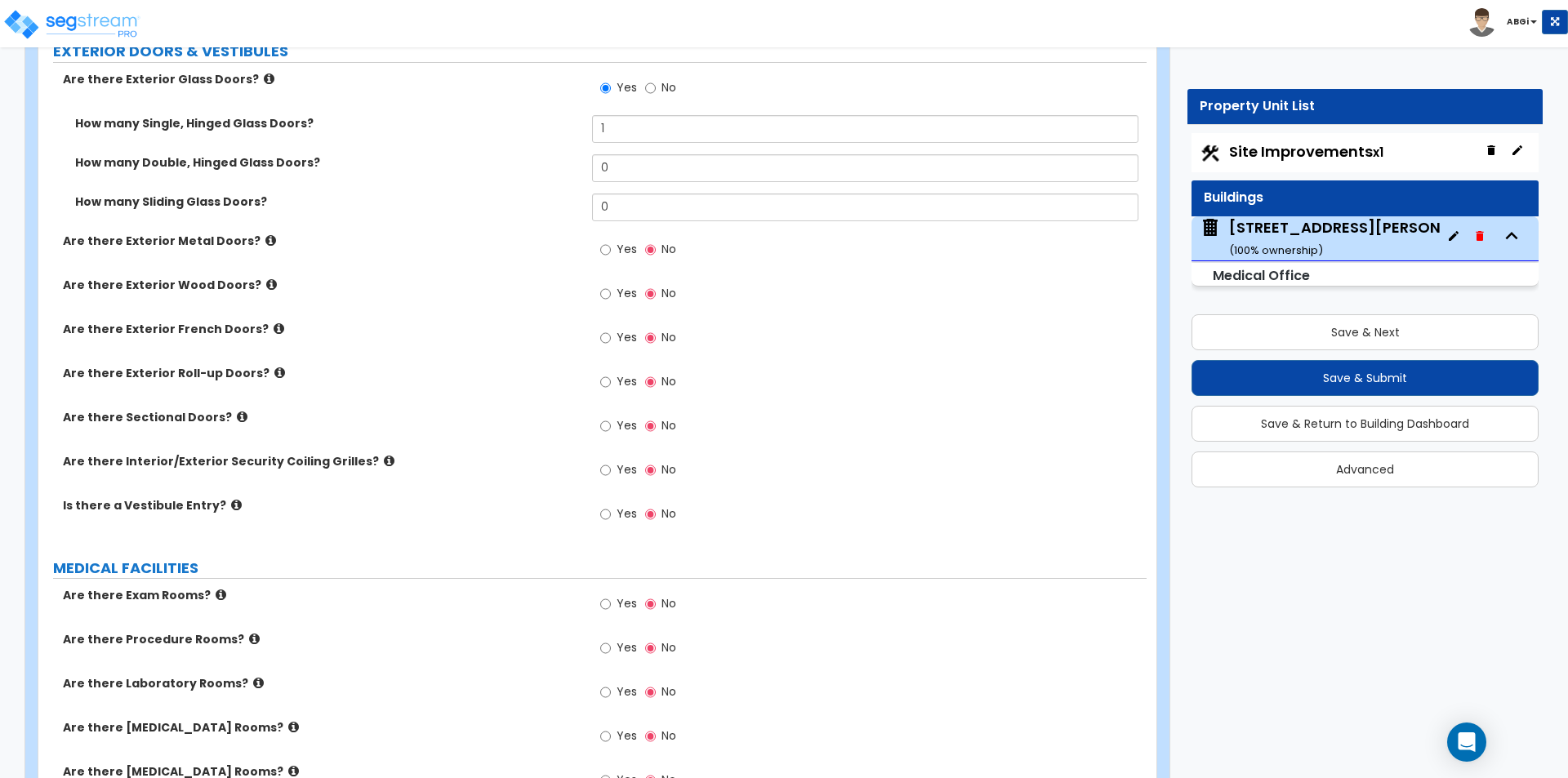
scroll to position [2451, 0]
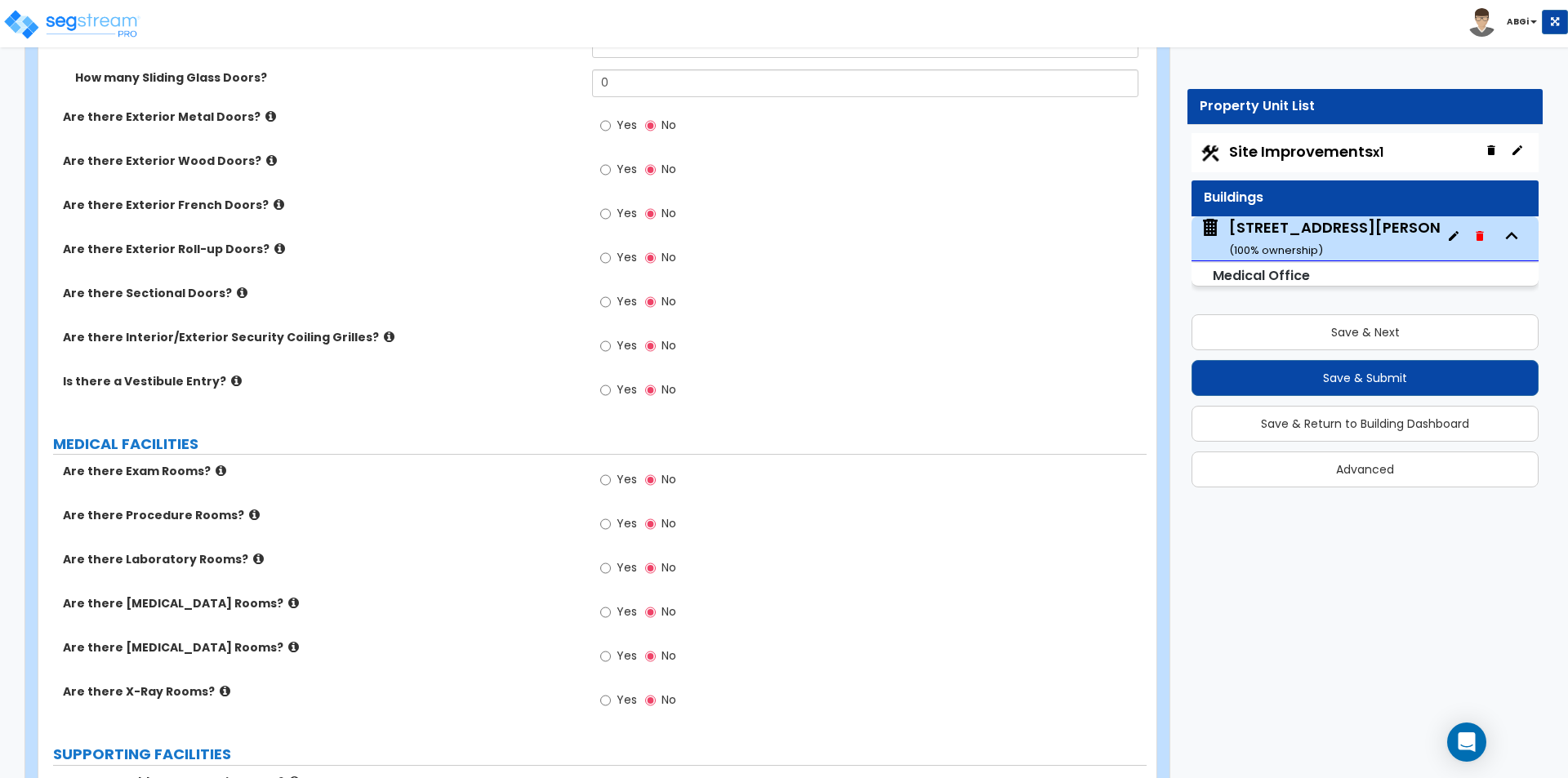
type input "2"
click at [265, 117] on icon at bounding box center [271, 116] width 11 height 12
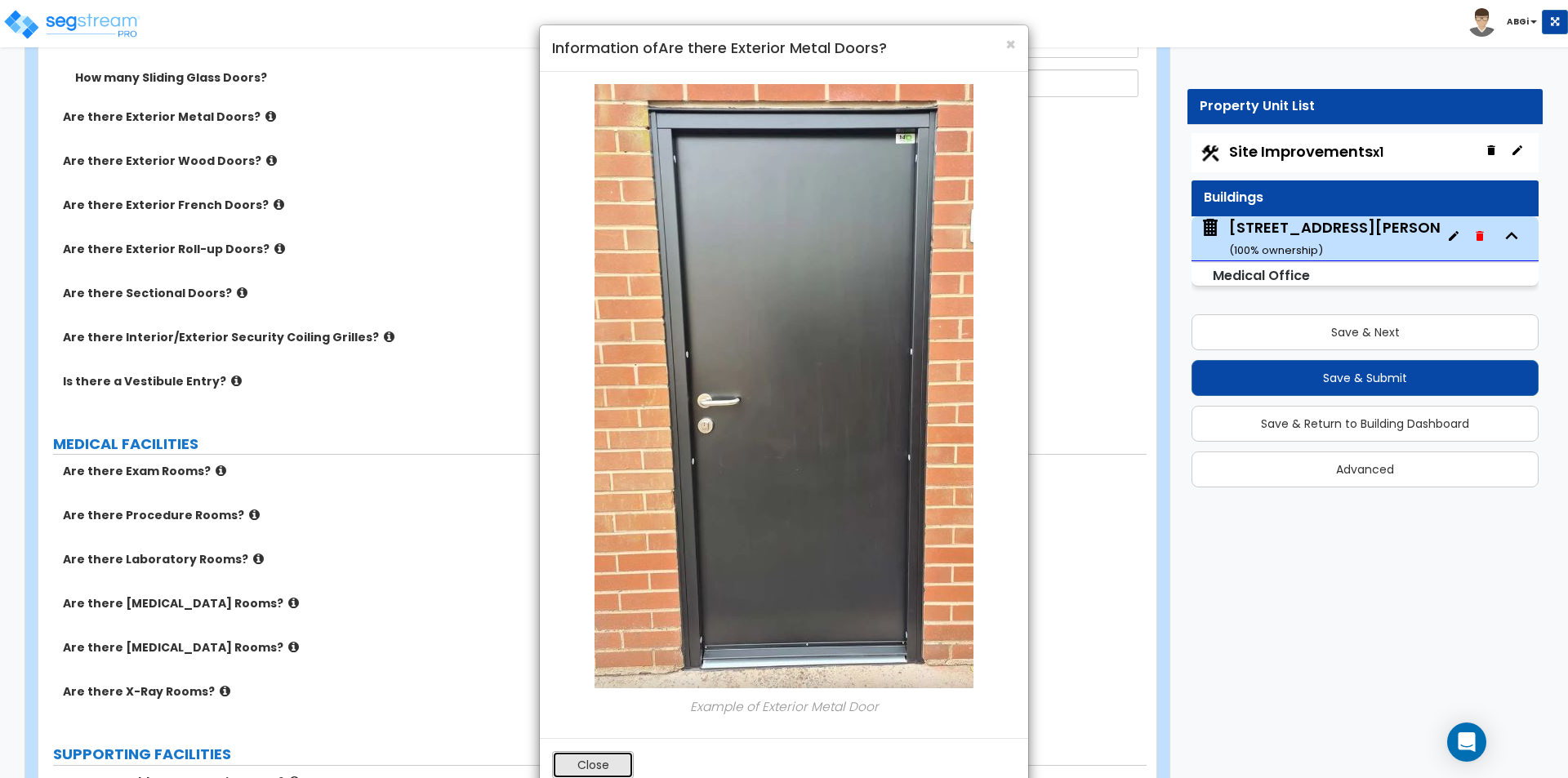
drag, startPoint x: 580, startPoint y: 764, endPoint x: 569, endPoint y: 753, distance: 15.6
click at [580, 763] on button "Close" at bounding box center [592, 765] width 82 height 28
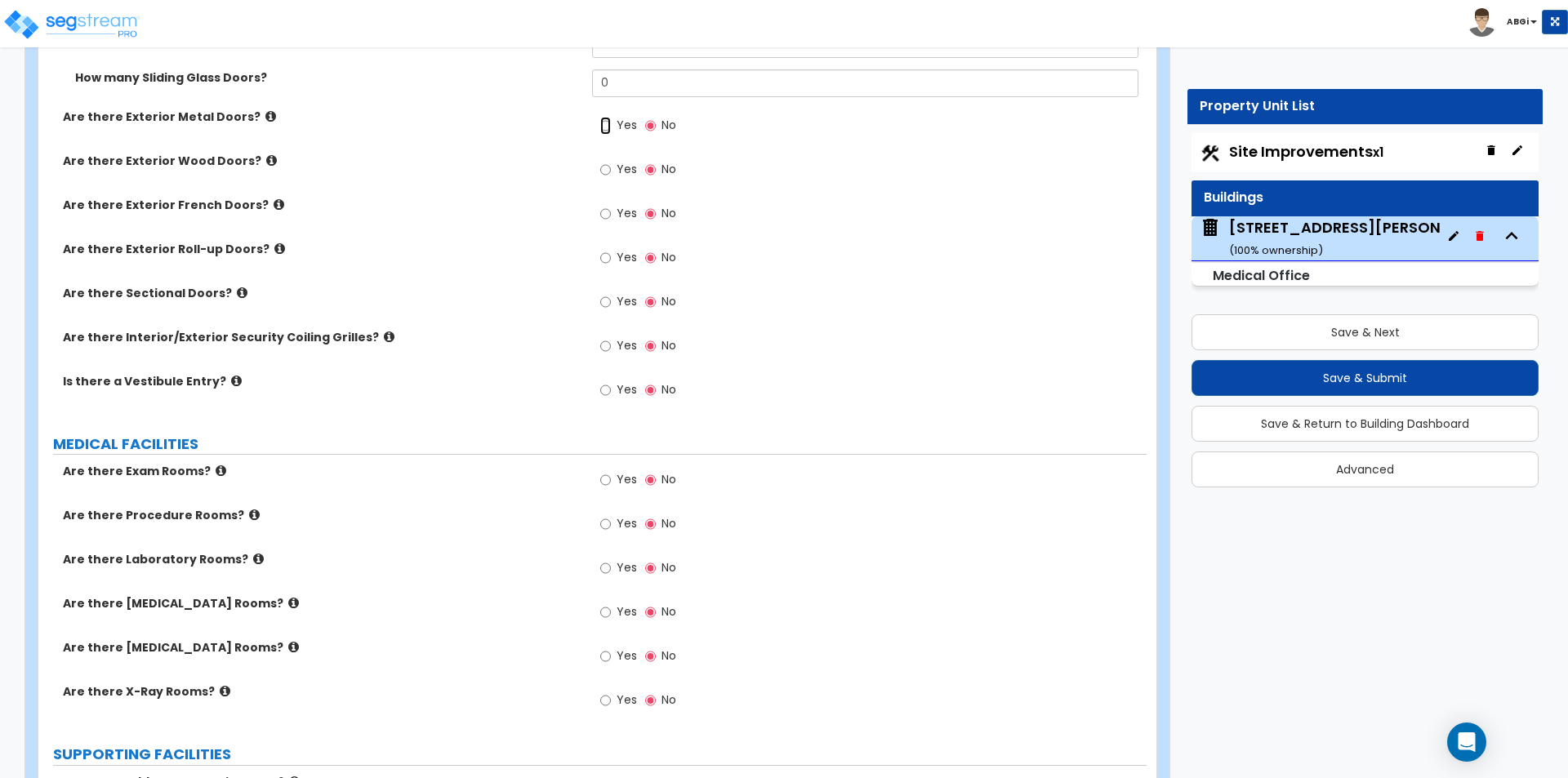
click at [604, 128] on input "Yes" at bounding box center [606, 126] width 11 height 18
radio input "true"
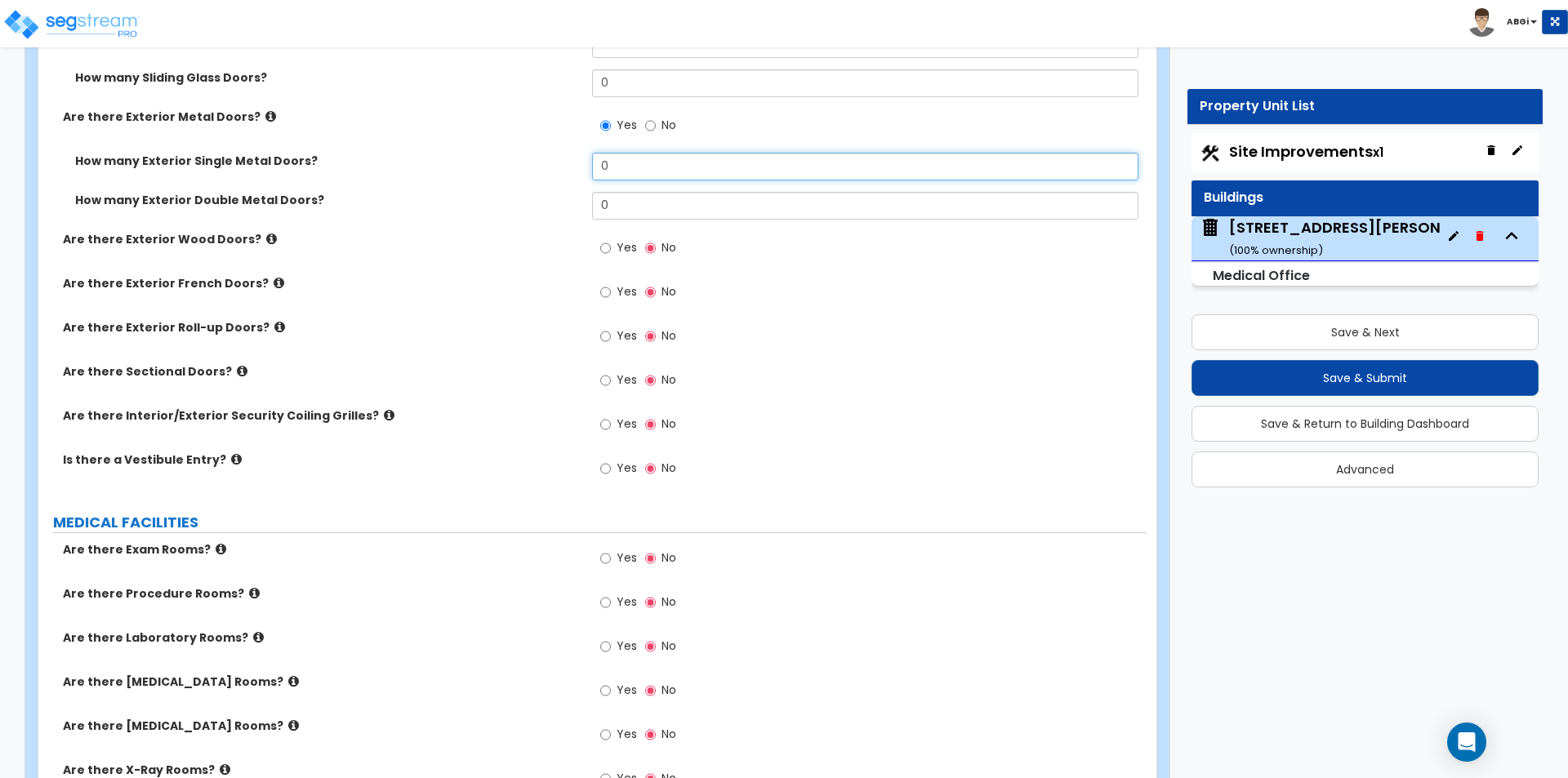
click at [641, 166] on input "0" at bounding box center [865, 166] width 546 height 28
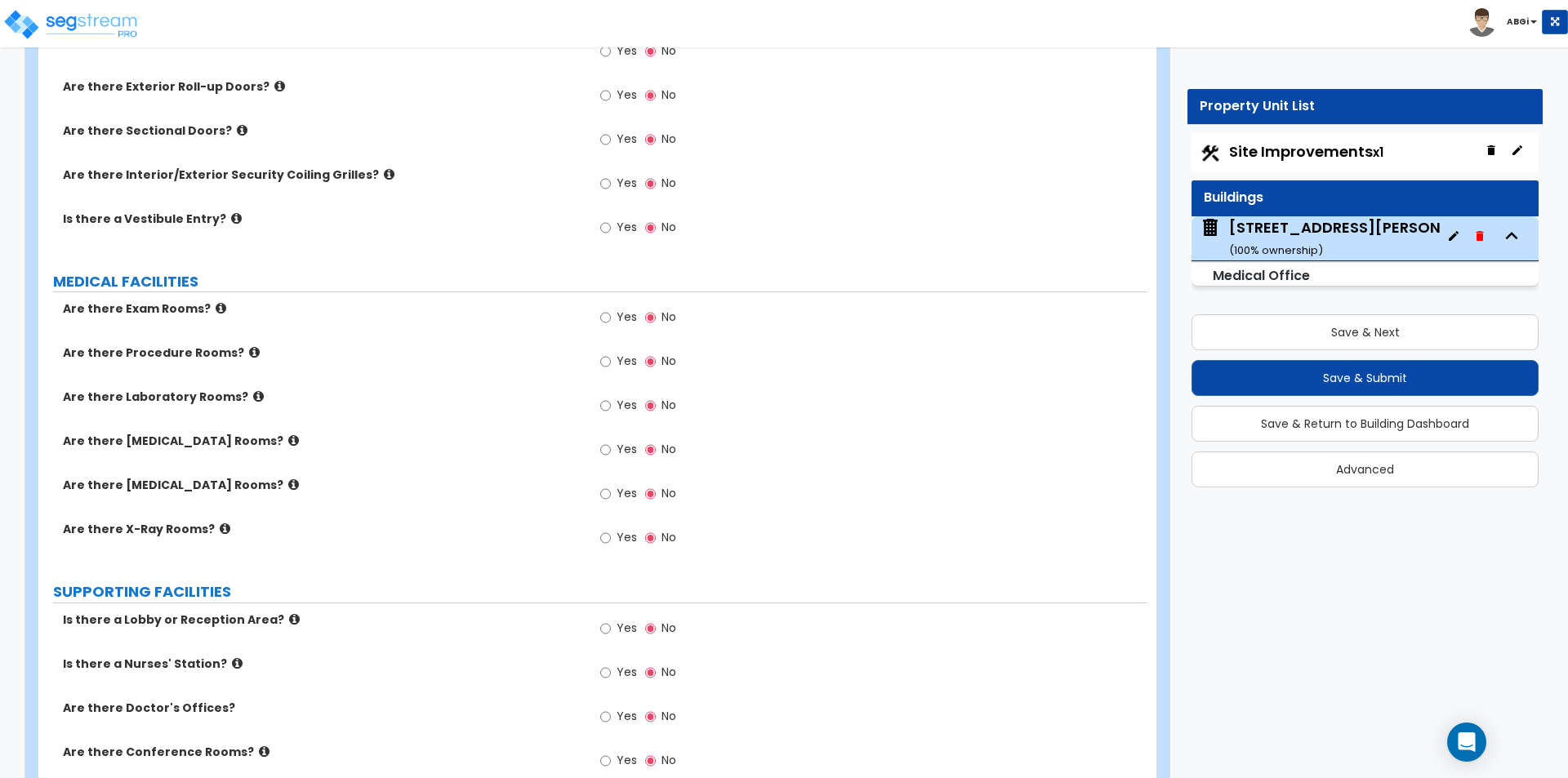
scroll to position [2777, 0]
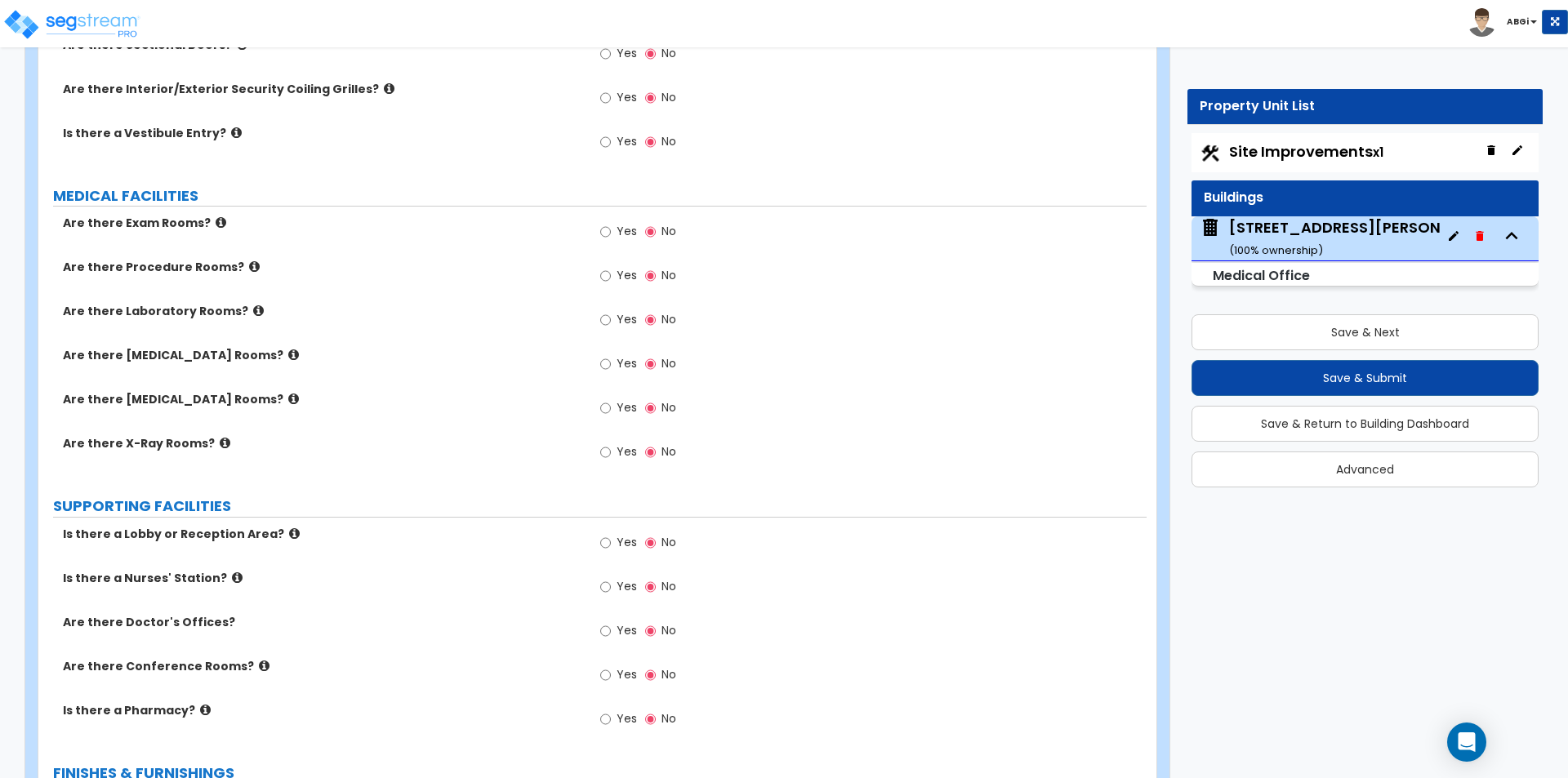
type input "2"
click at [608, 235] on input "Yes" at bounding box center [606, 232] width 11 height 18
radio input "true"
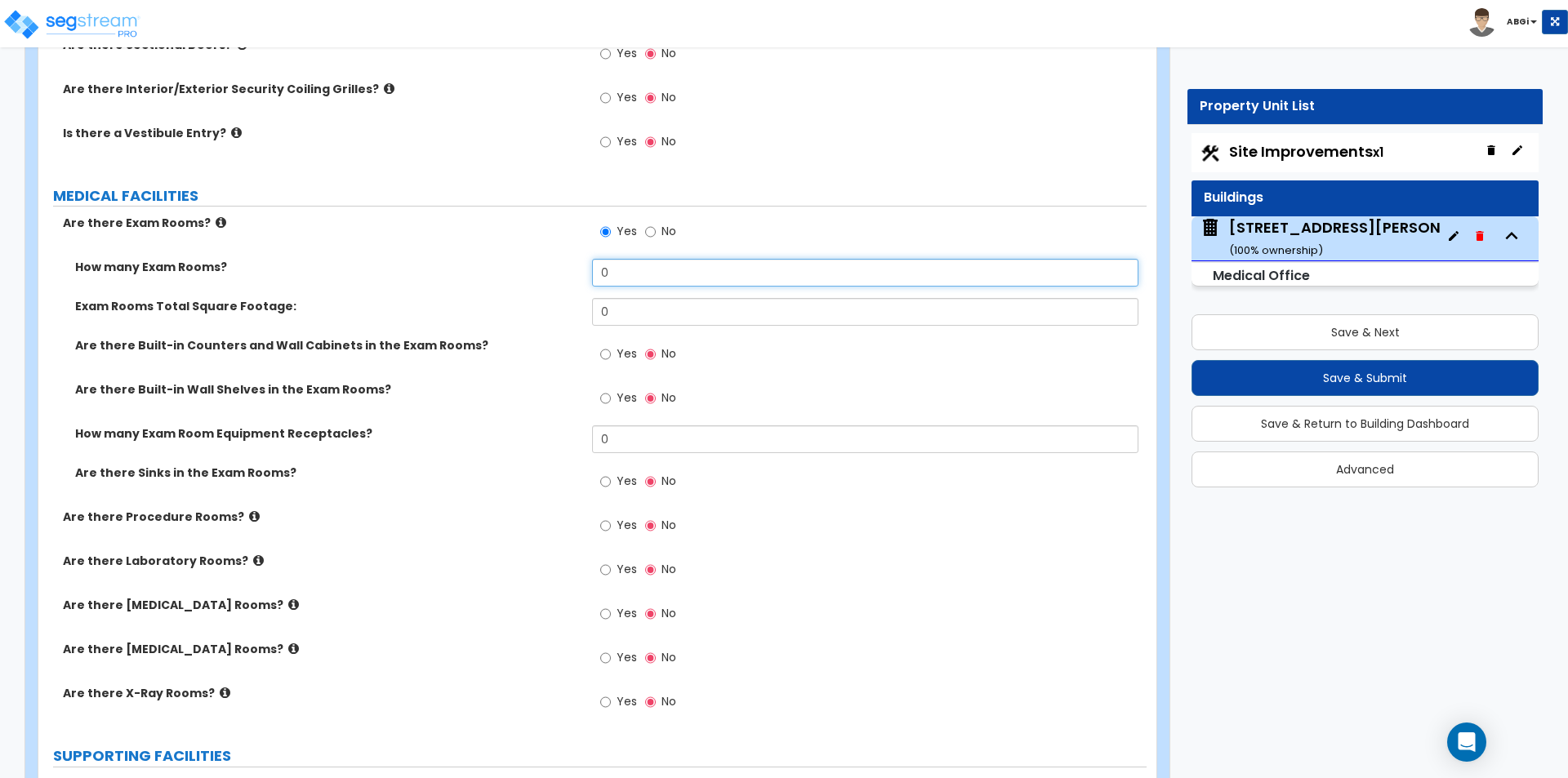
click at [609, 276] on input "0" at bounding box center [865, 273] width 546 height 28
type input "5"
click at [643, 313] on input "0" at bounding box center [865, 312] width 546 height 28
type input "870"
